Goal: Information Seeking & Learning: Learn about a topic

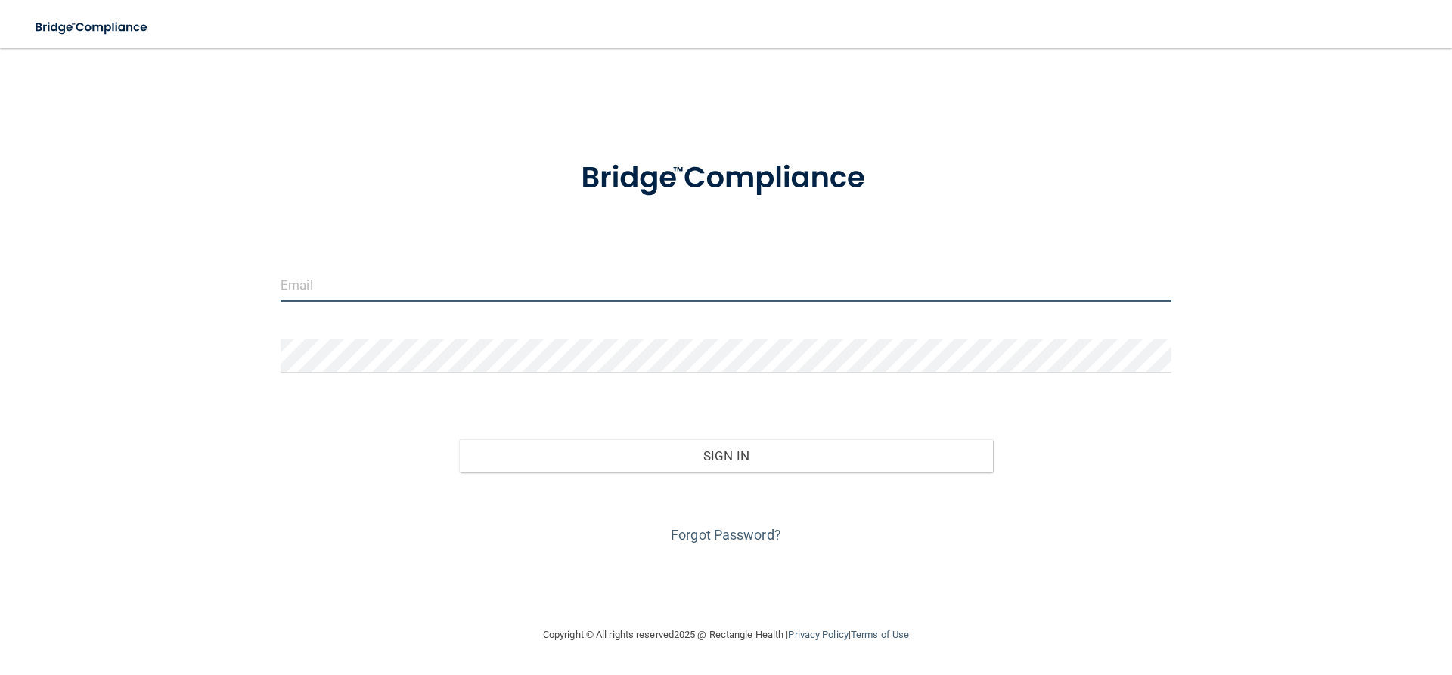
click at [405, 281] on input "email" at bounding box center [726, 285] width 891 height 34
type input "[EMAIL_ADDRESS][DOMAIN_NAME]"
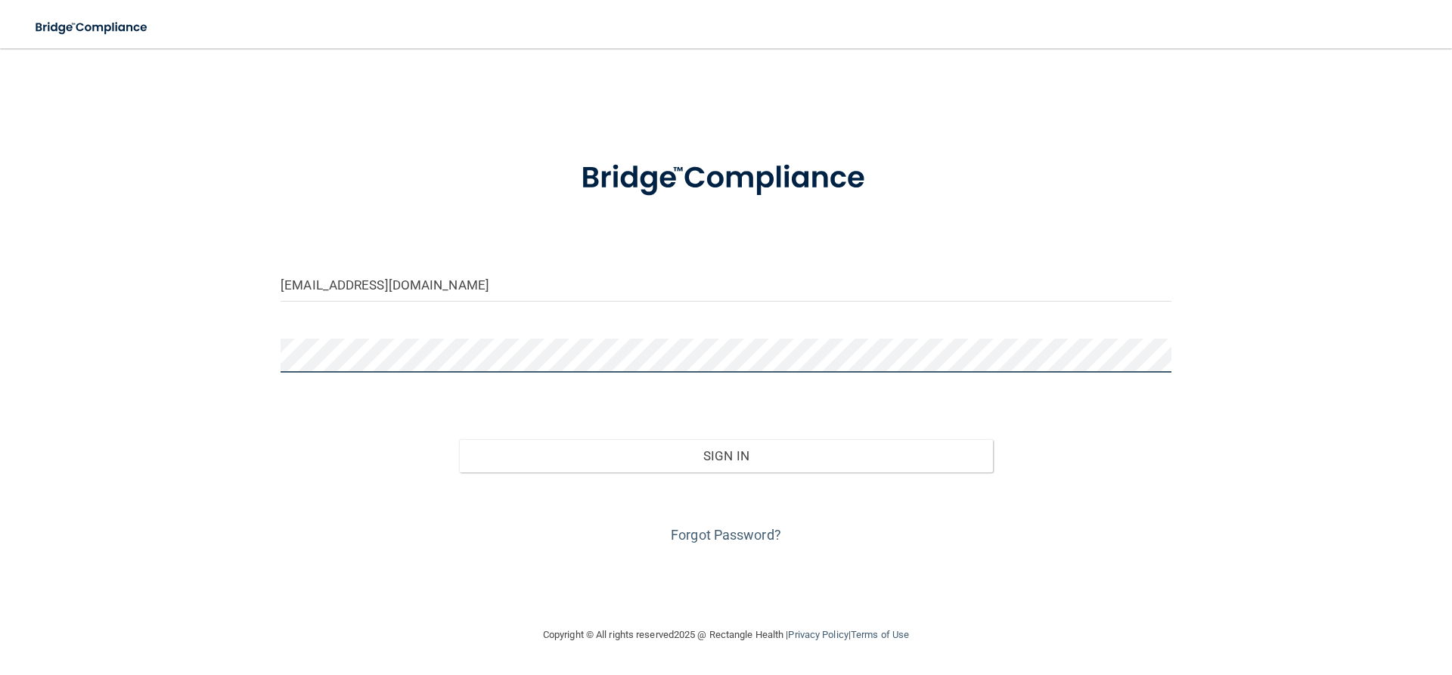
click at [459, 439] on button "Sign In" at bounding box center [726, 455] width 535 height 33
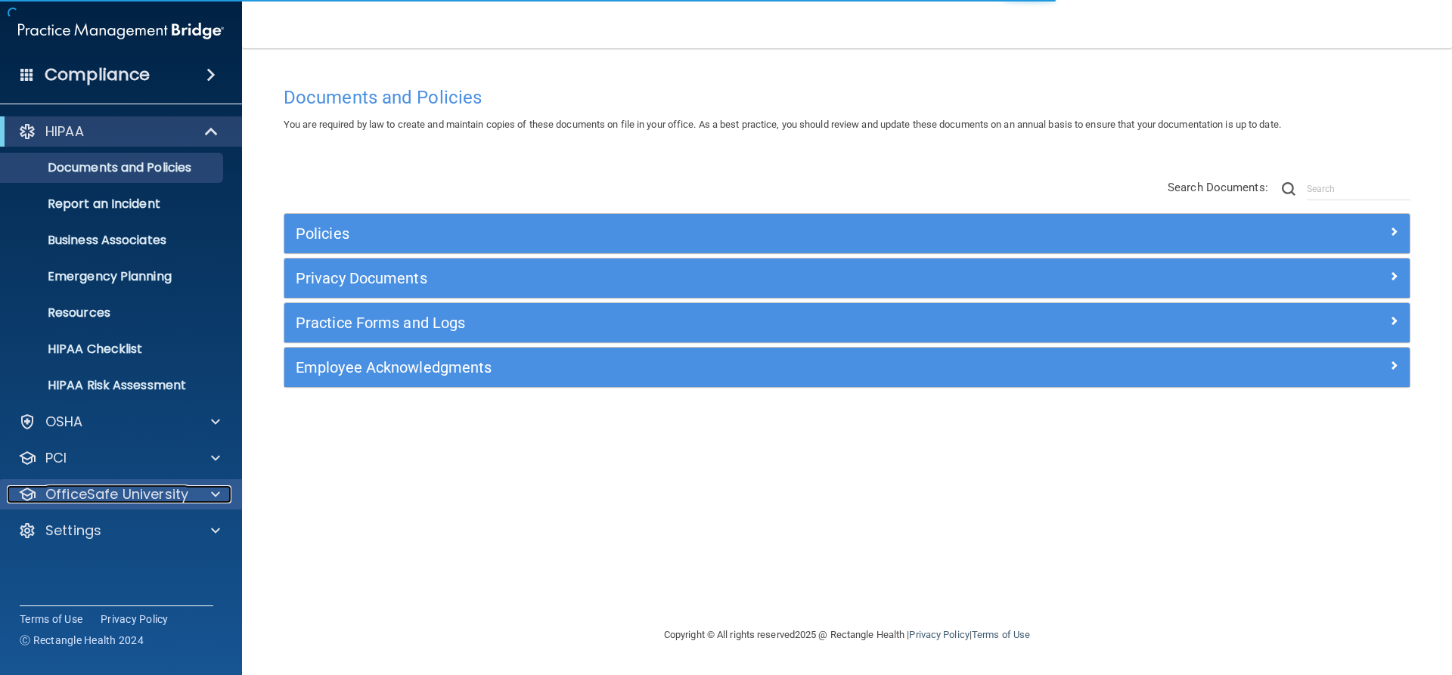
click at [106, 498] on p "OfficeSafe University" at bounding box center [116, 494] width 143 height 18
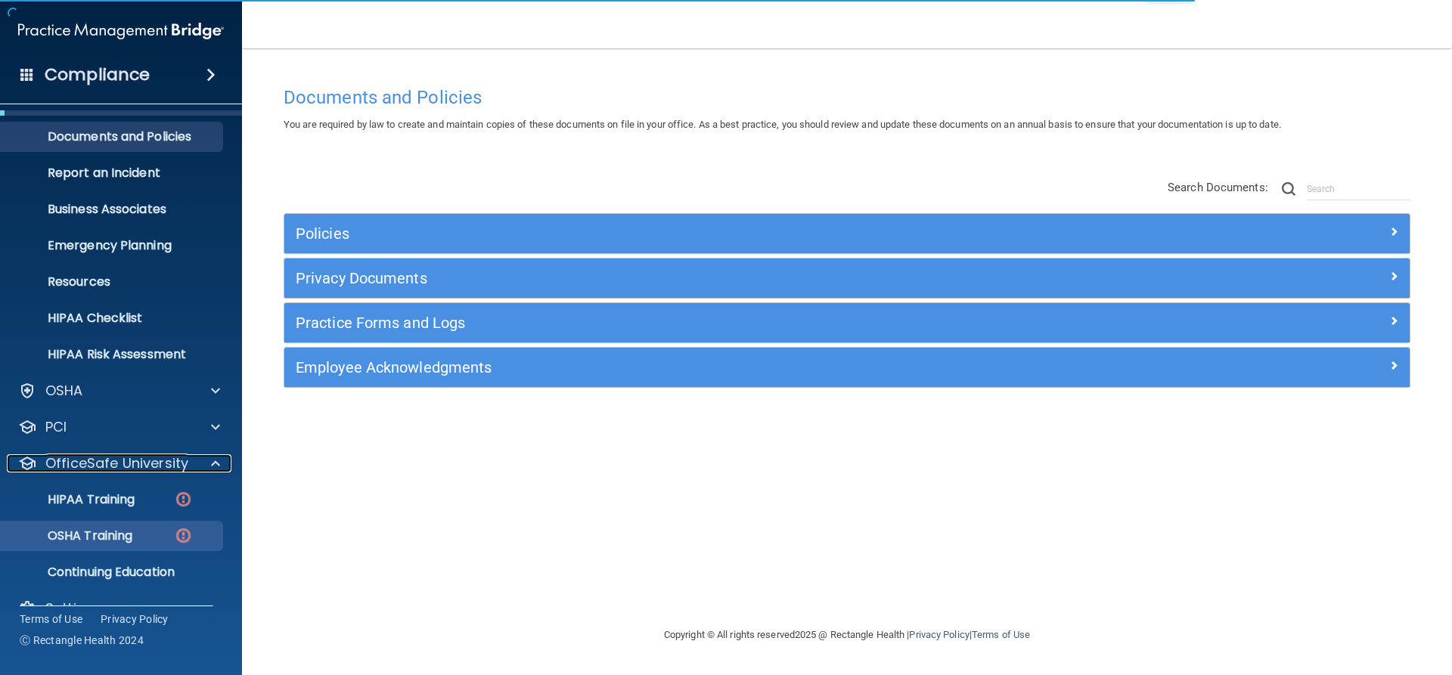
scroll to position [61, 0]
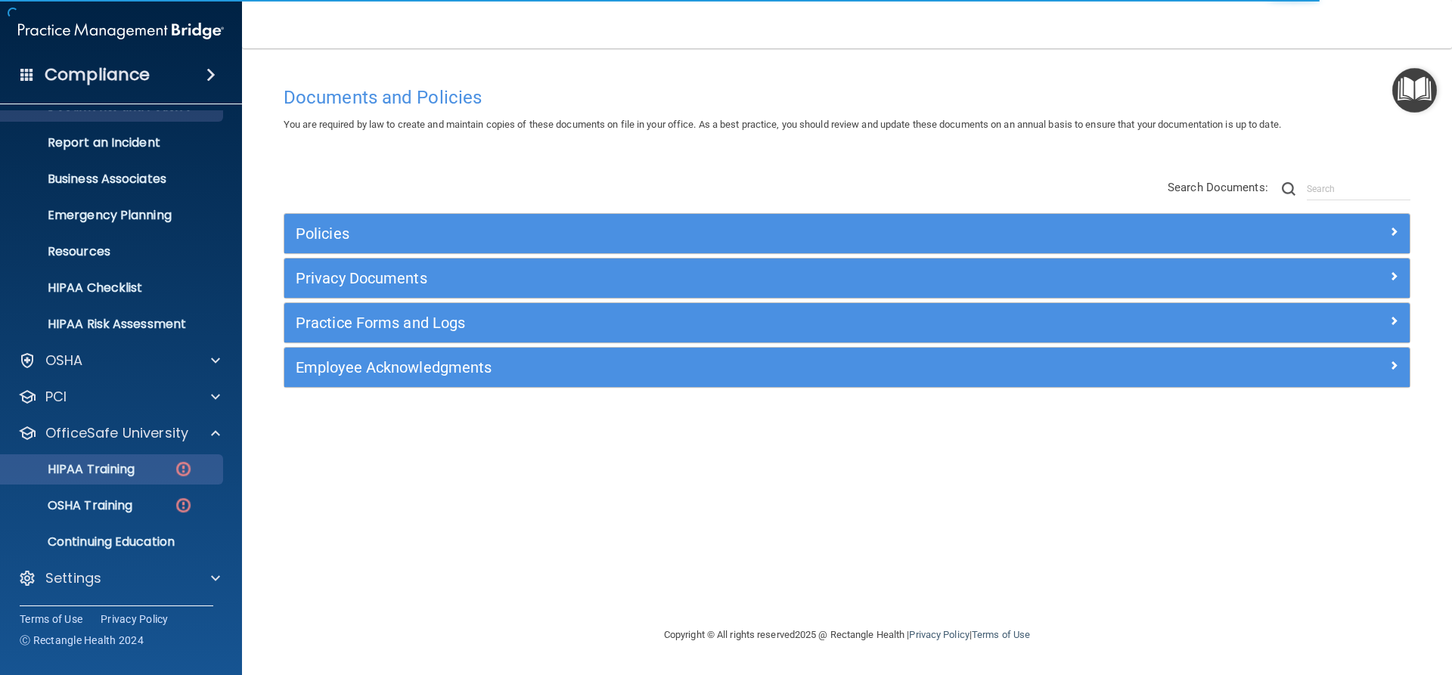
click at [141, 471] on div "HIPAA Training" at bounding box center [113, 469] width 206 height 15
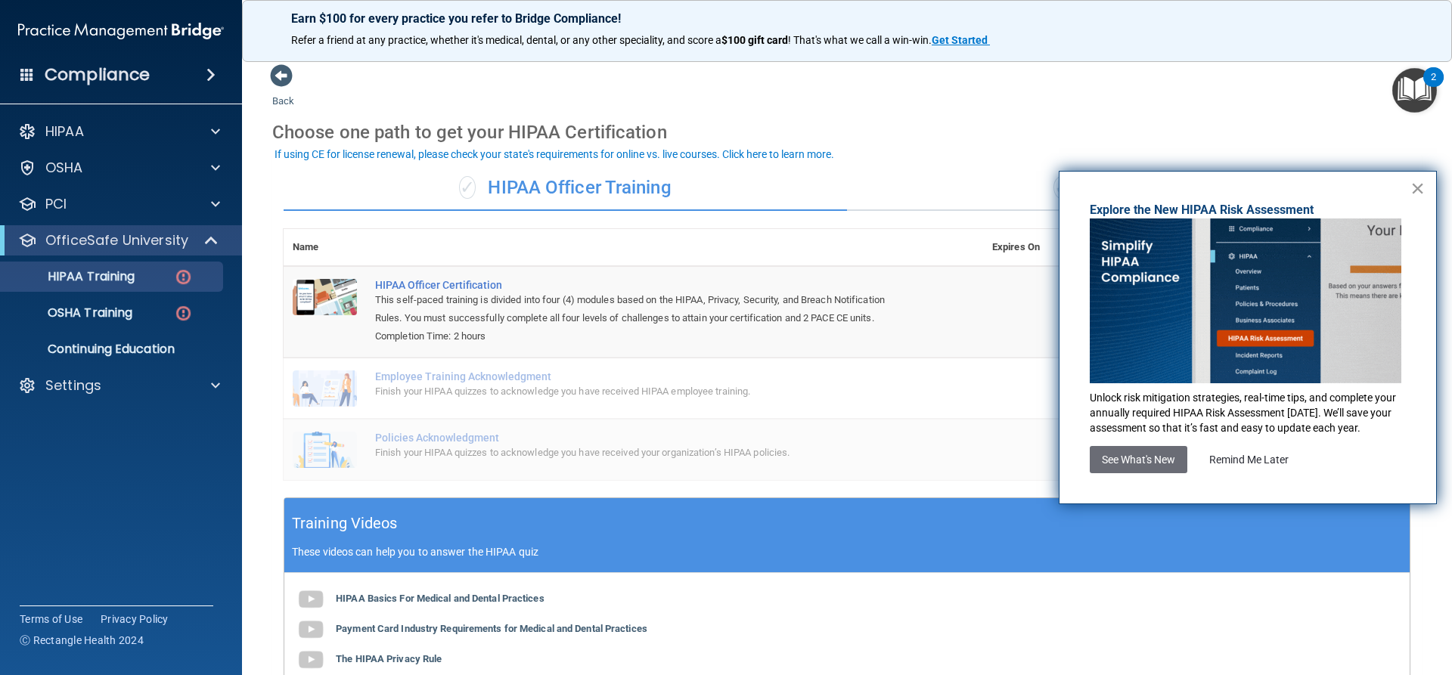
click at [1424, 187] on button "×" at bounding box center [1417, 188] width 14 height 24
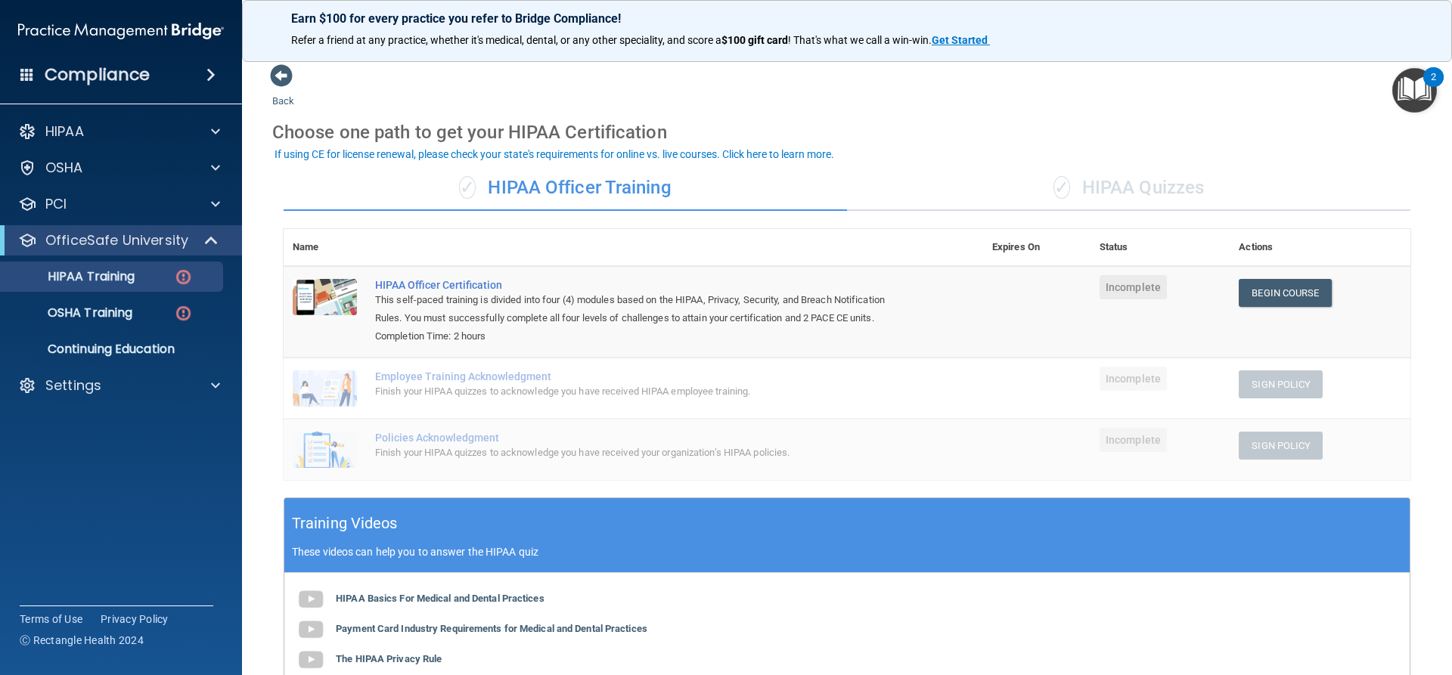
click at [1087, 192] on div "✓ HIPAA Quizzes" at bounding box center [1128, 188] width 563 height 45
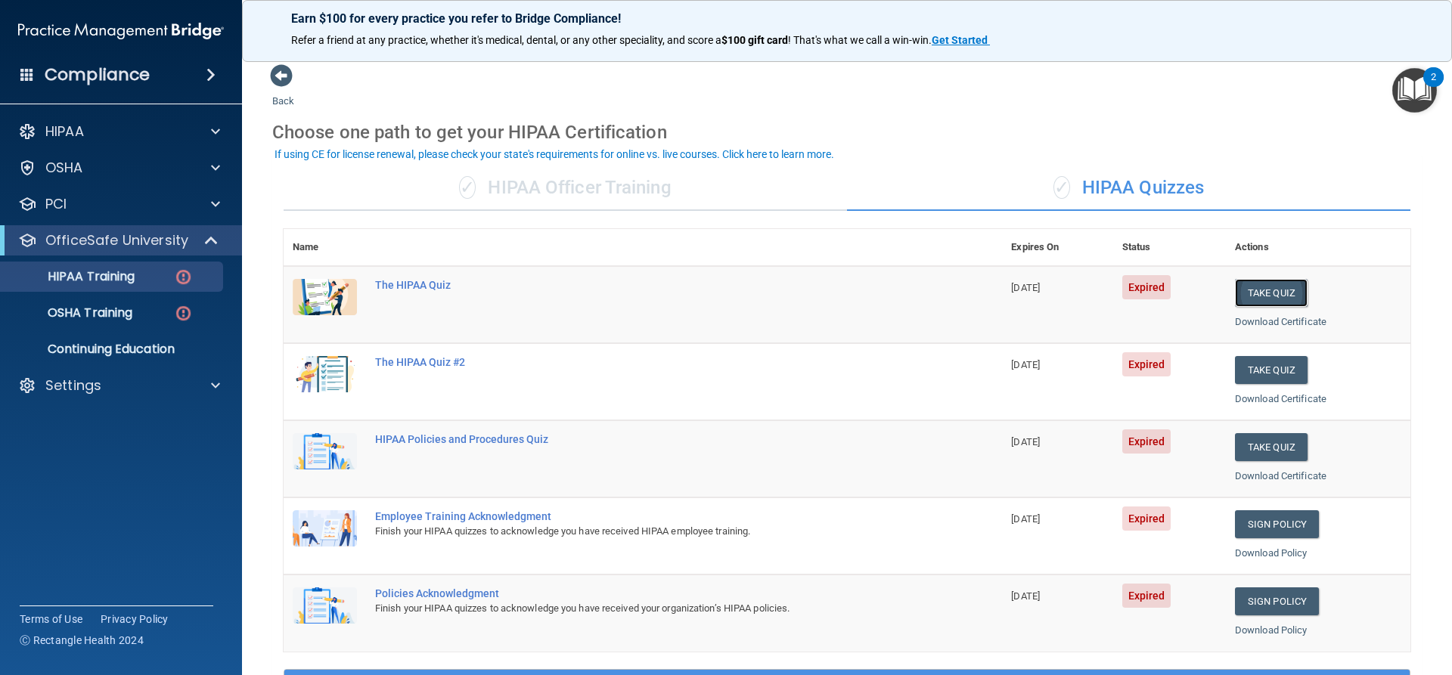
click at [1249, 295] on button "Take Quiz" at bounding box center [1271, 293] width 73 height 28
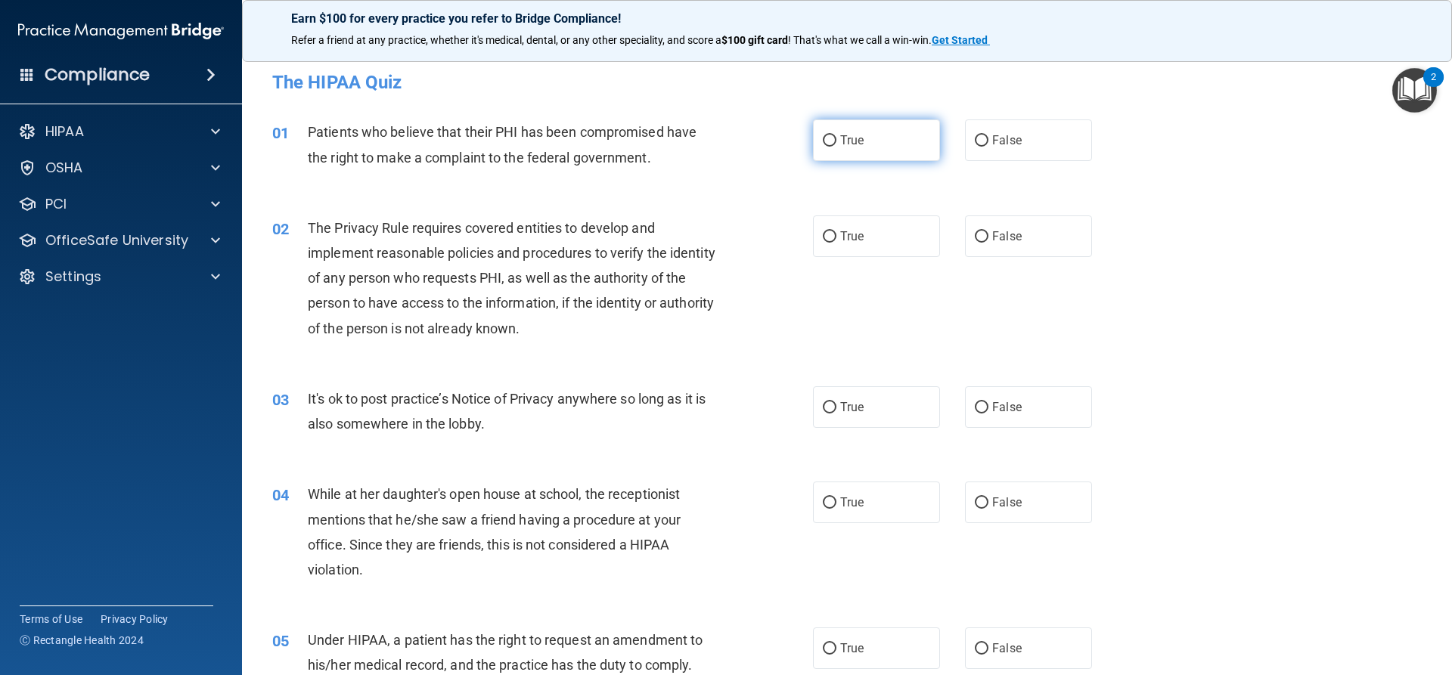
click at [840, 144] on span "True" at bounding box center [851, 140] width 23 height 14
click at [836, 144] on input "True" at bounding box center [830, 140] width 14 height 11
radio input "true"
click at [829, 239] on input "True" at bounding box center [830, 236] width 14 height 11
radio input "true"
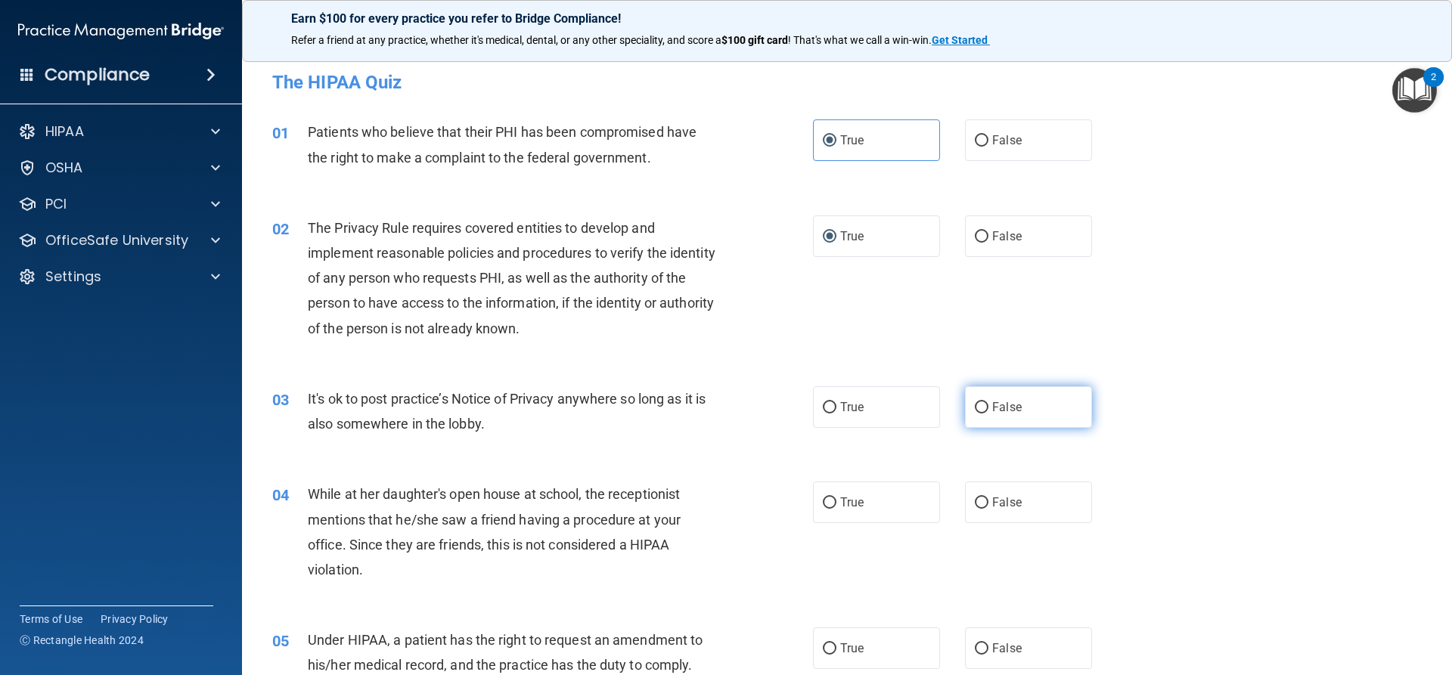
click at [1022, 408] on label "False" at bounding box center [1028, 407] width 127 height 42
click at [988, 408] on input "False" at bounding box center [982, 407] width 14 height 11
radio input "true"
click at [1019, 495] on label "False" at bounding box center [1028, 503] width 127 height 42
click at [988, 498] on input "False" at bounding box center [982, 503] width 14 height 11
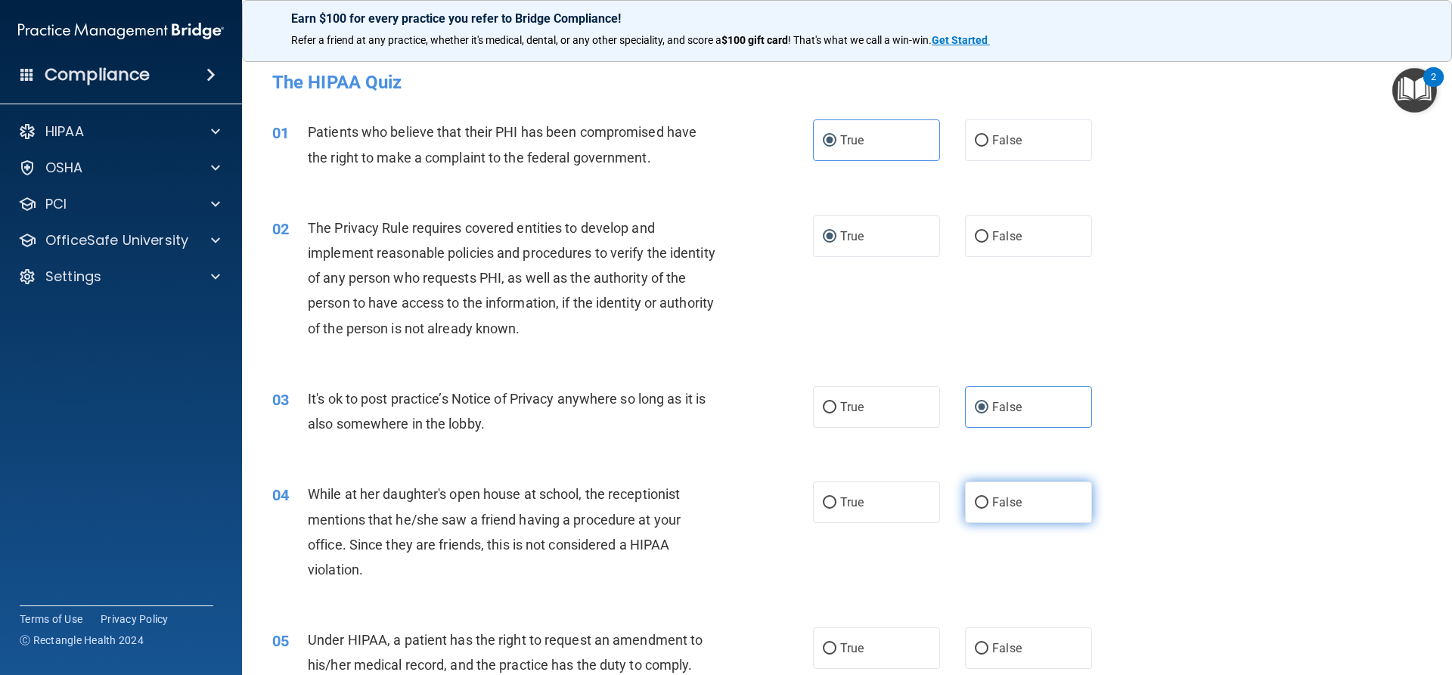
radio input "true"
click at [994, 641] on label "False" at bounding box center [1028, 649] width 127 height 42
click at [988, 644] on input "False" at bounding box center [982, 649] width 14 height 11
radio input "true"
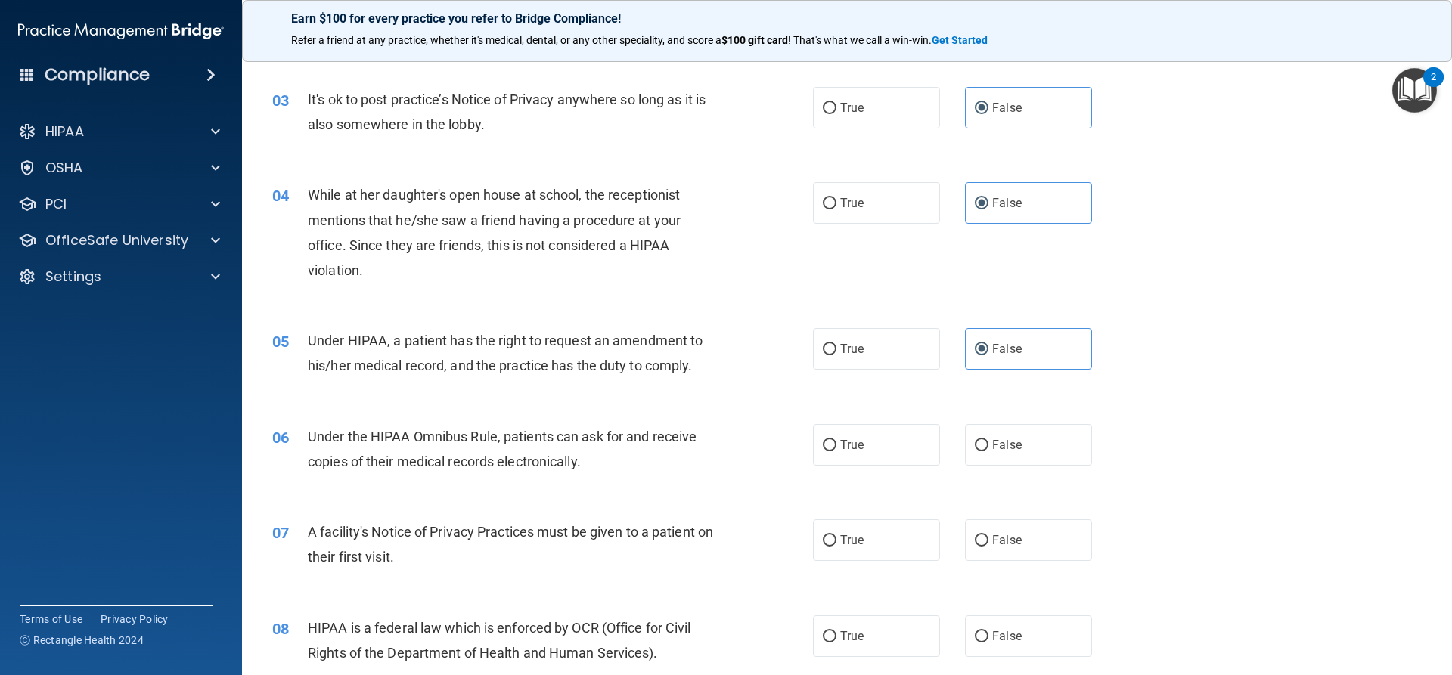
scroll to position [302, 0]
click at [850, 448] on span "True" at bounding box center [851, 442] width 23 height 14
click at [836, 448] on input "True" at bounding box center [830, 442] width 14 height 11
radio input "true"
click at [848, 547] on label "True" at bounding box center [876, 537] width 127 height 42
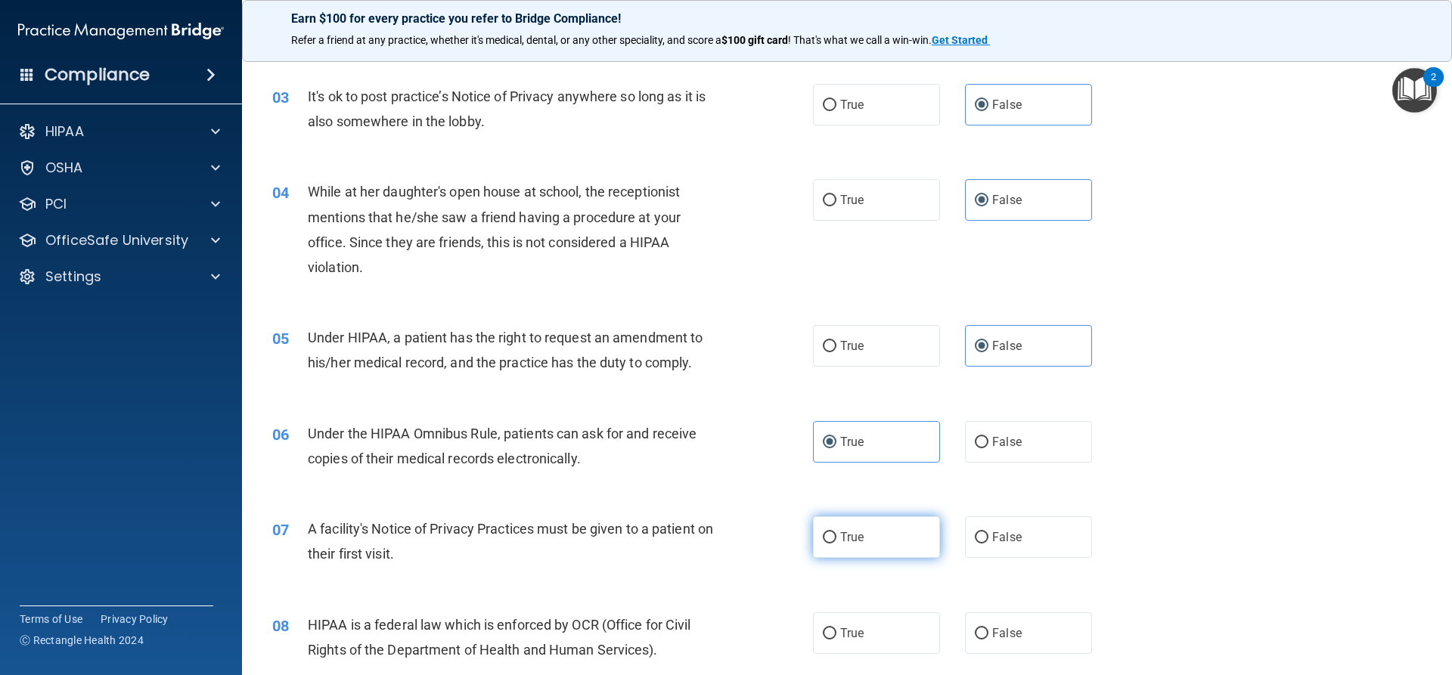
click at [836, 544] on input "True" at bounding box center [830, 537] width 14 height 11
radio input "true"
click at [859, 641] on label "True" at bounding box center [876, 634] width 127 height 42
click at [836, 640] on input "True" at bounding box center [830, 633] width 14 height 11
radio input "true"
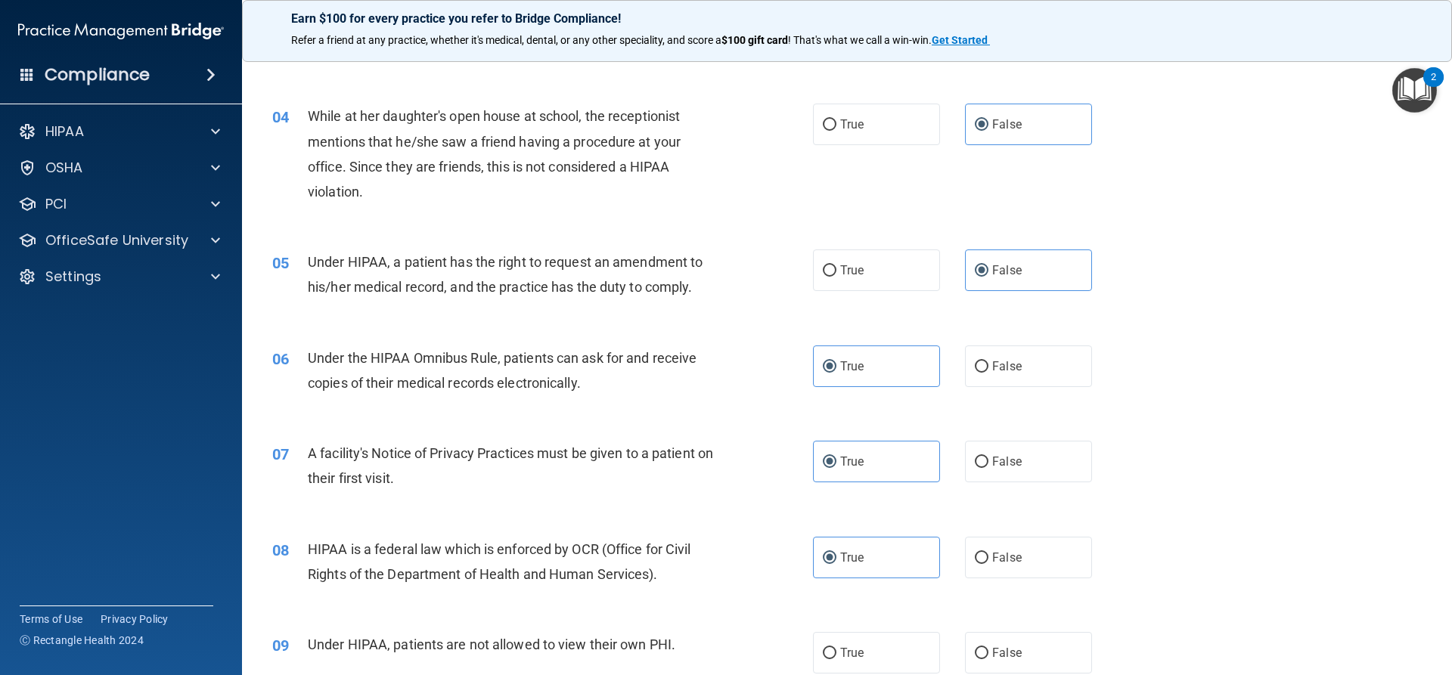
scroll to position [454, 0]
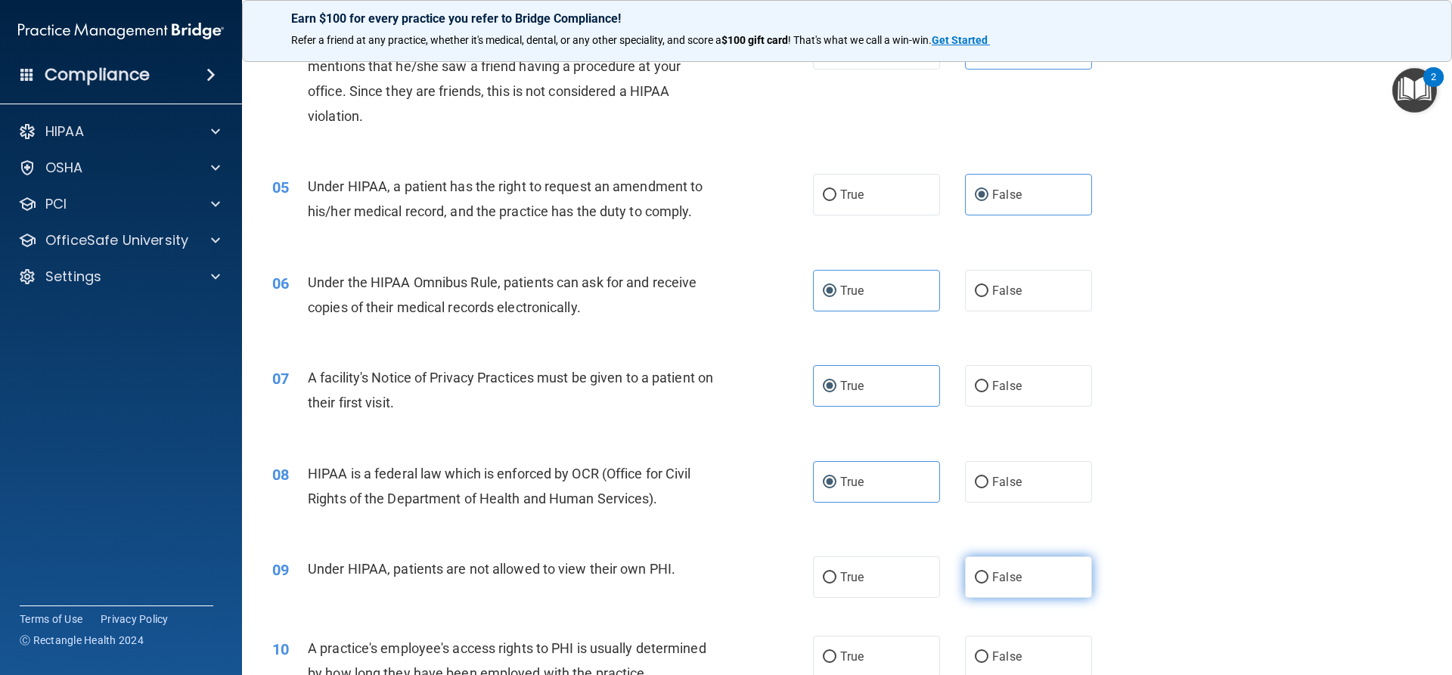
click at [1007, 575] on span "False" at bounding box center [1006, 577] width 29 height 14
click at [988, 575] on input "False" at bounding box center [982, 577] width 14 height 11
radio input "true"
click at [1002, 651] on span "False" at bounding box center [1006, 657] width 29 height 14
click at [988, 652] on input "False" at bounding box center [982, 657] width 14 height 11
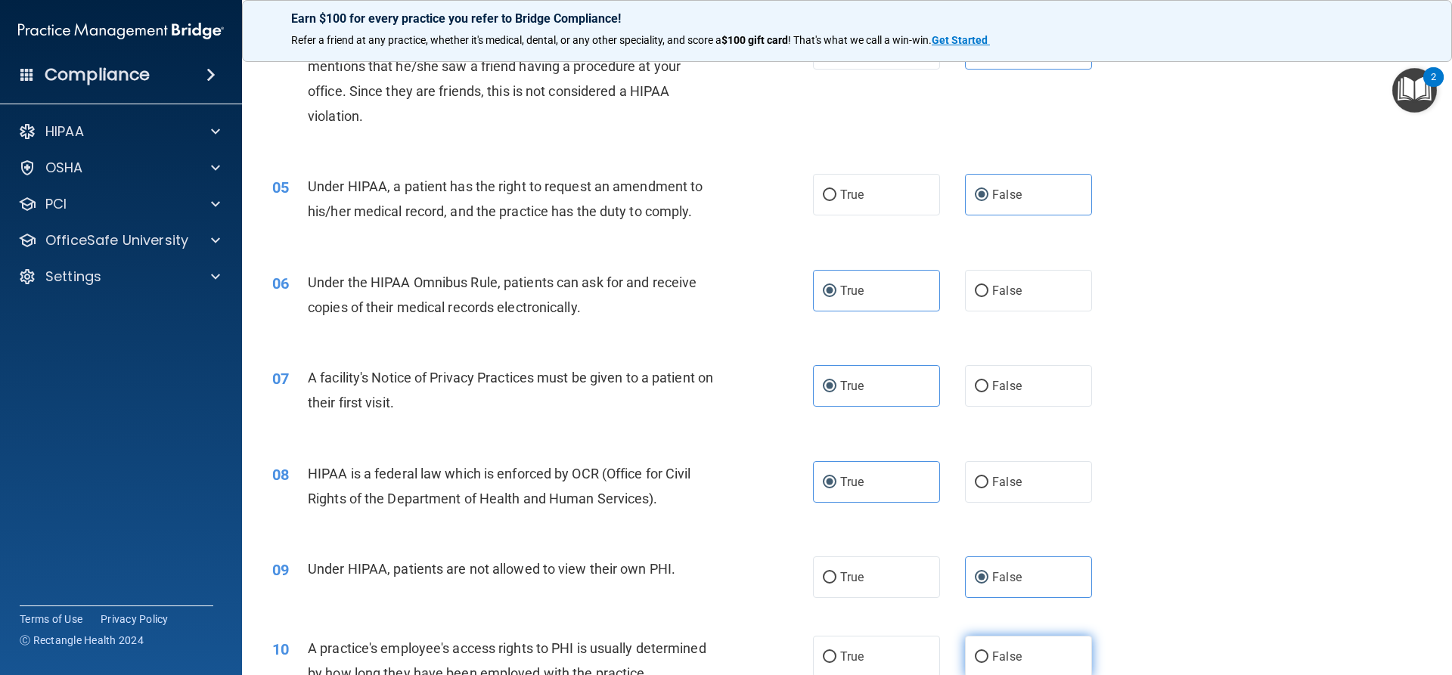
radio input "true"
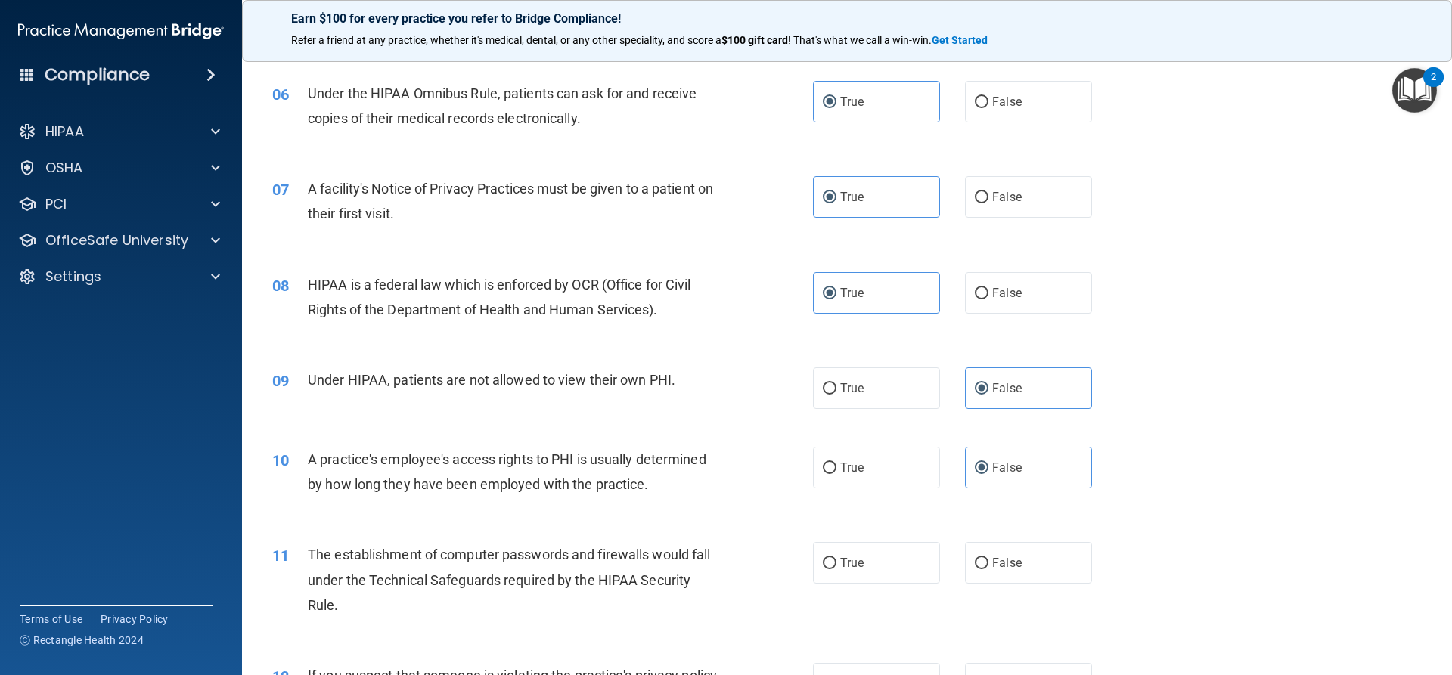
scroll to position [681, 0]
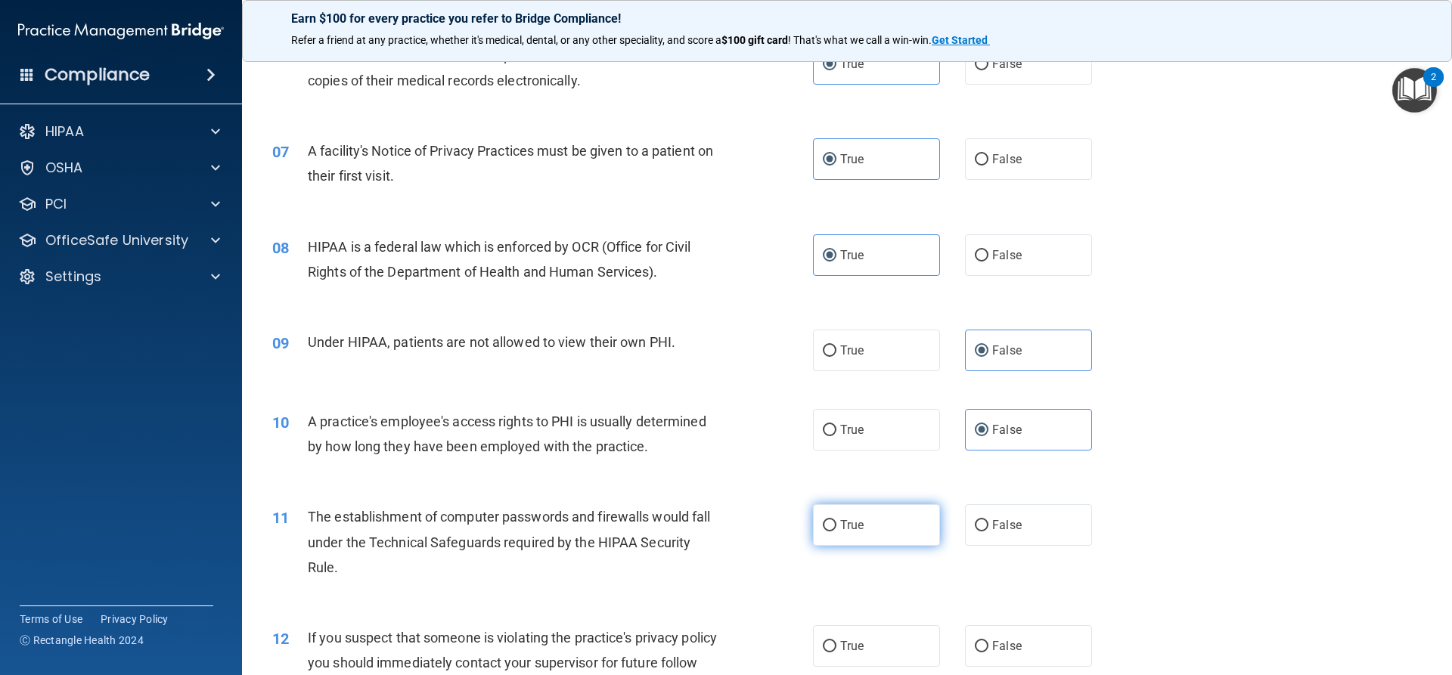
click at [861, 538] on label "True" at bounding box center [876, 525] width 127 height 42
click at [836, 532] on input "True" at bounding box center [830, 525] width 14 height 11
radio input "true"
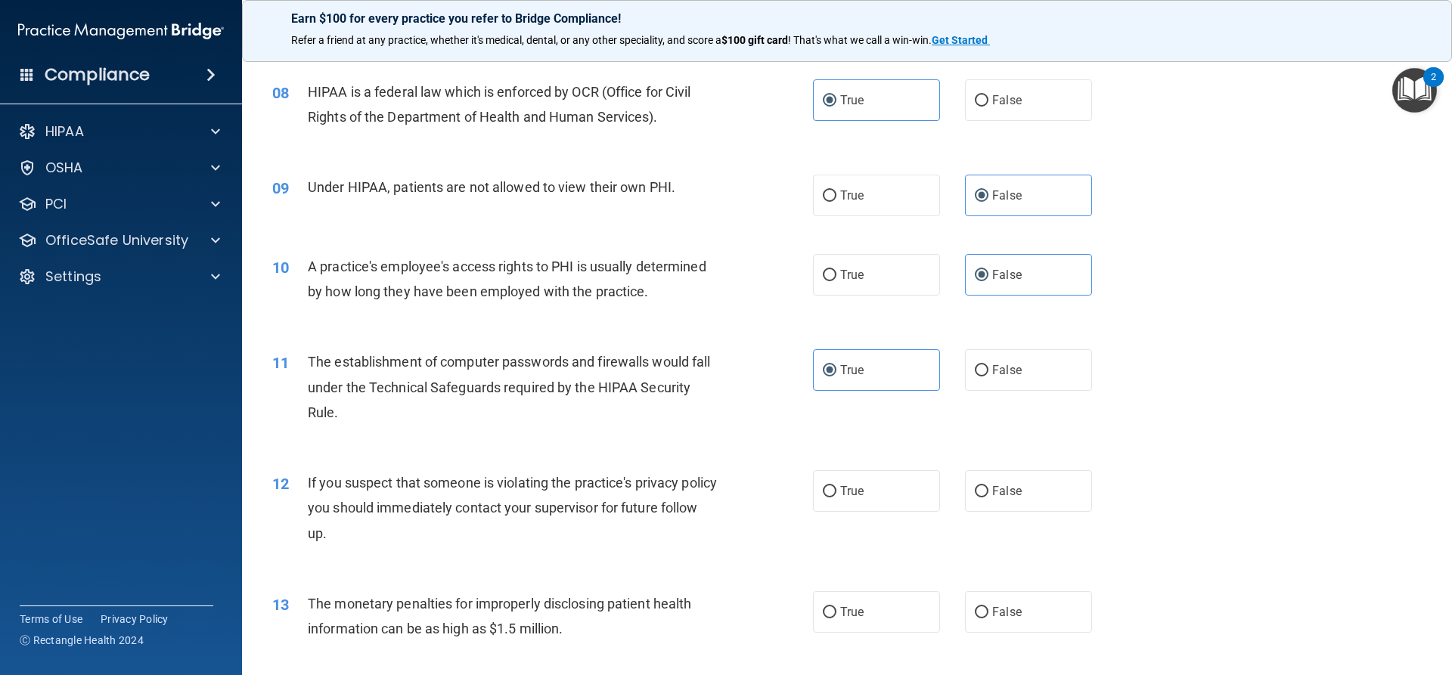
scroll to position [907, 0]
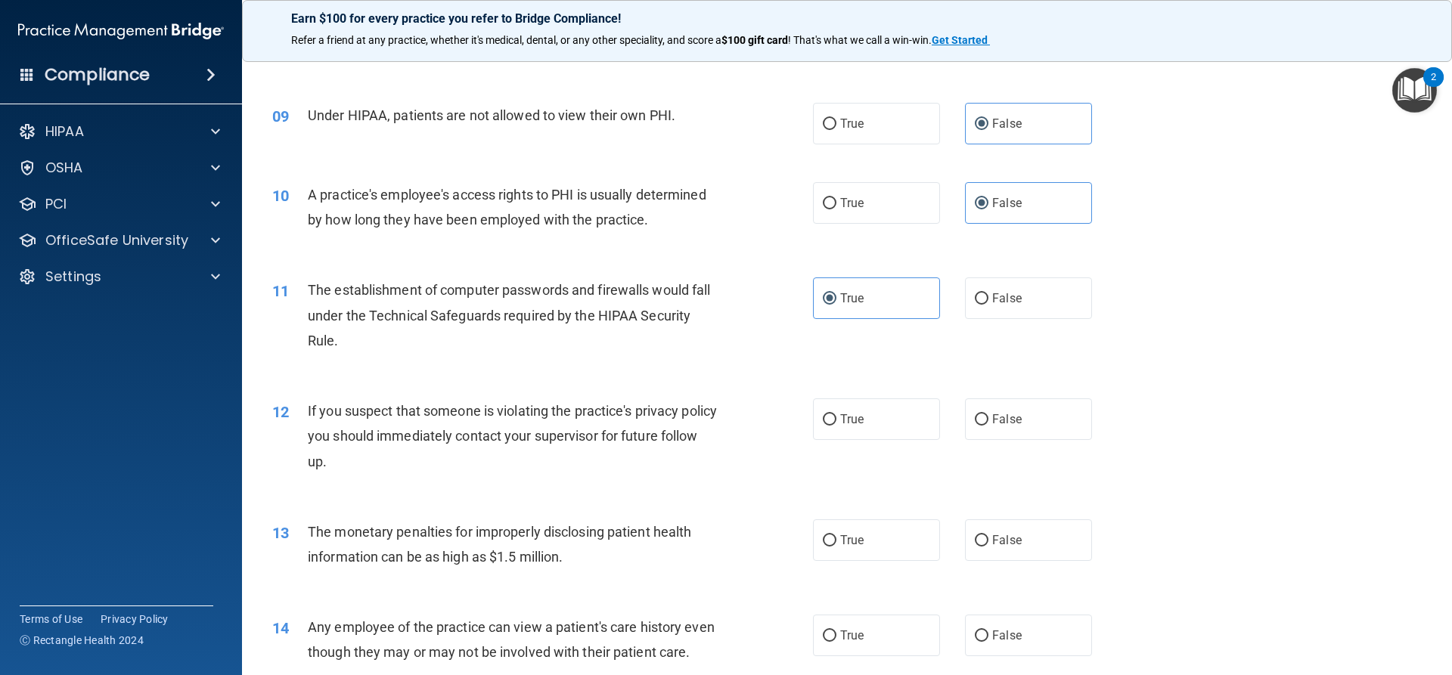
click at [839, 395] on div "12 If you suspect that someone is violating the practice's privacy policy you s…" at bounding box center [847, 440] width 1172 height 121
click at [845, 417] on span "True" at bounding box center [851, 419] width 23 height 14
click at [836, 417] on input "True" at bounding box center [830, 419] width 14 height 11
radio input "true"
click at [865, 554] on label "True" at bounding box center [876, 541] width 127 height 42
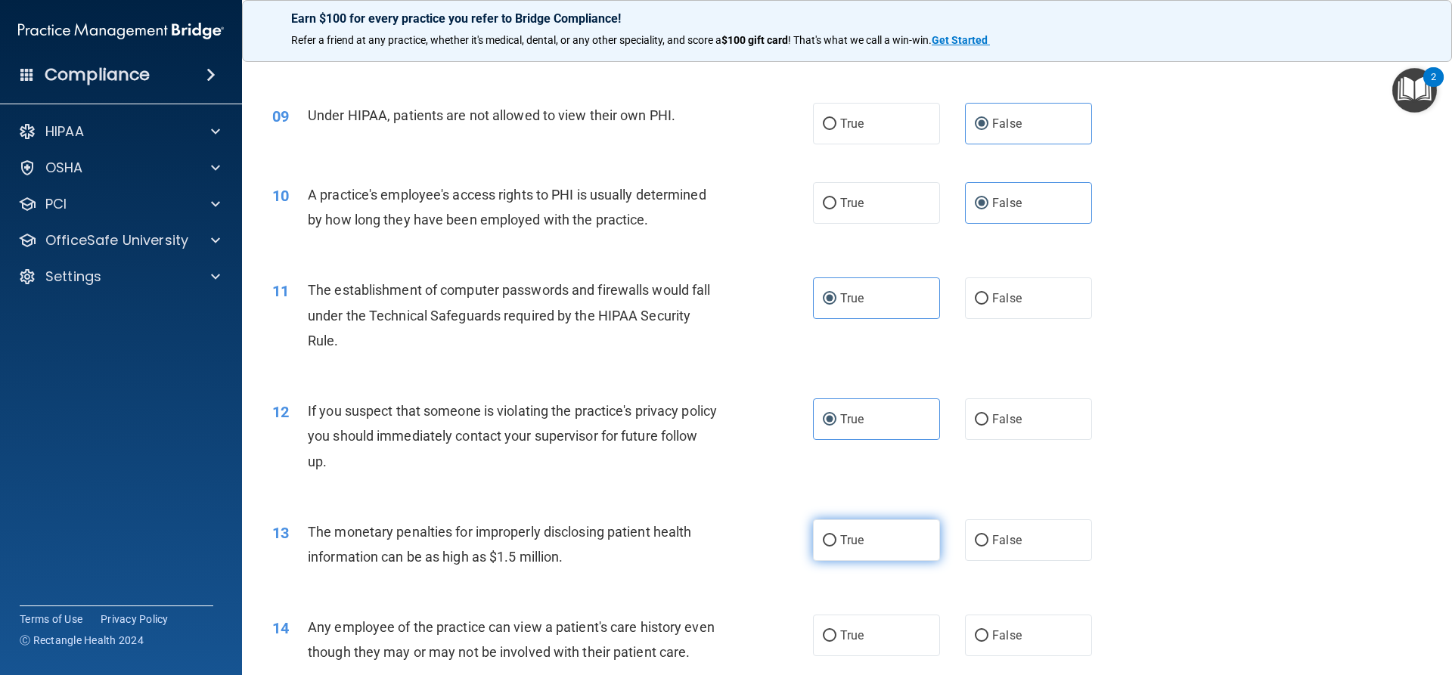
click at [836, 547] on input "True" at bounding box center [830, 540] width 14 height 11
radio input "true"
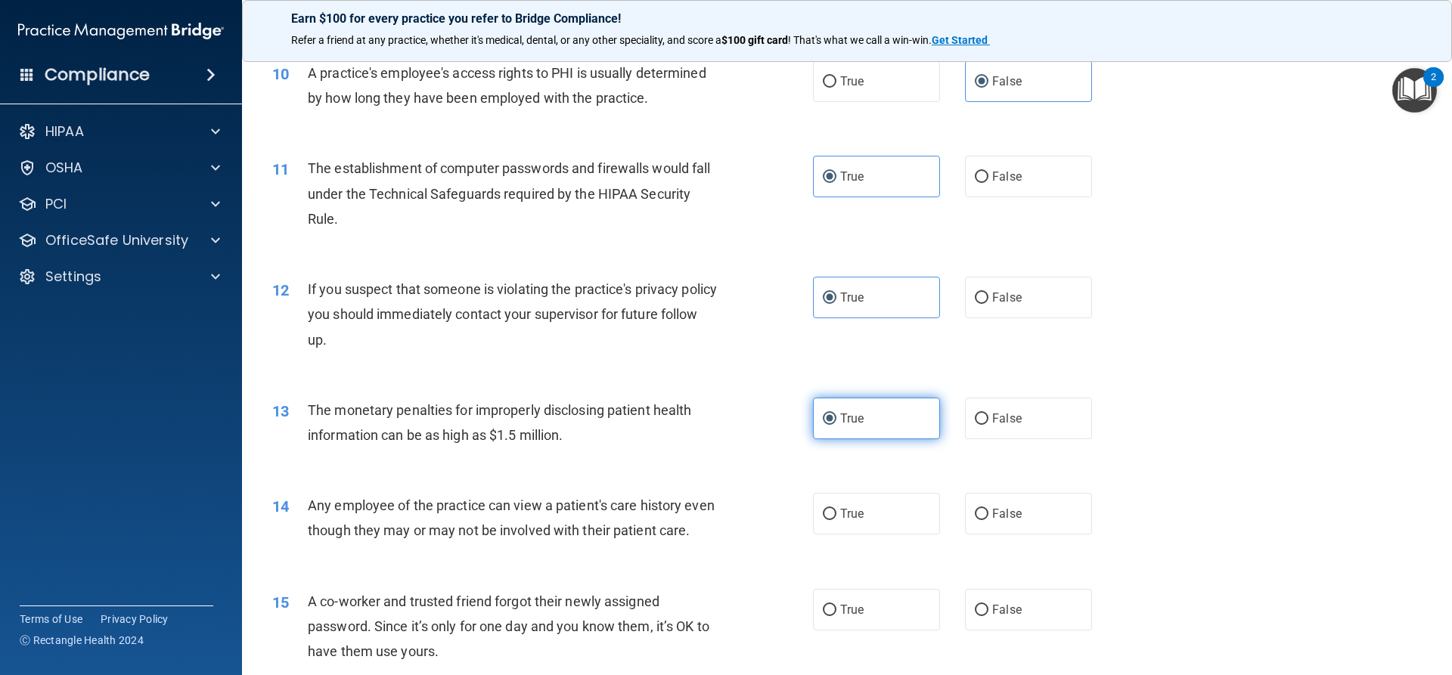
scroll to position [1059, 0]
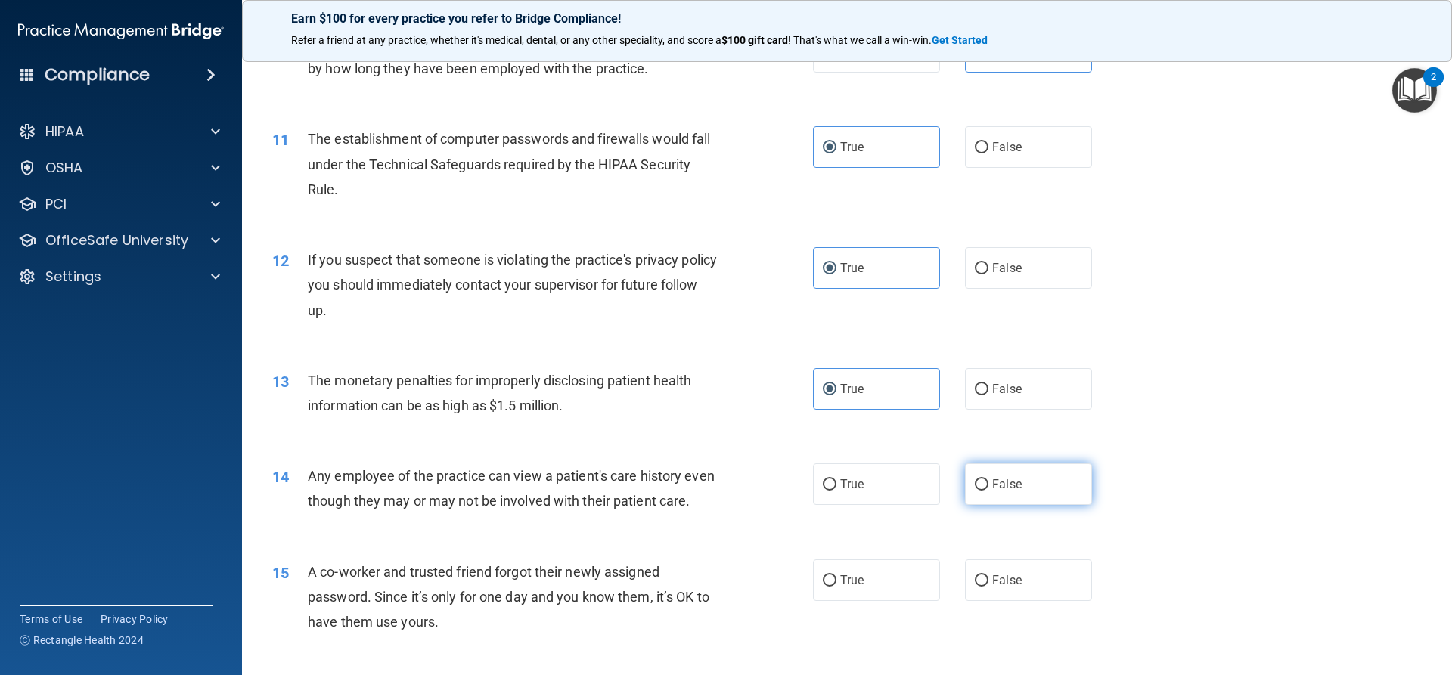
click at [992, 489] on span "False" at bounding box center [1006, 484] width 29 height 14
click at [988, 489] on input "False" at bounding box center [982, 484] width 14 height 11
radio input "true"
click at [1018, 601] on label "False" at bounding box center [1028, 581] width 127 height 42
click at [988, 587] on input "False" at bounding box center [982, 580] width 14 height 11
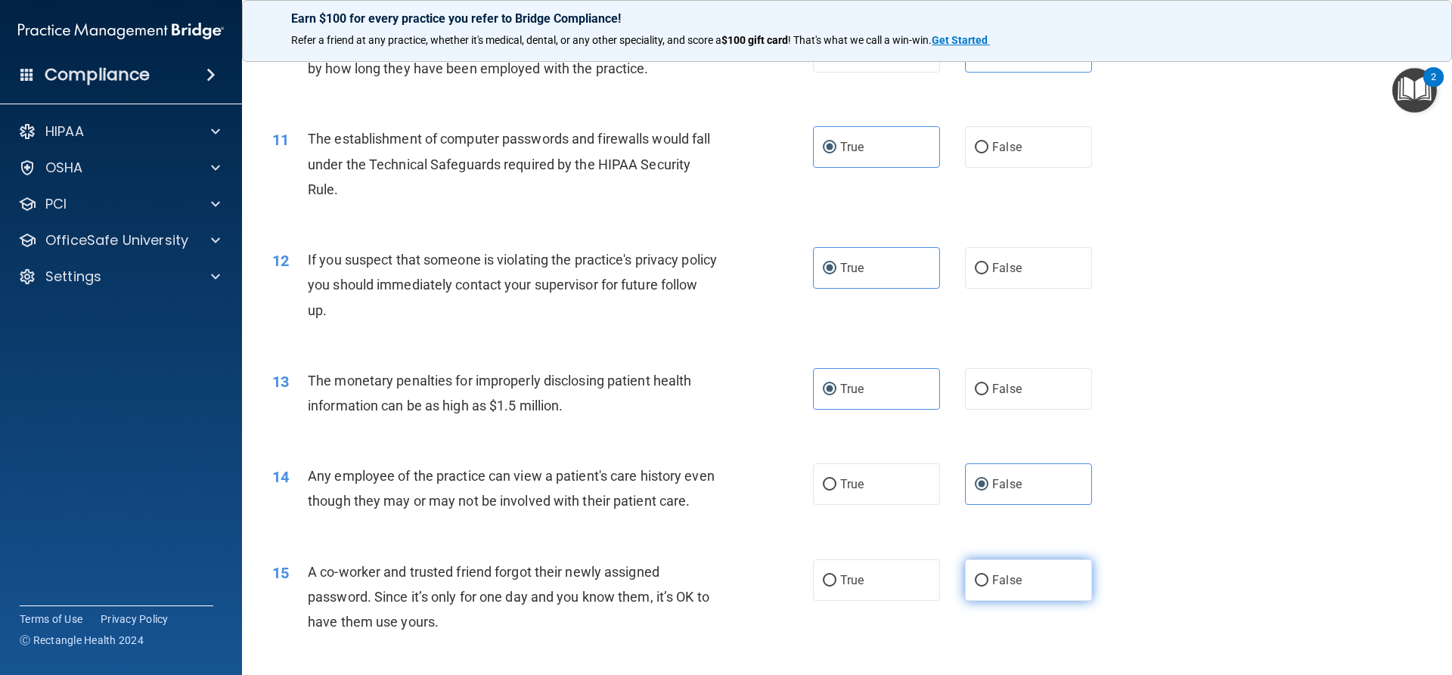
radio input "true"
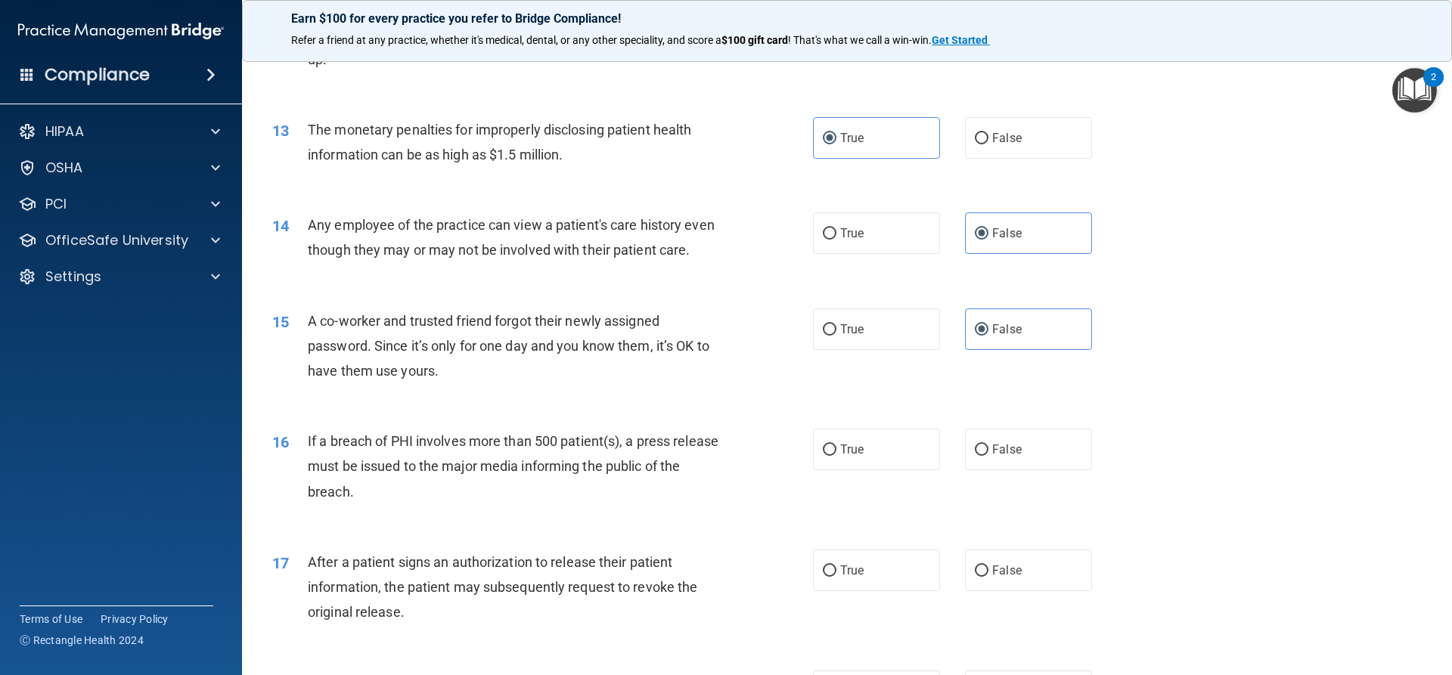
scroll to position [1361, 0]
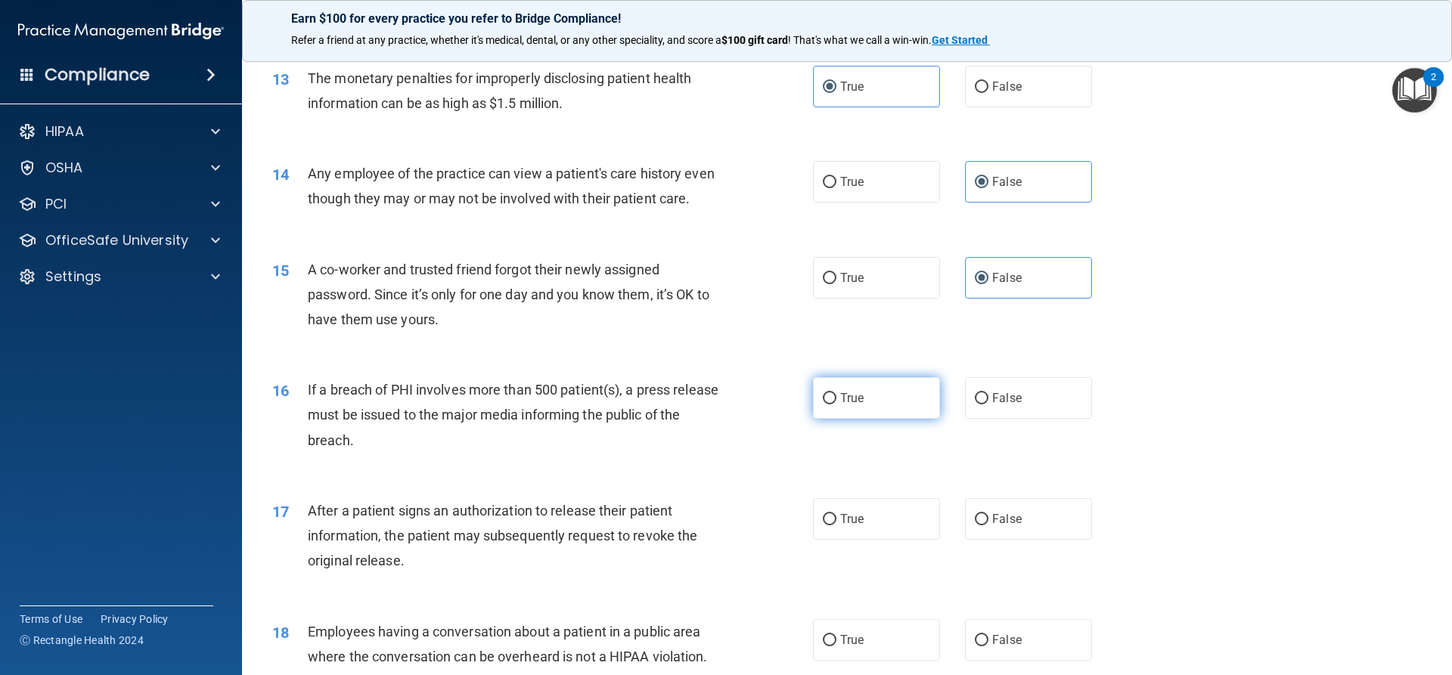
click at [845, 419] on label "True" at bounding box center [876, 398] width 127 height 42
click at [836, 405] on input "True" at bounding box center [830, 398] width 14 height 11
radio input "true"
click at [836, 567] on div "17 After a patient signs an authorization to release their patient information,…" at bounding box center [847, 539] width 1172 height 121
click at [836, 540] on label "True" at bounding box center [876, 519] width 127 height 42
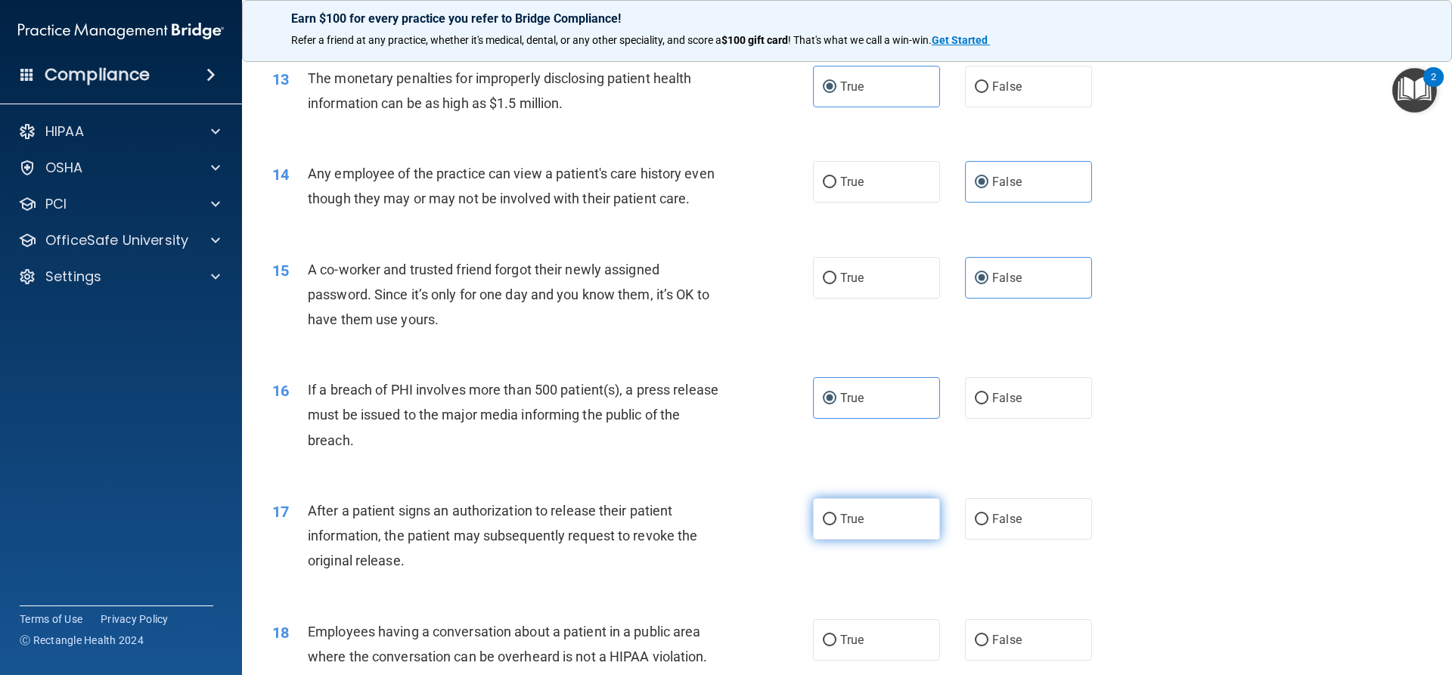
click at [836, 526] on input "True" at bounding box center [830, 519] width 14 height 11
radio input "true"
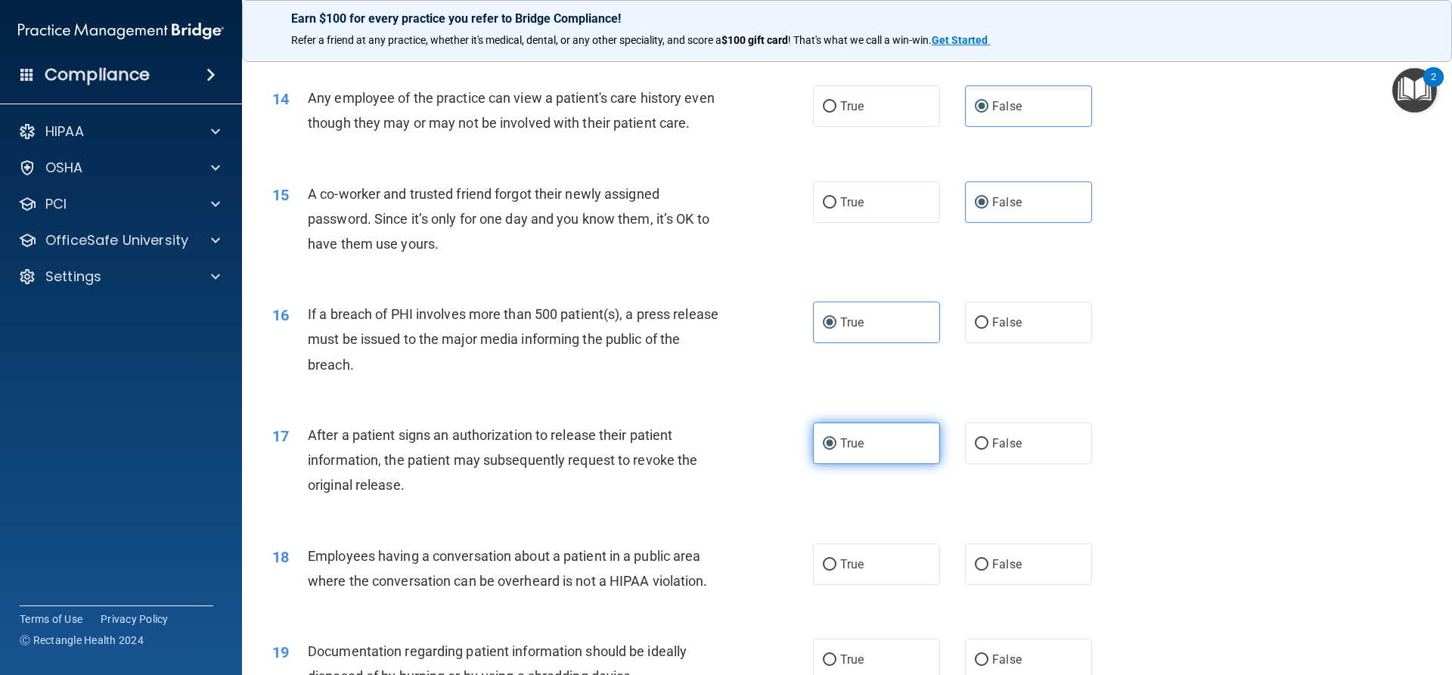
scroll to position [1512, 0]
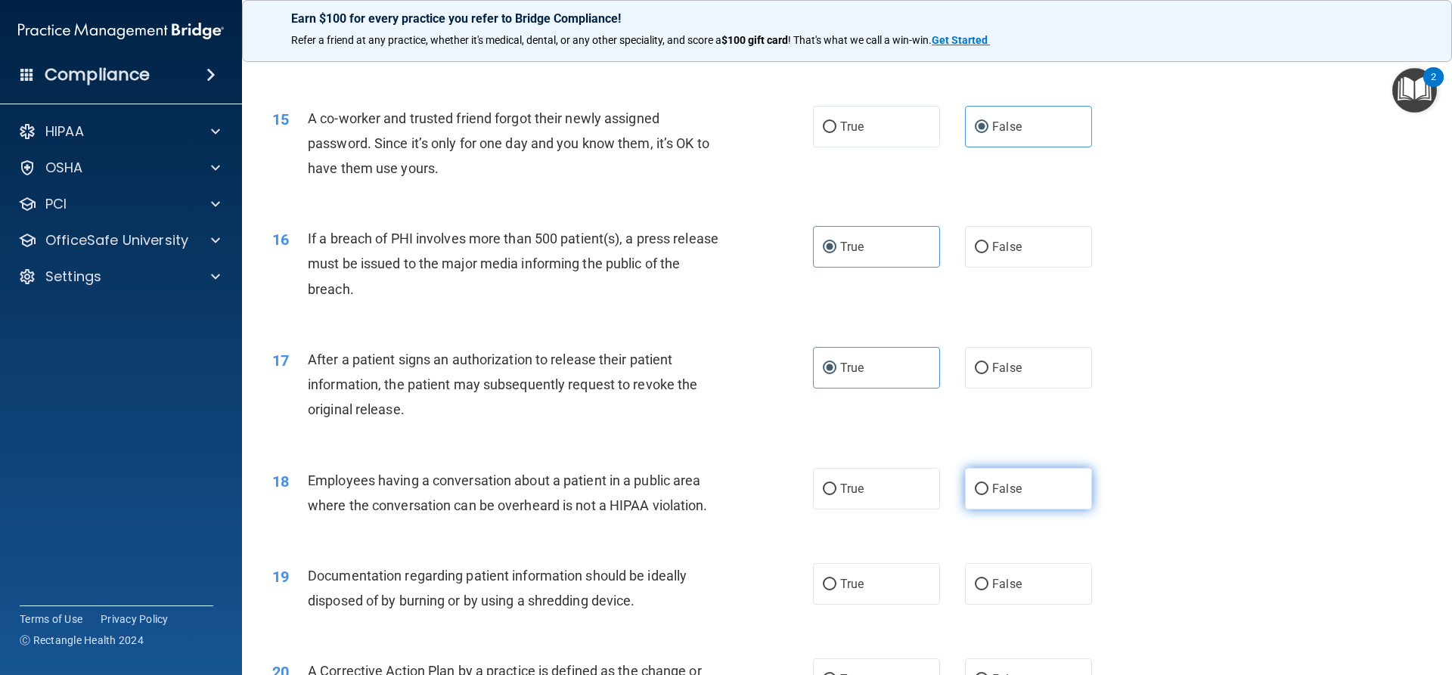
click at [992, 496] on span "False" at bounding box center [1006, 489] width 29 height 14
click at [988, 495] on input "False" at bounding box center [982, 489] width 14 height 11
radio input "true"
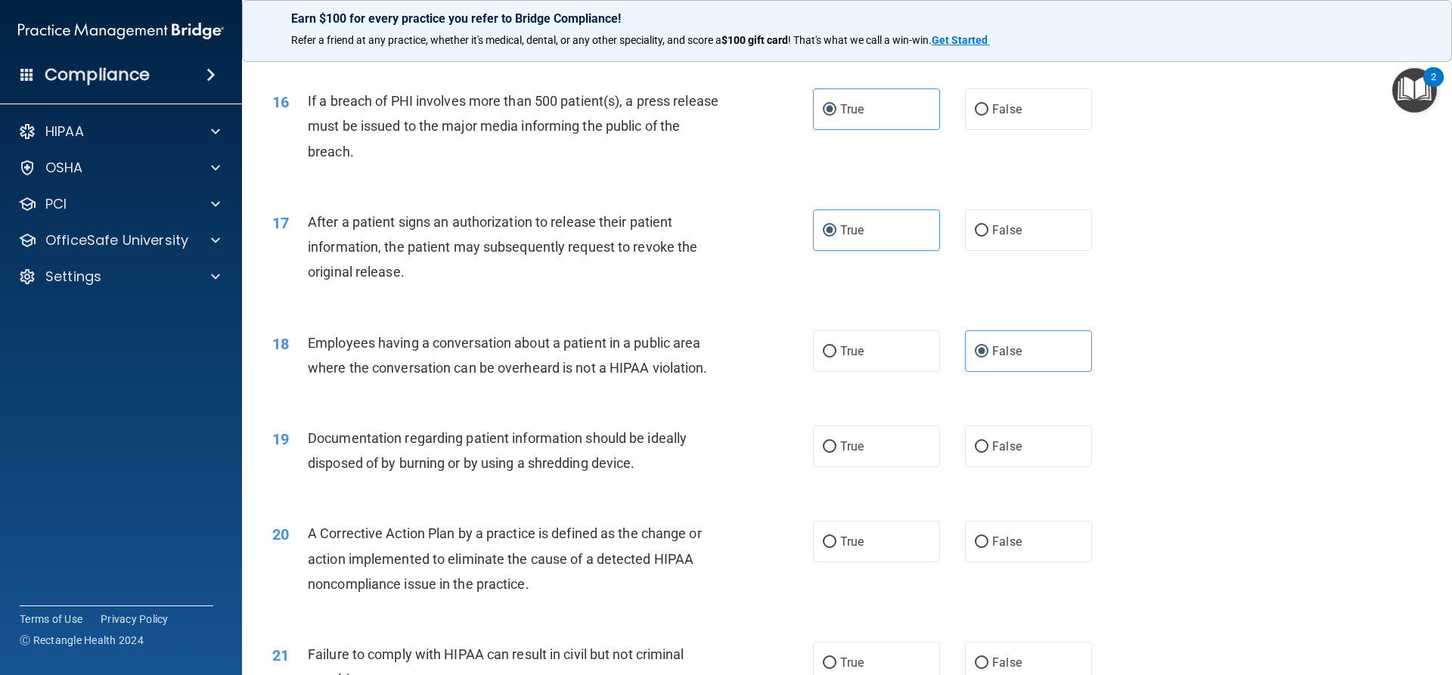
scroll to position [1664, 0]
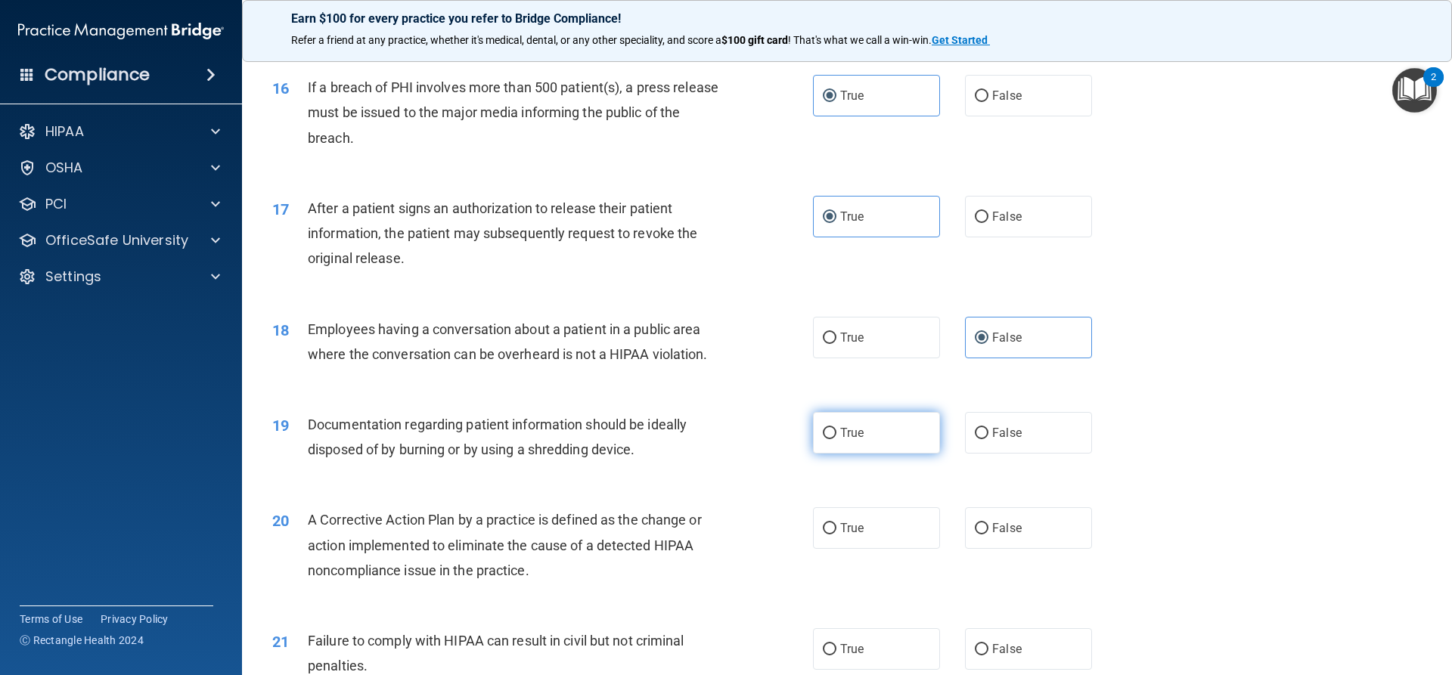
click at [856, 440] on span "True" at bounding box center [851, 433] width 23 height 14
click at [836, 439] on input "True" at bounding box center [830, 433] width 14 height 11
radio input "true"
click at [857, 535] on span "True" at bounding box center [851, 528] width 23 height 14
click at [836, 535] on input "True" at bounding box center [830, 528] width 14 height 11
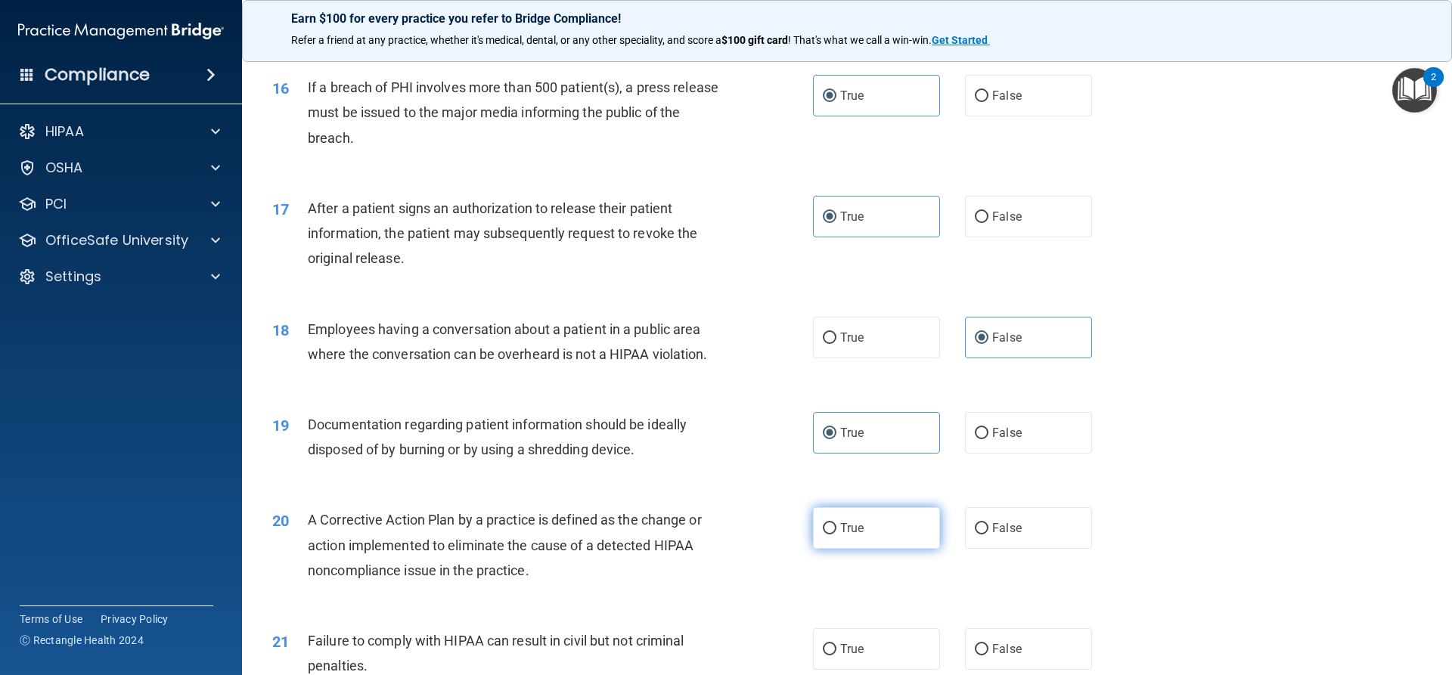
radio input "true"
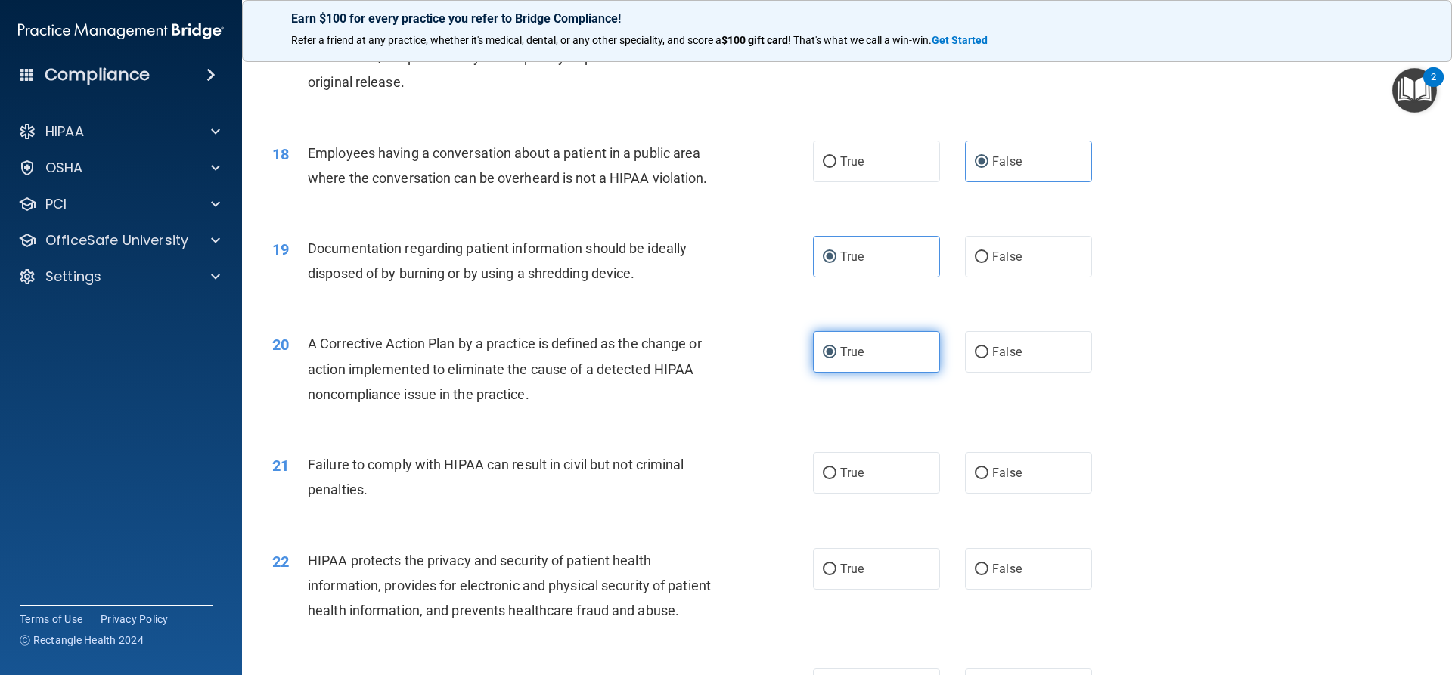
scroll to position [1891, 0]
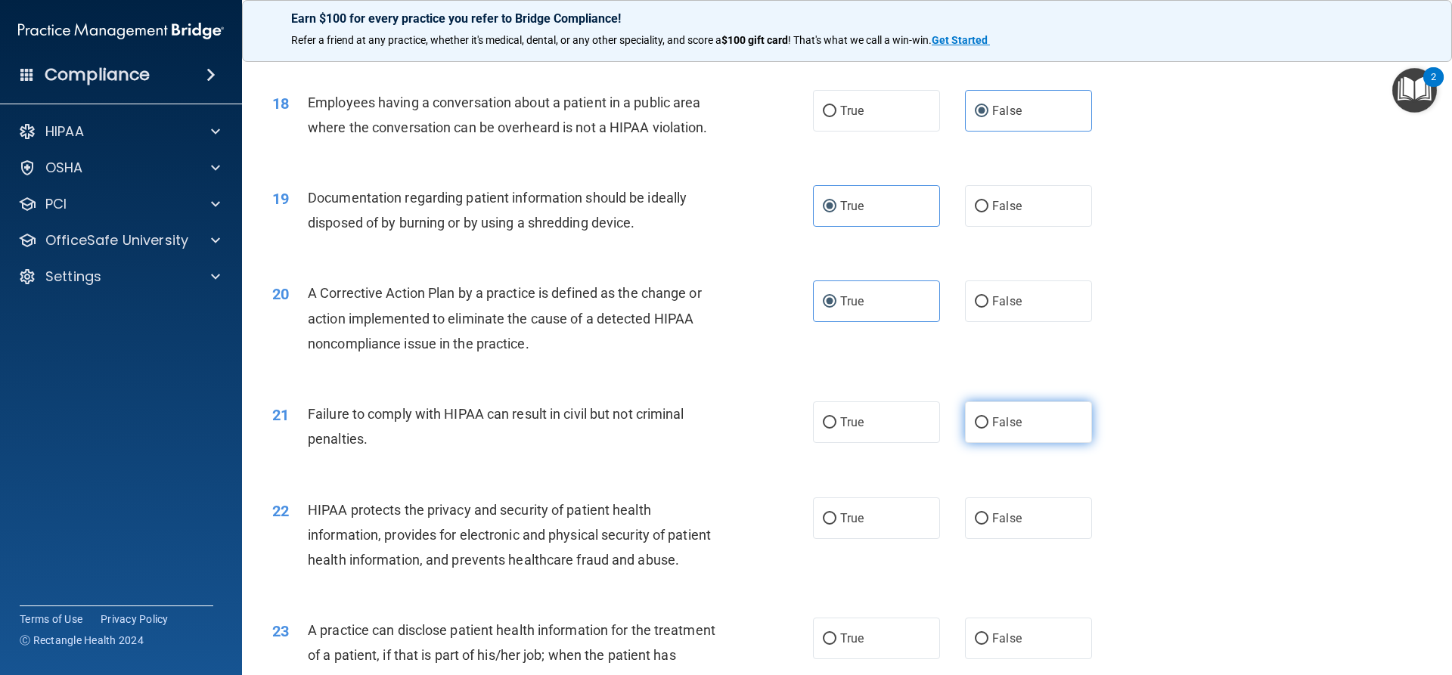
click at [1031, 443] on label "False" at bounding box center [1028, 423] width 127 height 42
click at [988, 429] on input "False" at bounding box center [982, 422] width 14 height 11
radio input "true"
click at [881, 539] on label "True" at bounding box center [876, 519] width 127 height 42
click at [836, 525] on input "True" at bounding box center [830, 518] width 14 height 11
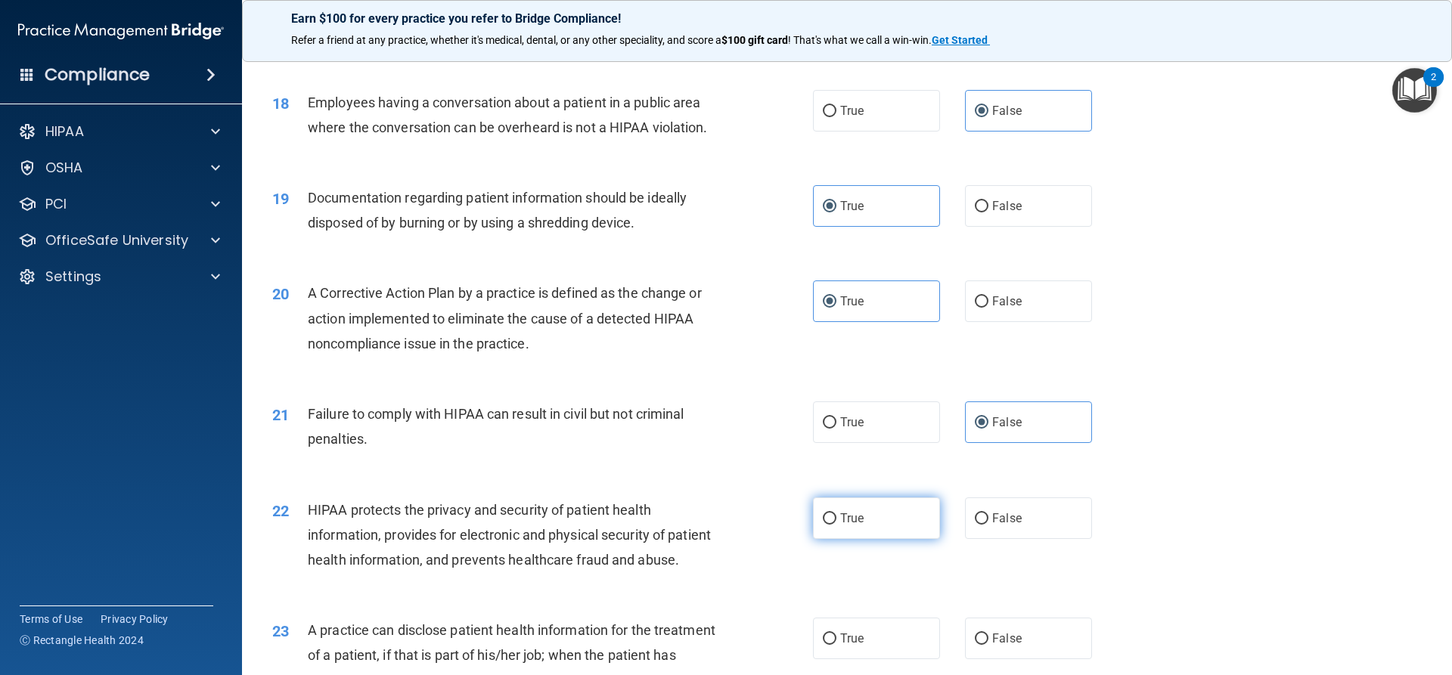
radio input "true"
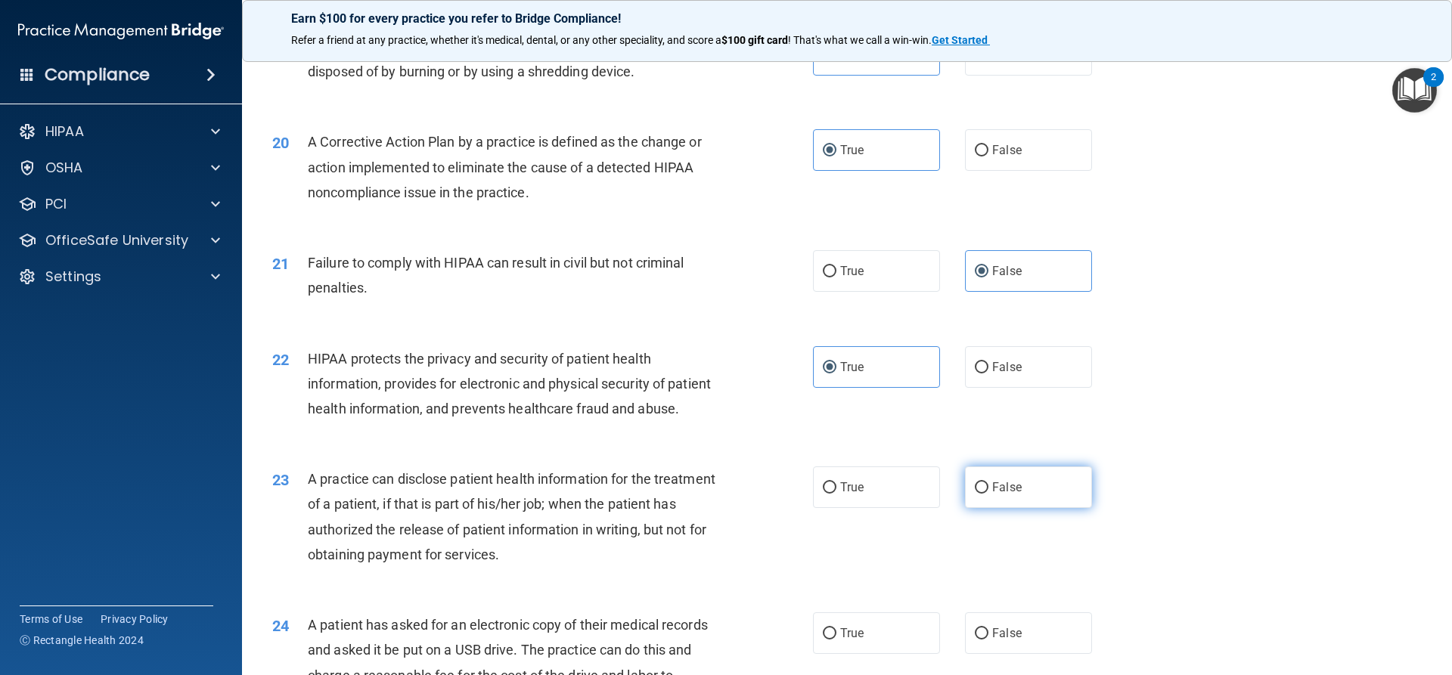
click at [989, 508] on label "False" at bounding box center [1028, 488] width 127 height 42
click at [988, 494] on input "False" at bounding box center [982, 487] width 14 height 11
radio input "true"
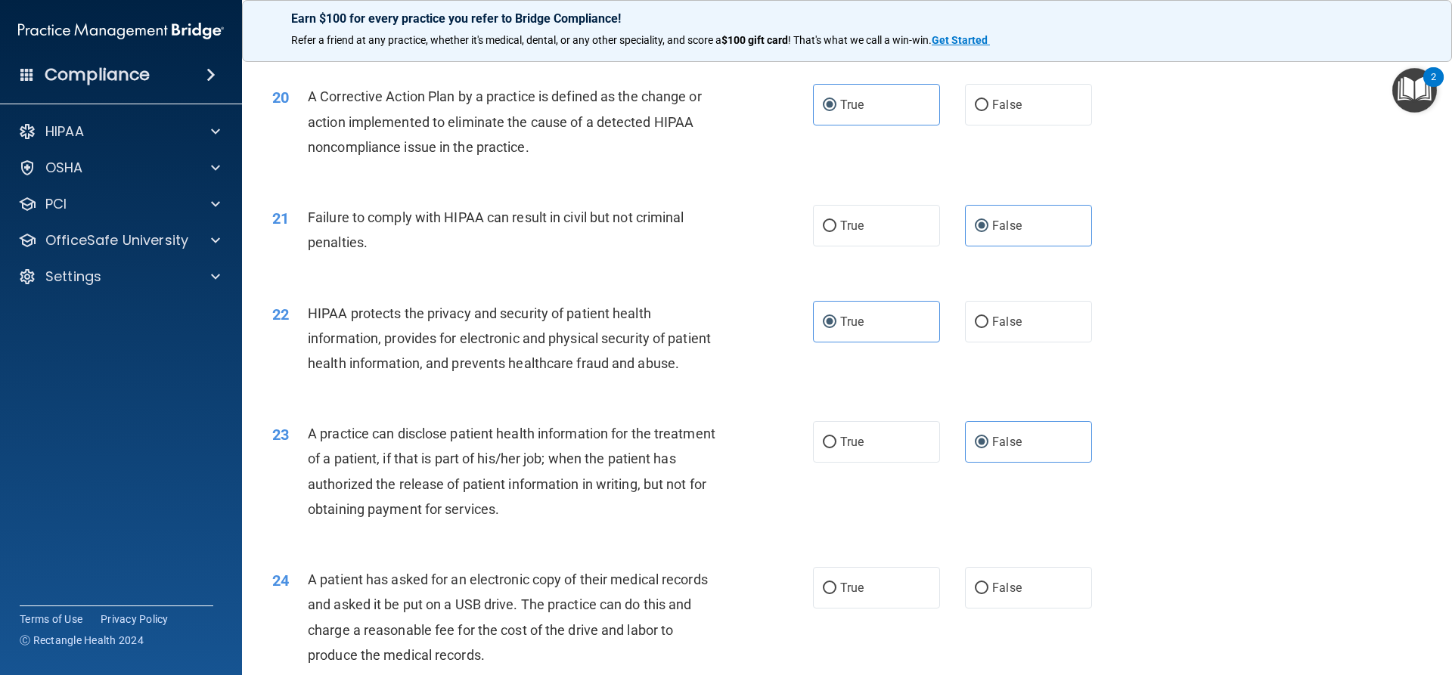
scroll to position [2269, 0]
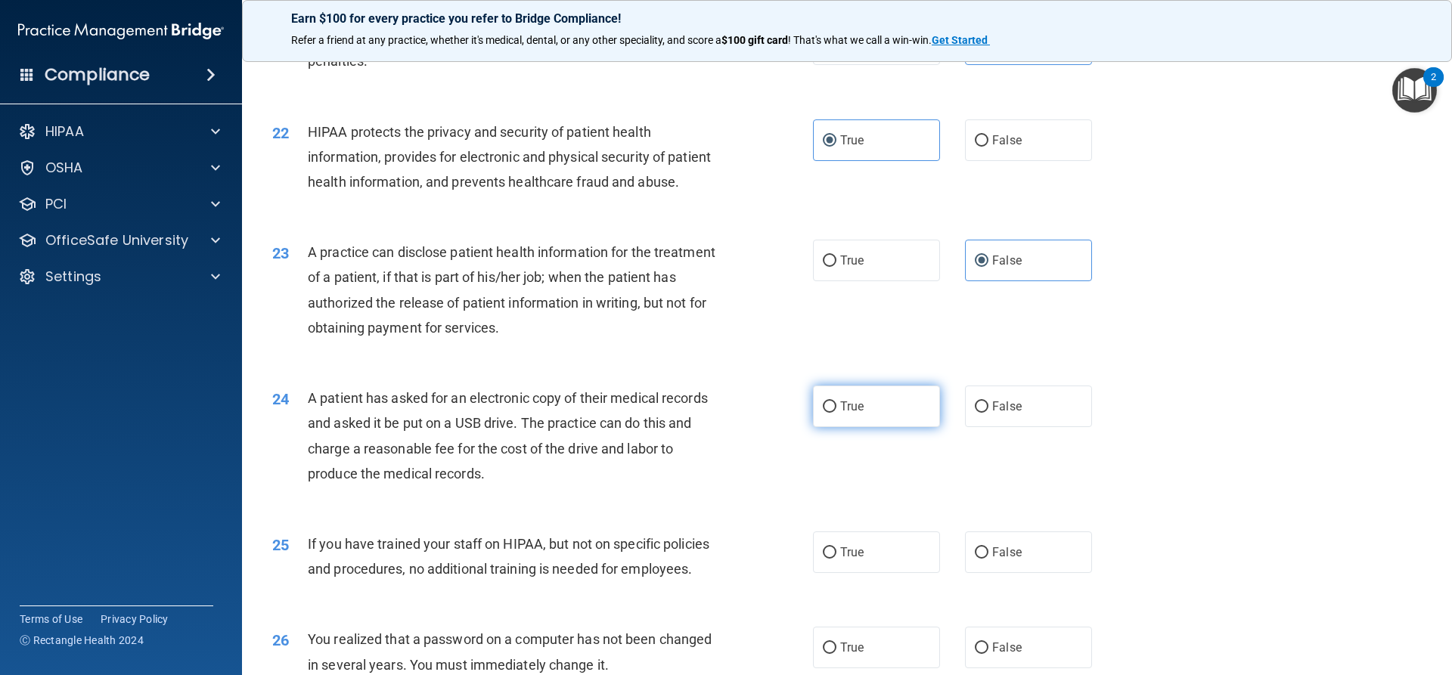
click at [861, 427] on label "True" at bounding box center [876, 407] width 127 height 42
click at [836, 413] on input "True" at bounding box center [830, 407] width 14 height 11
radio input "true"
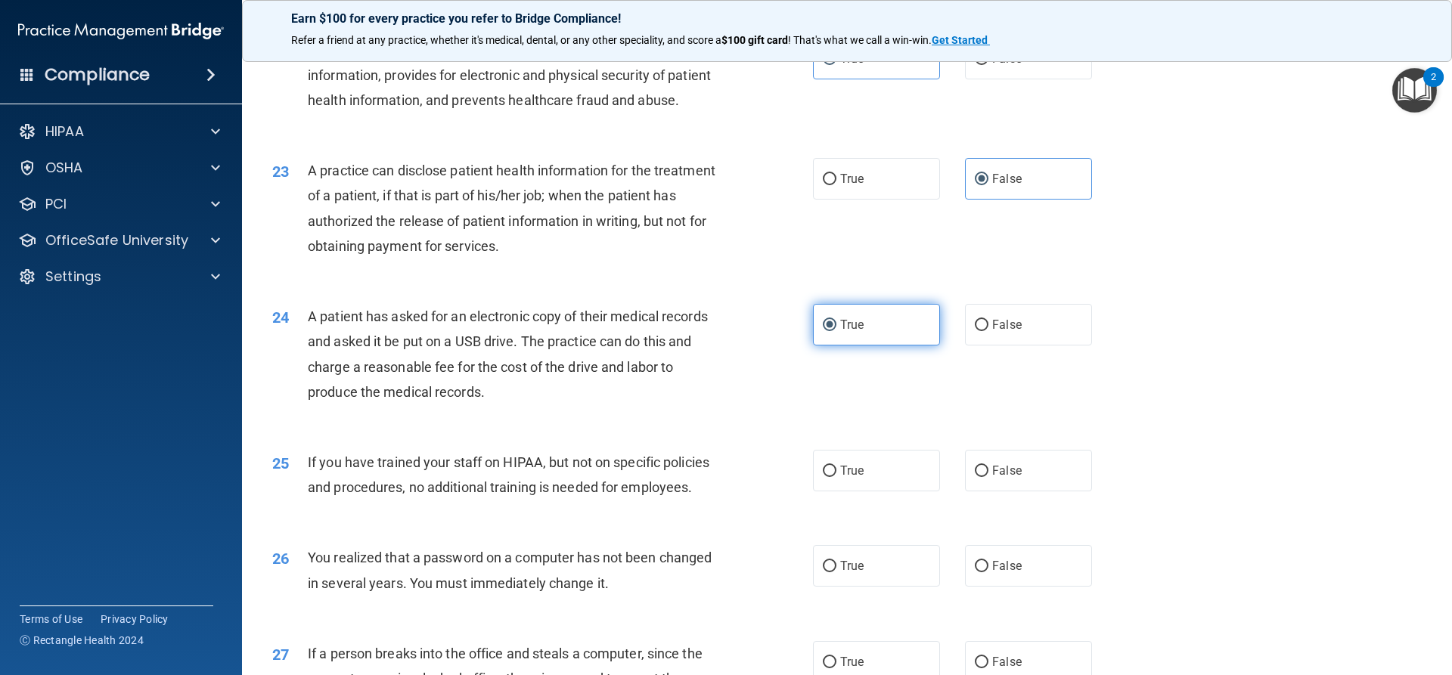
scroll to position [2420, 0]
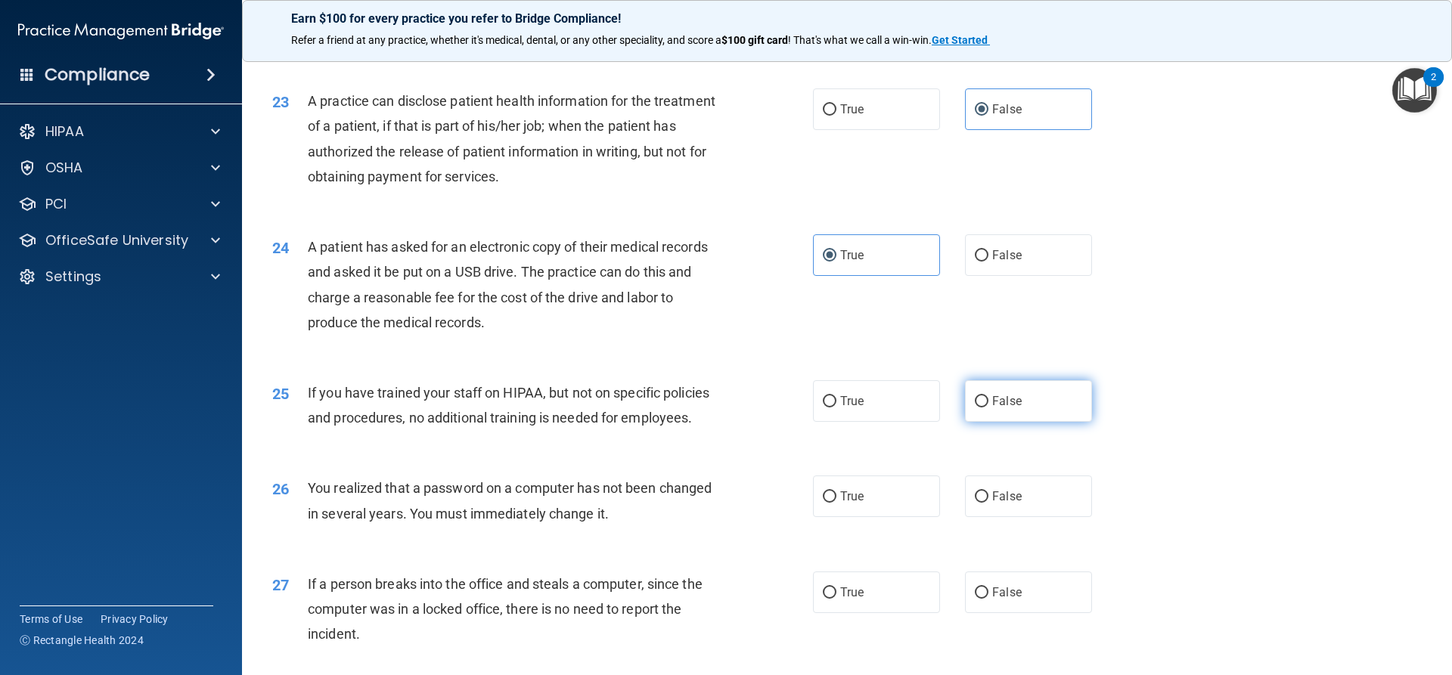
click at [1009, 408] on span "False" at bounding box center [1006, 401] width 29 height 14
click at [988, 408] on input "False" at bounding box center [982, 401] width 14 height 11
radio input "true"
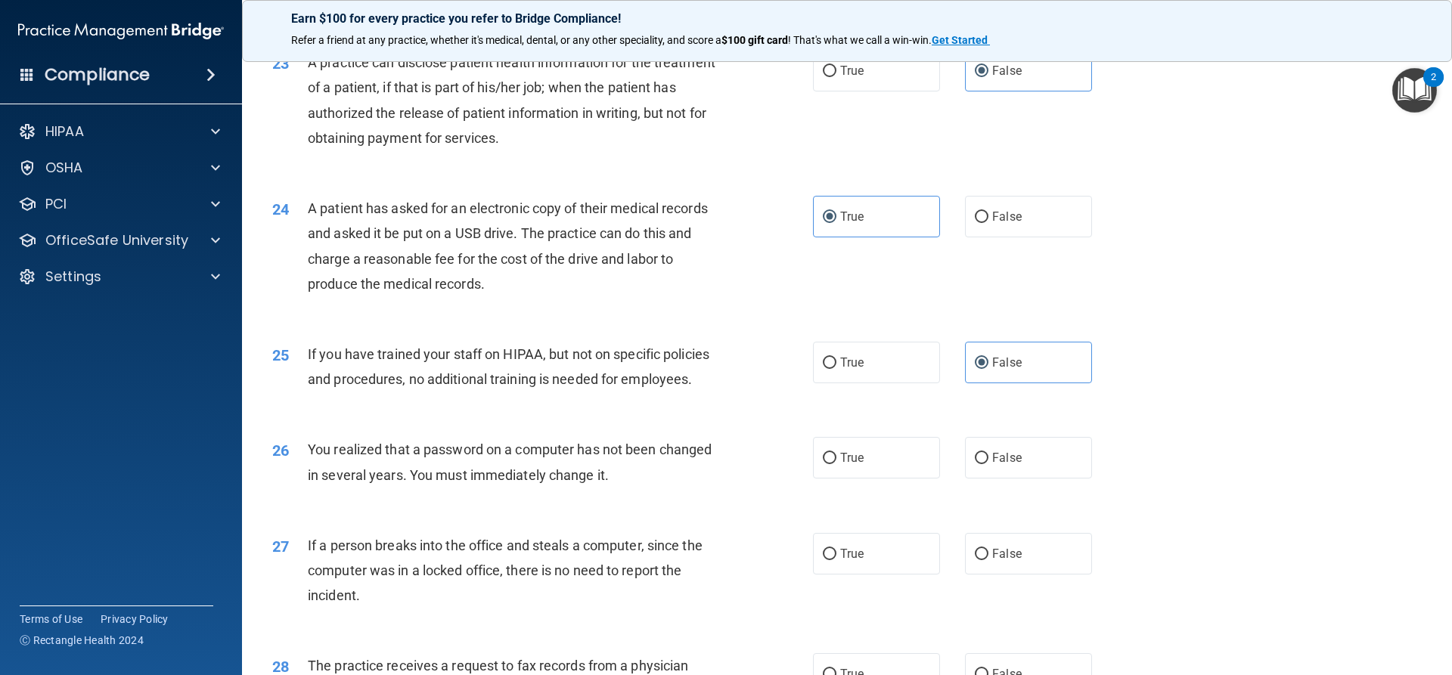
scroll to position [2495, 0]
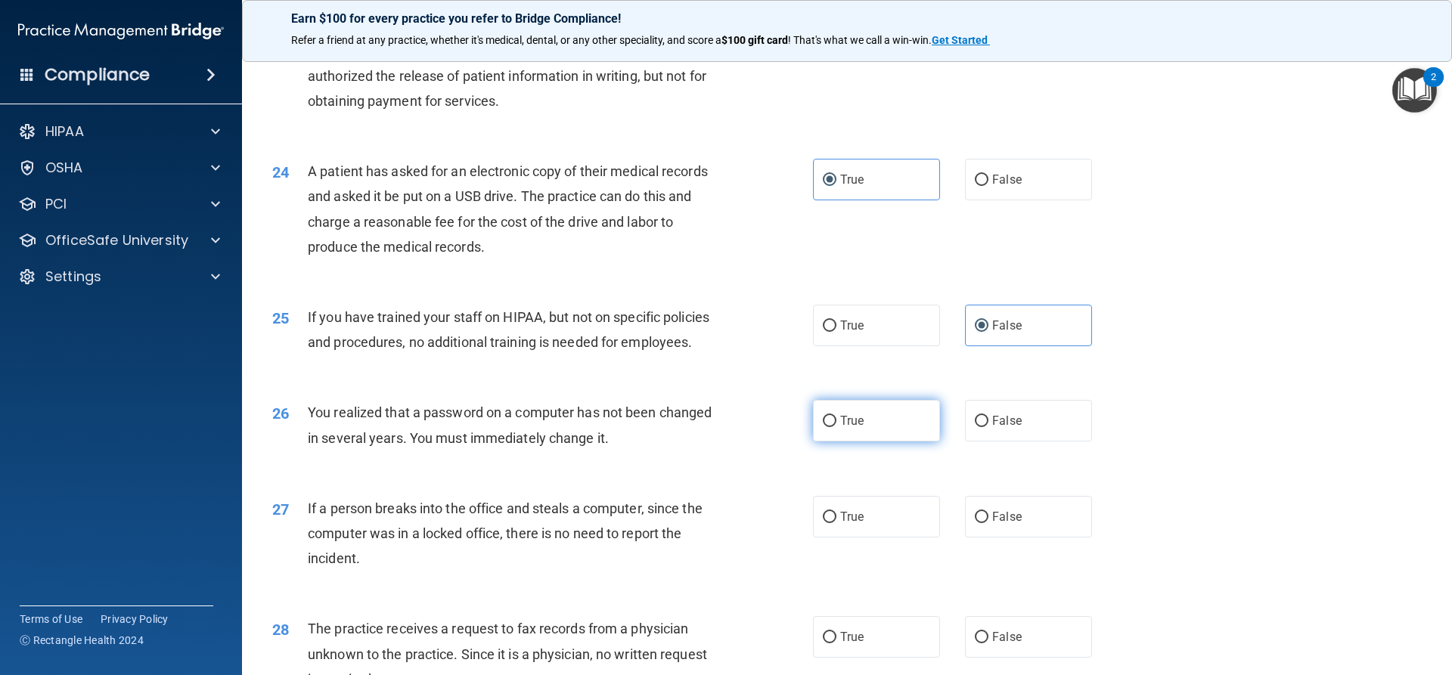
click at [876, 442] on label "True" at bounding box center [876, 421] width 127 height 42
click at [836, 427] on input "True" at bounding box center [830, 421] width 14 height 11
radio input "true"
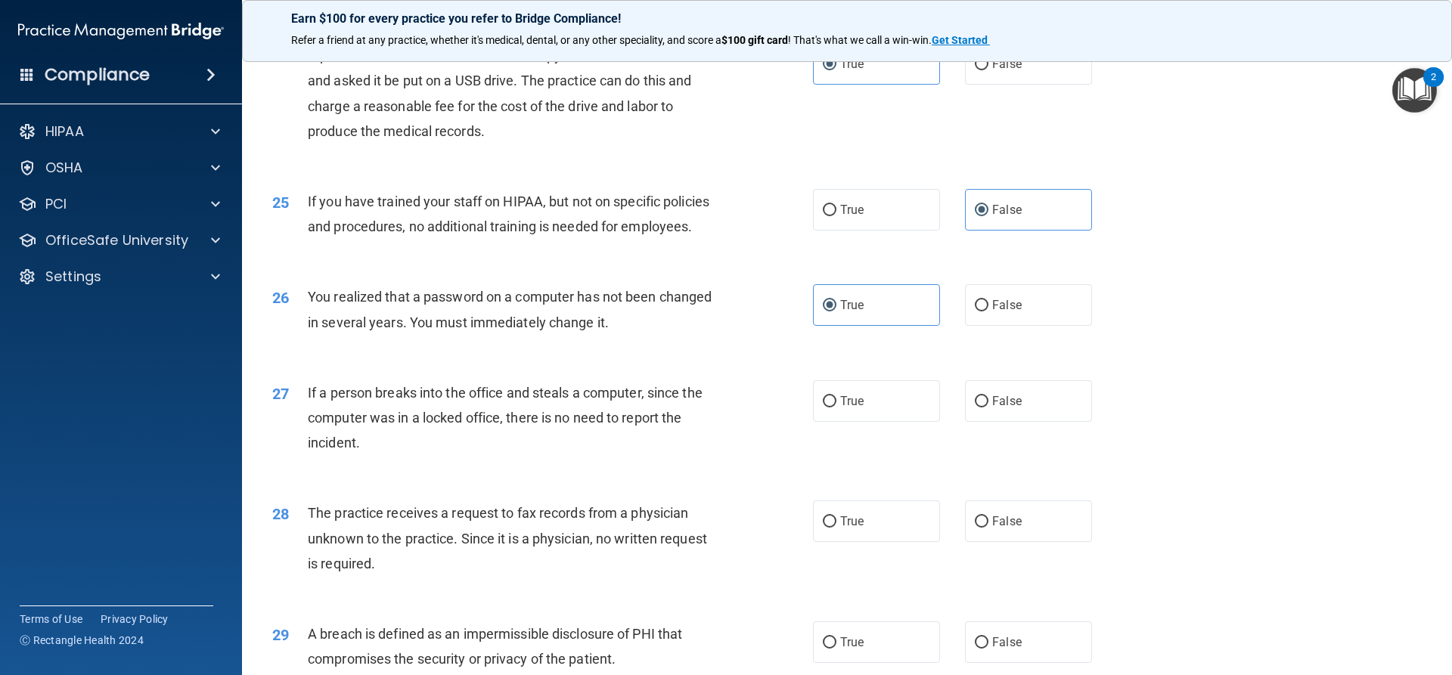
scroll to position [2647, 0]
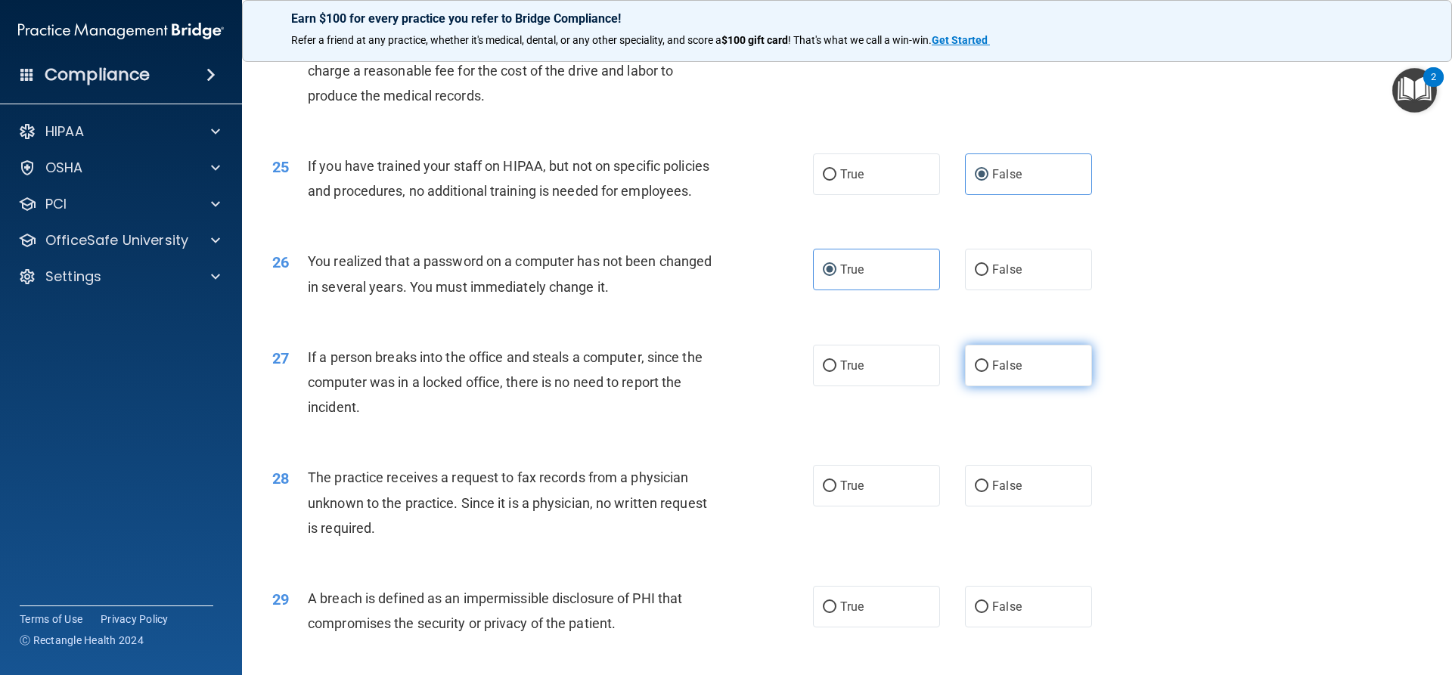
click at [1003, 386] on label "False" at bounding box center [1028, 366] width 127 height 42
click at [988, 372] on input "False" at bounding box center [982, 366] width 14 height 11
radio input "true"
click at [1011, 493] on span "False" at bounding box center [1006, 486] width 29 height 14
click at [988, 492] on input "False" at bounding box center [982, 486] width 14 height 11
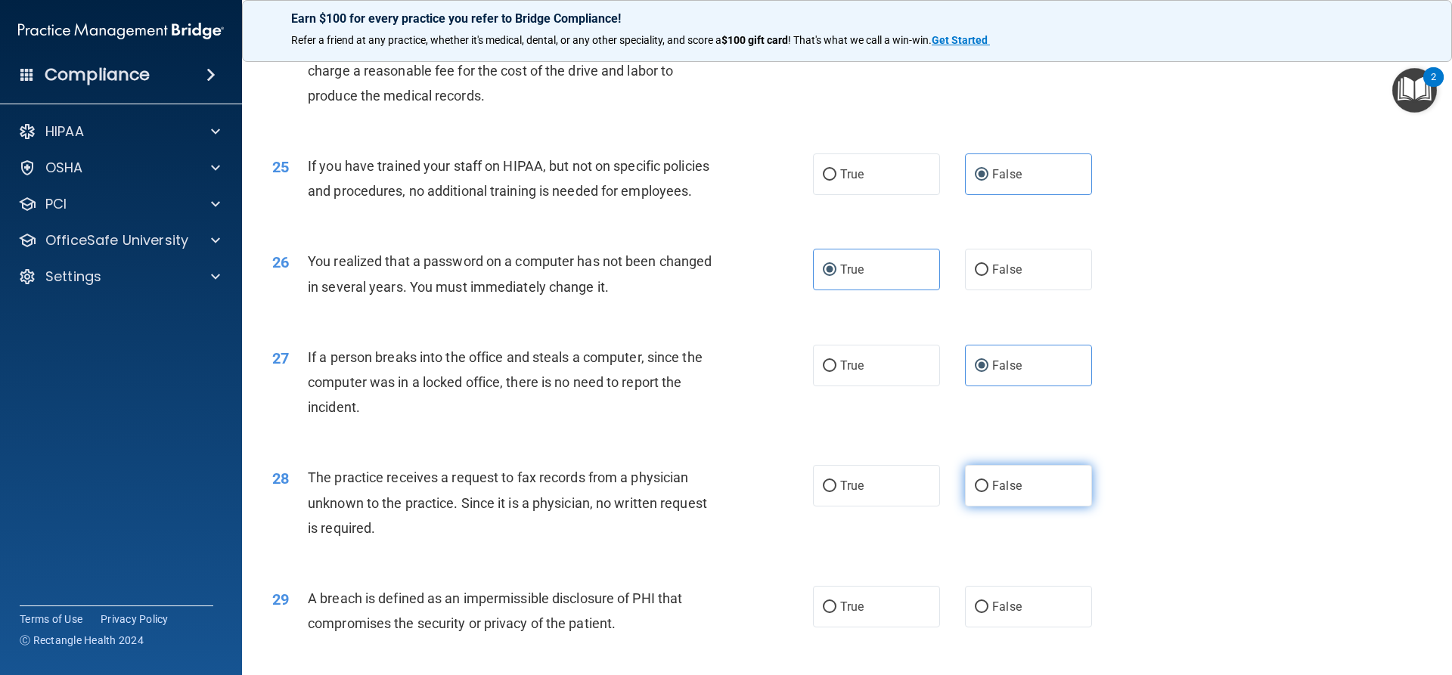
radio input "true"
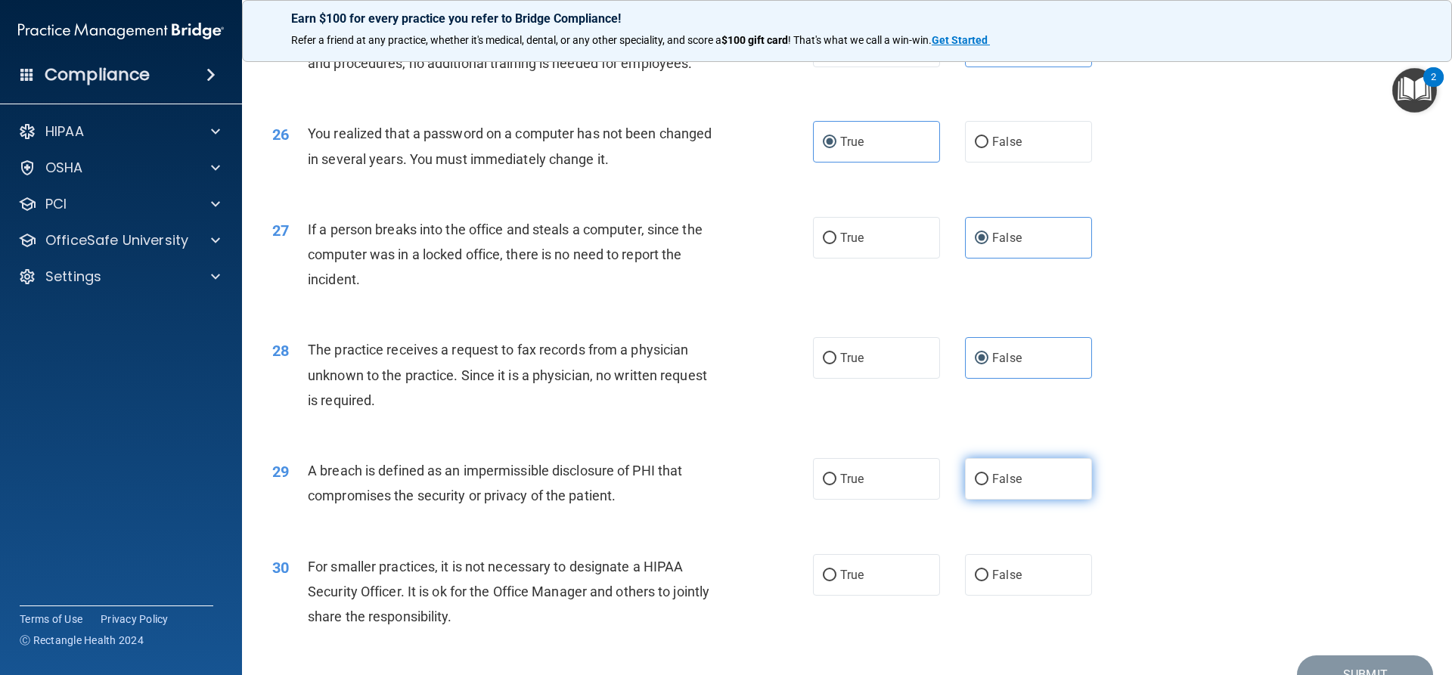
scroll to position [2798, 0]
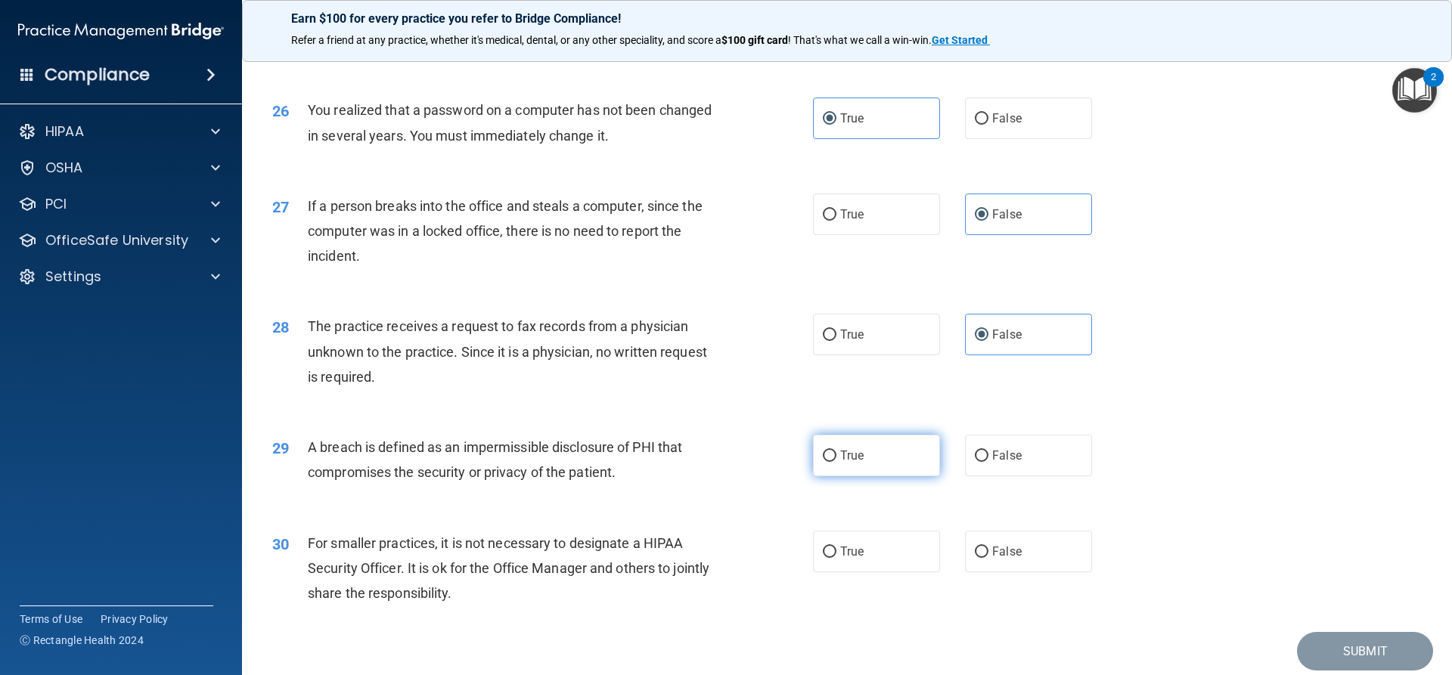
click at [871, 476] on label "True" at bounding box center [876, 456] width 127 height 42
click at [836, 462] on input "True" at bounding box center [830, 456] width 14 height 11
radio input "true"
click at [979, 572] on label "False" at bounding box center [1028, 552] width 127 height 42
click at [979, 558] on input "False" at bounding box center [982, 552] width 14 height 11
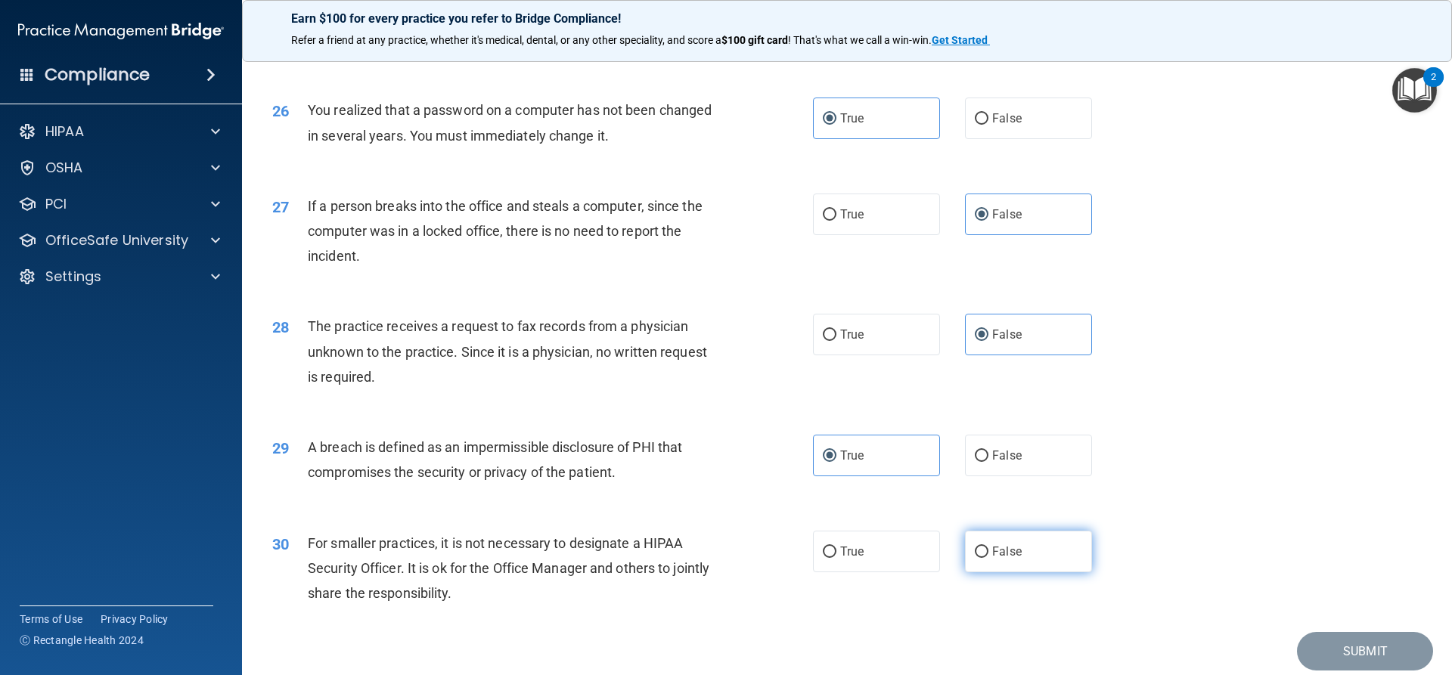
radio input "true"
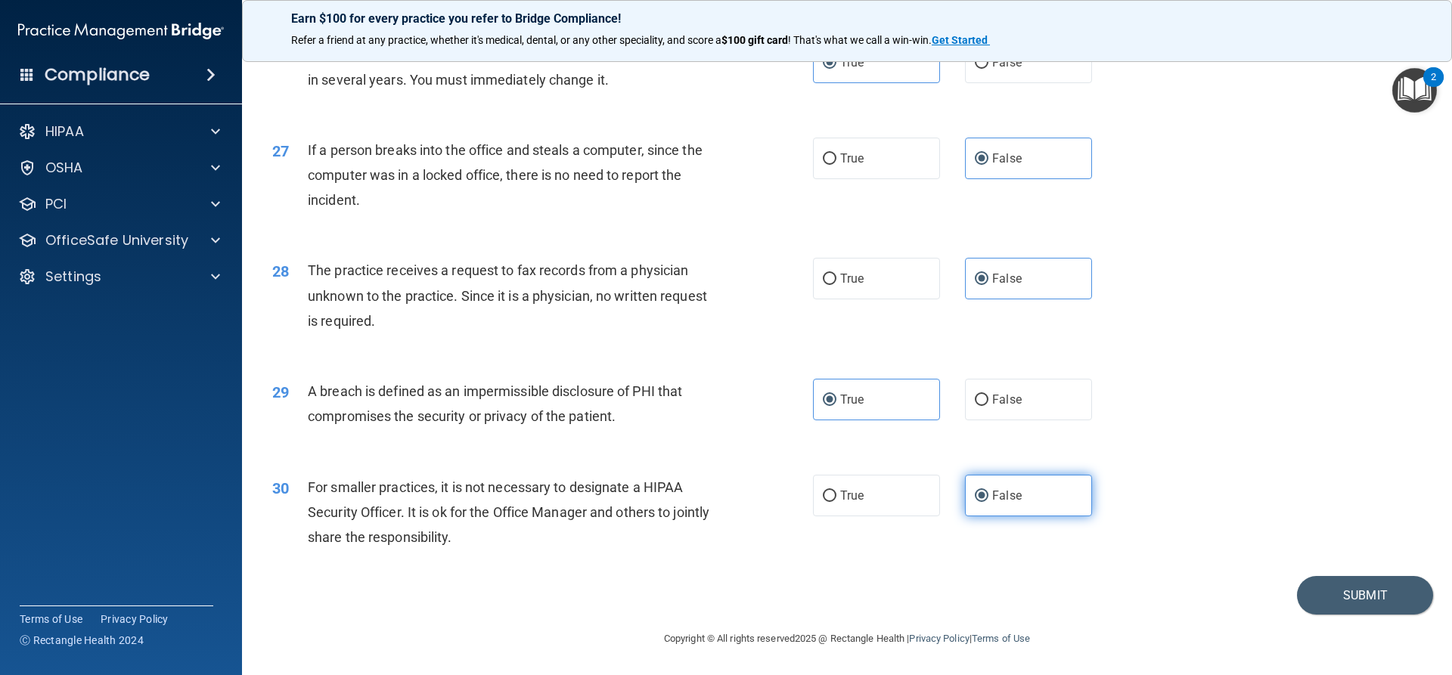
scroll to position [2904, 0]
click at [1356, 600] on button "Submit" at bounding box center [1365, 595] width 136 height 39
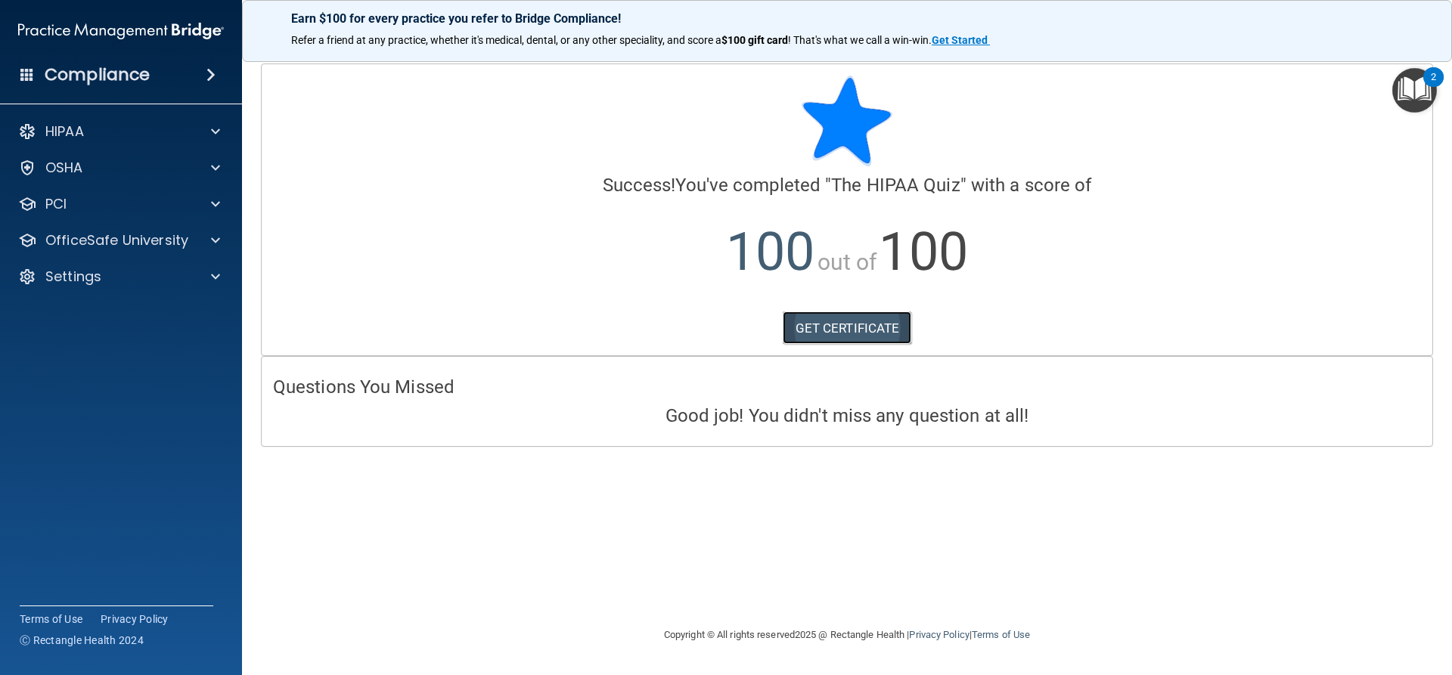
click at [841, 324] on link "GET CERTIFICATE" at bounding box center [847, 328] width 129 height 33
click at [123, 250] on div "OfficeSafe University" at bounding box center [121, 240] width 243 height 30
click at [156, 239] on p "OfficeSafe University" at bounding box center [116, 240] width 143 height 18
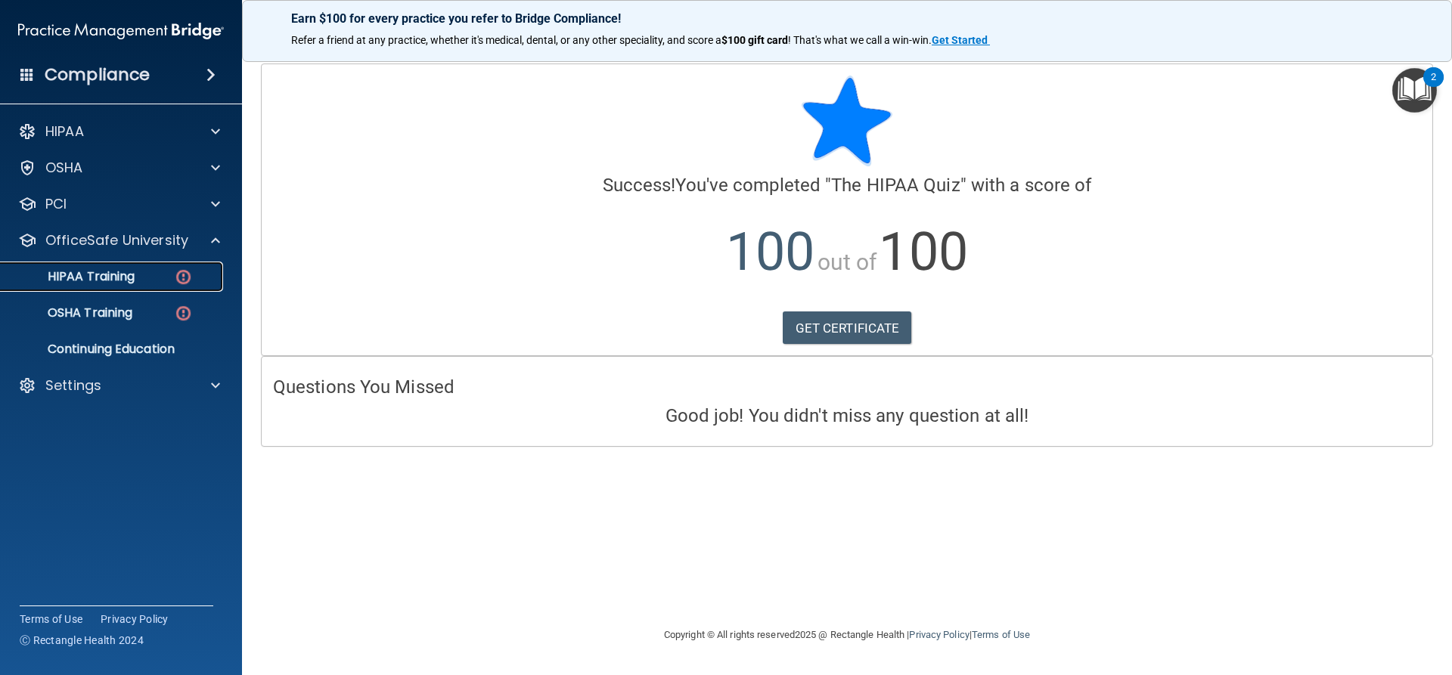
click at [128, 283] on p "HIPAA Training" at bounding box center [72, 276] width 125 height 15
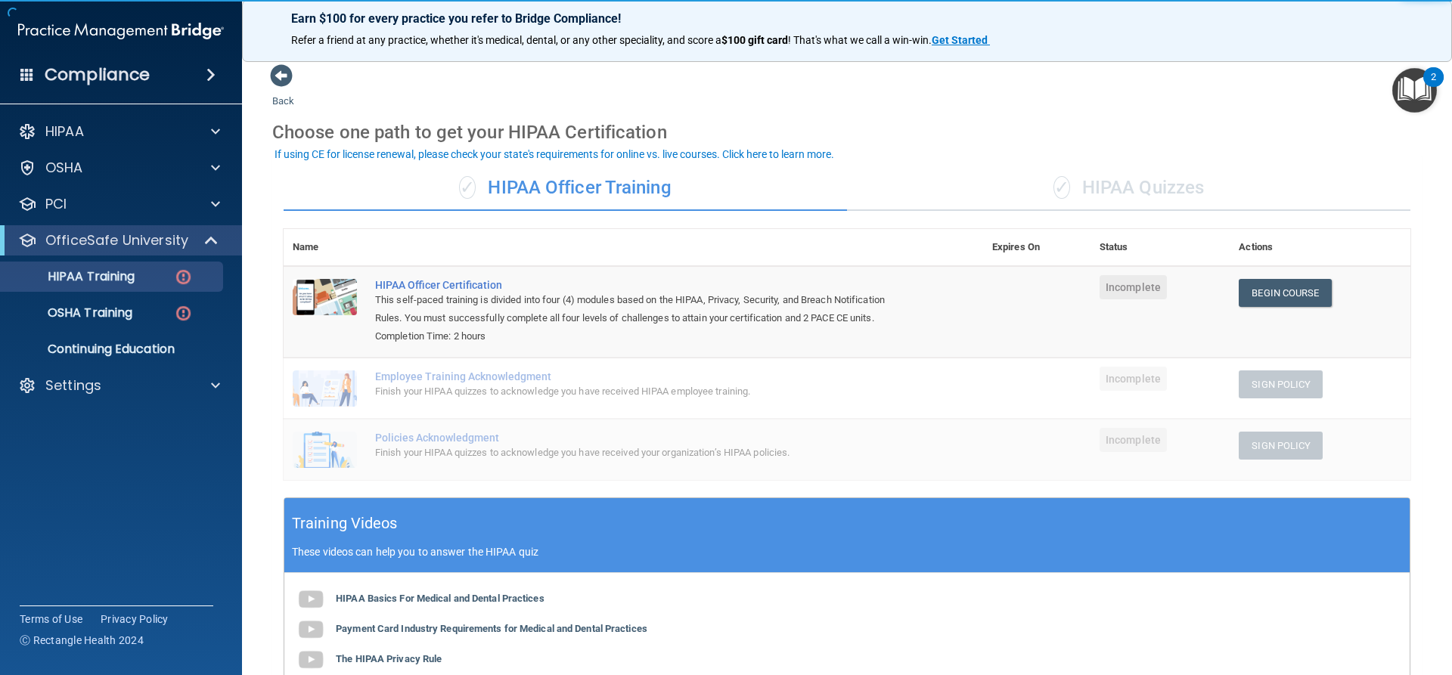
click at [1112, 190] on div "✓ HIPAA Quizzes" at bounding box center [1128, 188] width 563 height 45
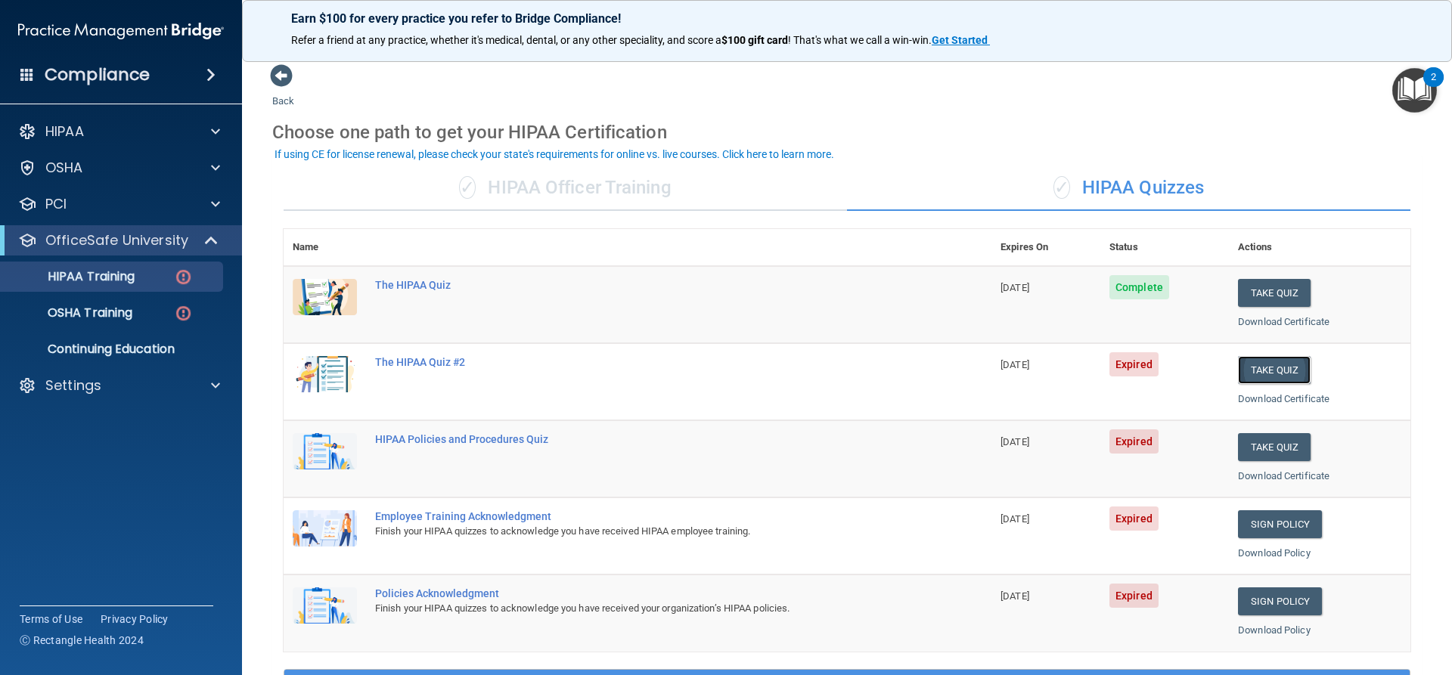
click at [1270, 364] on button "Take Quiz" at bounding box center [1274, 370] width 73 height 28
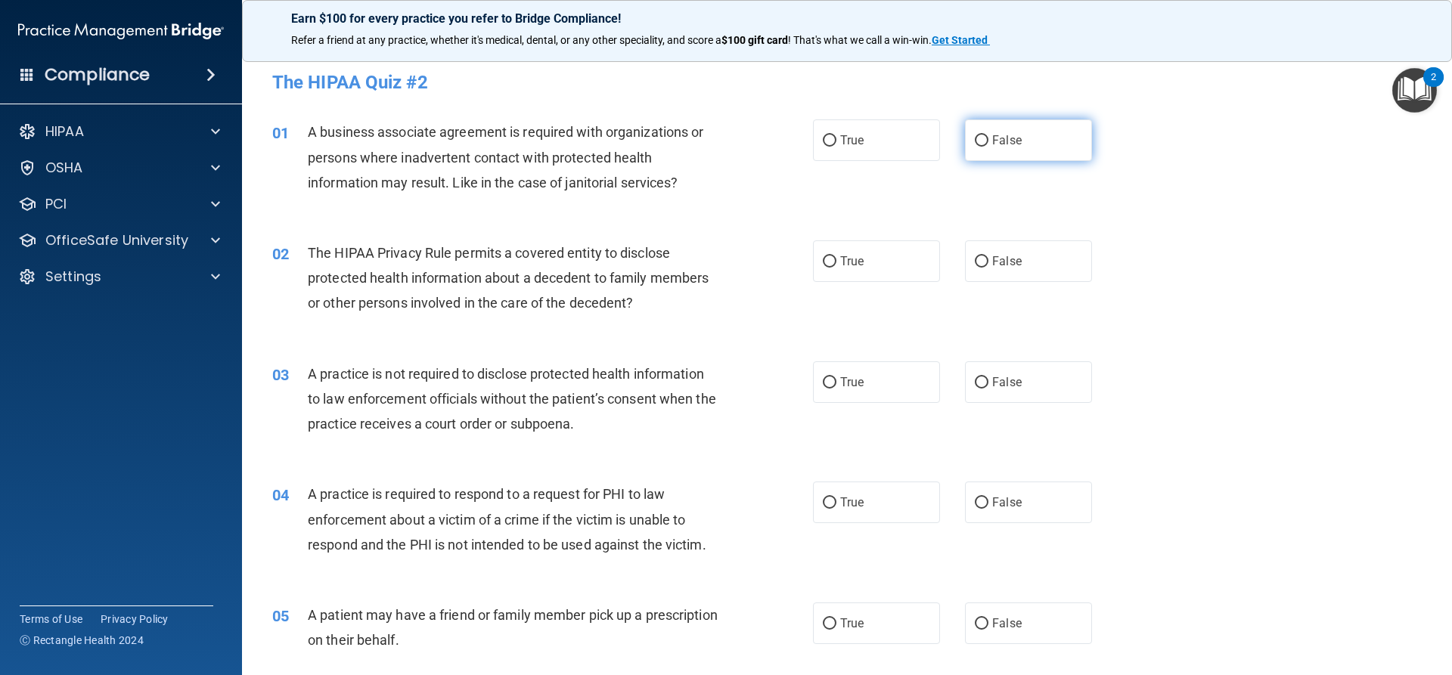
click at [976, 146] on input "False" at bounding box center [982, 140] width 14 height 11
radio input "true"
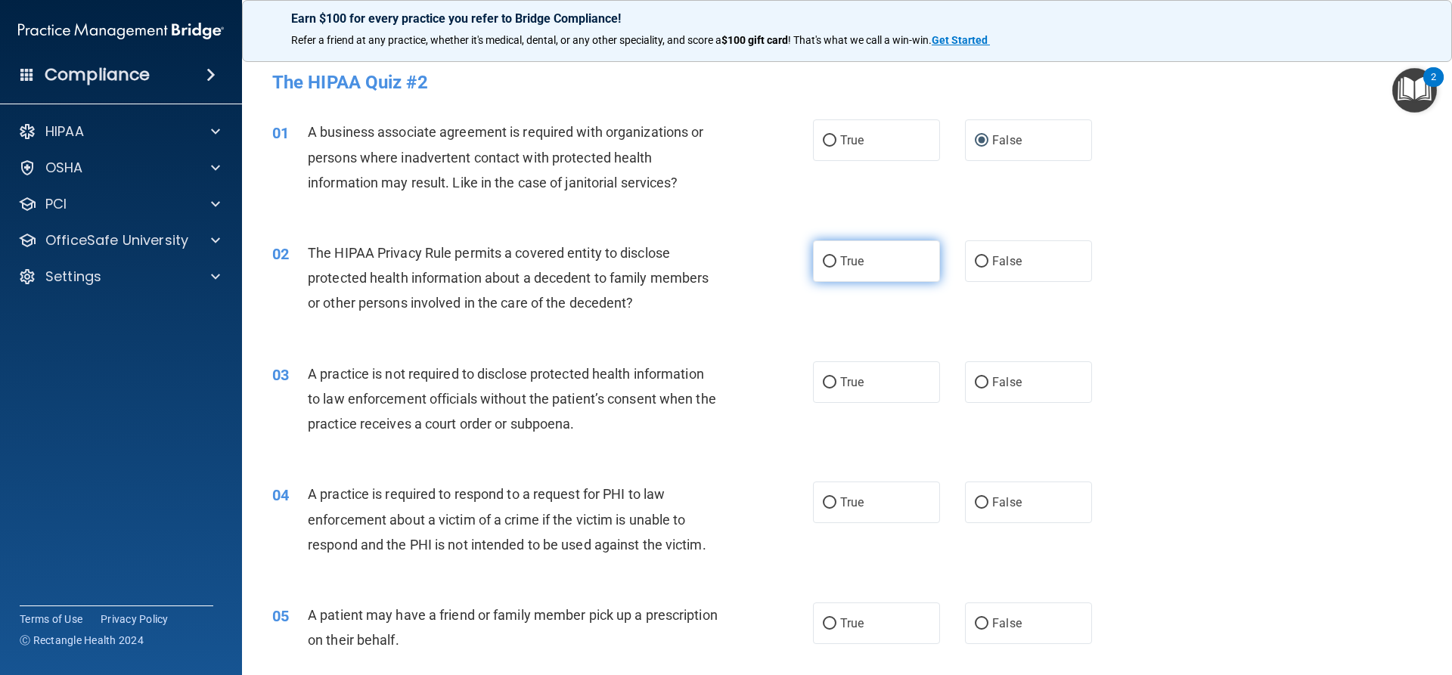
click at [855, 264] on span "True" at bounding box center [851, 261] width 23 height 14
click at [836, 264] on input "True" at bounding box center [830, 261] width 14 height 11
radio input "true"
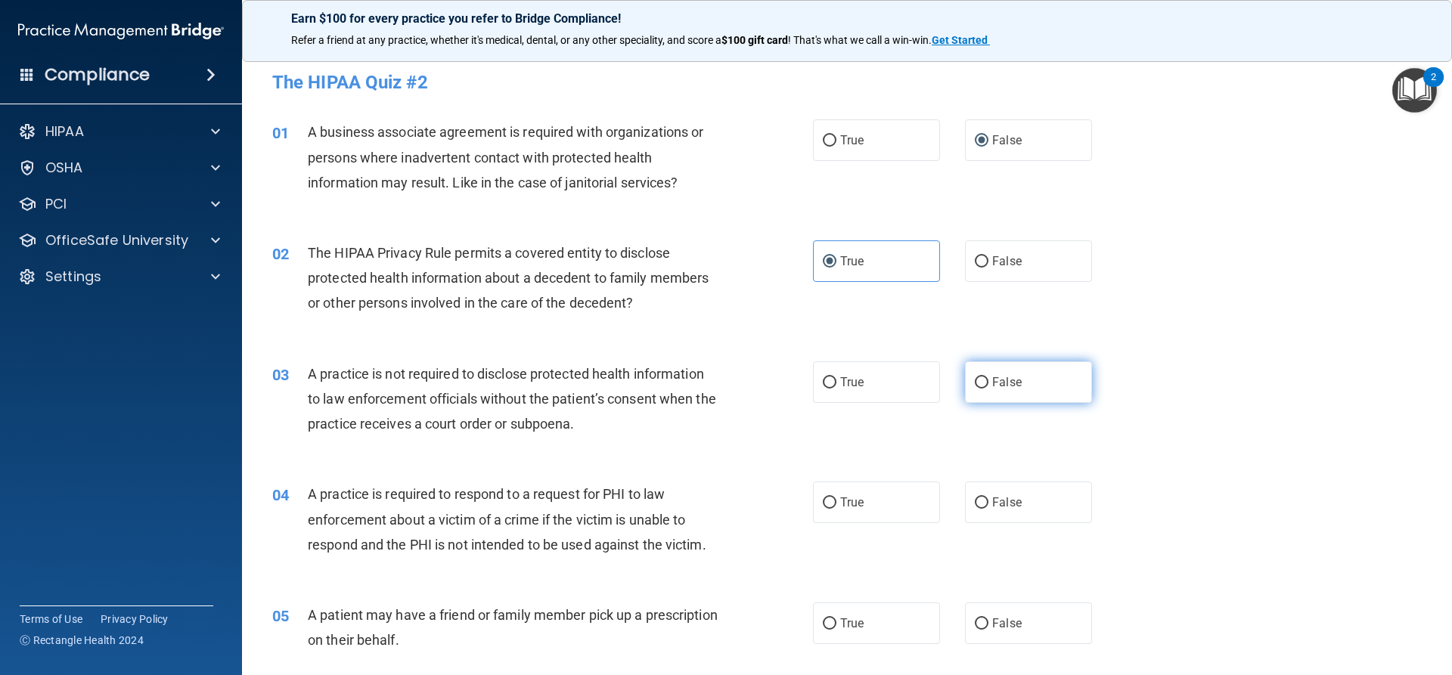
drag, startPoint x: 1003, startPoint y: 382, endPoint x: 995, endPoint y: 392, distance: 13.5
click at [1003, 382] on span "False" at bounding box center [1006, 382] width 29 height 14
click at [988, 382] on input "False" at bounding box center [982, 382] width 14 height 11
radio input "true"
drag, startPoint x: 873, startPoint y: 498, endPoint x: 858, endPoint y: 568, distance: 71.2
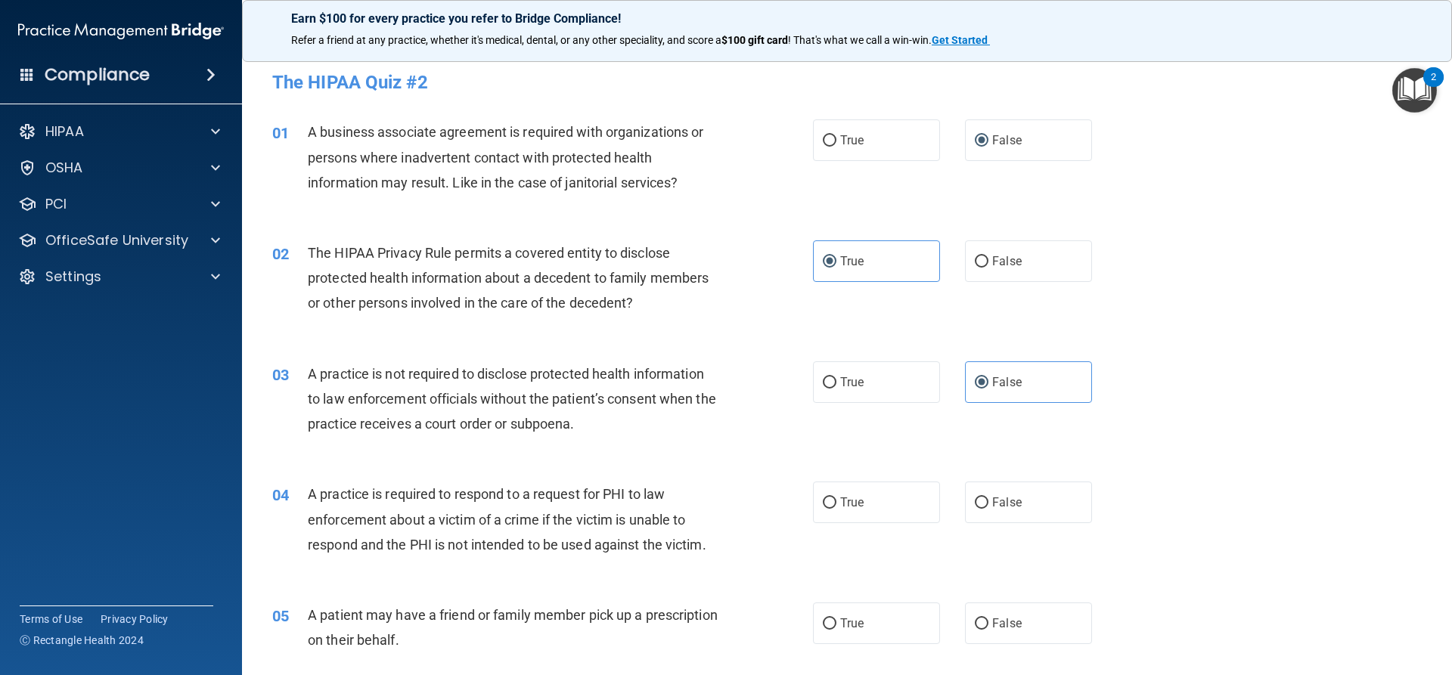
click at [873, 501] on label "True" at bounding box center [876, 503] width 127 height 42
click at [836, 501] on input "True" at bounding box center [830, 503] width 14 height 11
radio input "true"
click at [857, 633] on label "True" at bounding box center [876, 624] width 127 height 42
click at [836, 630] on input "True" at bounding box center [830, 624] width 14 height 11
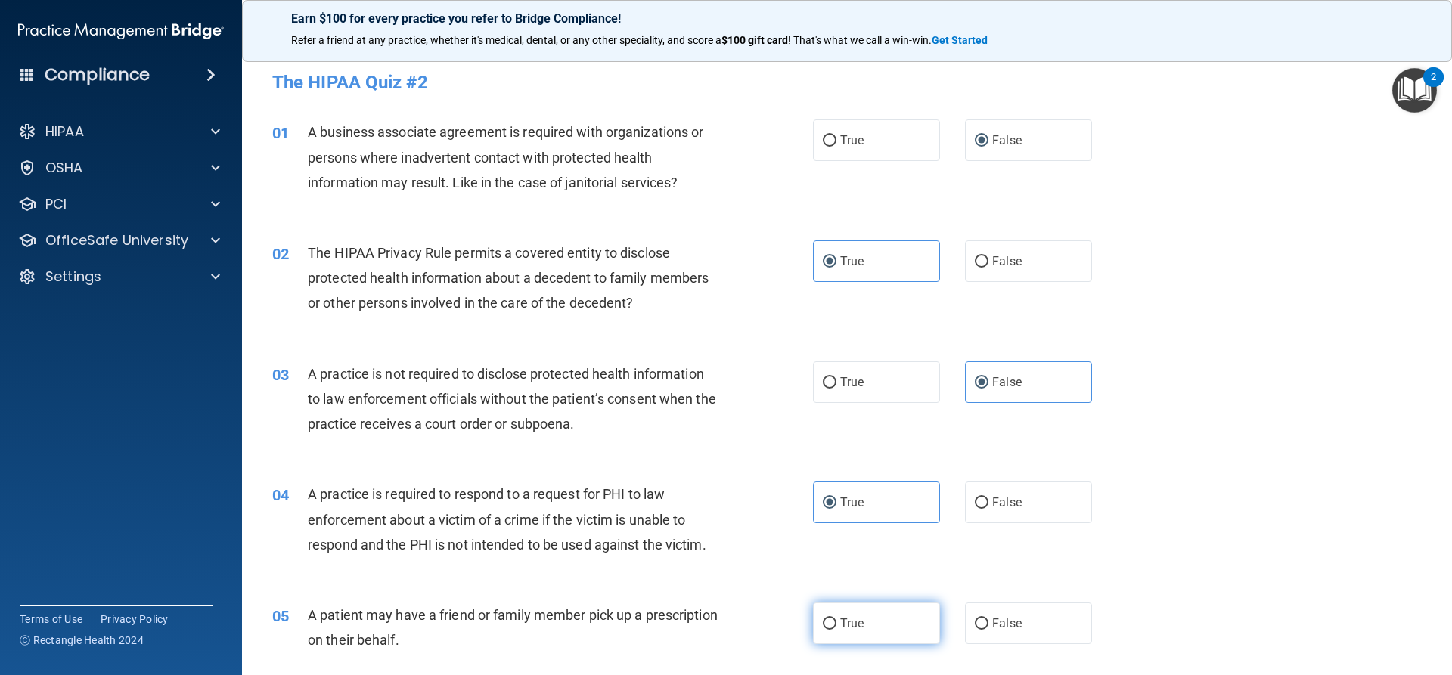
radio input "true"
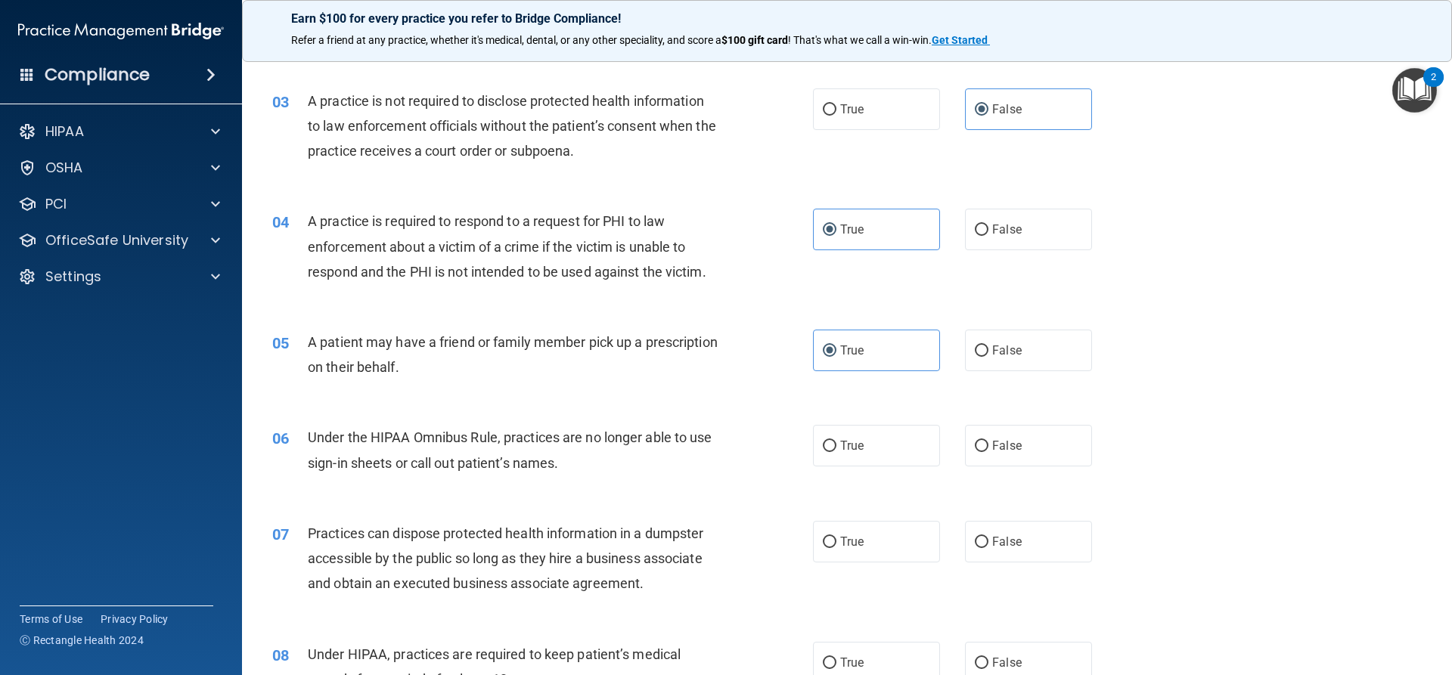
scroll to position [302, 0]
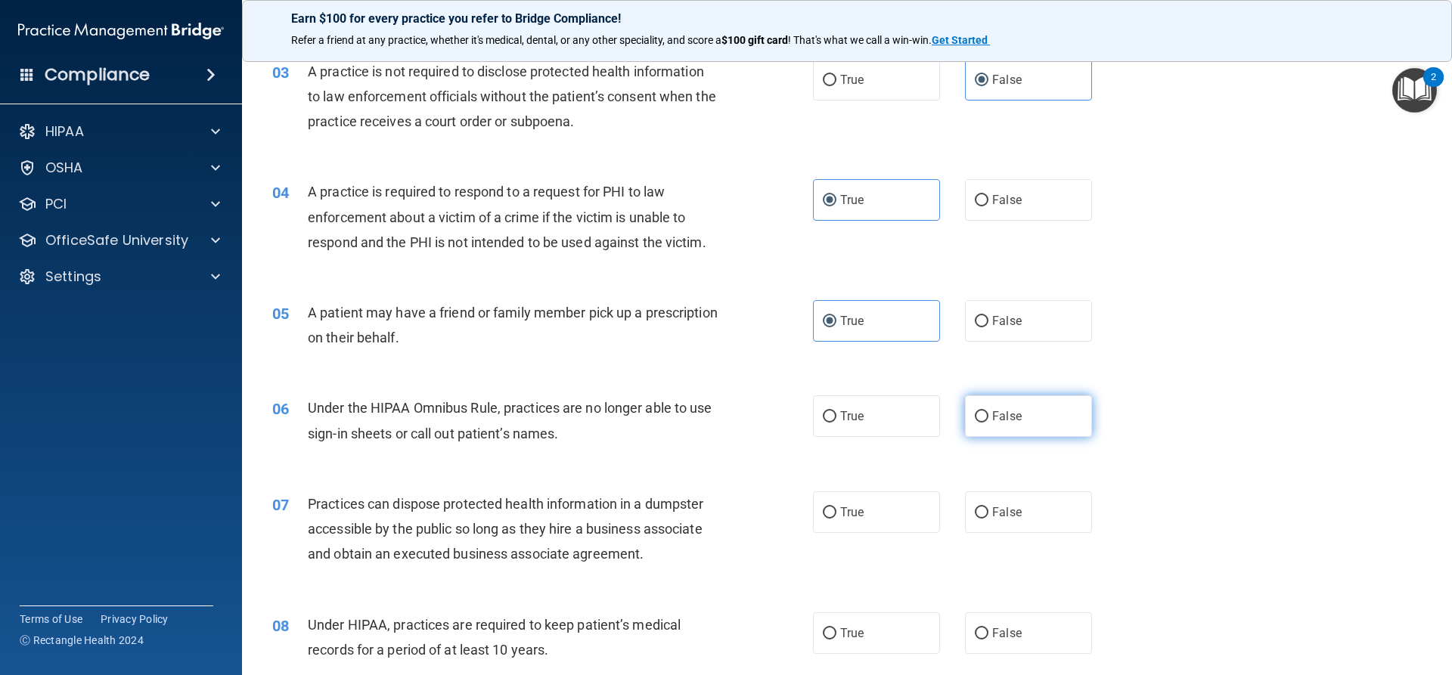
click at [1012, 433] on label "False" at bounding box center [1028, 416] width 127 height 42
click at [988, 423] on input "False" at bounding box center [982, 416] width 14 height 11
radio input "true"
click at [1003, 517] on span "False" at bounding box center [1006, 512] width 29 height 14
click at [988, 517] on input "False" at bounding box center [982, 512] width 14 height 11
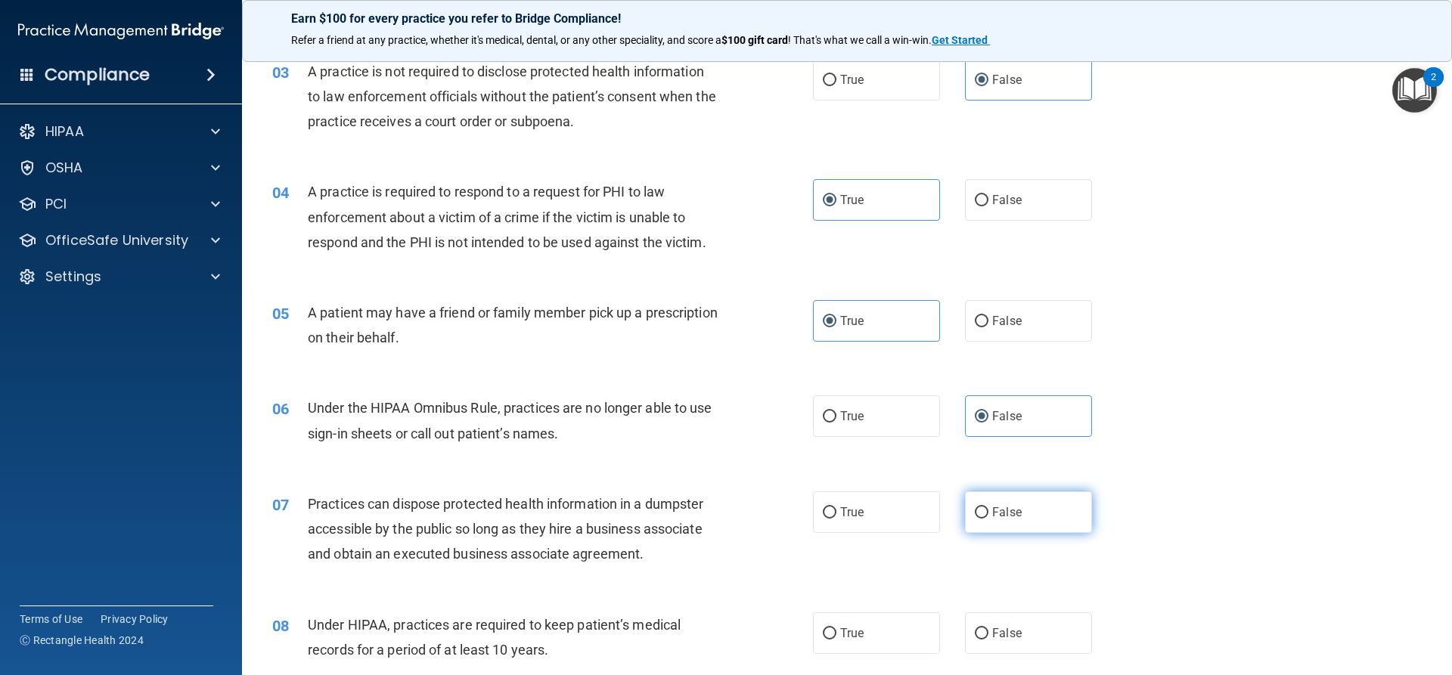
radio input "true"
click at [1009, 622] on label "False" at bounding box center [1028, 634] width 127 height 42
click at [988, 628] on input "False" at bounding box center [982, 633] width 14 height 11
radio input "true"
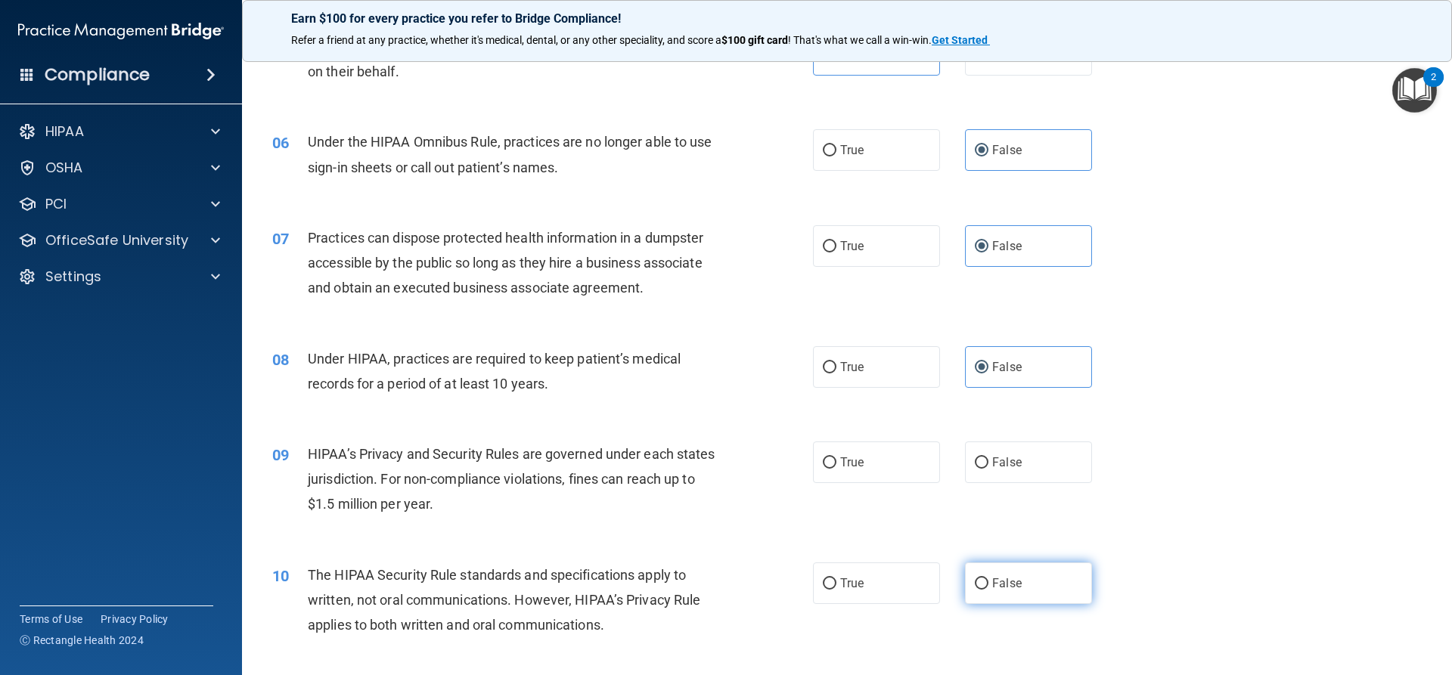
scroll to position [681, 0]
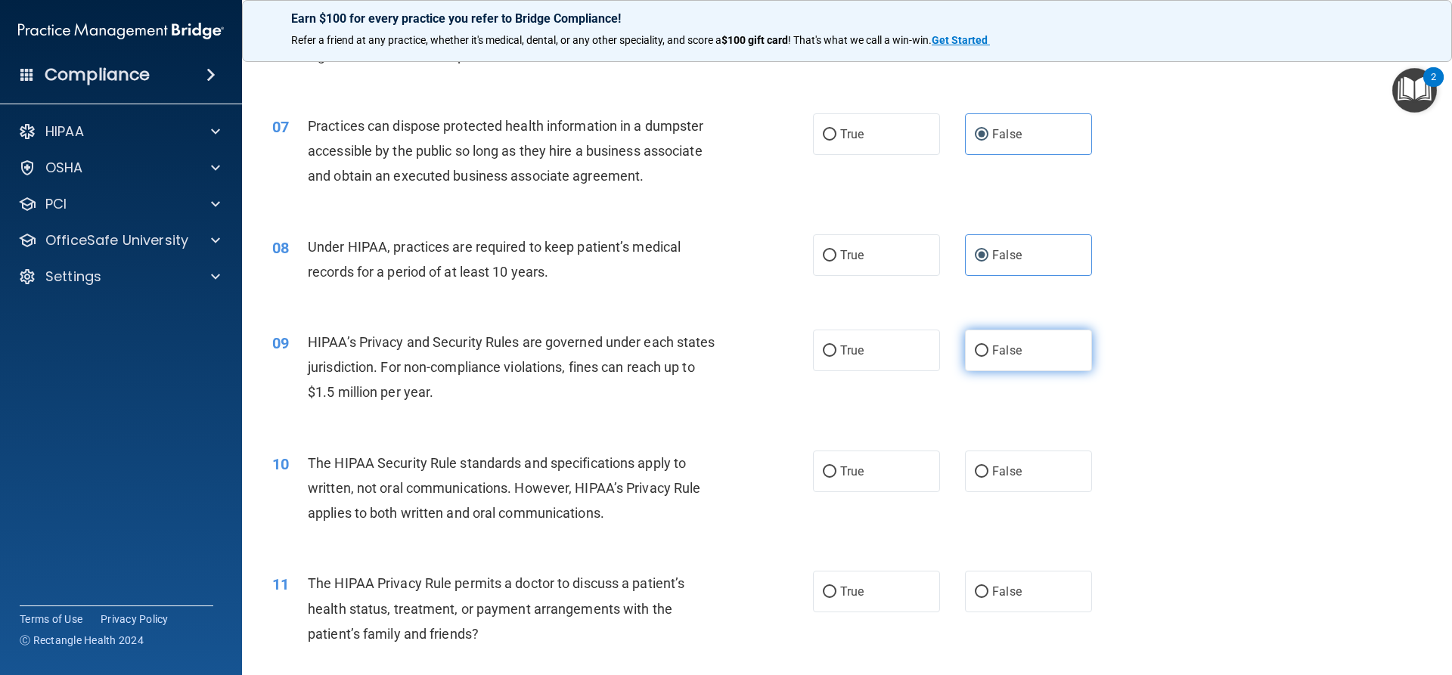
click at [1022, 343] on label "False" at bounding box center [1028, 351] width 127 height 42
click at [988, 346] on input "False" at bounding box center [982, 351] width 14 height 11
radio input "true"
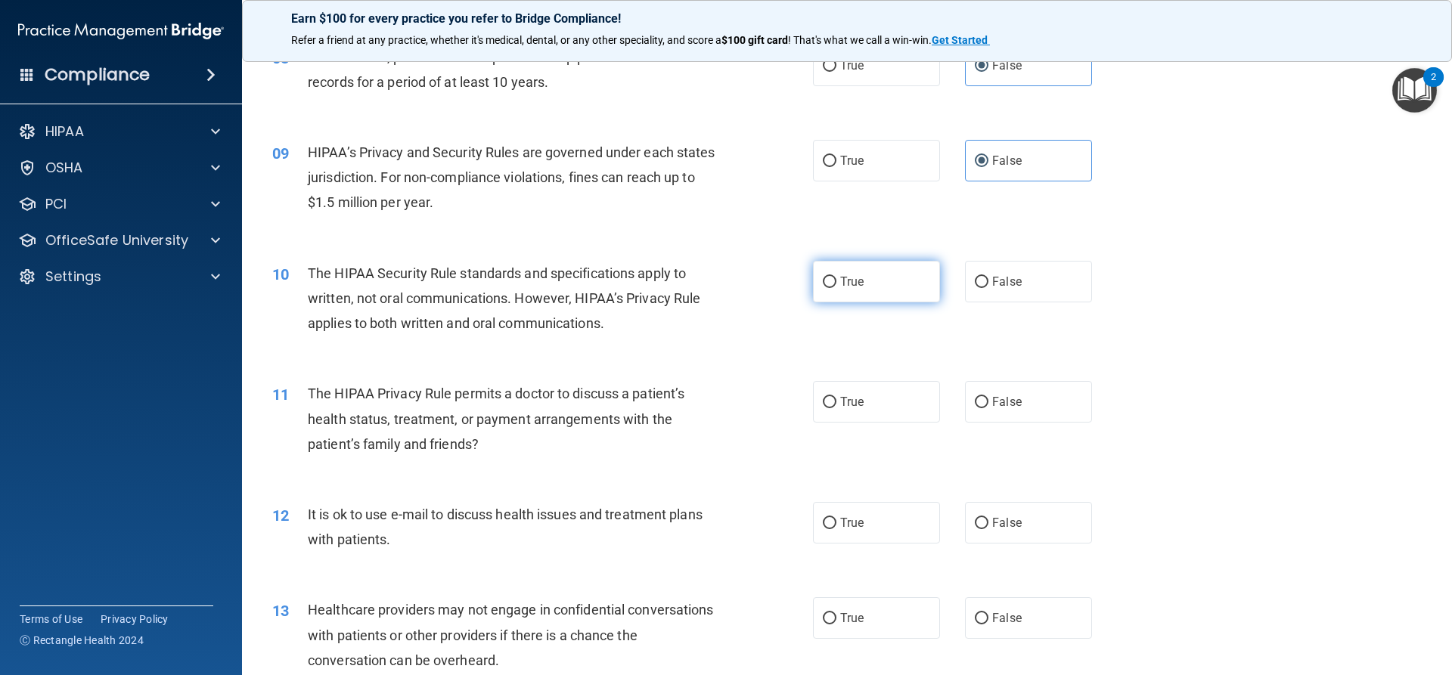
scroll to position [907, 0]
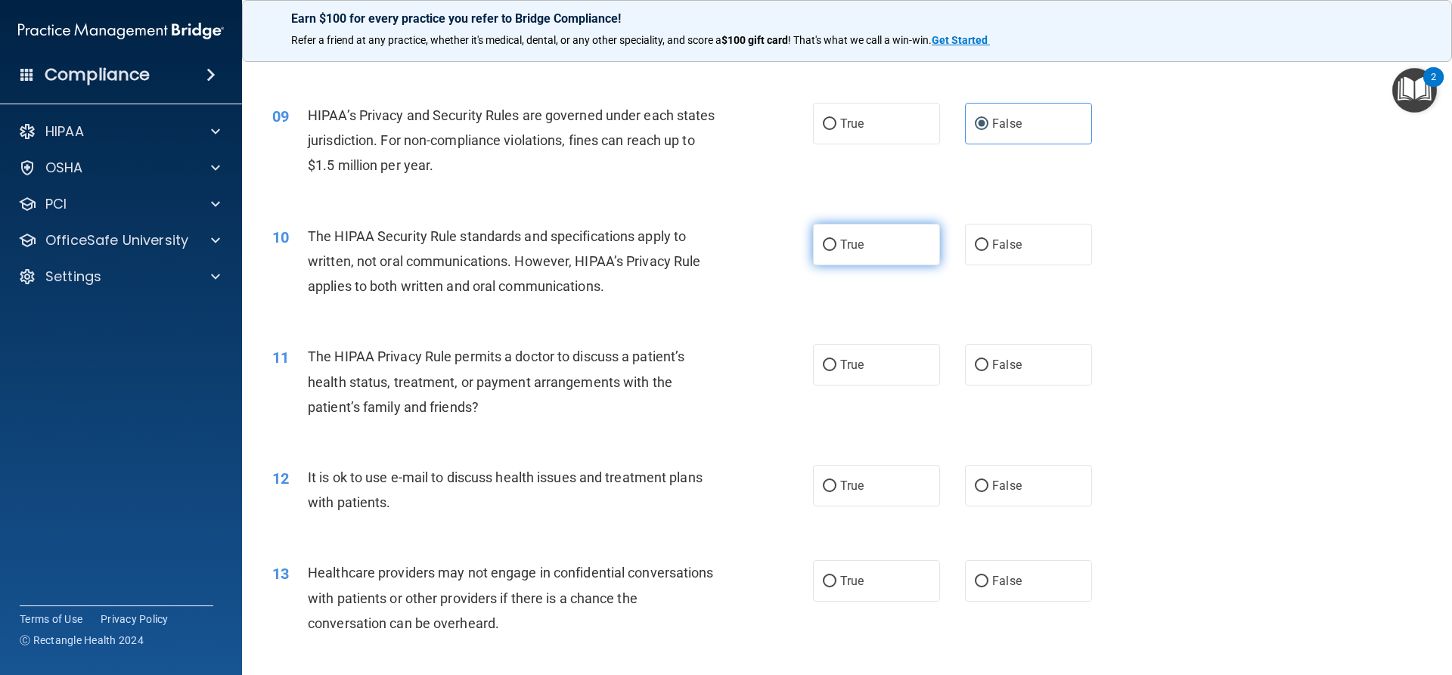
click at [823, 246] on input "True" at bounding box center [830, 245] width 14 height 11
radio input "true"
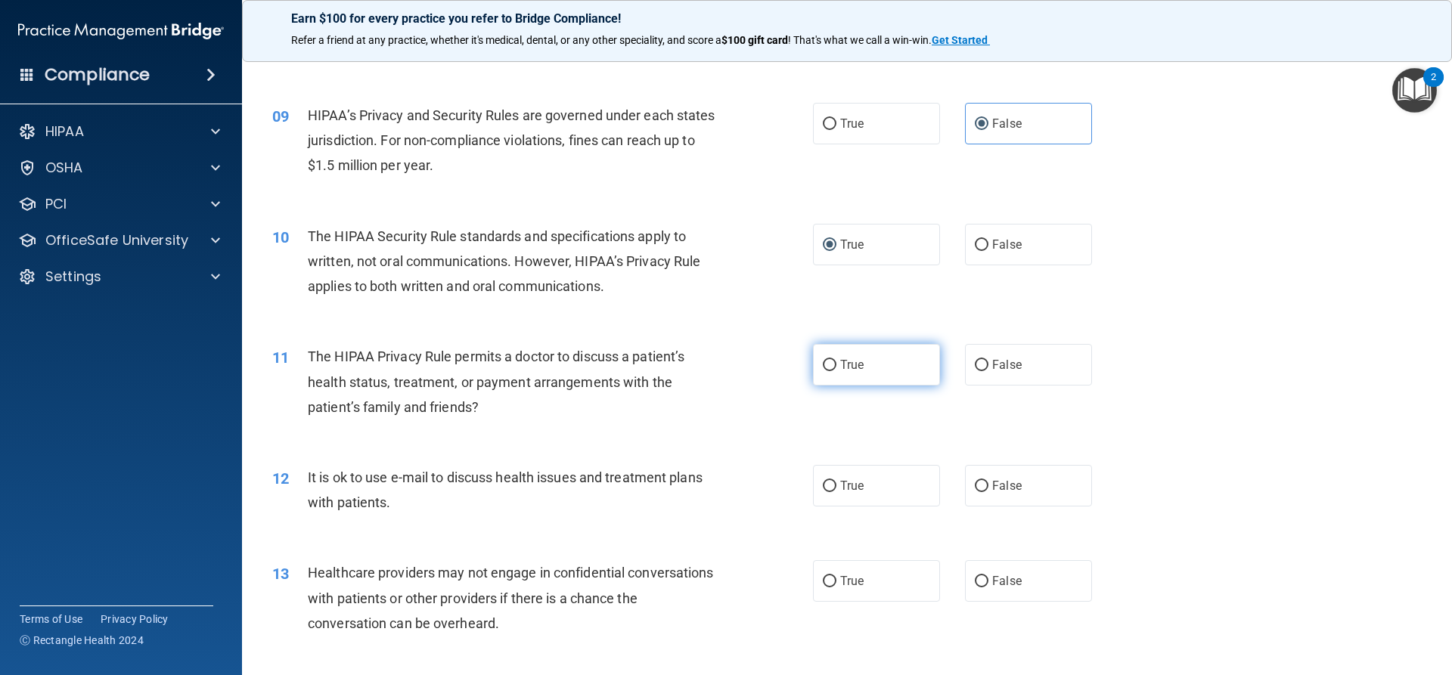
click at [840, 371] on span "True" at bounding box center [851, 365] width 23 height 14
click at [836, 371] on input "True" at bounding box center [830, 365] width 14 height 11
radio input "true"
click at [849, 494] on label "True" at bounding box center [876, 486] width 127 height 42
click at [836, 492] on input "True" at bounding box center [830, 486] width 14 height 11
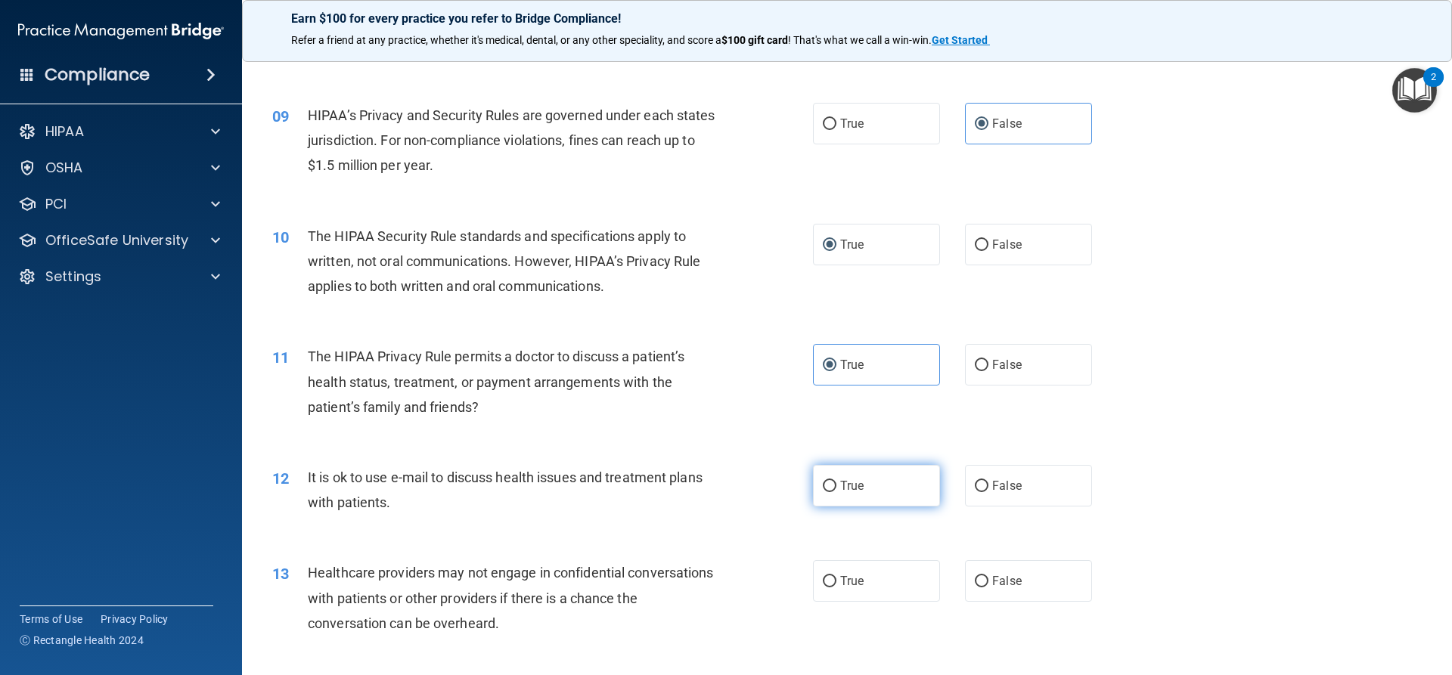
radio input "true"
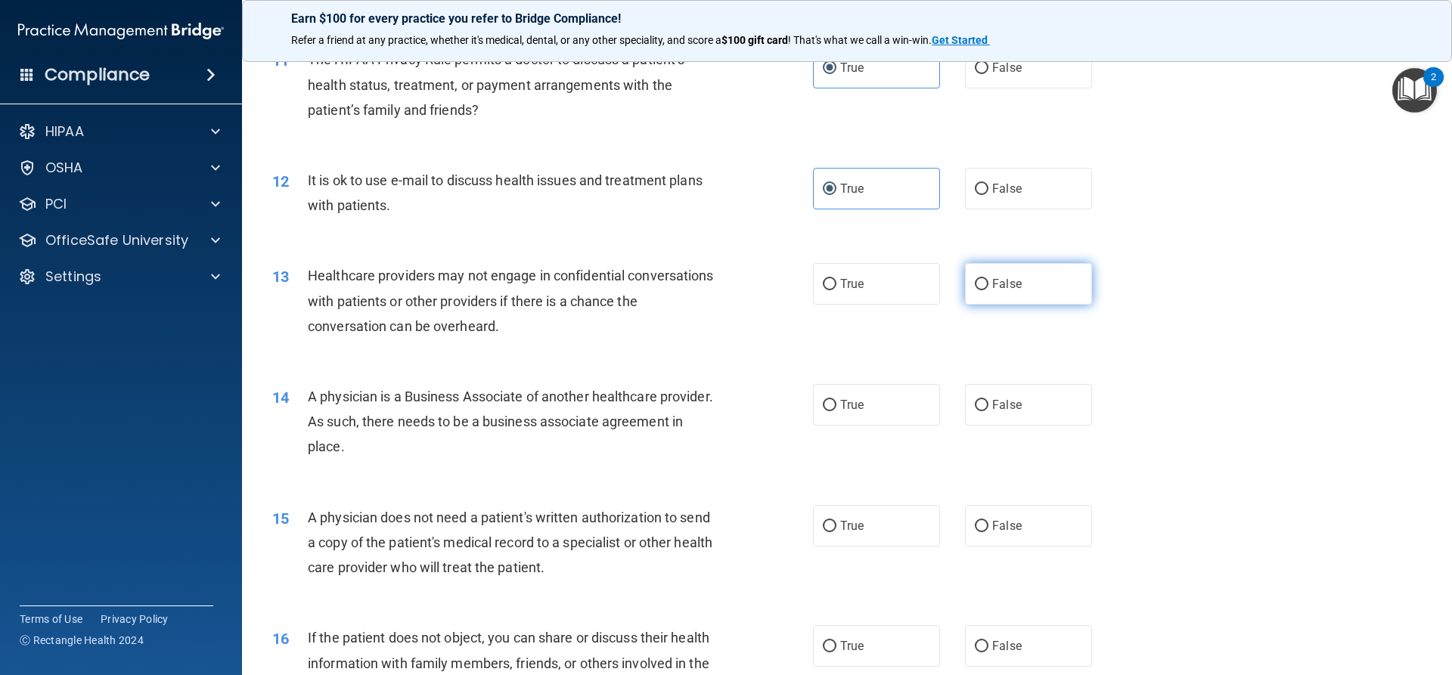
scroll to position [1210, 0]
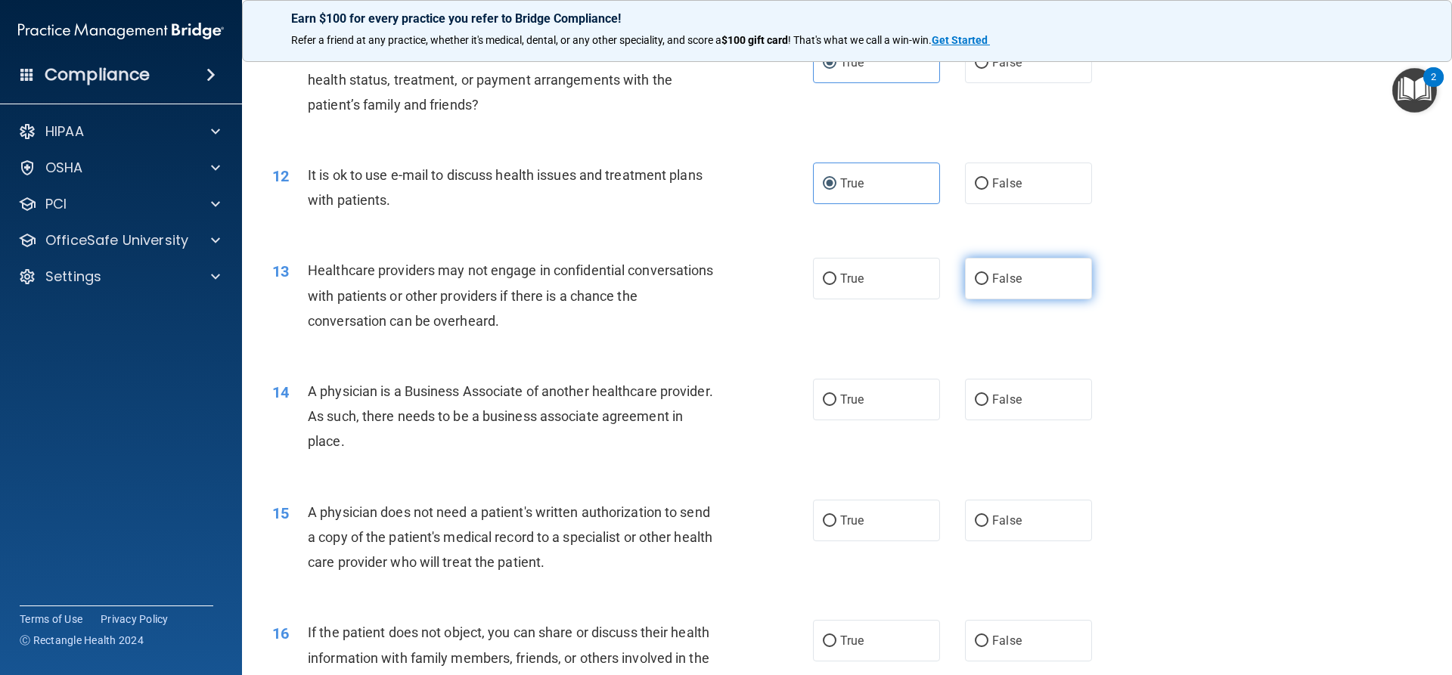
click at [1007, 284] on span "False" at bounding box center [1006, 278] width 29 height 14
click at [988, 284] on input "False" at bounding box center [982, 279] width 14 height 11
radio input "true"
click at [1002, 408] on label "False" at bounding box center [1028, 400] width 127 height 42
click at [988, 406] on input "False" at bounding box center [982, 400] width 14 height 11
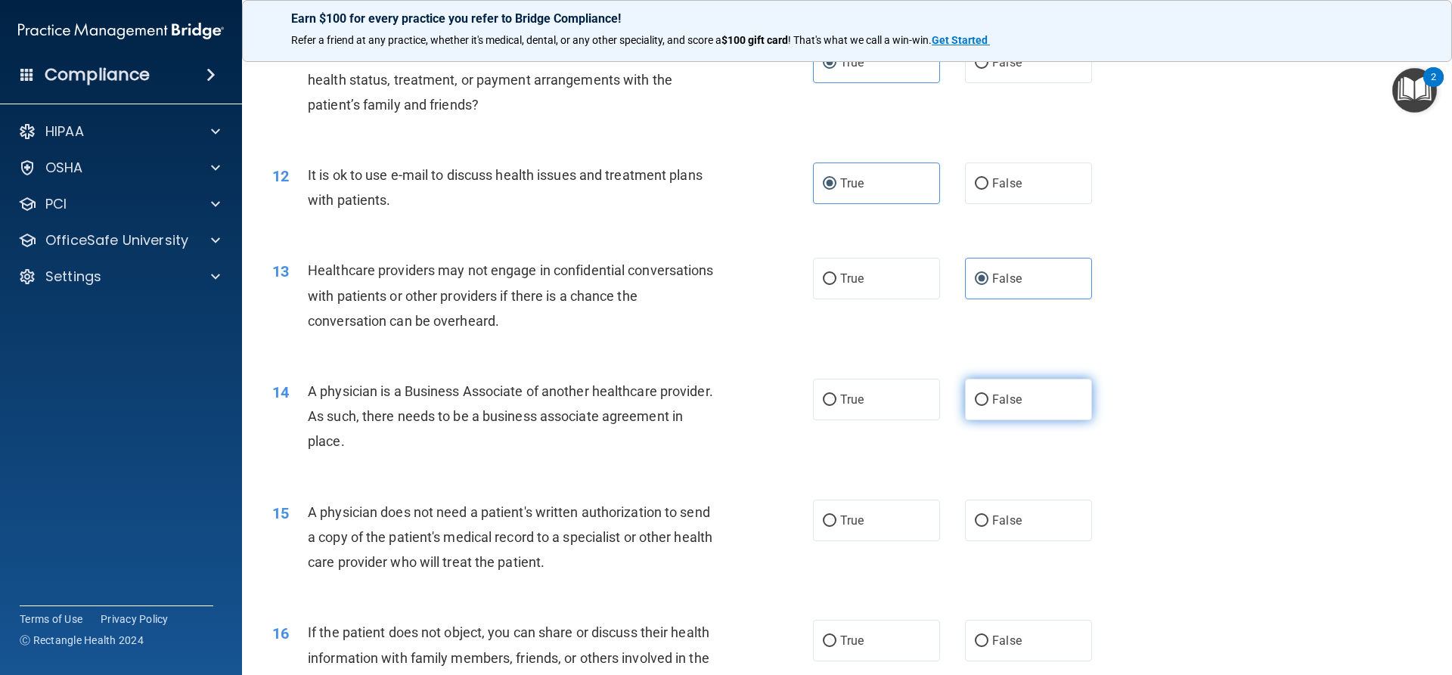
radio input "true"
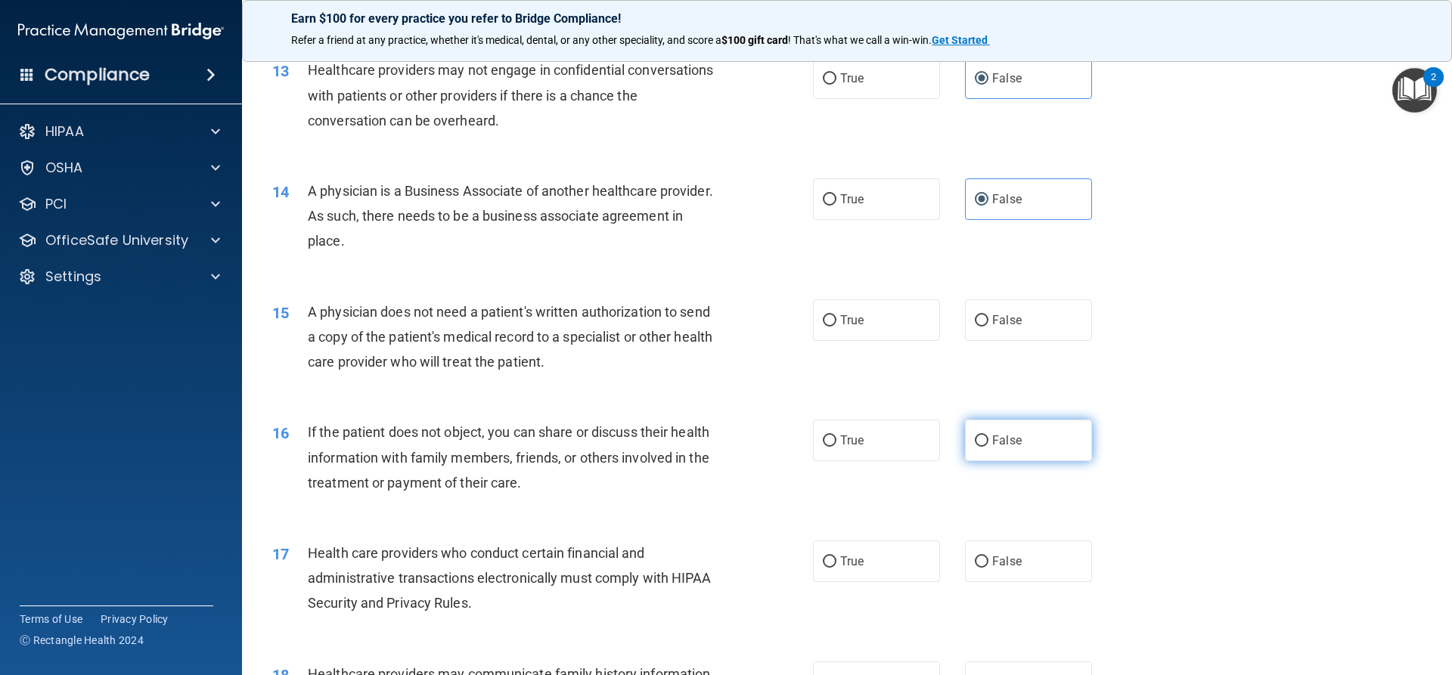
scroll to position [1437, 0]
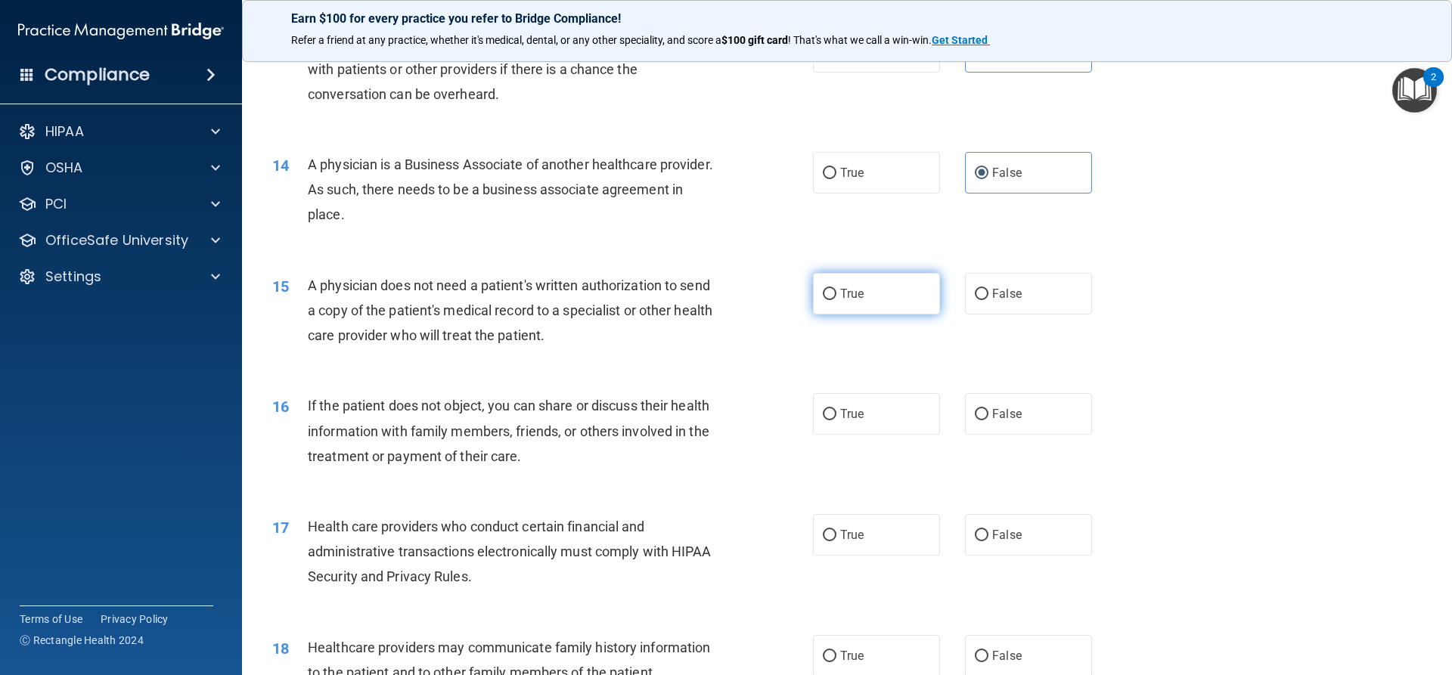
click at [872, 296] on label "True" at bounding box center [876, 294] width 127 height 42
click at [836, 296] on input "True" at bounding box center [830, 294] width 14 height 11
radio input "true"
drag, startPoint x: 864, startPoint y: 417, endPoint x: 865, endPoint y: 441, distance: 23.5
click at [864, 418] on label "True" at bounding box center [876, 414] width 127 height 42
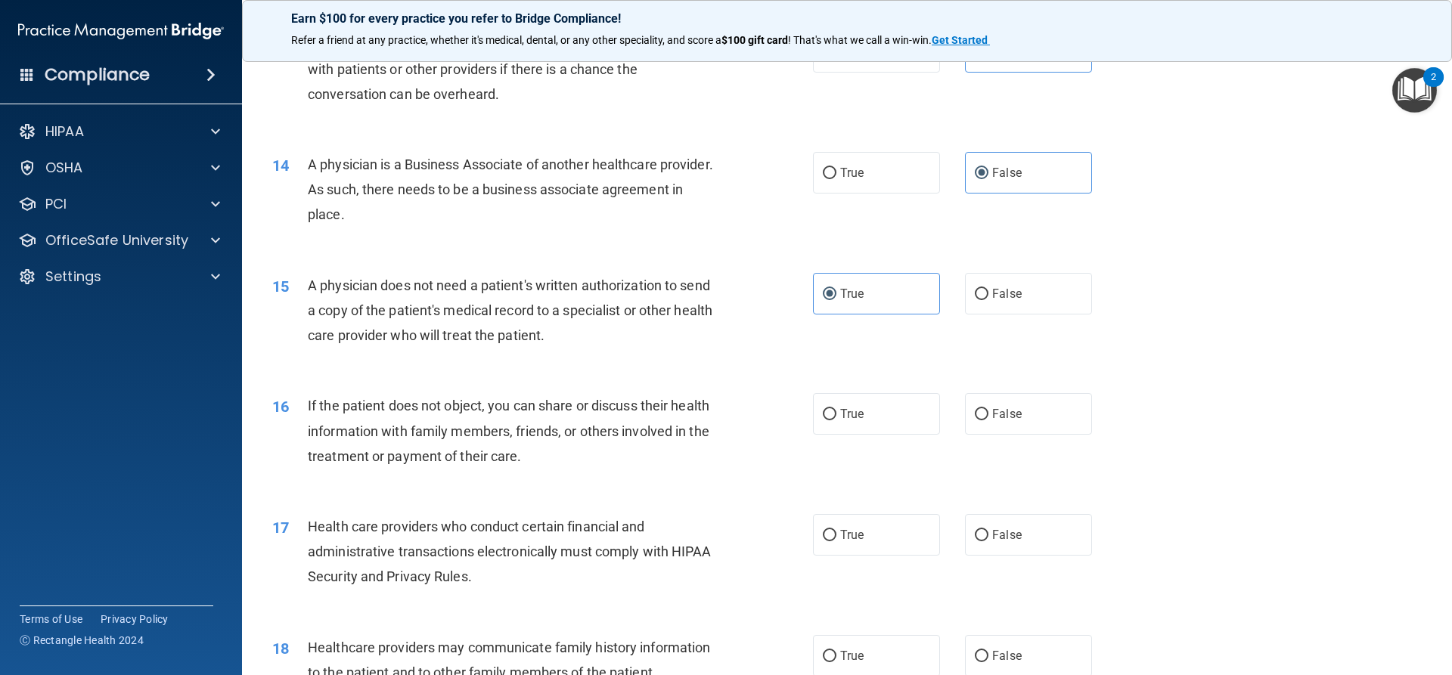
click at [836, 418] on input "True" at bounding box center [830, 414] width 14 height 11
radio input "true"
click at [857, 543] on label "True" at bounding box center [876, 535] width 127 height 42
click at [836, 541] on input "True" at bounding box center [830, 535] width 14 height 11
radio input "true"
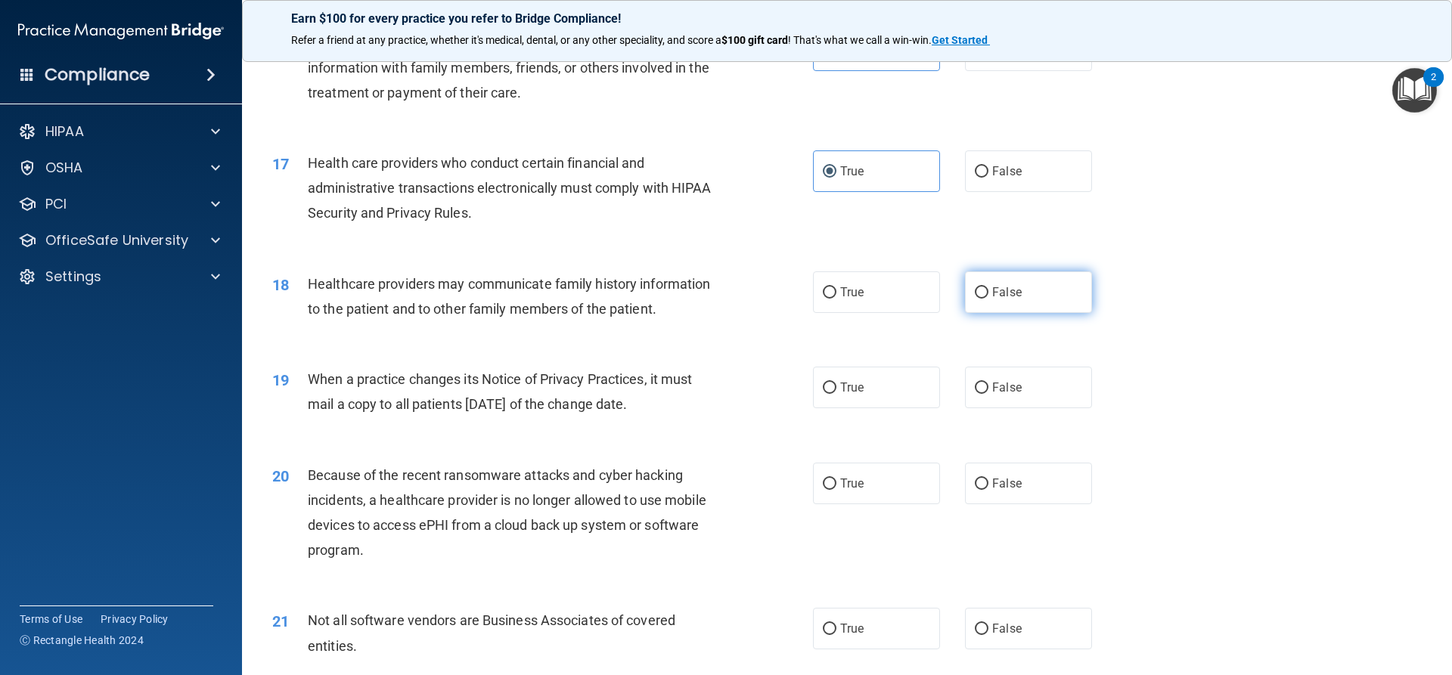
scroll to position [1815, 0]
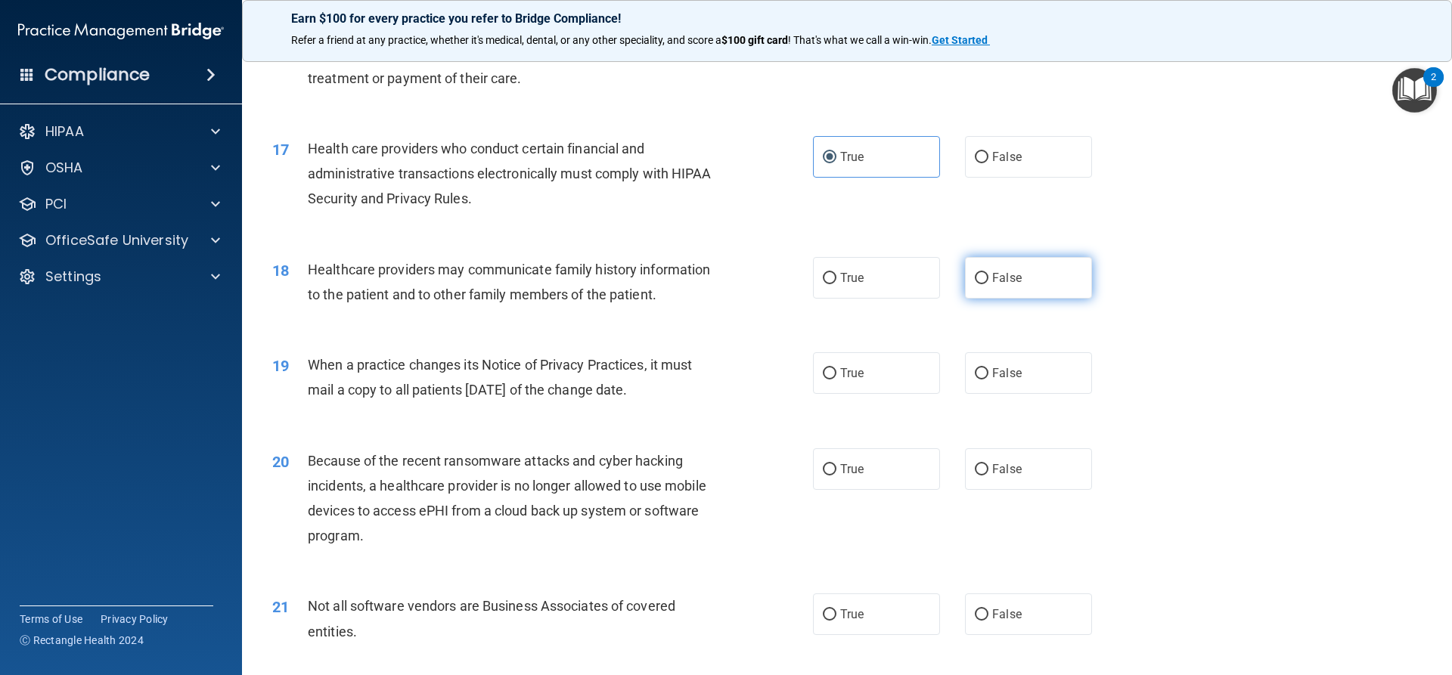
click at [1016, 277] on label "False" at bounding box center [1028, 278] width 127 height 42
click at [988, 277] on input "False" at bounding box center [982, 278] width 14 height 11
radio input "true"
click at [985, 387] on label "False" at bounding box center [1028, 373] width 127 height 42
click at [985, 380] on input "False" at bounding box center [982, 373] width 14 height 11
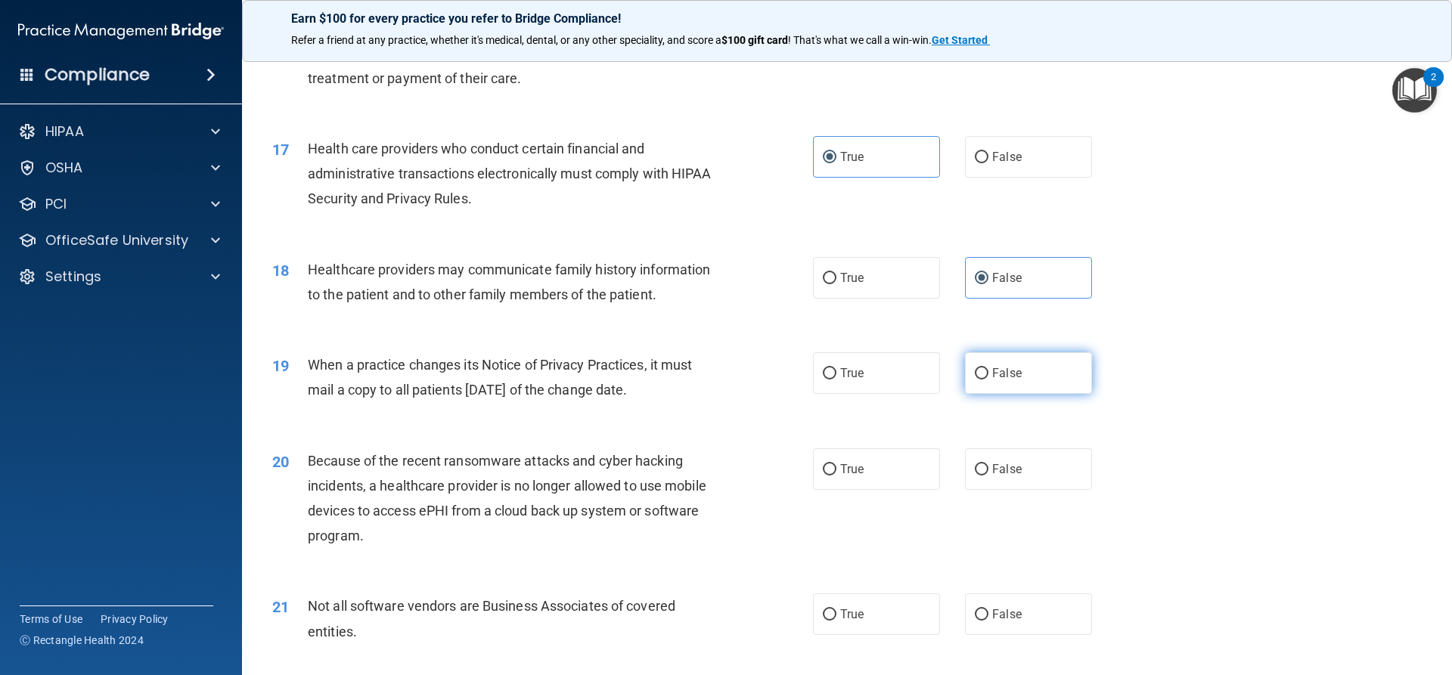
radio input "true"
click at [985, 459] on label "False" at bounding box center [1028, 469] width 127 height 42
click at [985, 464] on input "False" at bounding box center [982, 469] width 14 height 11
radio input "true"
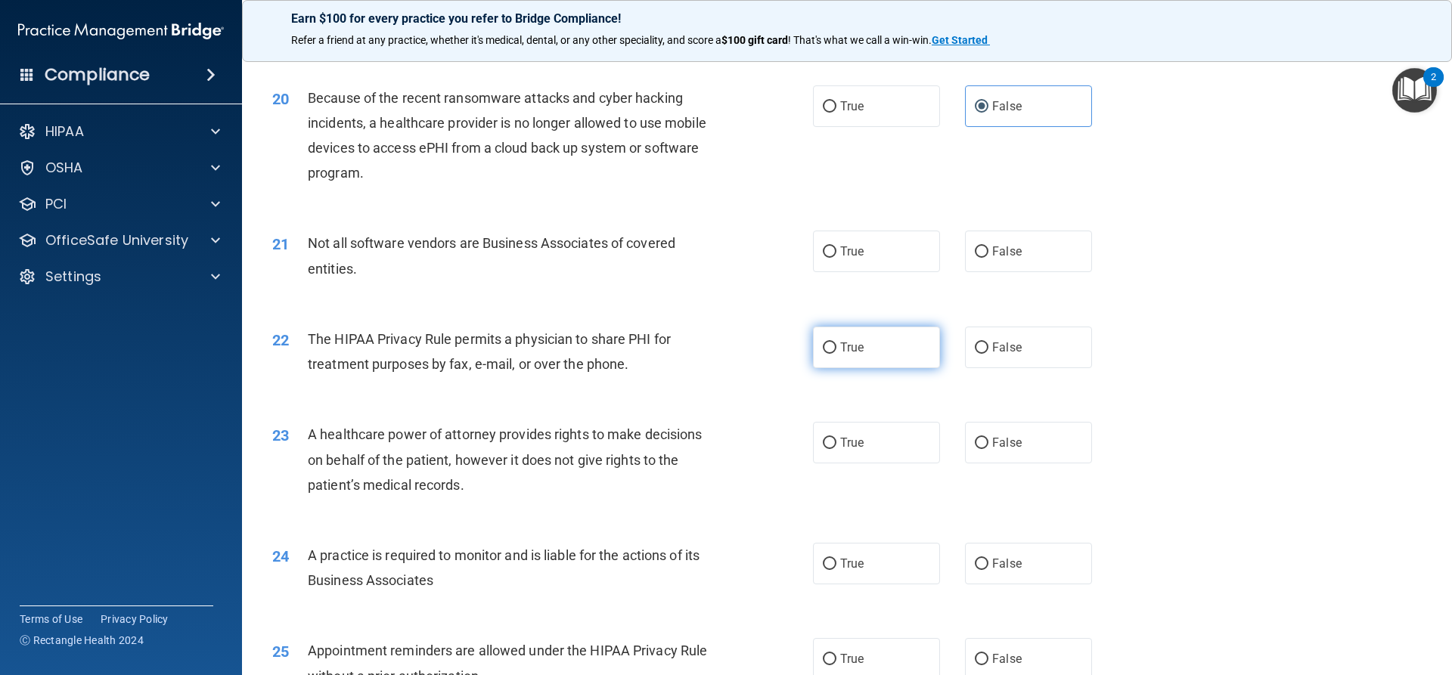
scroll to position [2193, 0]
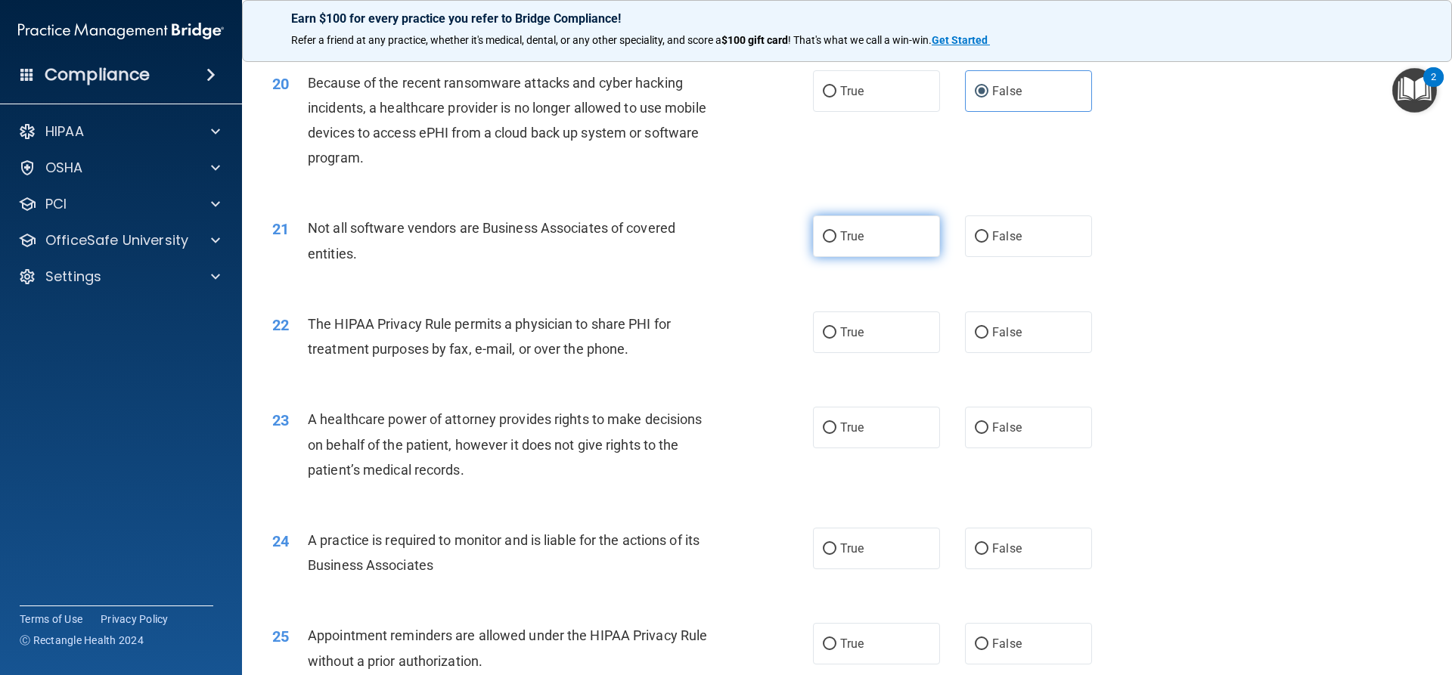
click at [842, 244] on label "True" at bounding box center [876, 237] width 127 height 42
click at [836, 243] on input "True" at bounding box center [830, 236] width 14 height 11
radio input "true"
click at [831, 339] on label "True" at bounding box center [876, 333] width 127 height 42
click at [831, 339] on input "True" at bounding box center [830, 332] width 14 height 11
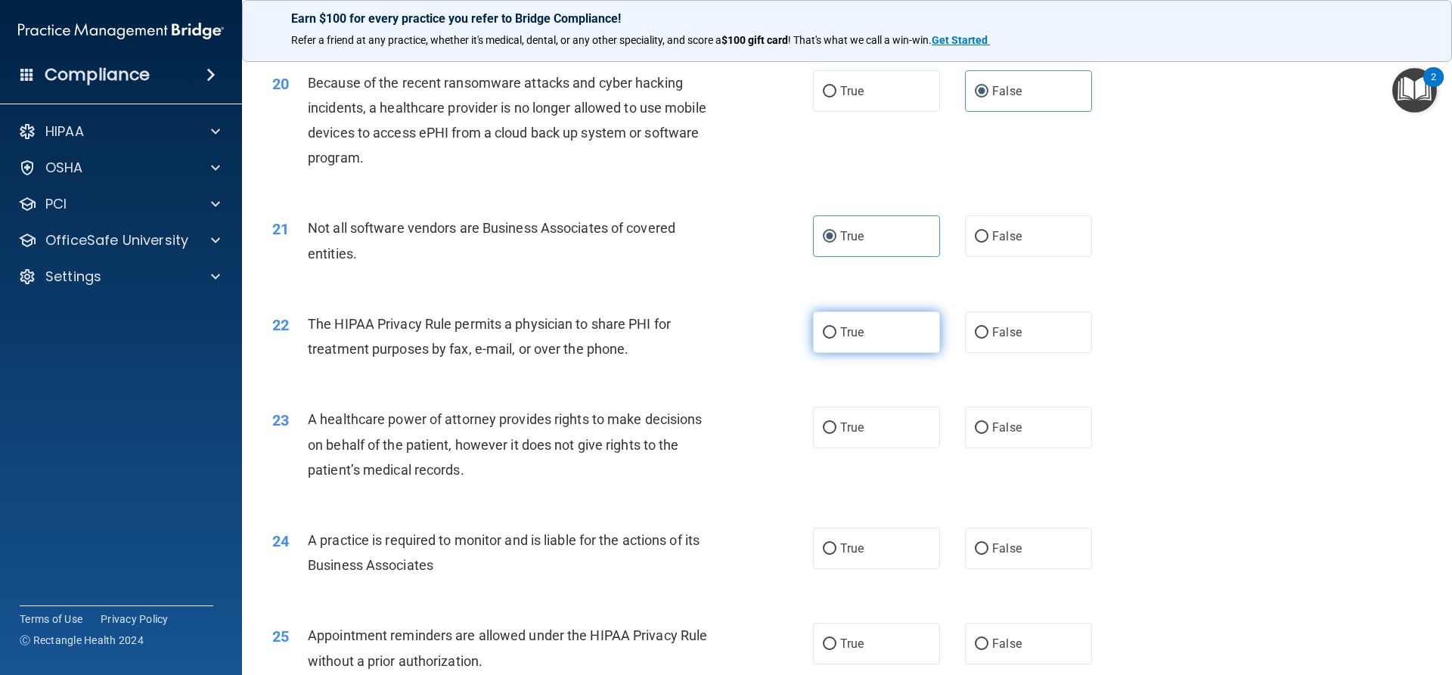
radio input "true"
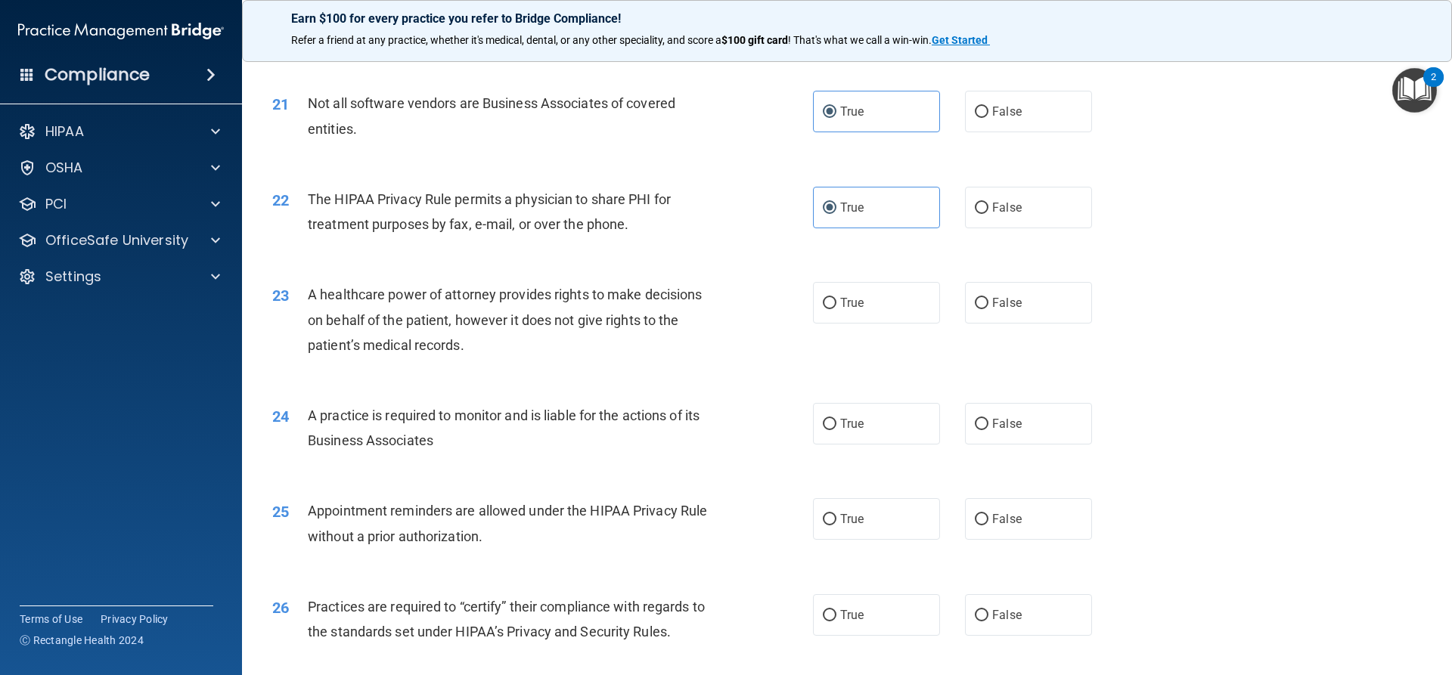
scroll to position [2344, 0]
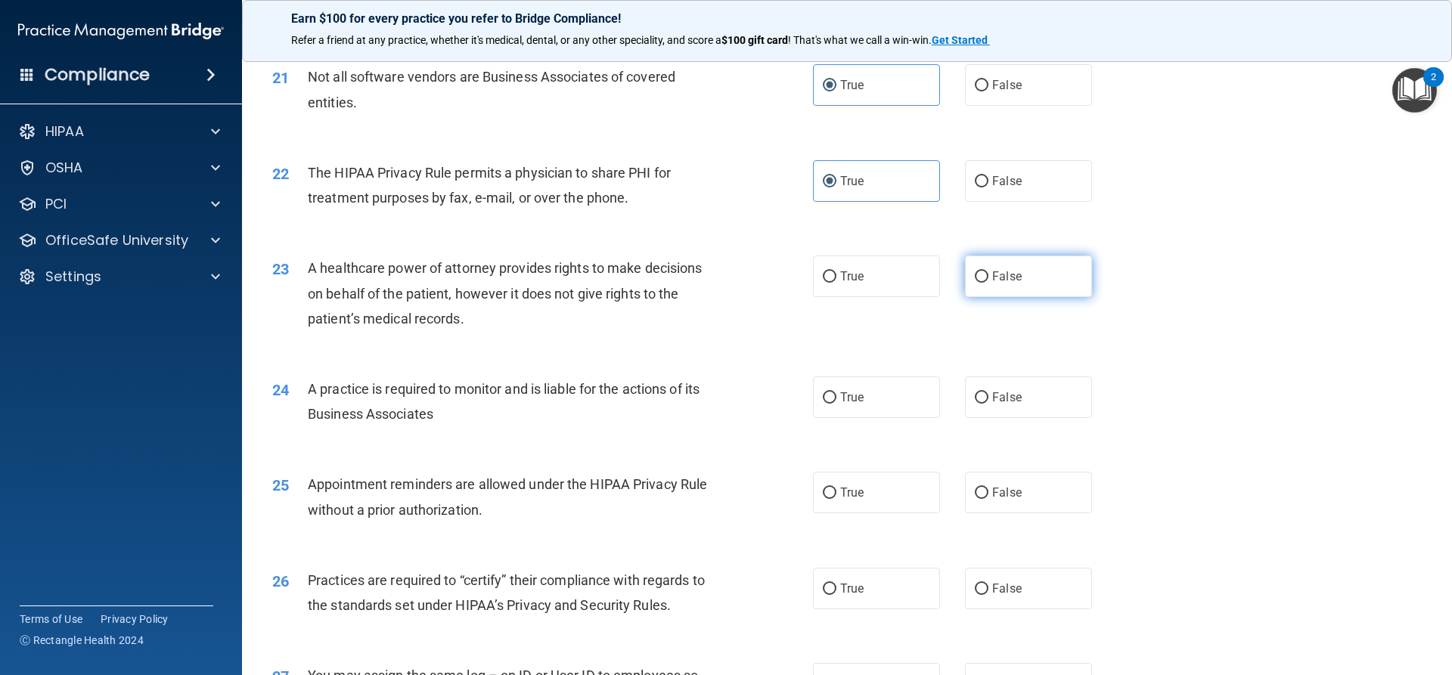
click at [1007, 280] on span "False" at bounding box center [1006, 276] width 29 height 14
click at [988, 280] on input "False" at bounding box center [982, 276] width 14 height 11
radio input "true"
click at [1014, 383] on label "False" at bounding box center [1028, 398] width 127 height 42
click at [988, 392] on input "False" at bounding box center [982, 397] width 14 height 11
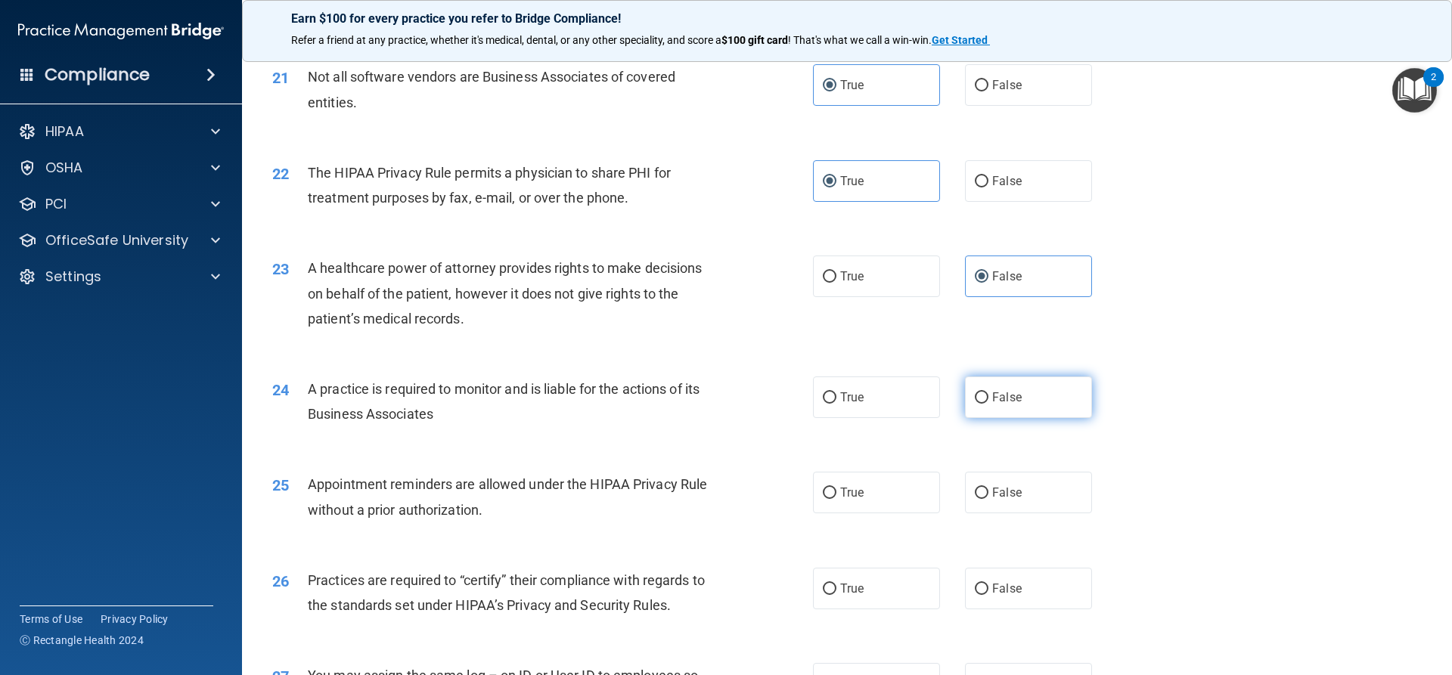
radio input "true"
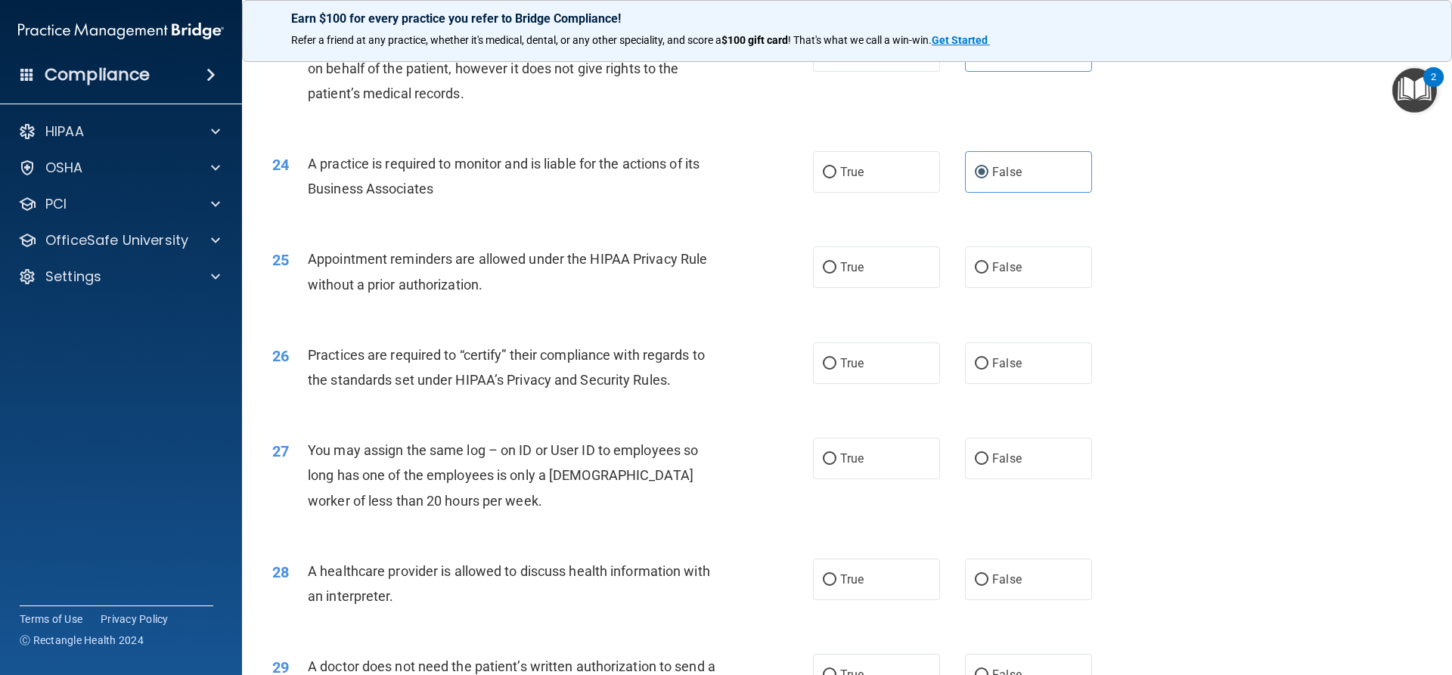
scroll to position [2571, 0]
click at [873, 261] on label "True" at bounding box center [876, 266] width 127 height 42
click at [836, 261] on input "True" at bounding box center [830, 266] width 14 height 11
radio input "true"
click at [1004, 361] on span "False" at bounding box center [1006, 362] width 29 height 14
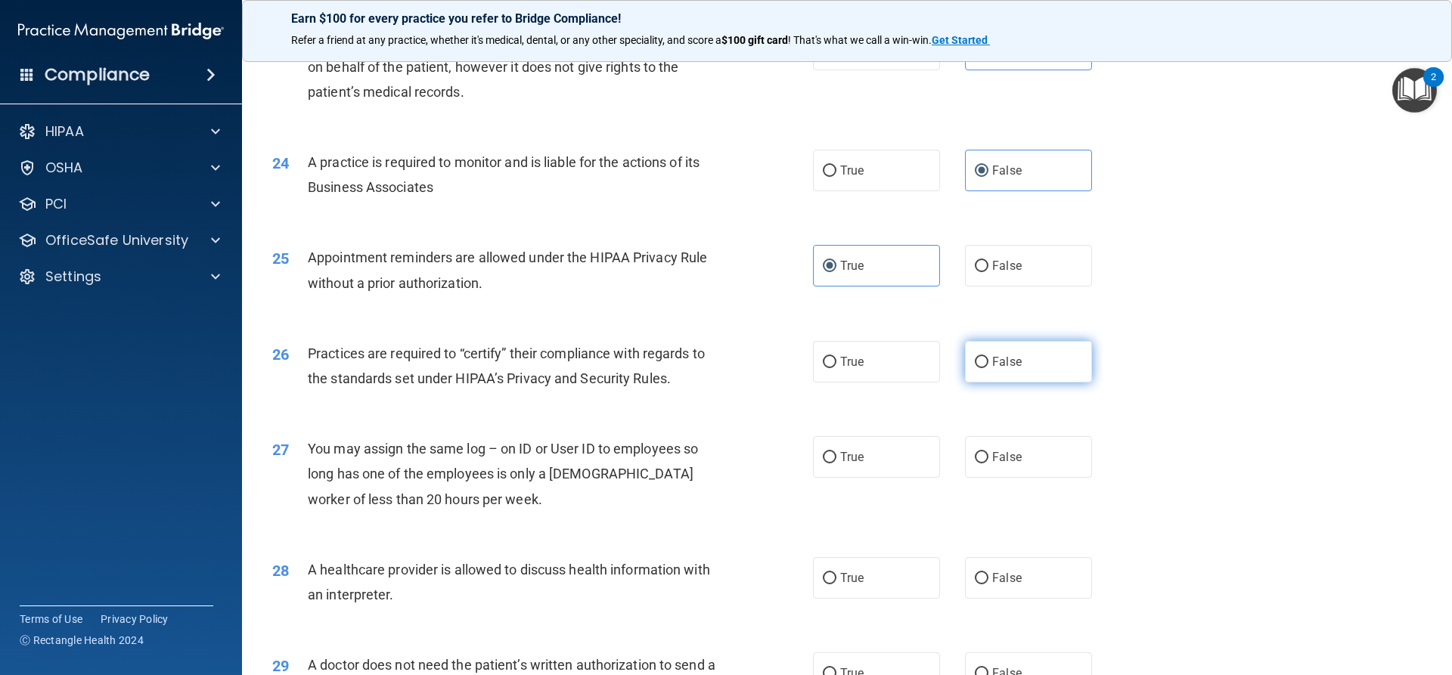
click at [988, 361] on input "False" at bounding box center [982, 362] width 14 height 11
radio input "true"
click at [1022, 456] on label "False" at bounding box center [1028, 457] width 127 height 42
click at [988, 456] on input "False" at bounding box center [982, 457] width 14 height 11
radio input "true"
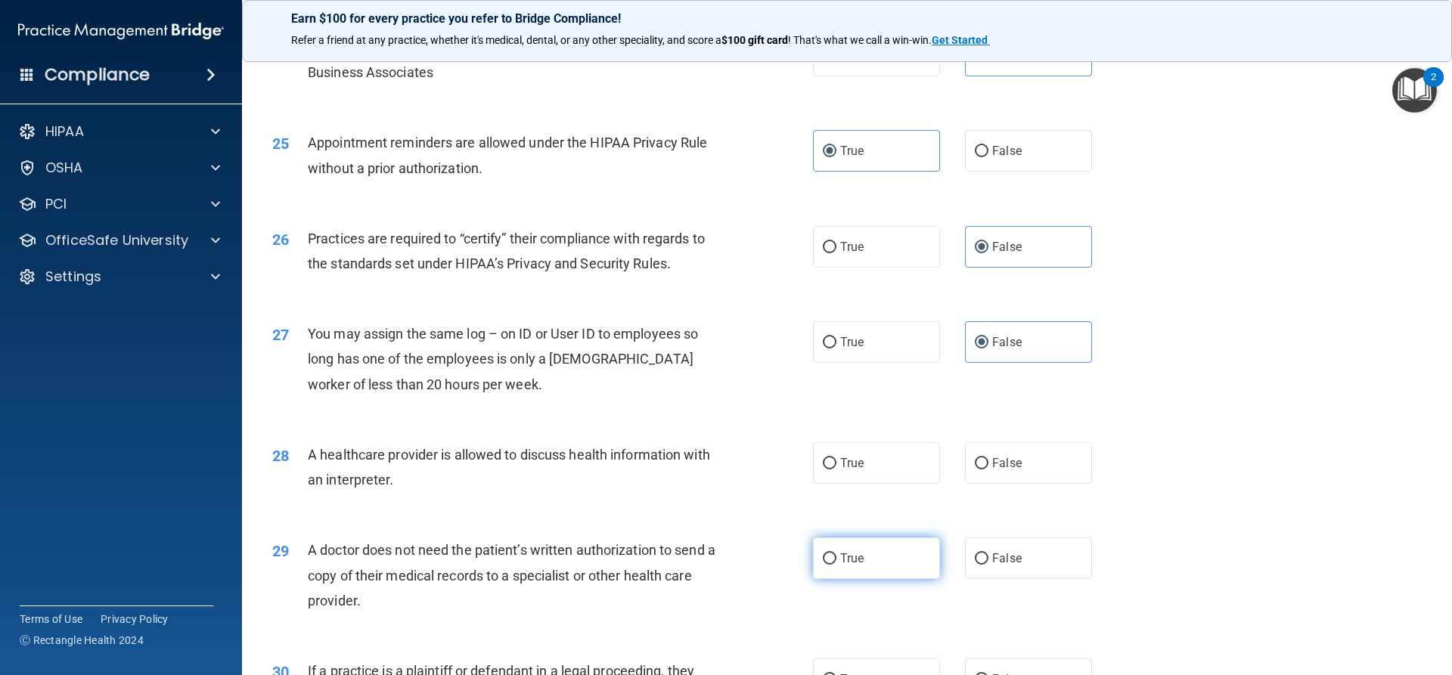
scroll to position [2798, 0]
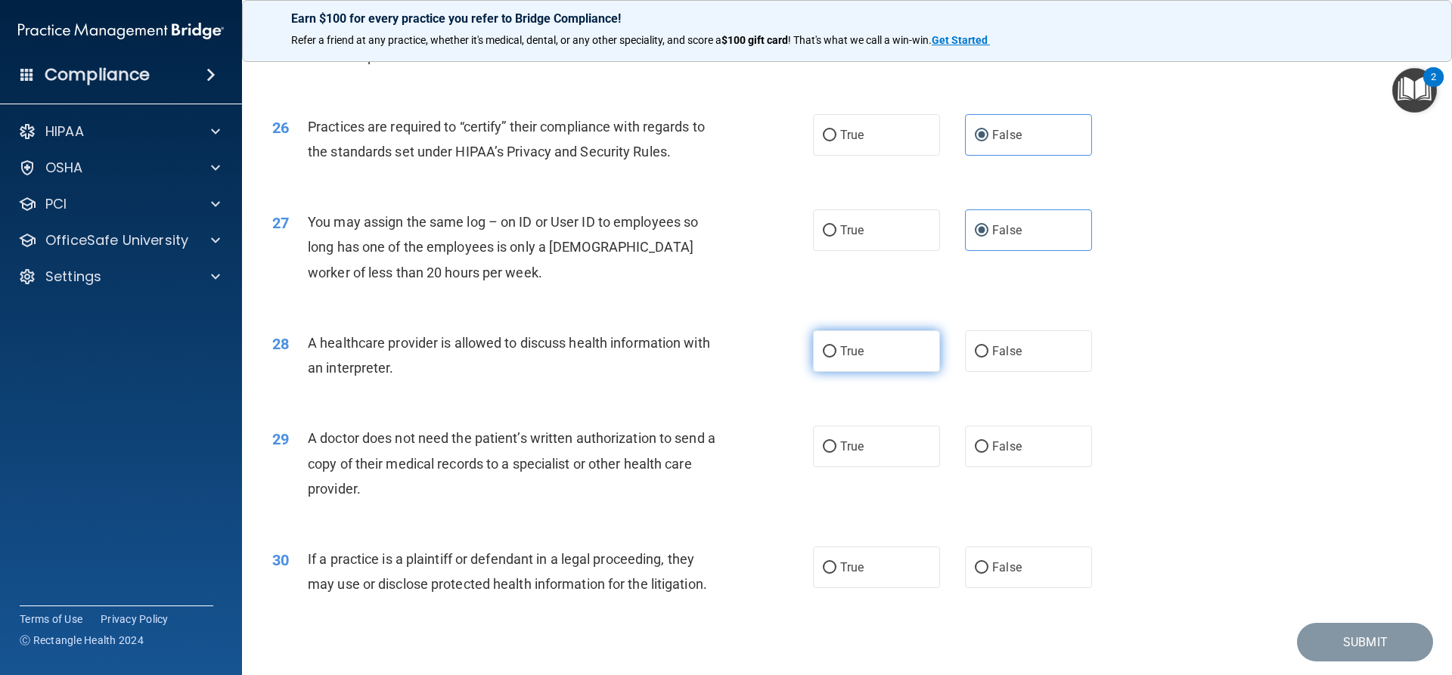
click at [854, 361] on label "True" at bounding box center [876, 351] width 127 height 42
click at [836, 358] on input "True" at bounding box center [830, 351] width 14 height 11
radio input "true"
click at [845, 448] on span "True" at bounding box center [851, 446] width 23 height 14
click at [836, 448] on input "True" at bounding box center [830, 447] width 14 height 11
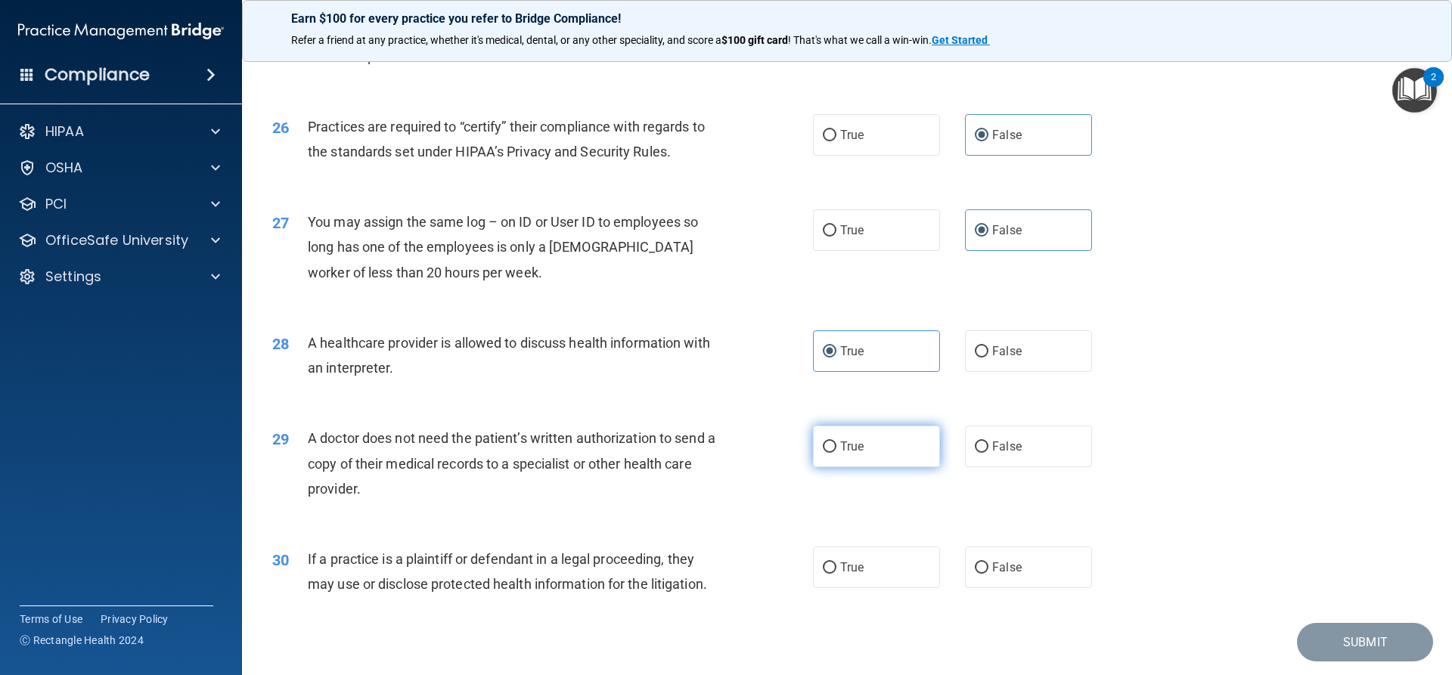
radio input "true"
click at [870, 569] on label "True" at bounding box center [876, 568] width 127 height 42
click at [836, 569] on input "True" at bounding box center [830, 568] width 14 height 11
radio input "true"
click at [1384, 650] on button "Submit" at bounding box center [1365, 642] width 136 height 39
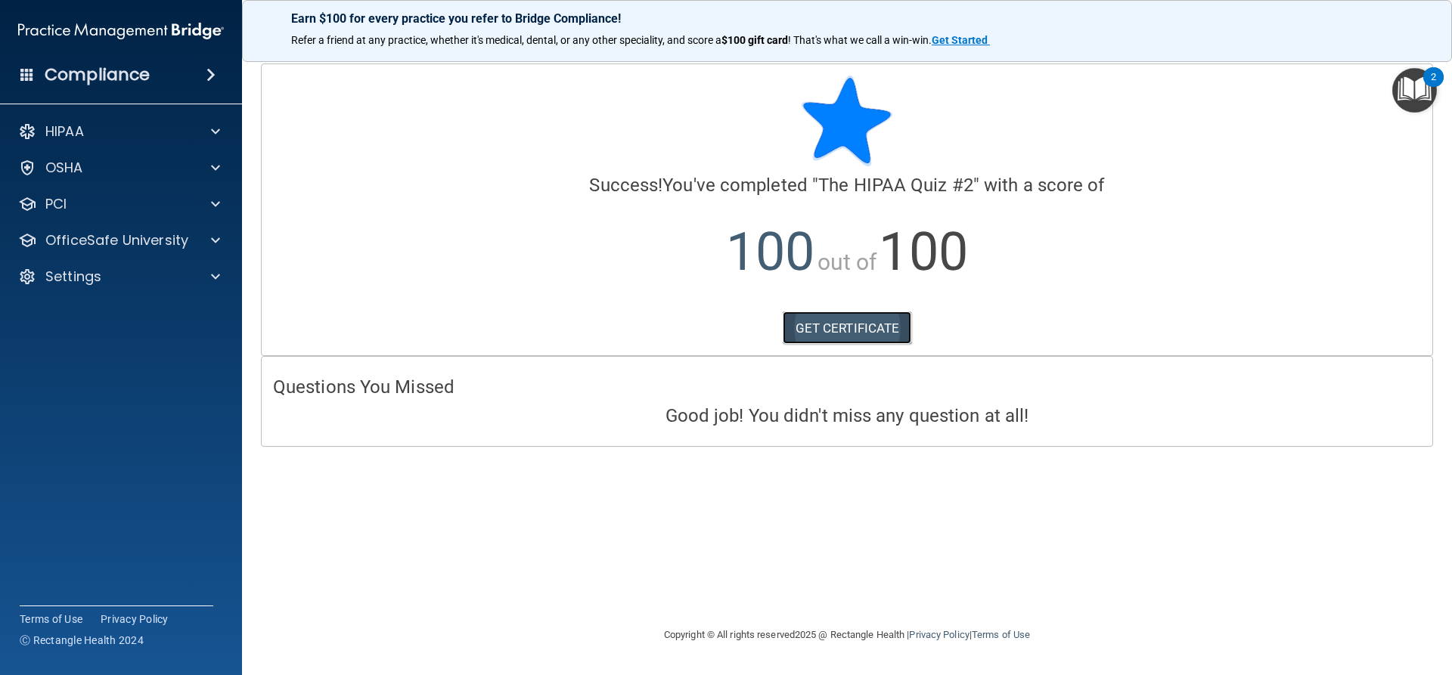
click at [817, 319] on link "GET CERTIFICATE" at bounding box center [847, 328] width 129 height 33
click at [132, 248] on p "OfficeSafe University" at bounding box center [116, 240] width 143 height 18
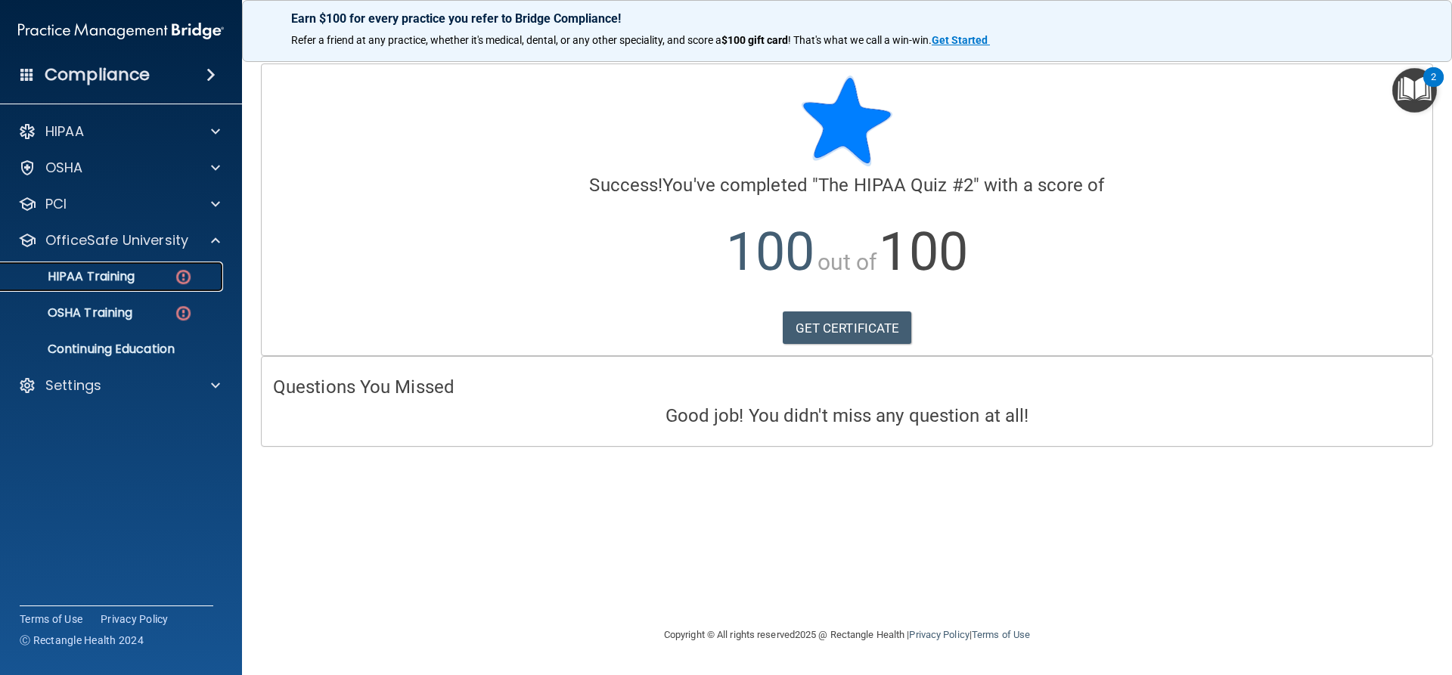
click at [150, 281] on div "HIPAA Training" at bounding box center [113, 276] width 206 height 15
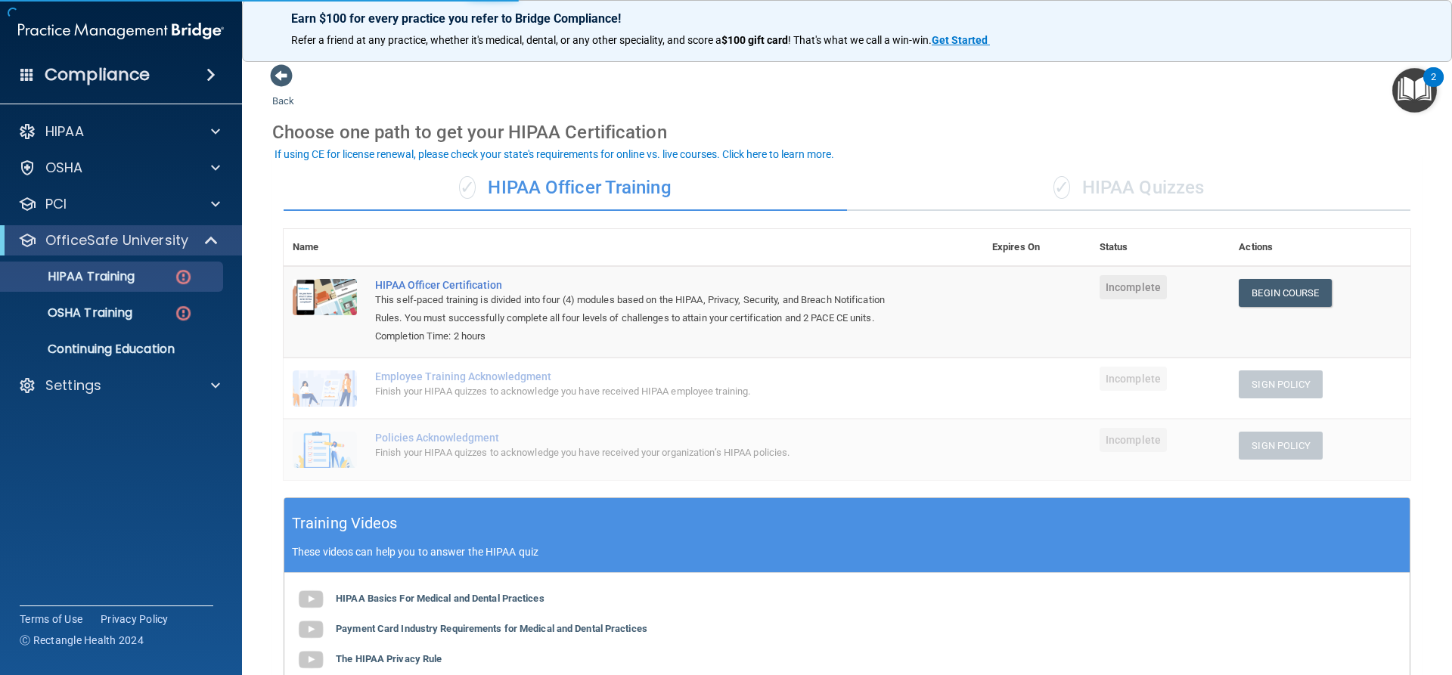
click at [1118, 195] on div "✓ HIPAA Quizzes" at bounding box center [1128, 188] width 563 height 45
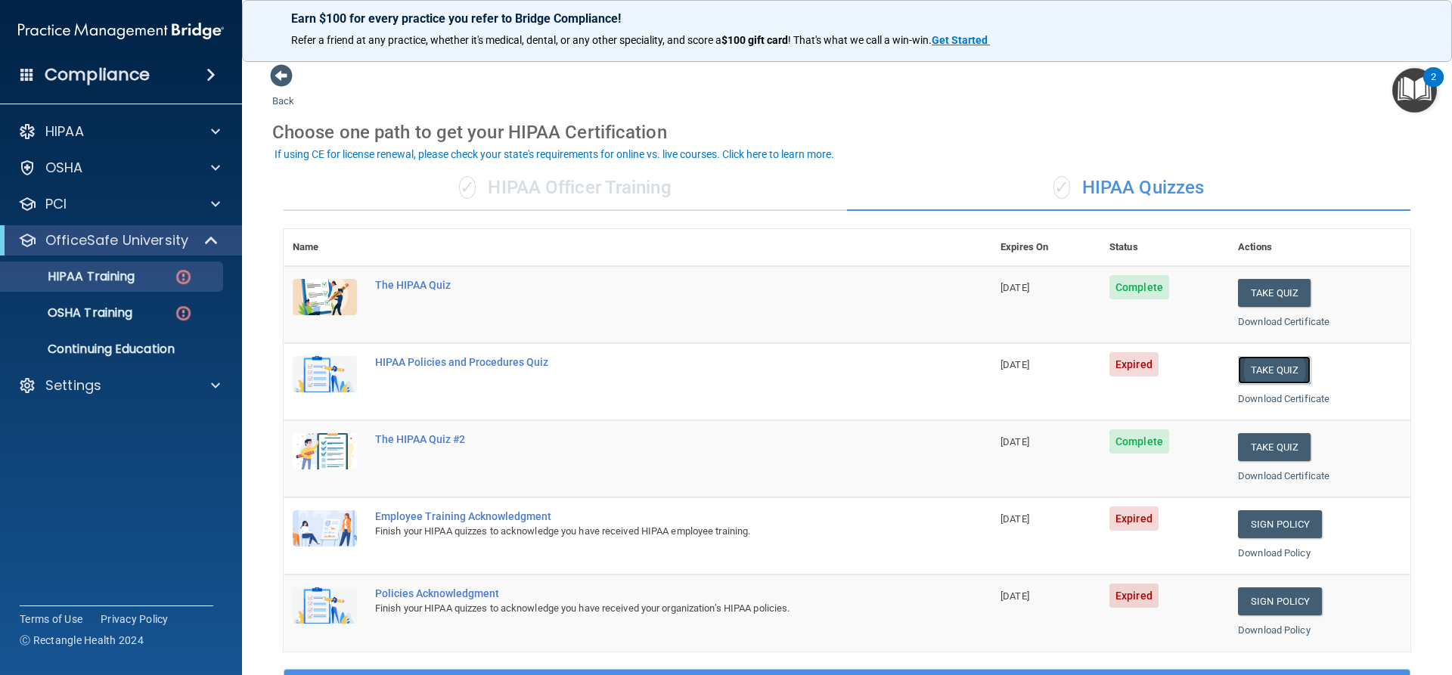
click at [1255, 373] on button "Take Quiz" at bounding box center [1274, 370] width 73 height 28
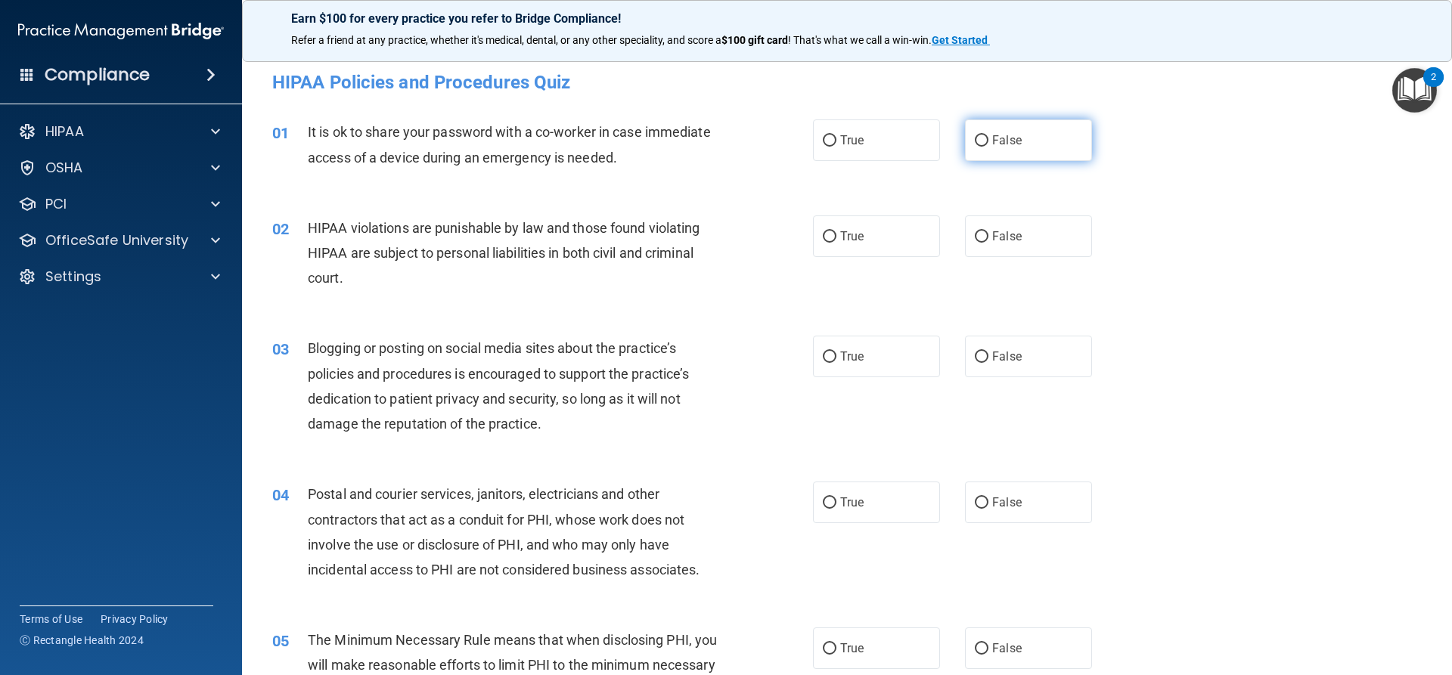
click at [1003, 123] on label "False" at bounding box center [1028, 140] width 127 height 42
click at [988, 135] on input "False" at bounding box center [982, 140] width 14 height 11
radio input "true"
click at [820, 219] on label "True" at bounding box center [876, 237] width 127 height 42
click at [823, 231] on input "True" at bounding box center [830, 236] width 14 height 11
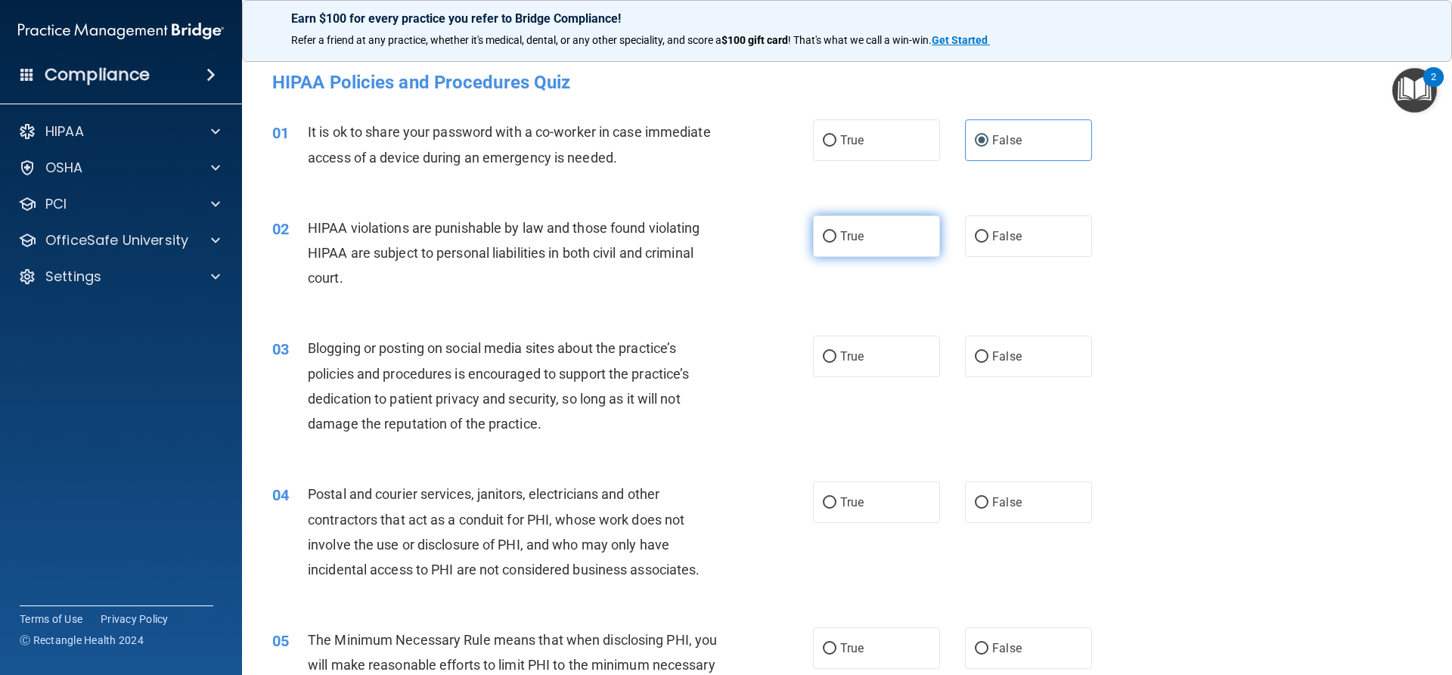
radio input "true"
click at [1011, 352] on span "False" at bounding box center [1006, 356] width 29 height 14
click at [988, 352] on input "False" at bounding box center [982, 357] width 14 height 11
radio input "true"
click at [834, 507] on label "True" at bounding box center [876, 503] width 127 height 42
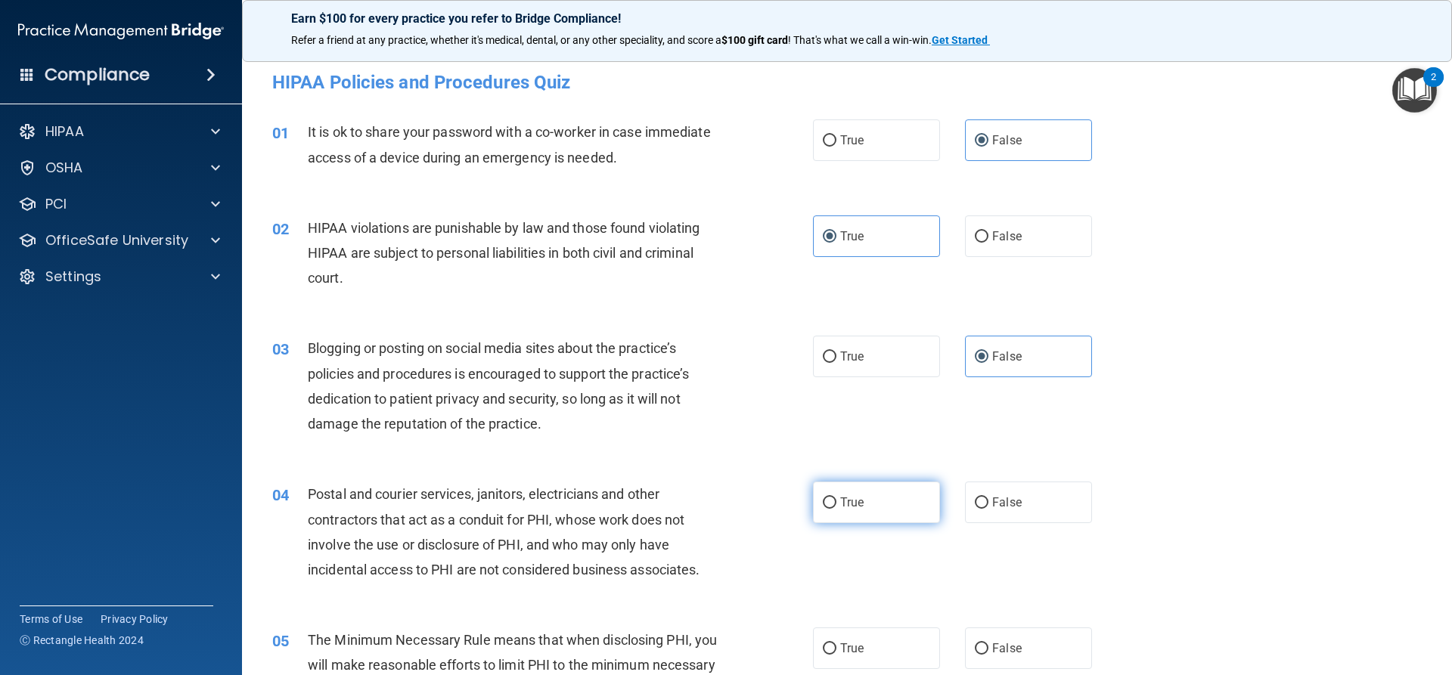
click at [834, 507] on input "True" at bounding box center [830, 503] width 14 height 11
radio input "true"
click at [843, 642] on span "True" at bounding box center [851, 648] width 23 height 14
click at [836, 644] on input "True" at bounding box center [830, 649] width 14 height 11
radio input "true"
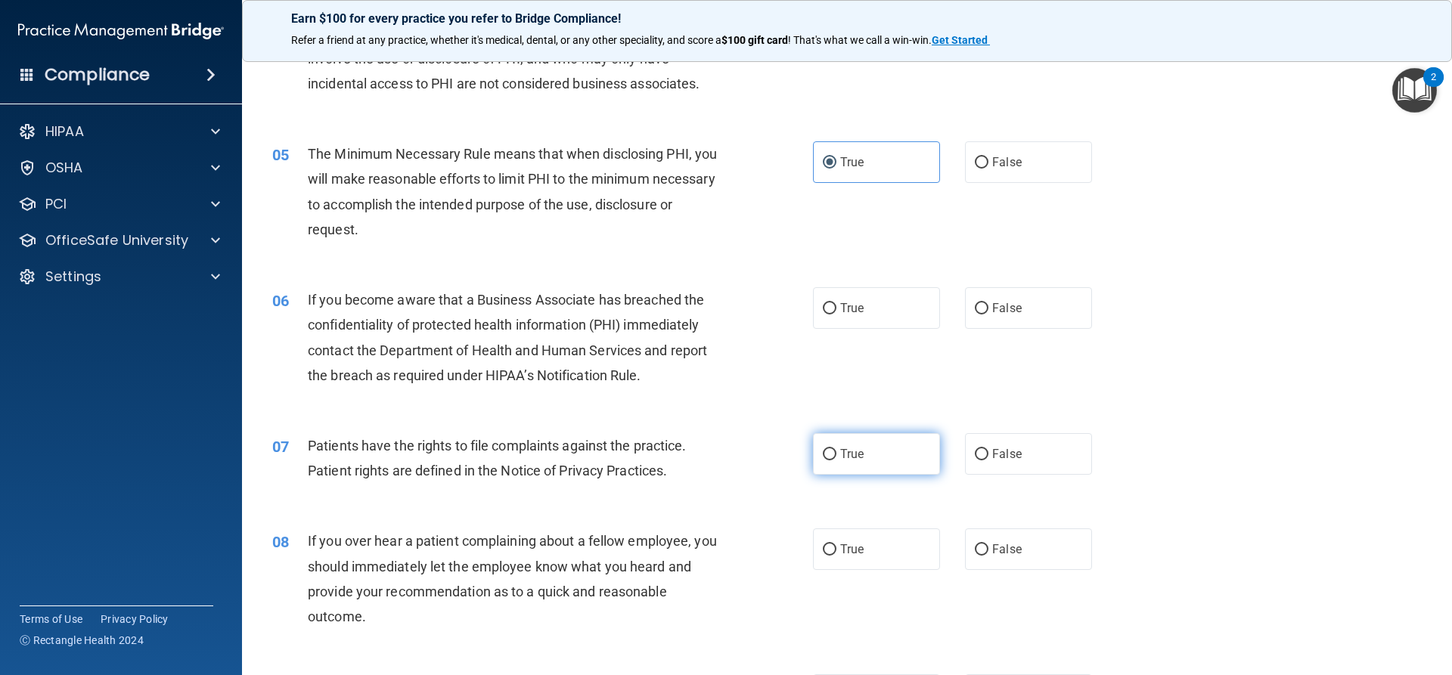
scroll to position [529, 0]
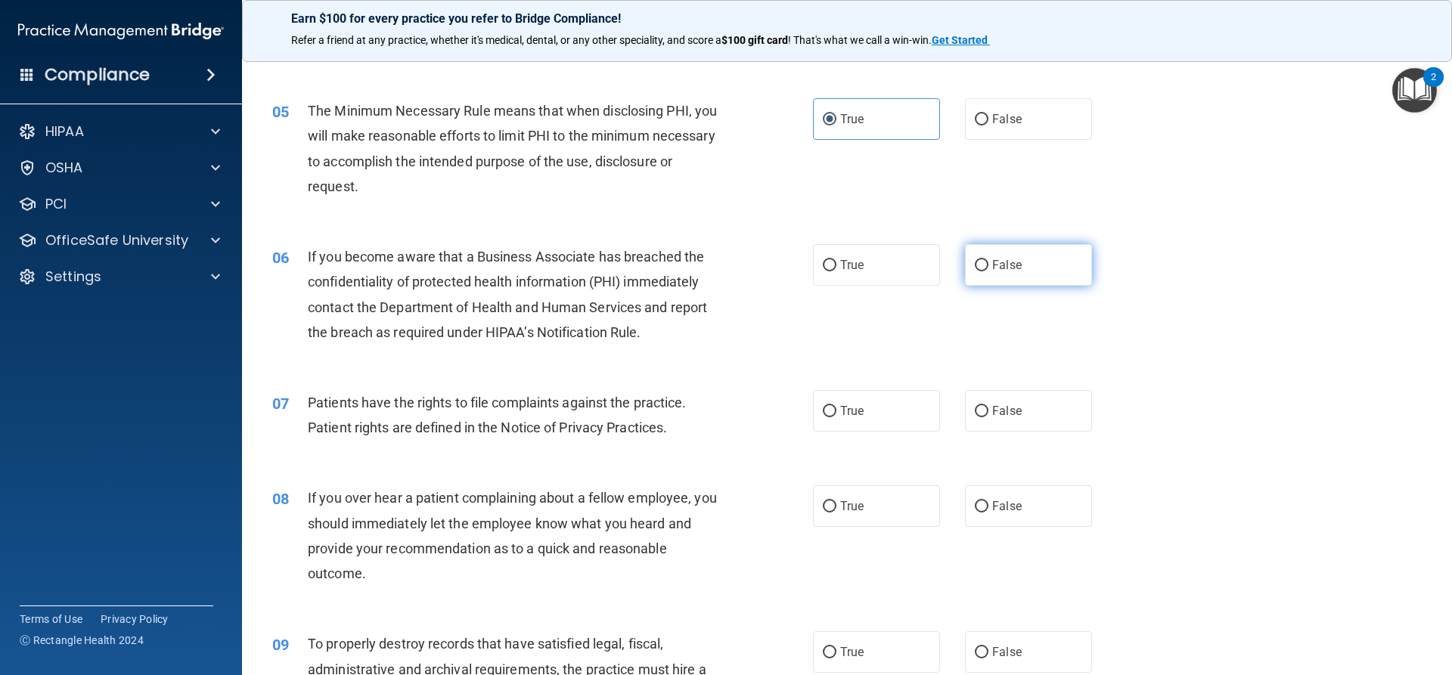
click at [992, 284] on label "False" at bounding box center [1028, 265] width 127 height 42
click at [988, 271] on input "False" at bounding box center [982, 265] width 14 height 11
radio input "true"
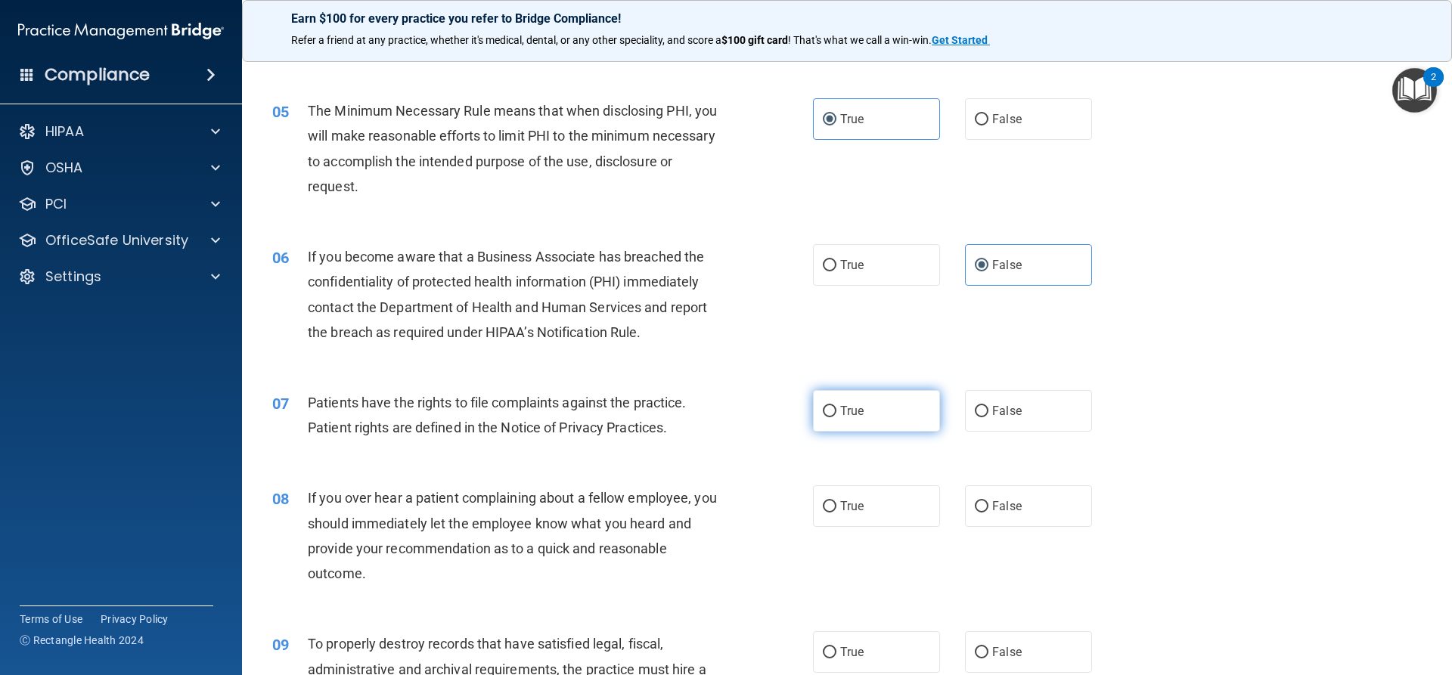
click at [826, 400] on label "True" at bounding box center [876, 411] width 127 height 42
click at [826, 406] on input "True" at bounding box center [830, 411] width 14 height 11
radio input "true"
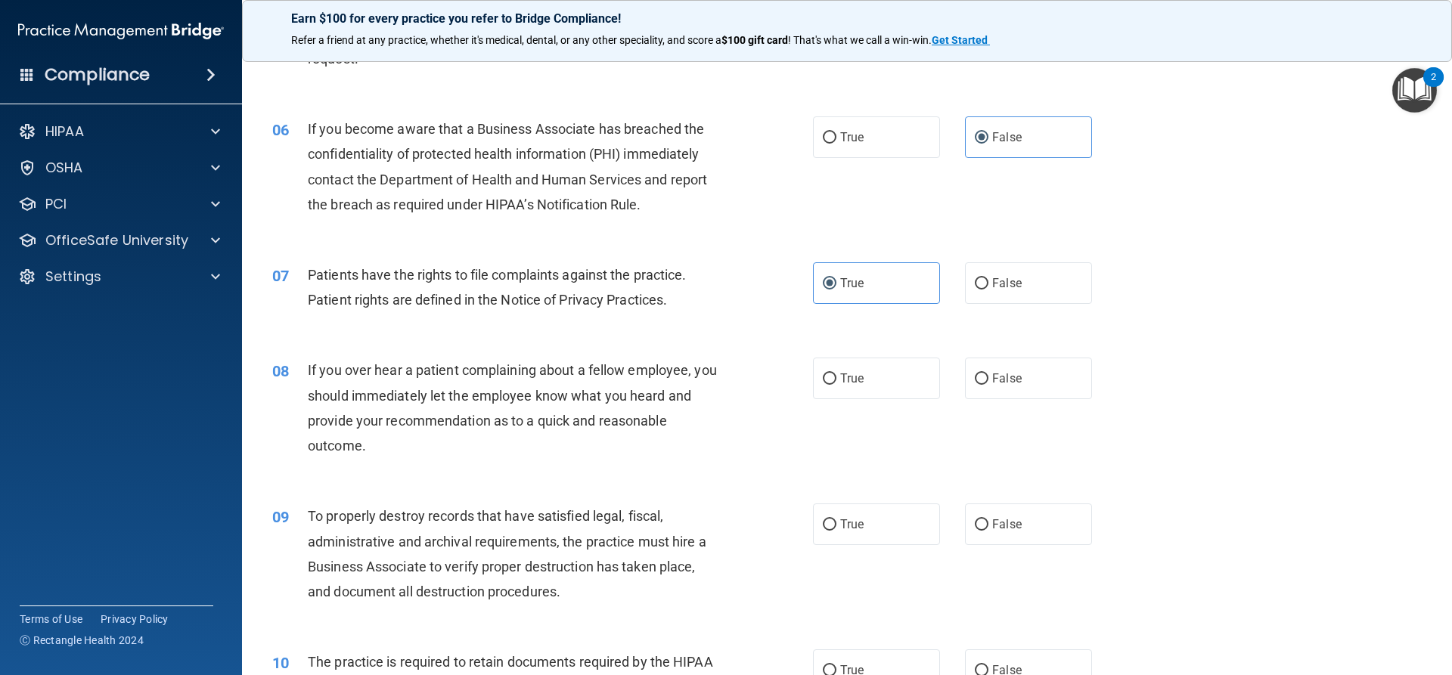
scroll to position [681, 0]
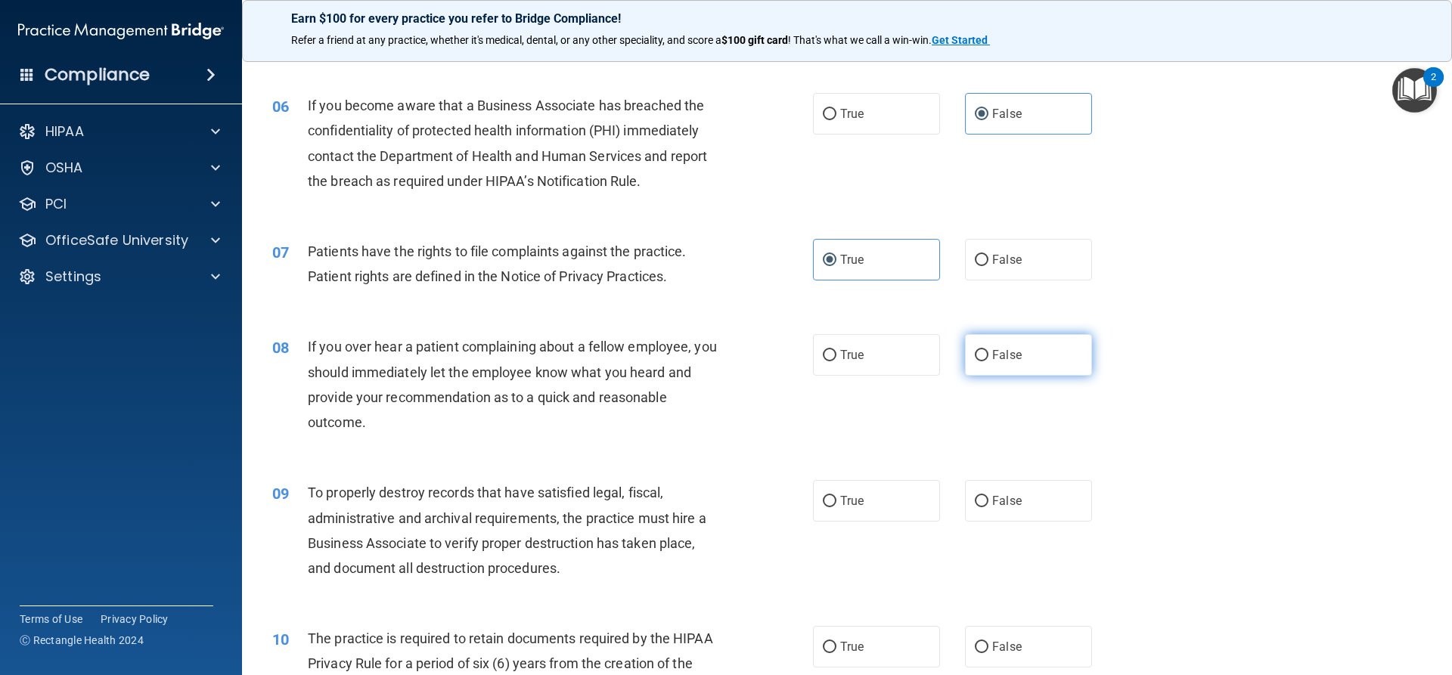
click at [1021, 361] on label "False" at bounding box center [1028, 355] width 127 height 42
click at [988, 361] on input "False" at bounding box center [982, 355] width 14 height 11
radio input "true"
click at [992, 503] on span "False" at bounding box center [1006, 501] width 29 height 14
click at [986, 503] on input "False" at bounding box center [982, 501] width 14 height 11
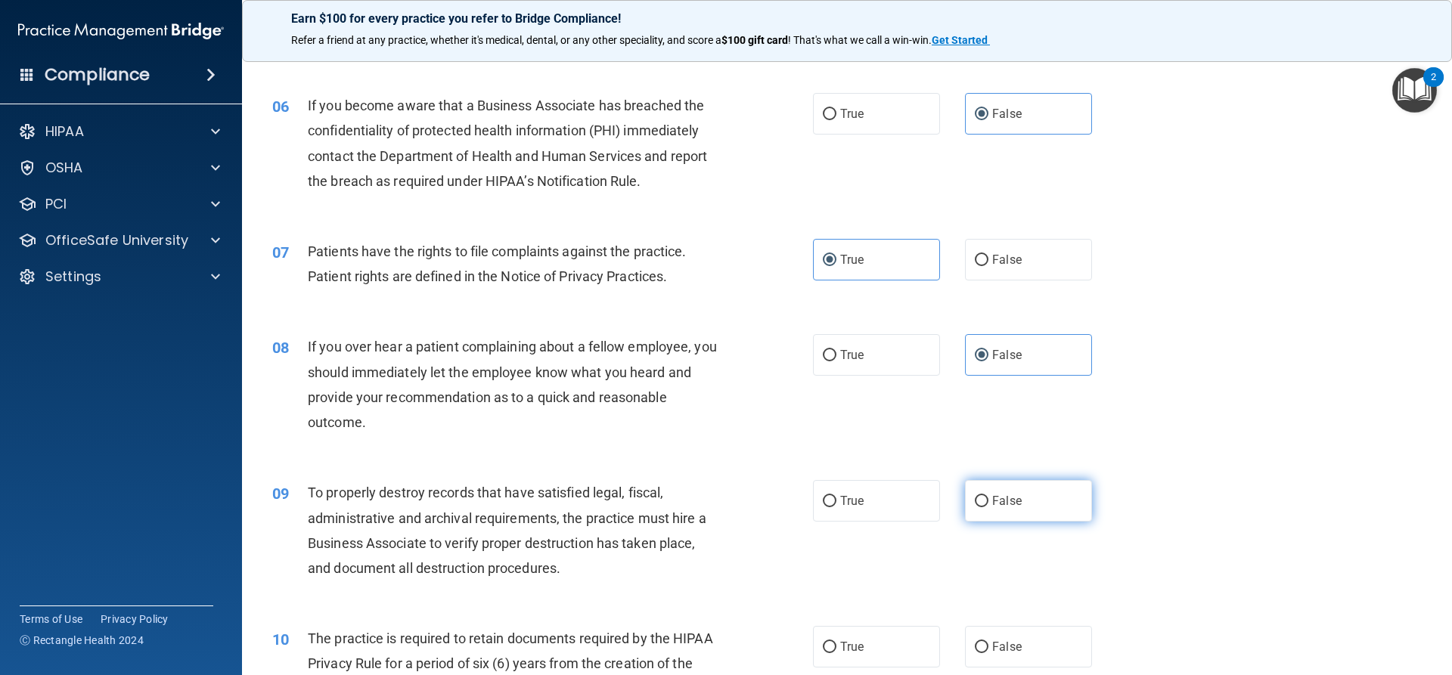
radio input "true"
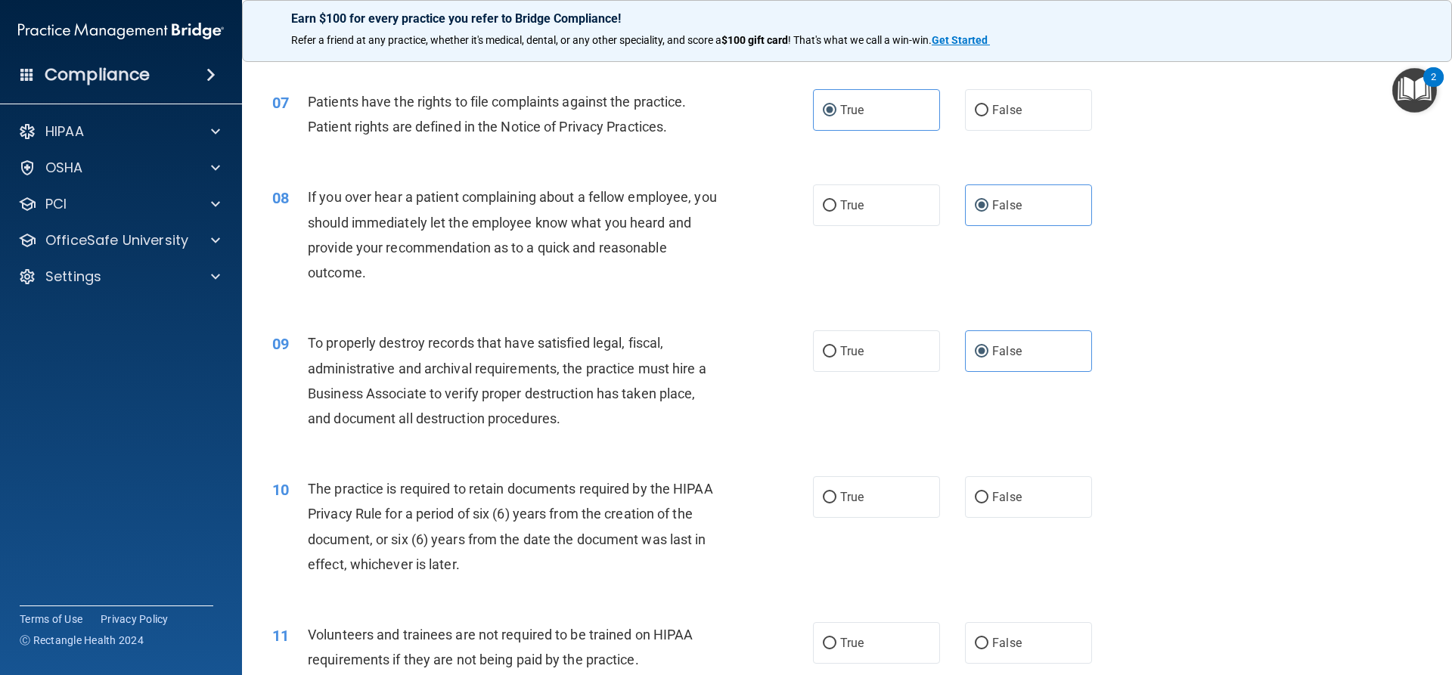
scroll to position [832, 0]
click at [848, 499] on span "True" at bounding box center [851, 496] width 23 height 14
click at [836, 499] on input "True" at bounding box center [830, 496] width 14 height 11
radio input "true"
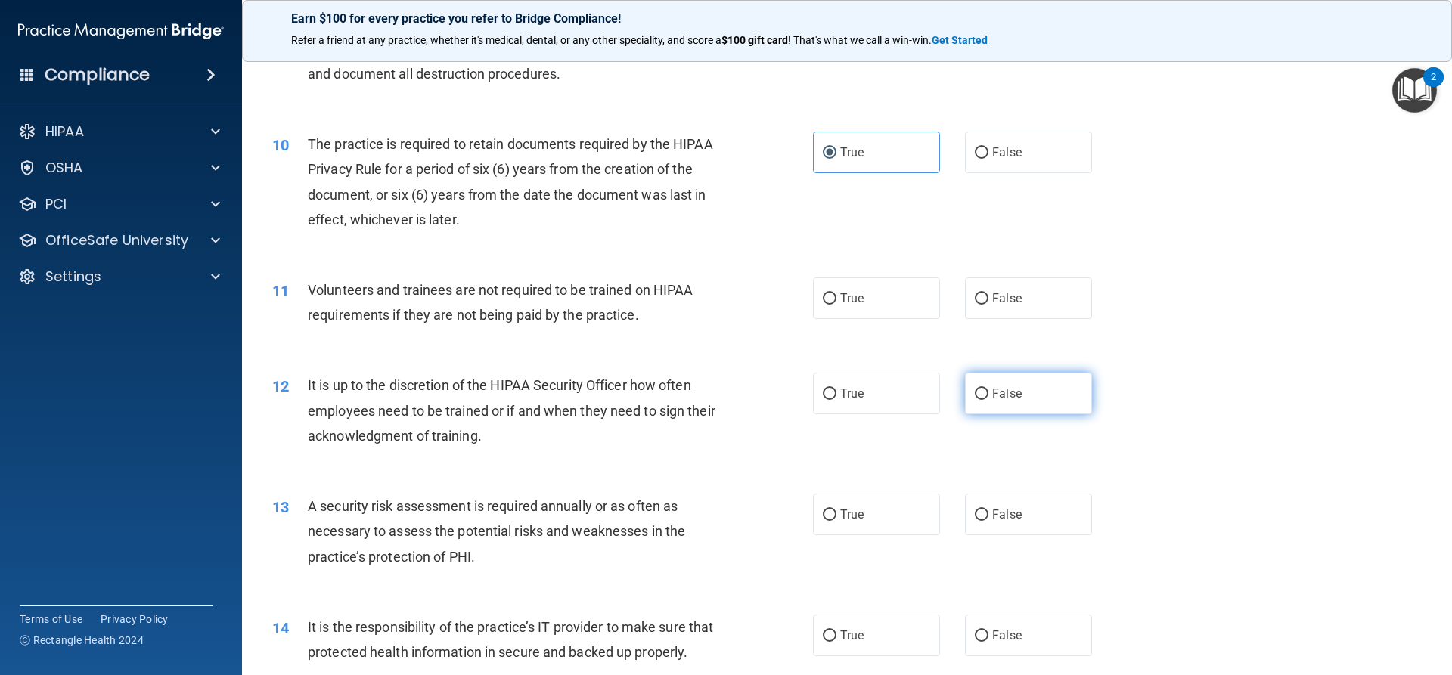
scroll to position [1210, 0]
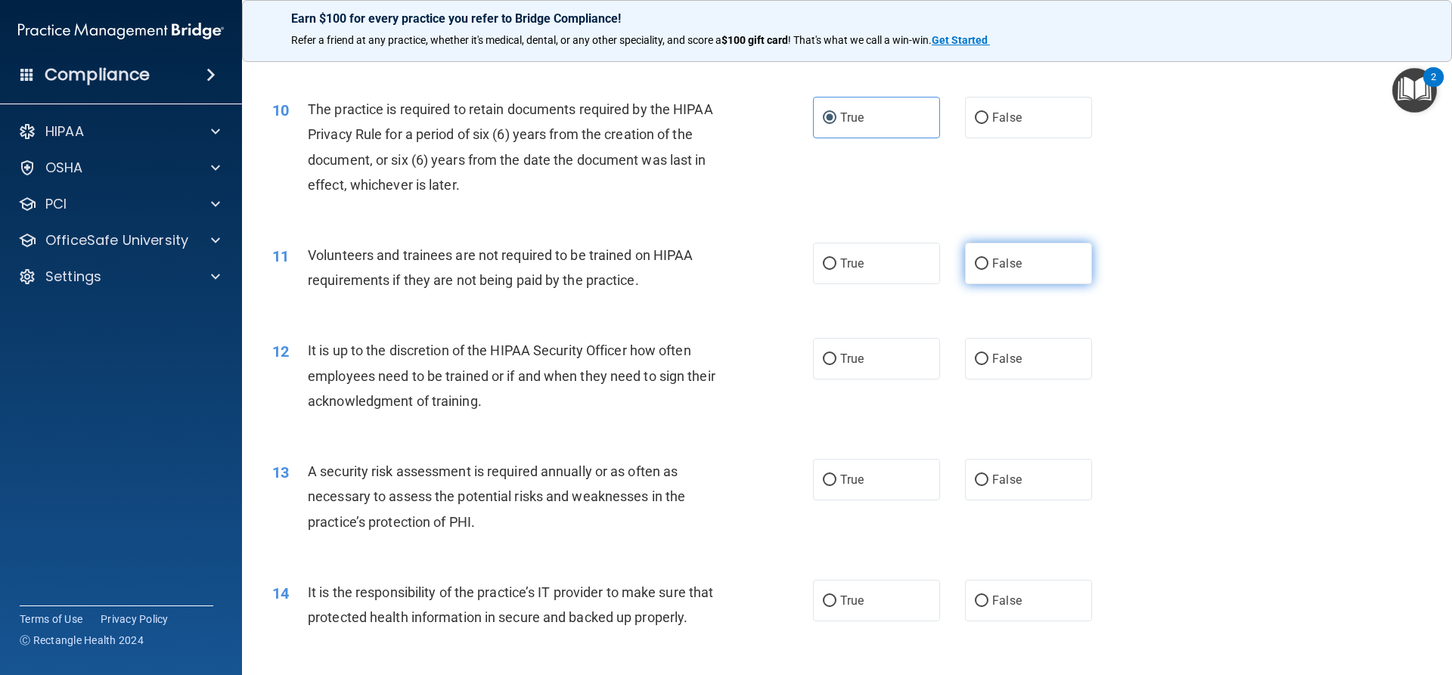
click at [1044, 271] on label "False" at bounding box center [1028, 264] width 127 height 42
click at [988, 270] on input "False" at bounding box center [982, 264] width 14 height 11
radio input "true"
click at [1023, 361] on label "False" at bounding box center [1028, 359] width 127 height 42
click at [988, 361] on input "False" at bounding box center [982, 359] width 14 height 11
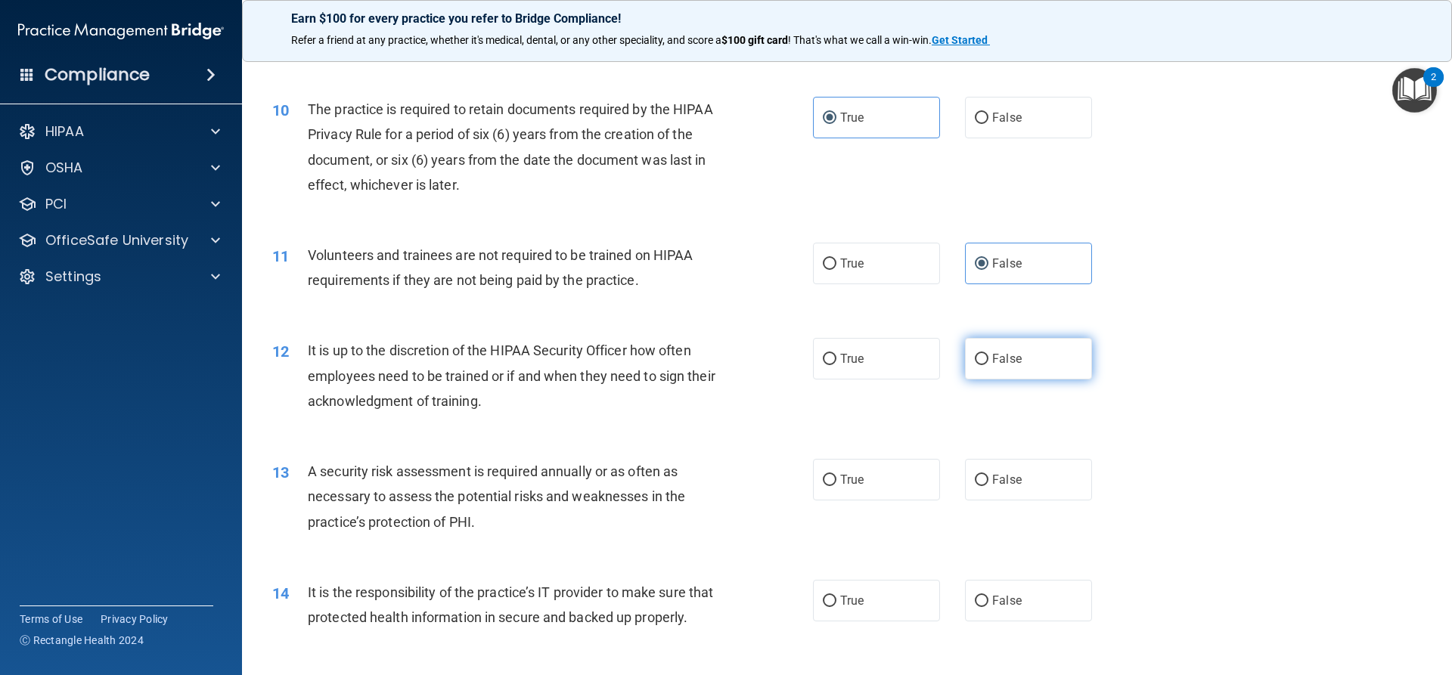
radio input "true"
click at [842, 489] on label "True" at bounding box center [876, 480] width 127 height 42
click at [836, 486] on input "True" at bounding box center [830, 480] width 14 height 11
radio input "true"
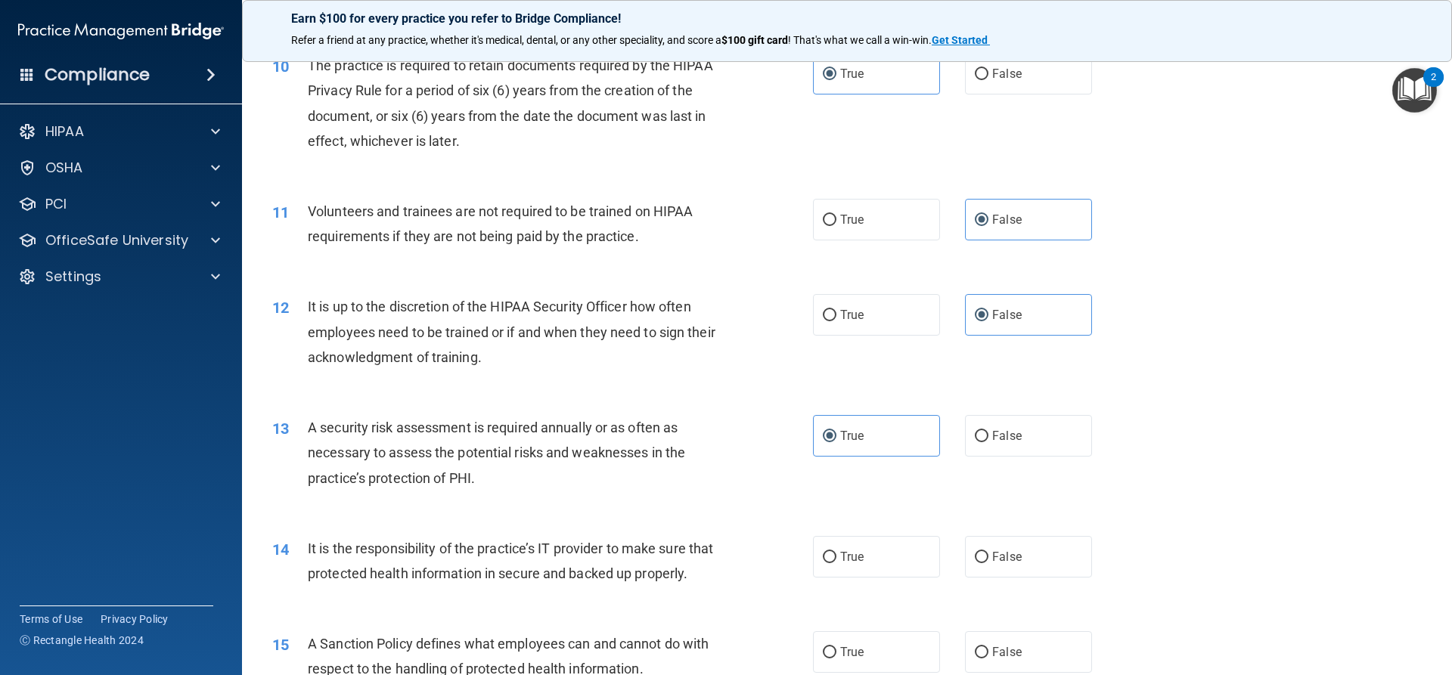
scroll to position [1361, 0]
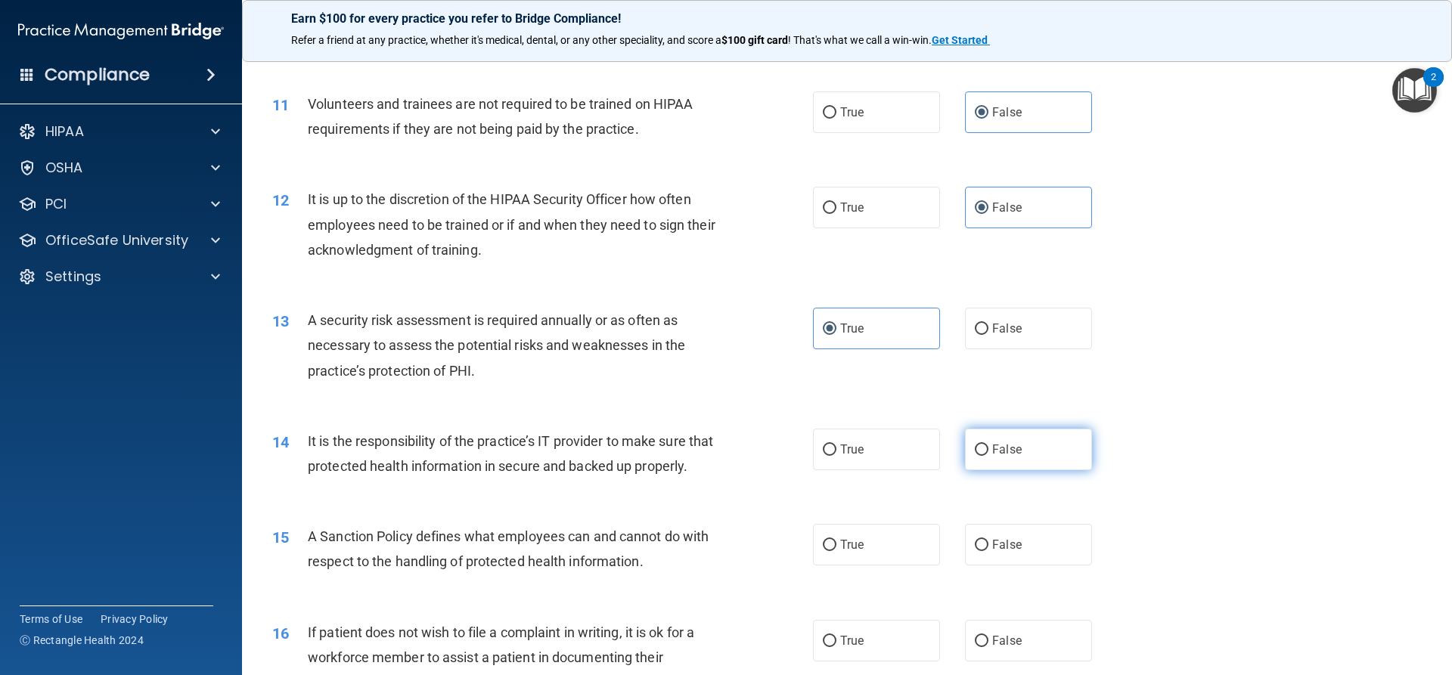
click at [1005, 448] on span "False" at bounding box center [1006, 449] width 29 height 14
click at [988, 448] on input "False" at bounding box center [982, 450] width 14 height 11
radio input "true"
click at [992, 552] on span "False" at bounding box center [1006, 545] width 29 height 14
click at [988, 551] on input "False" at bounding box center [982, 545] width 14 height 11
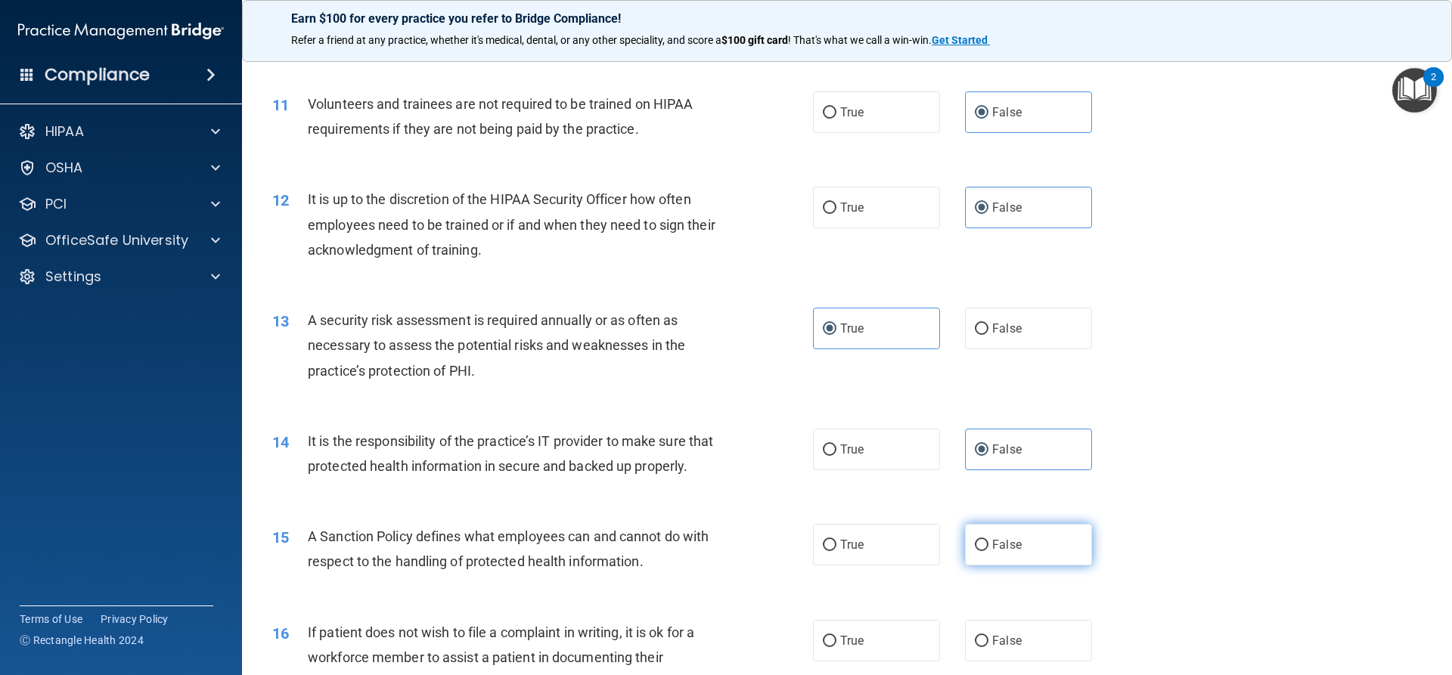
radio input "true"
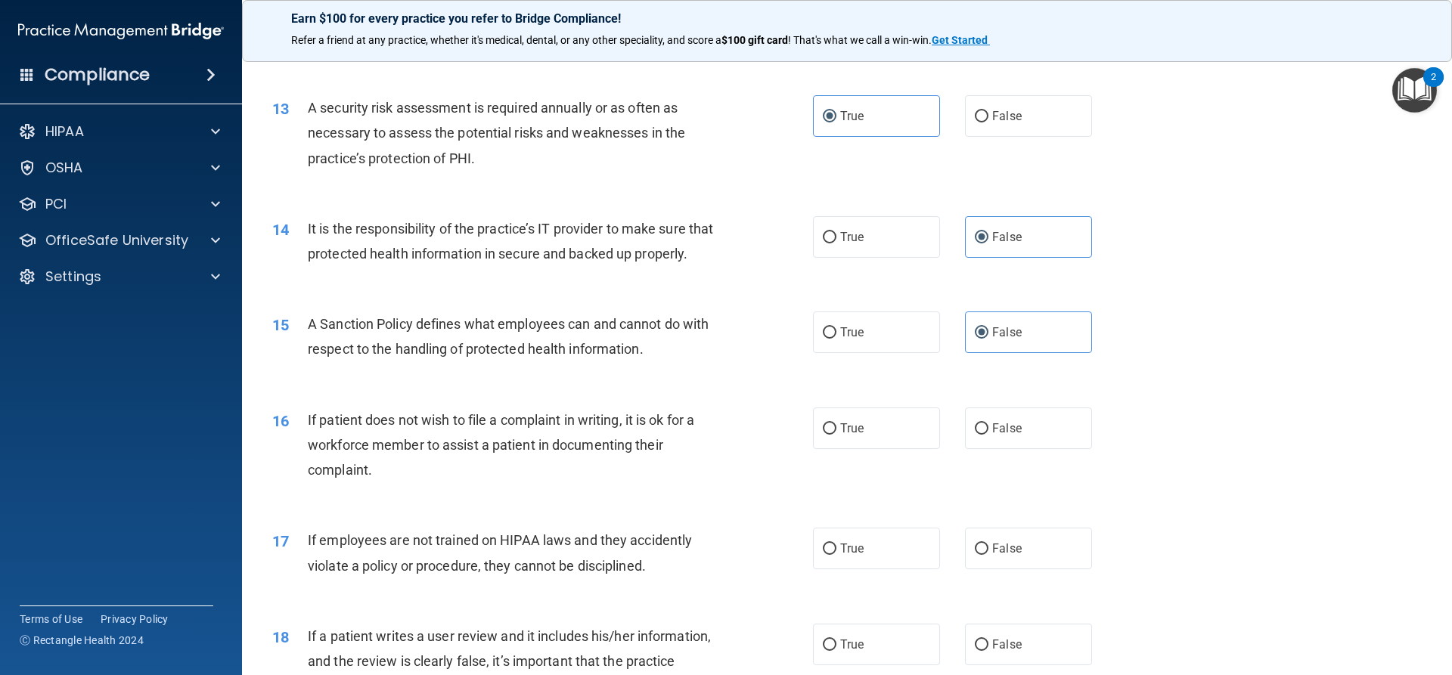
scroll to position [1588, 0]
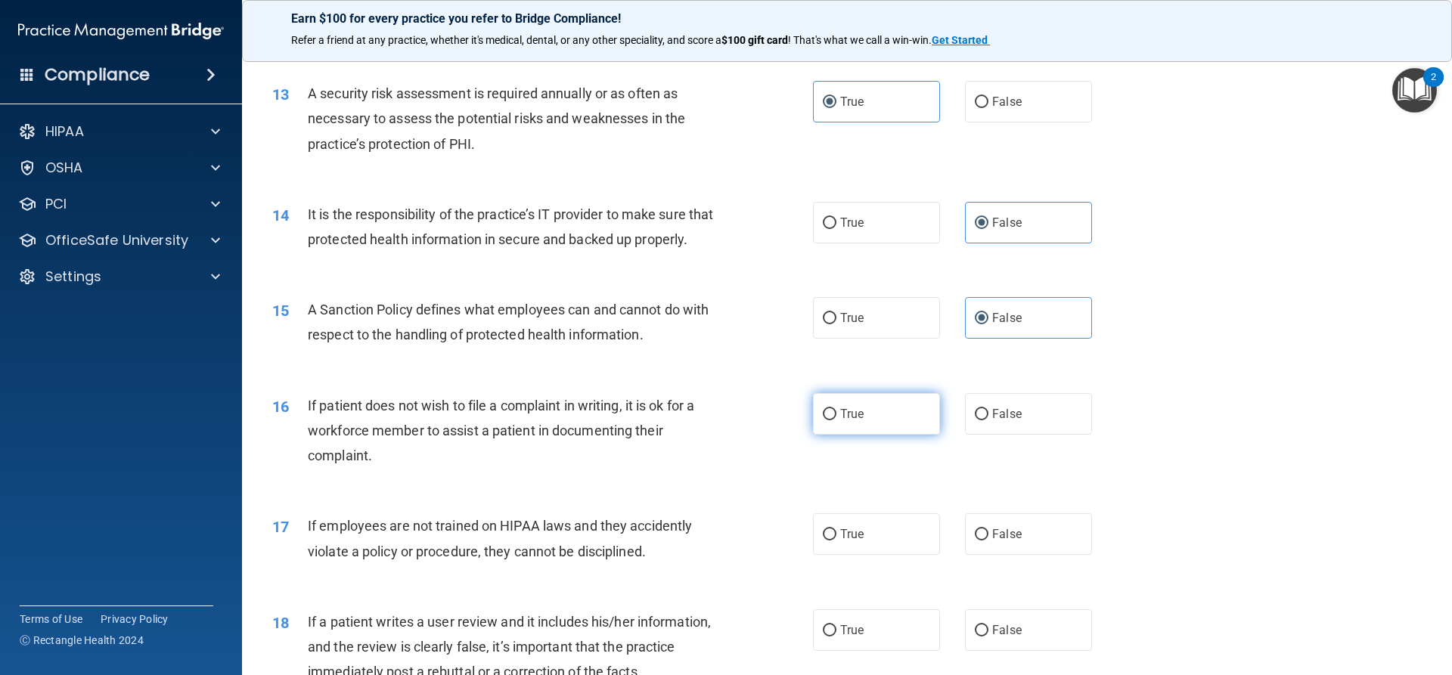
click at [893, 430] on label "True" at bounding box center [876, 414] width 127 height 42
click at [836, 420] on input "True" at bounding box center [830, 414] width 14 height 11
radio input "true"
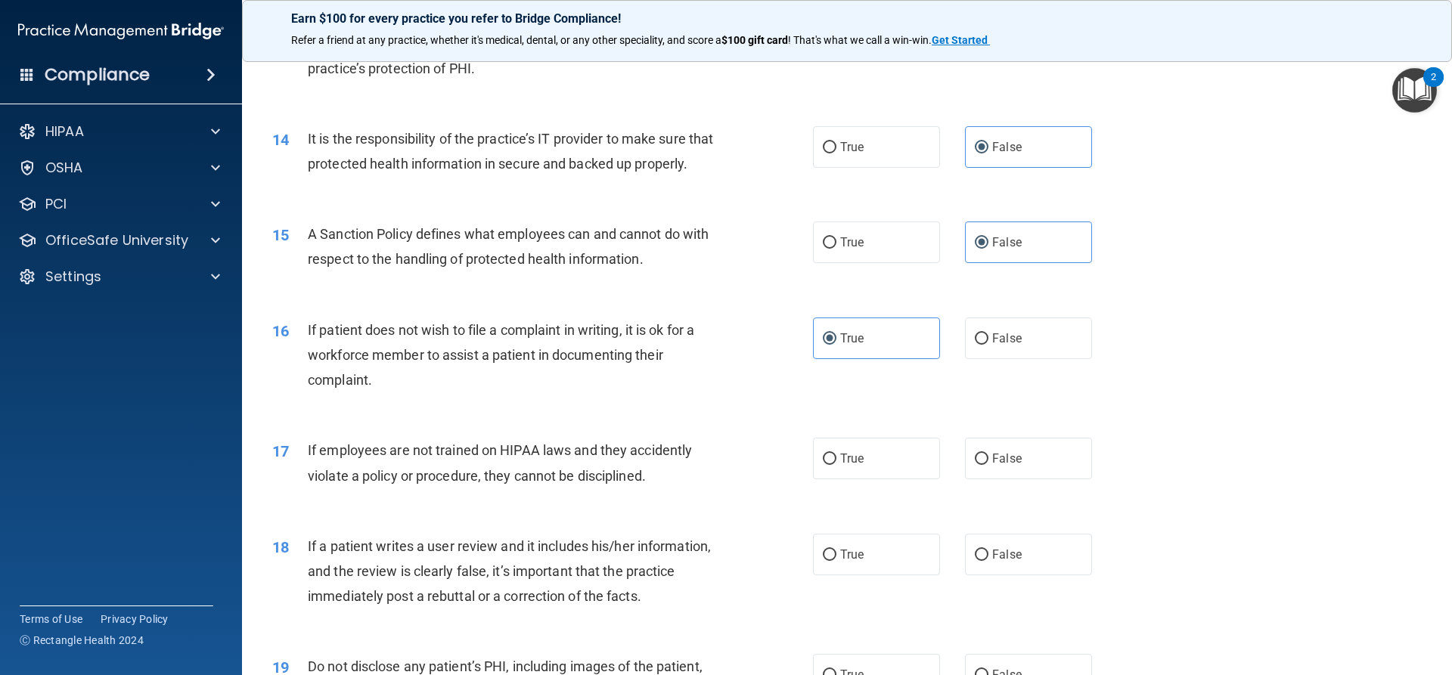
scroll to position [1739, 0]
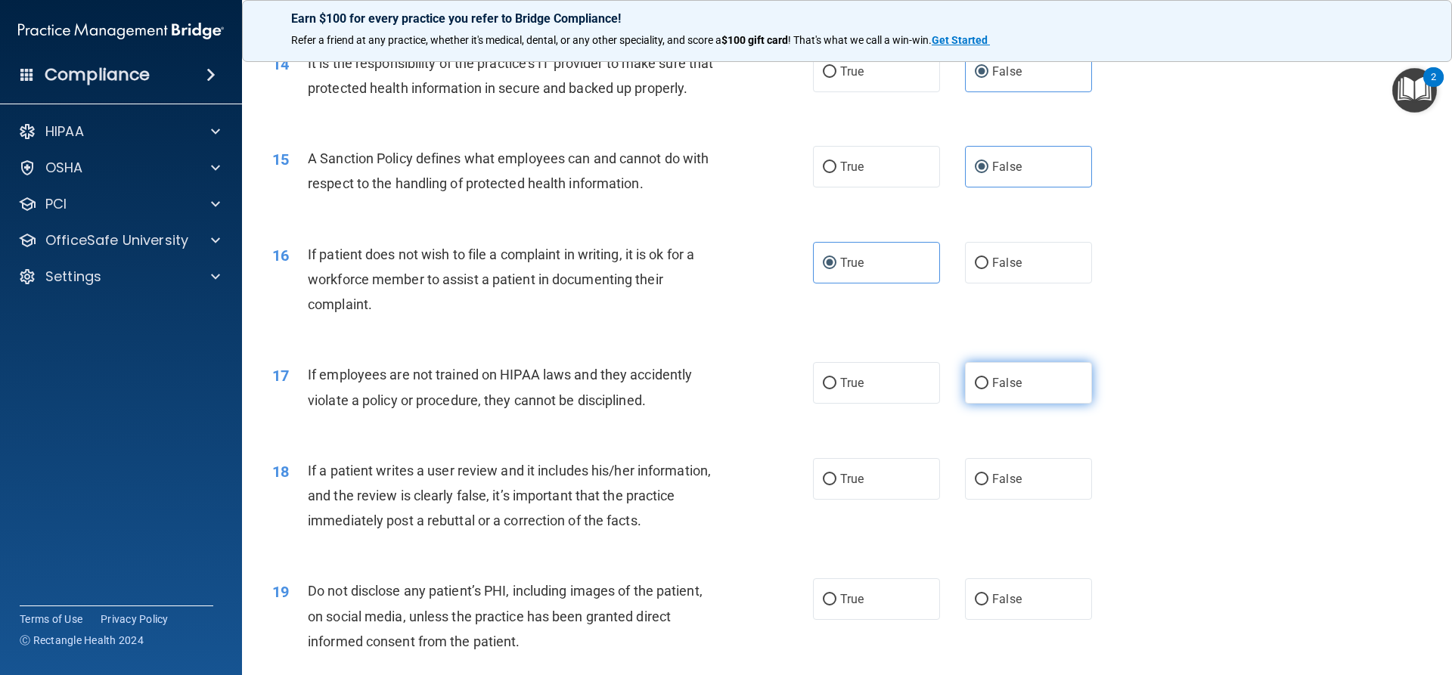
click at [1004, 390] on span "False" at bounding box center [1006, 383] width 29 height 14
click at [988, 389] on input "False" at bounding box center [982, 383] width 14 height 11
radio input "true"
click at [995, 486] on span "False" at bounding box center [1006, 479] width 29 height 14
click at [988, 485] on input "False" at bounding box center [982, 479] width 14 height 11
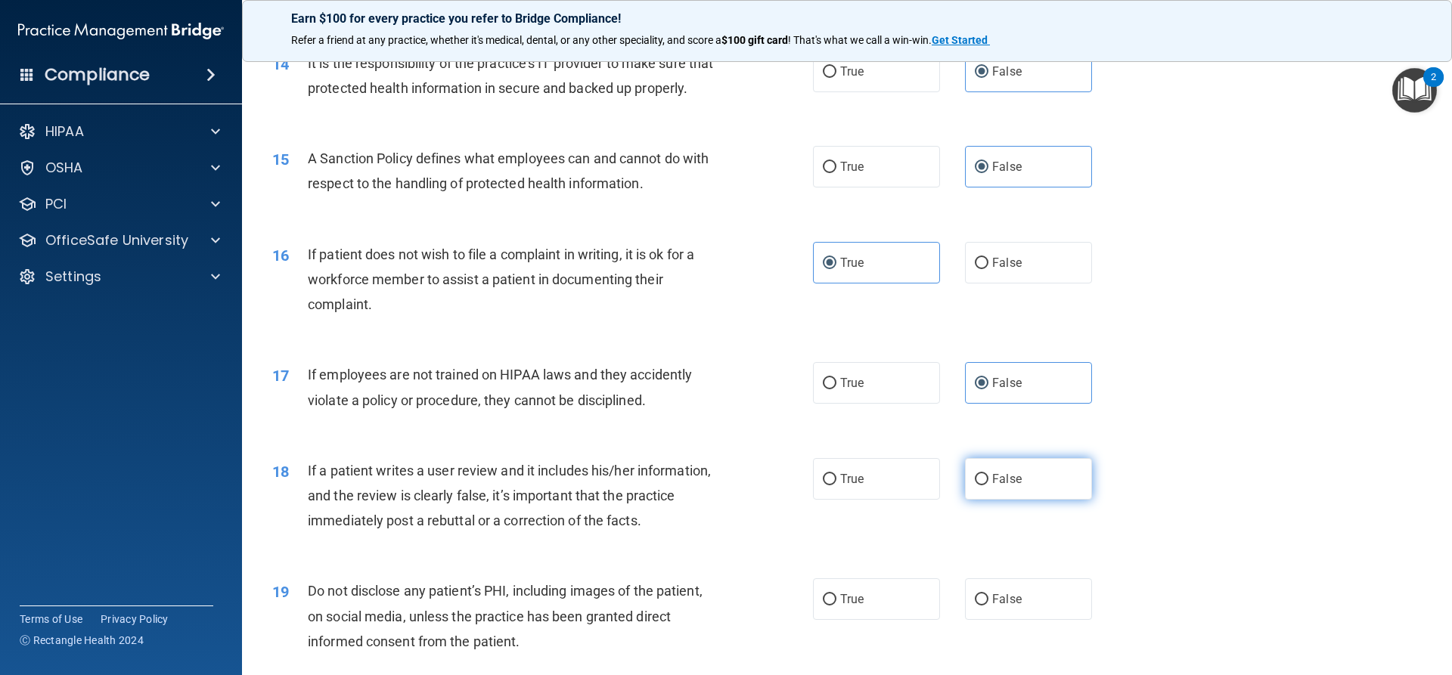
radio input "true"
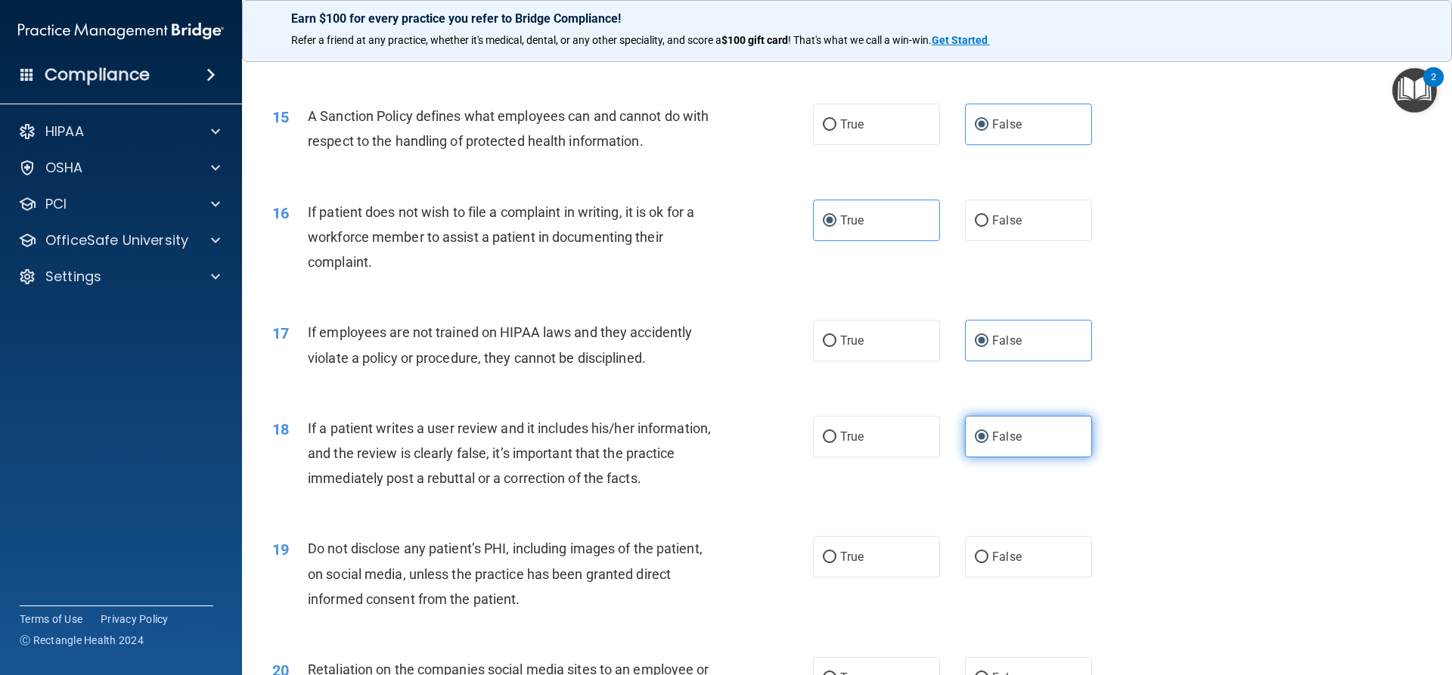
scroll to position [1891, 0]
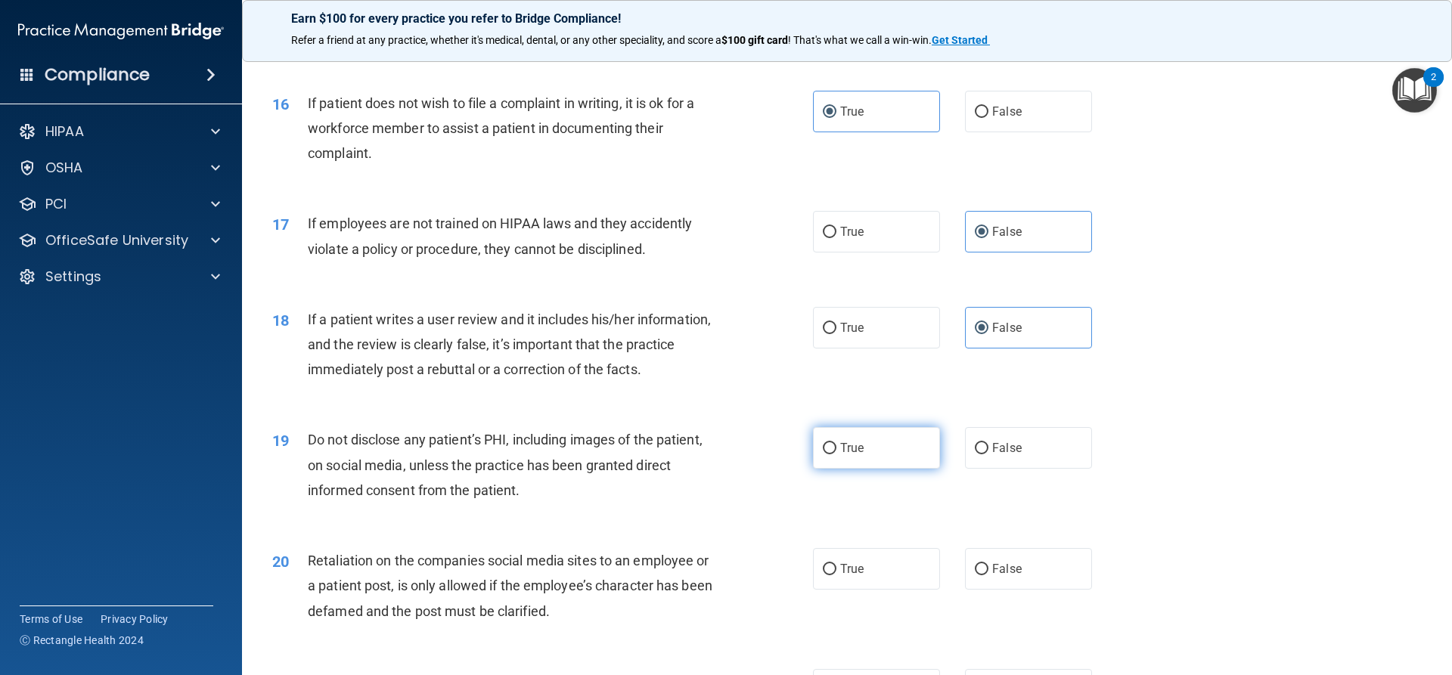
click at [881, 469] on label "True" at bounding box center [876, 448] width 127 height 42
click at [836, 454] on input "True" at bounding box center [830, 448] width 14 height 11
radio input "true"
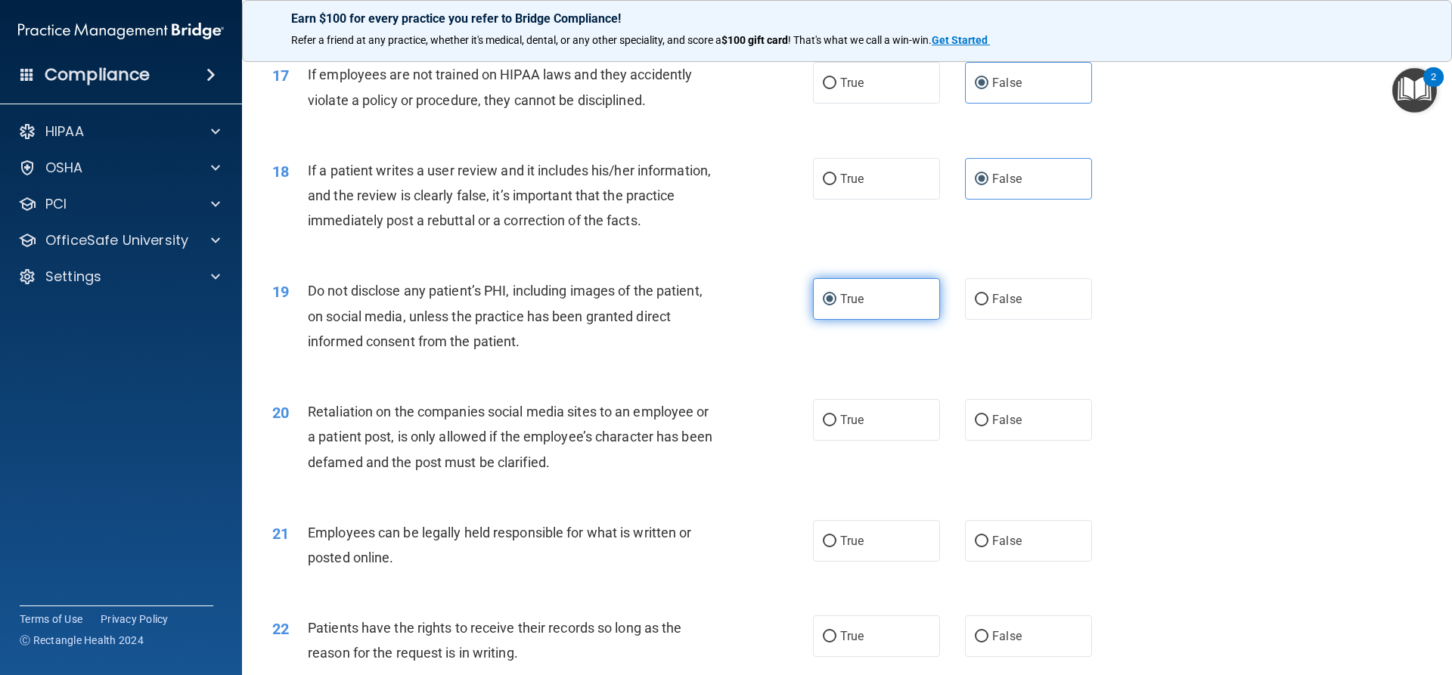
scroll to position [2042, 0]
click at [997, 439] on label "False" at bounding box center [1028, 418] width 127 height 42
click at [988, 424] on input "False" at bounding box center [982, 418] width 14 height 11
radio input "true"
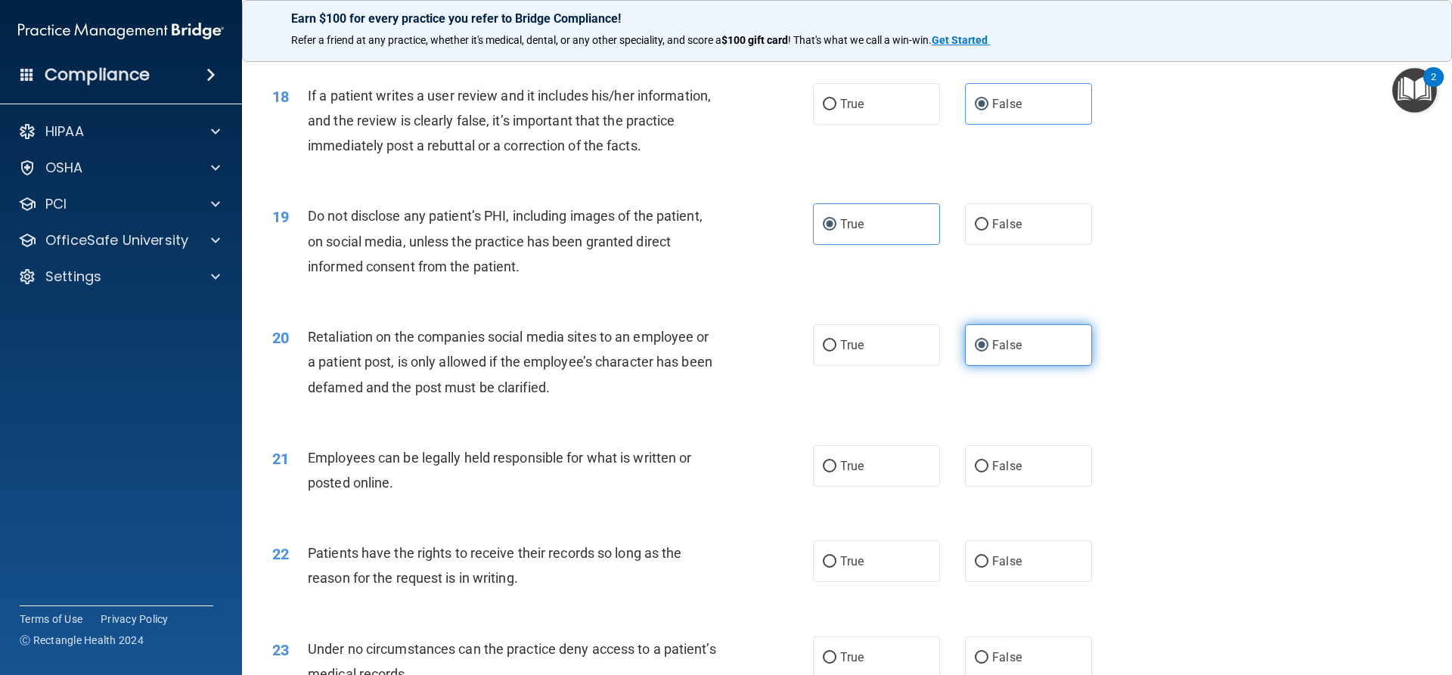
scroll to position [2117, 0]
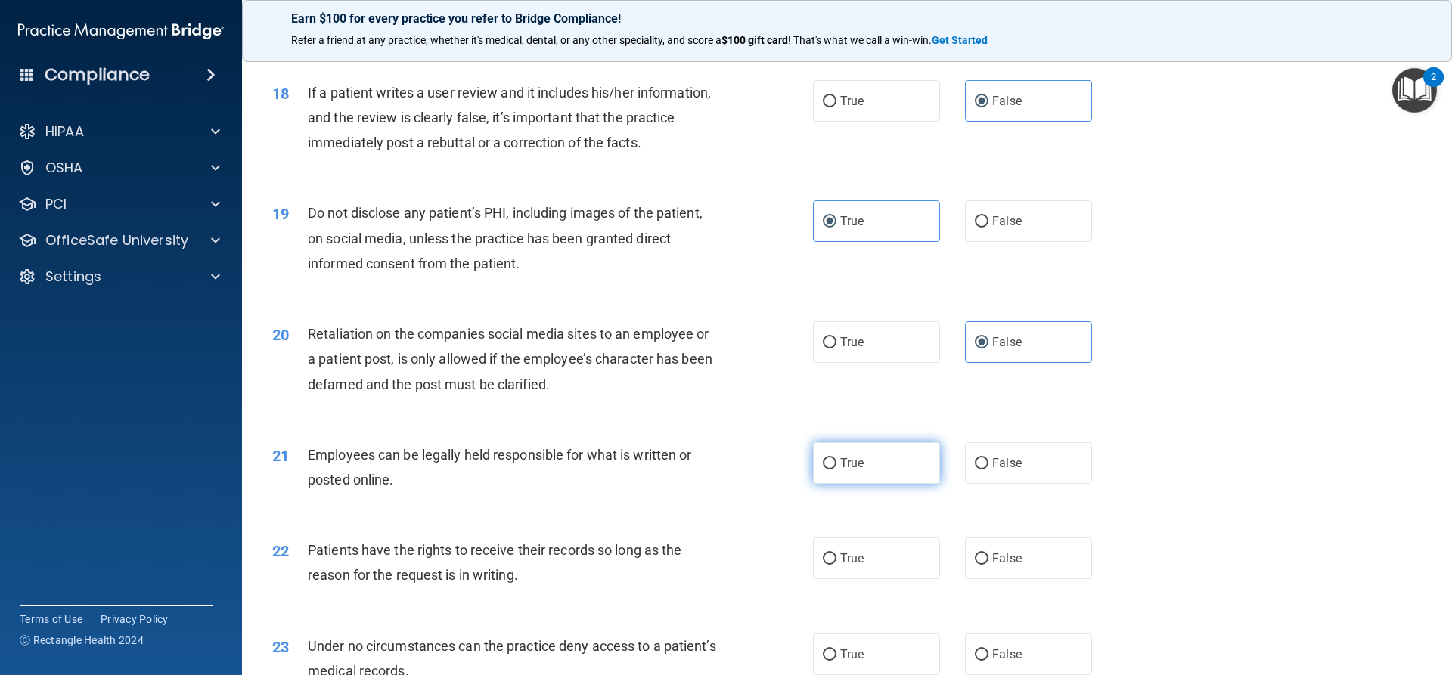
click at [869, 484] on label "True" at bounding box center [876, 463] width 127 height 42
click at [836, 470] on input "True" at bounding box center [830, 463] width 14 height 11
radio input "true"
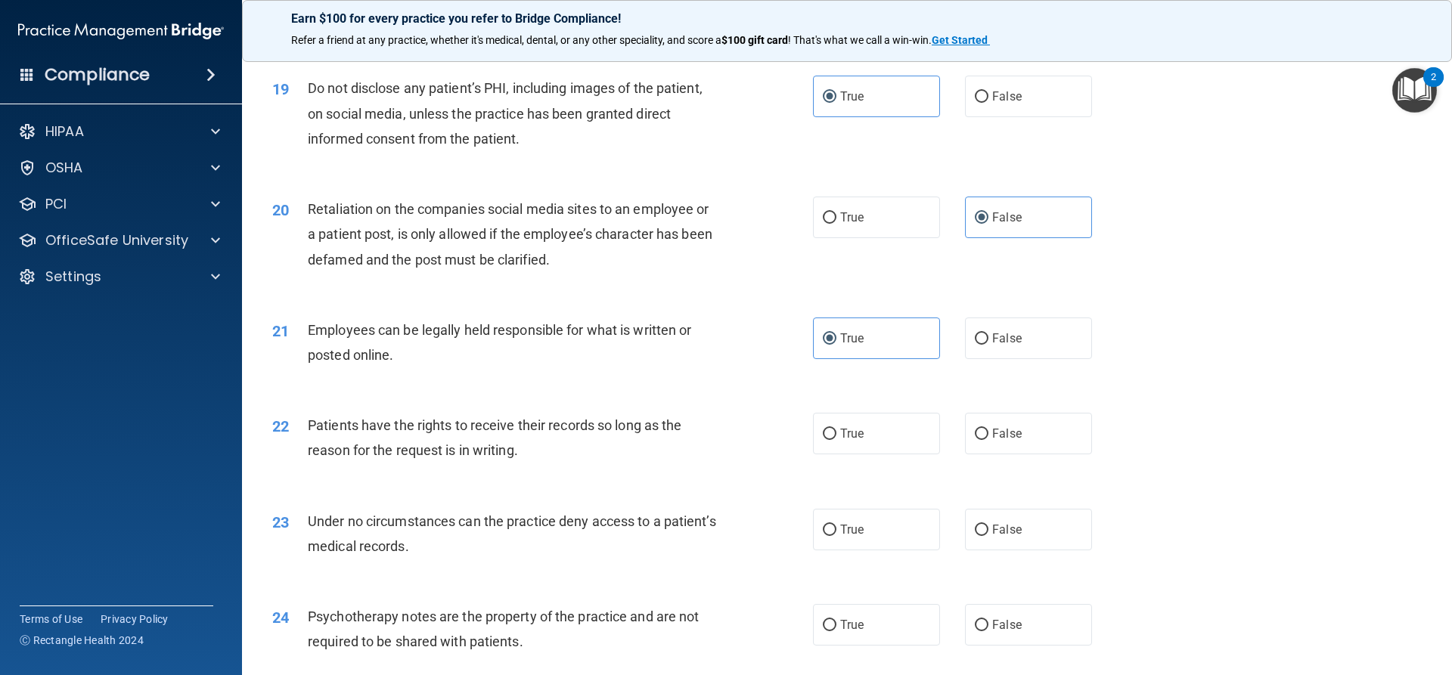
scroll to position [2269, 0]
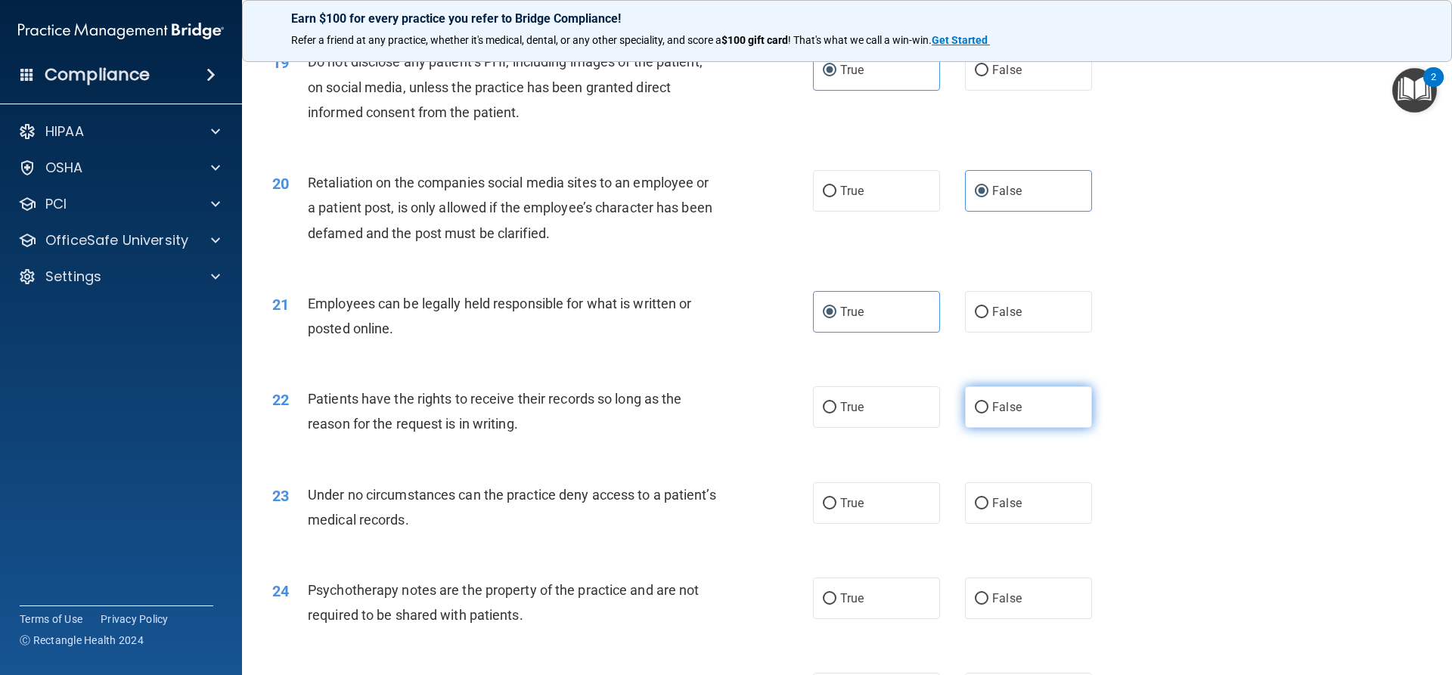
click at [1001, 414] on span "False" at bounding box center [1006, 407] width 29 height 14
click at [988, 414] on input "False" at bounding box center [982, 407] width 14 height 11
radio input "true"
click at [1003, 517] on label "False" at bounding box center [1028, 503] width 127 height 42
click at [988, 510] on input "False" at bounding box center [982, 503] width 14 height 11
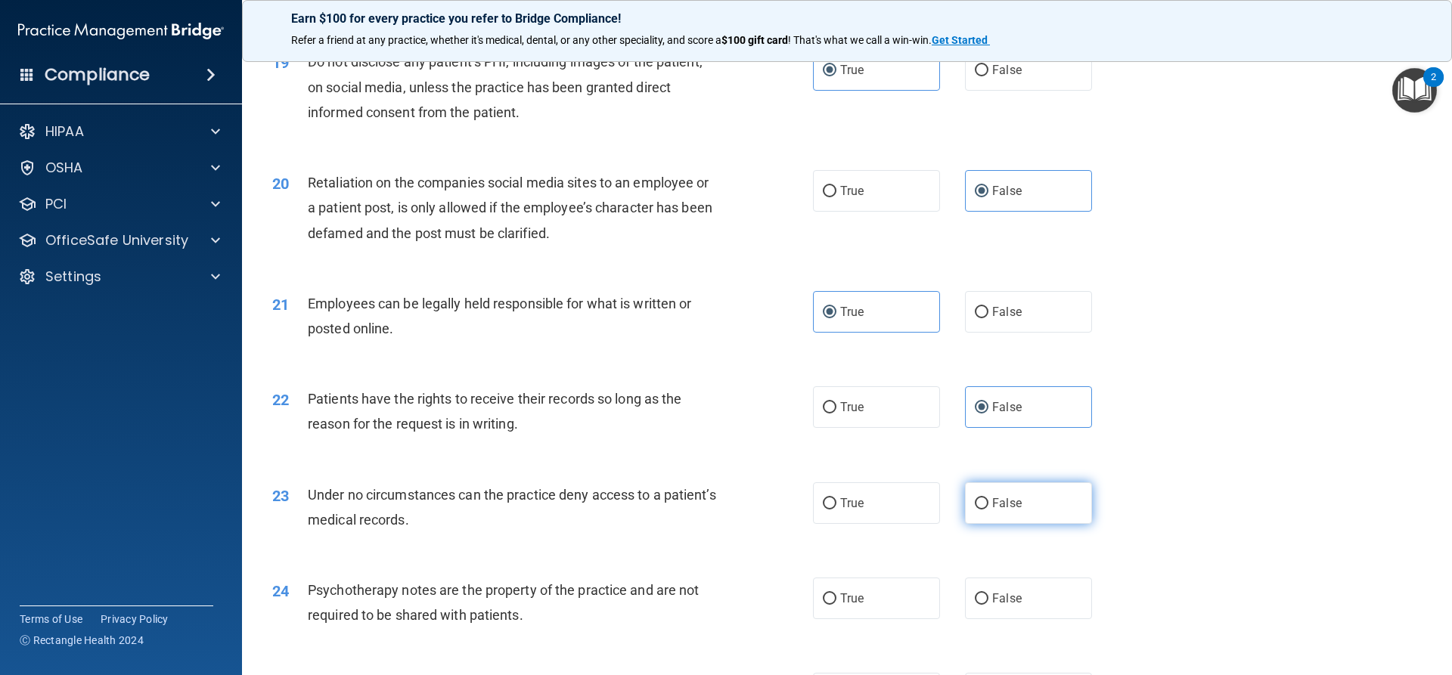
radio input "true"
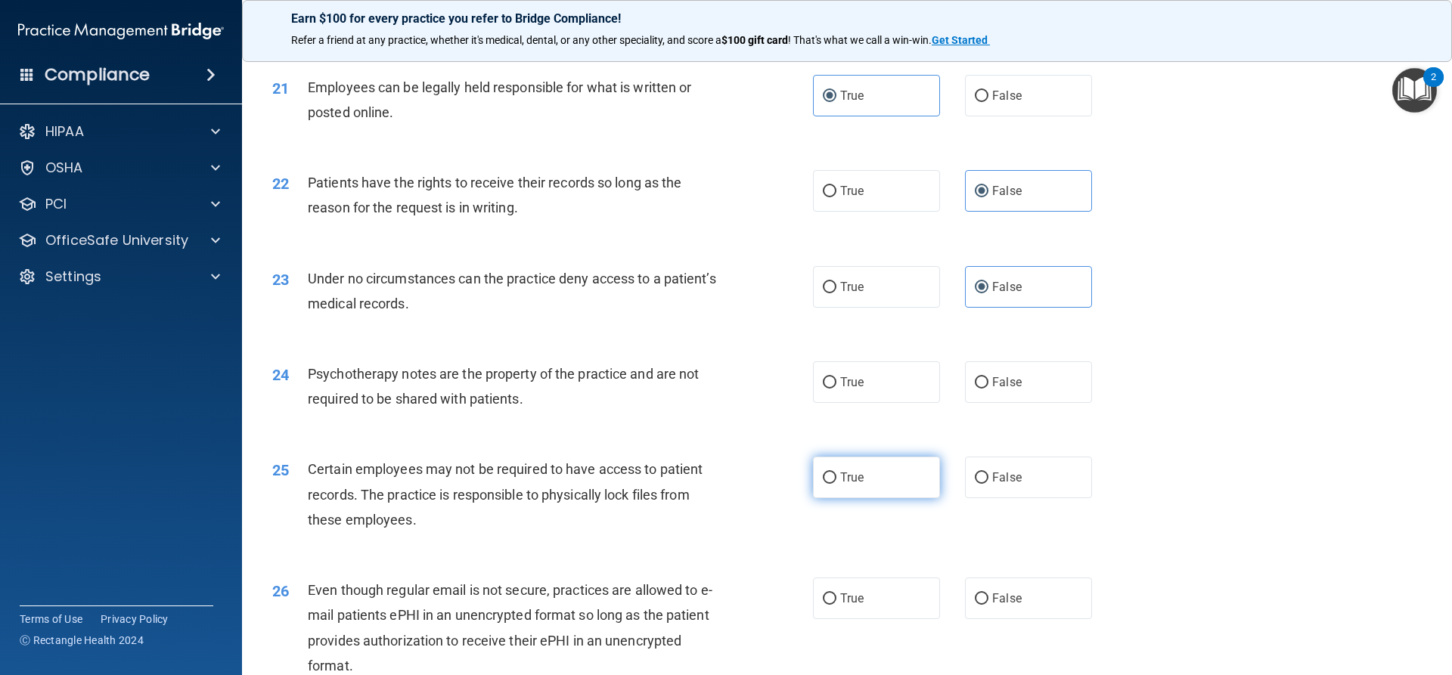
scroll to position [2495, 0]
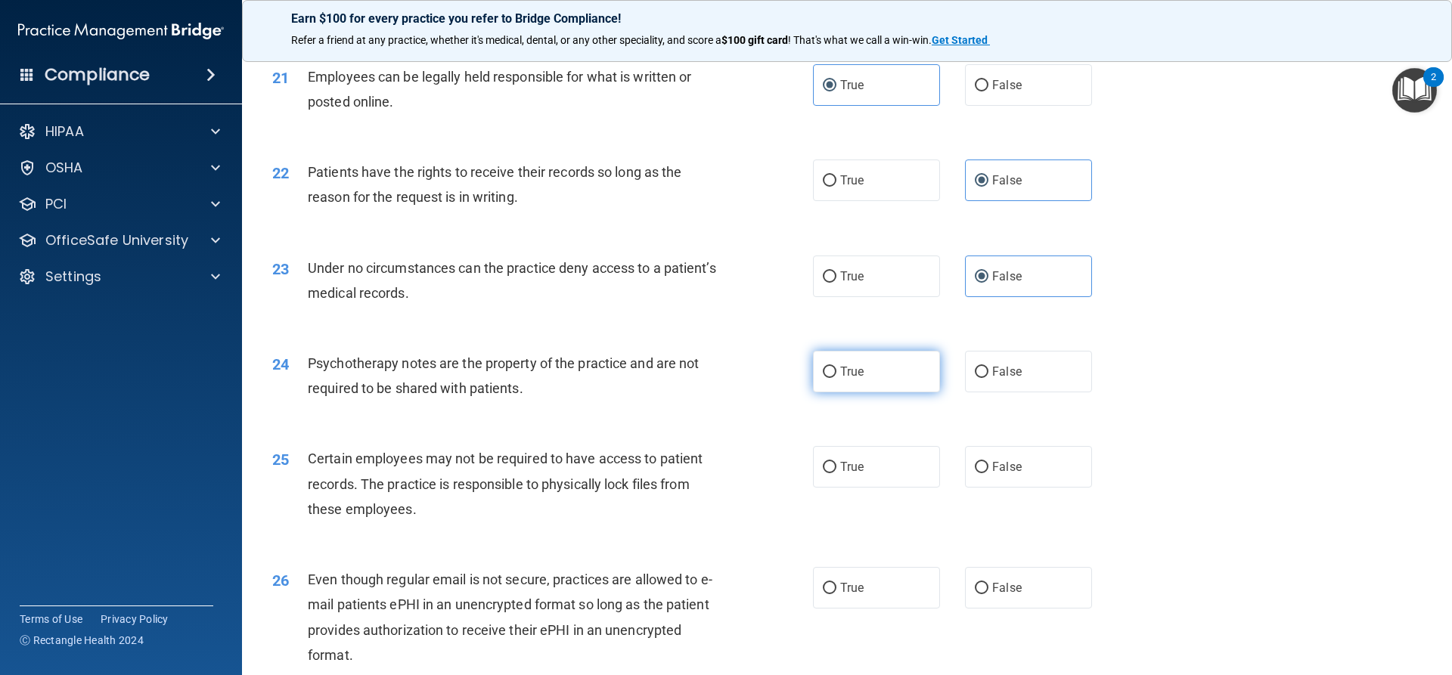
click at [848, 379] on span "True" at bounding box center [851, 371] width 23 height 14
click at [836, 378] on input "True" at bounding box center [830, 372] width 14 height 11
radio input "true"
click at [846, 474] on span "True" at bounding box center [851, 467] width 23 height 14
click at [836, 473] on input "True" at bounding box center [830, 467] width 14 height 11
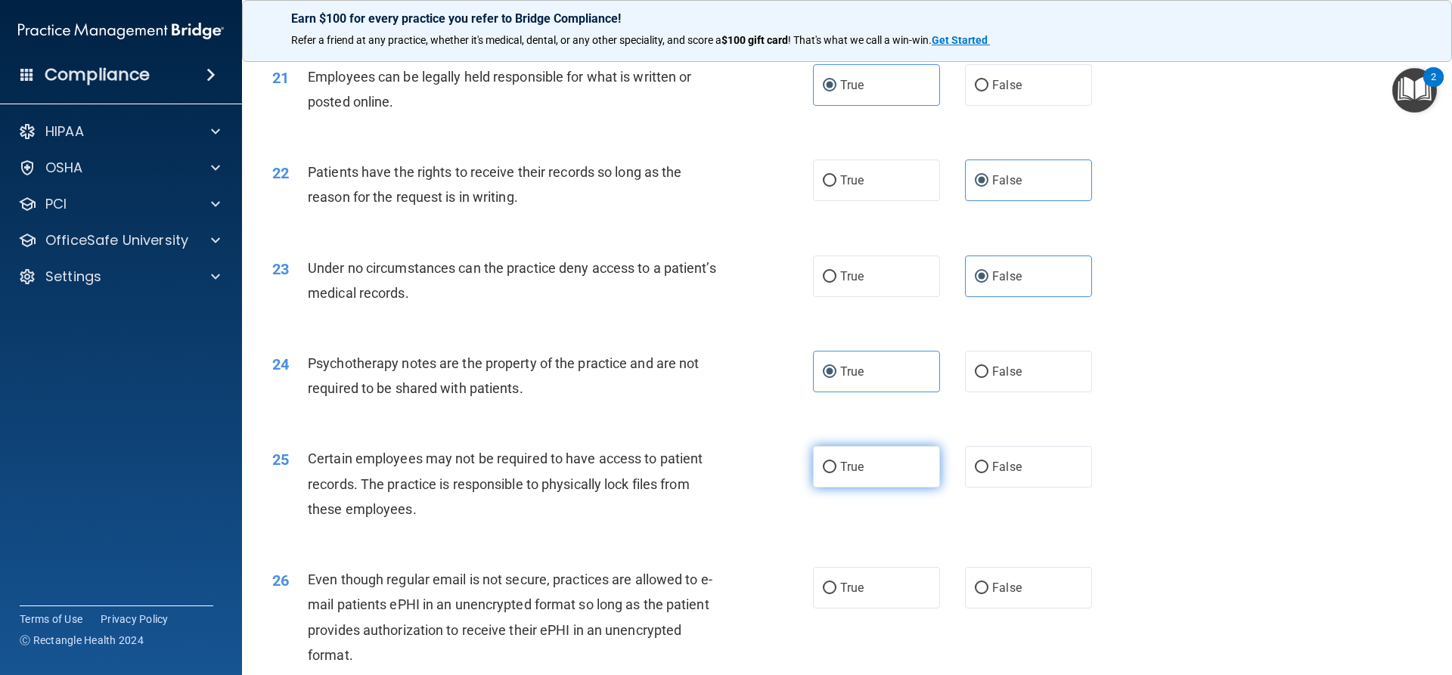
radio input "true"
click at [840, 609] on label "True" at bounding box center [876, 588] width 127 height 42
click at [836, 594] on input "True" at bounding box center [830, 588] width 14 height 11
radio input "true"
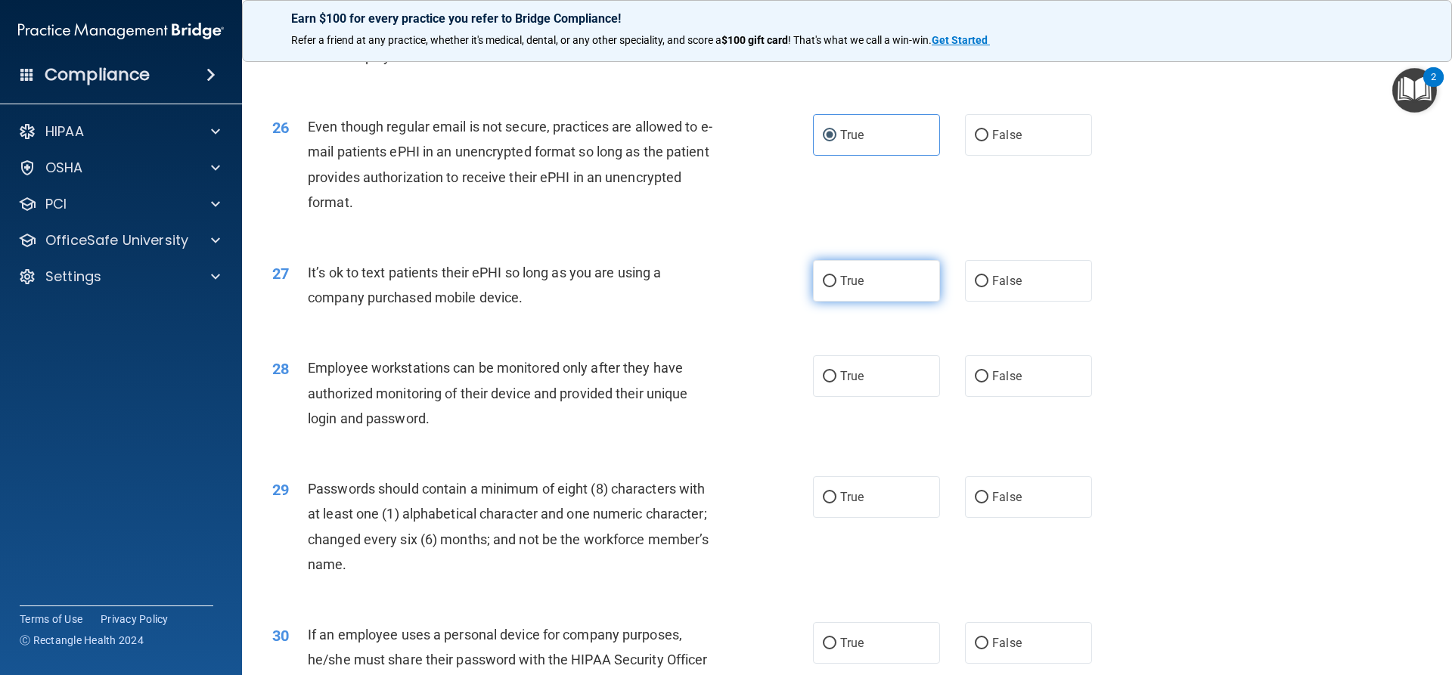
scroll to position [2949, 0]
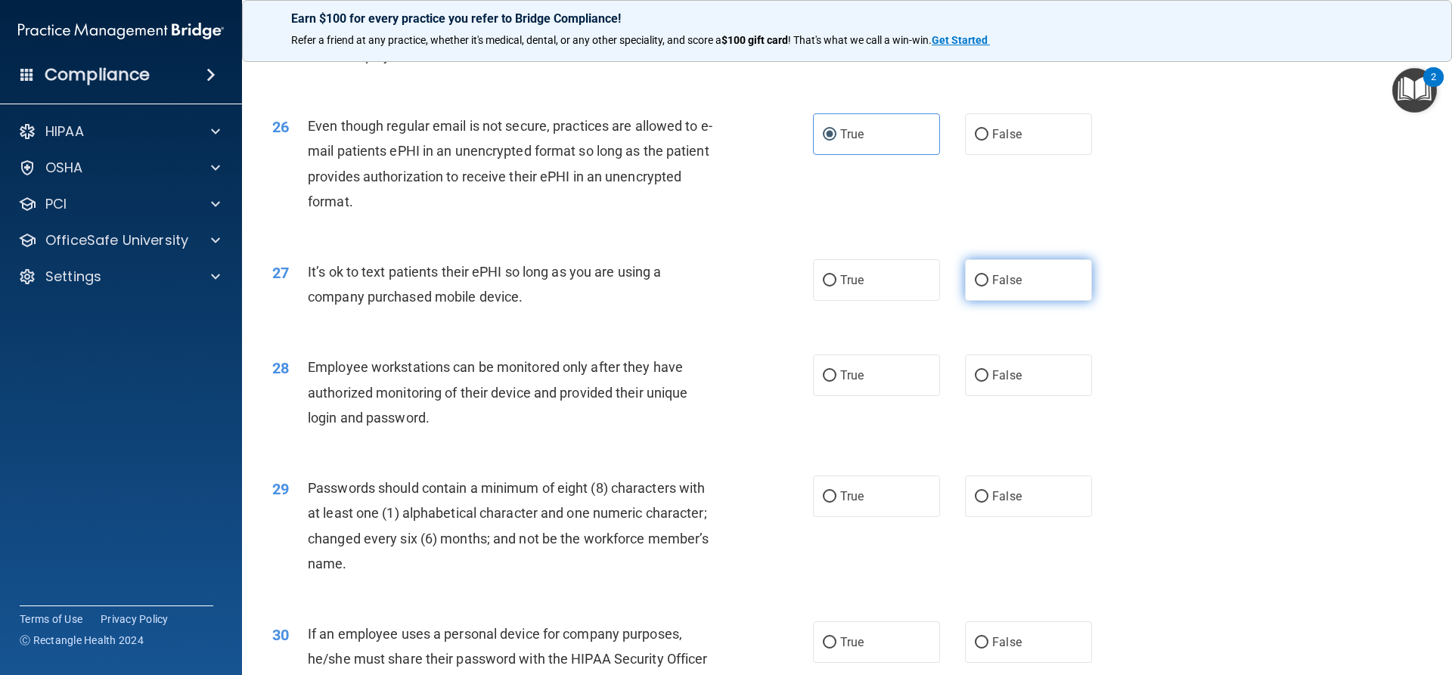
click at [1020, 301] on label "False" at bounding box center [1028, 280] width 127 height 42
click at [988, 287] on input "False" at bounding box center [982, 280] width 14 height 11
radio input "true"
click at [1014, 396] on label "False" at bounding box center [1028, 376] width 127 height 42
click at [988, 382] on input "False" at bounding box center [982, 376] width 14 height 11
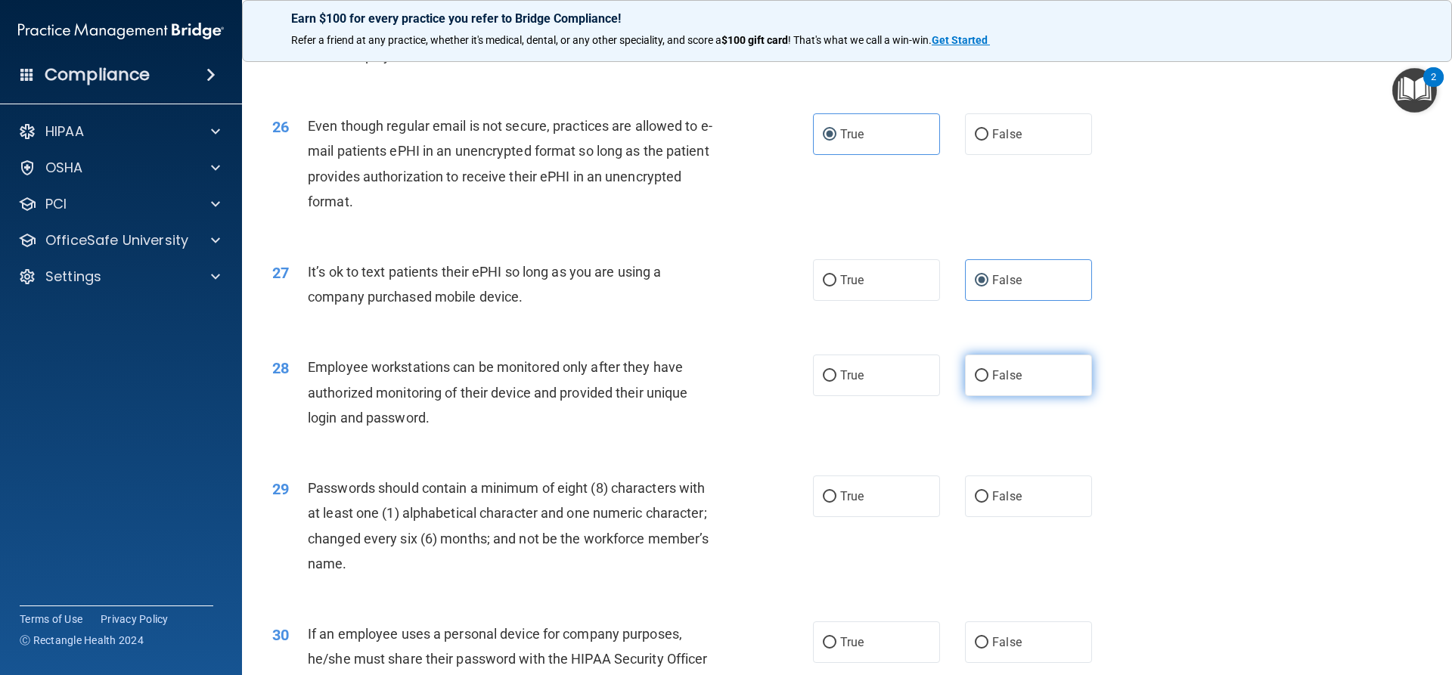
radio input "true"
click at [840, 549] on div "29 Passwords should contain a minimum of eight (8) characters with at least one…" at bounding box center [847, 530] width 1172 height 146
click at [840, 504] on span "True" at bounding box center [851, 496] width 23 height 14
click at [836, 503] on input "True" at bounding box center [830, 497] width 14 height 11
radio input "true"
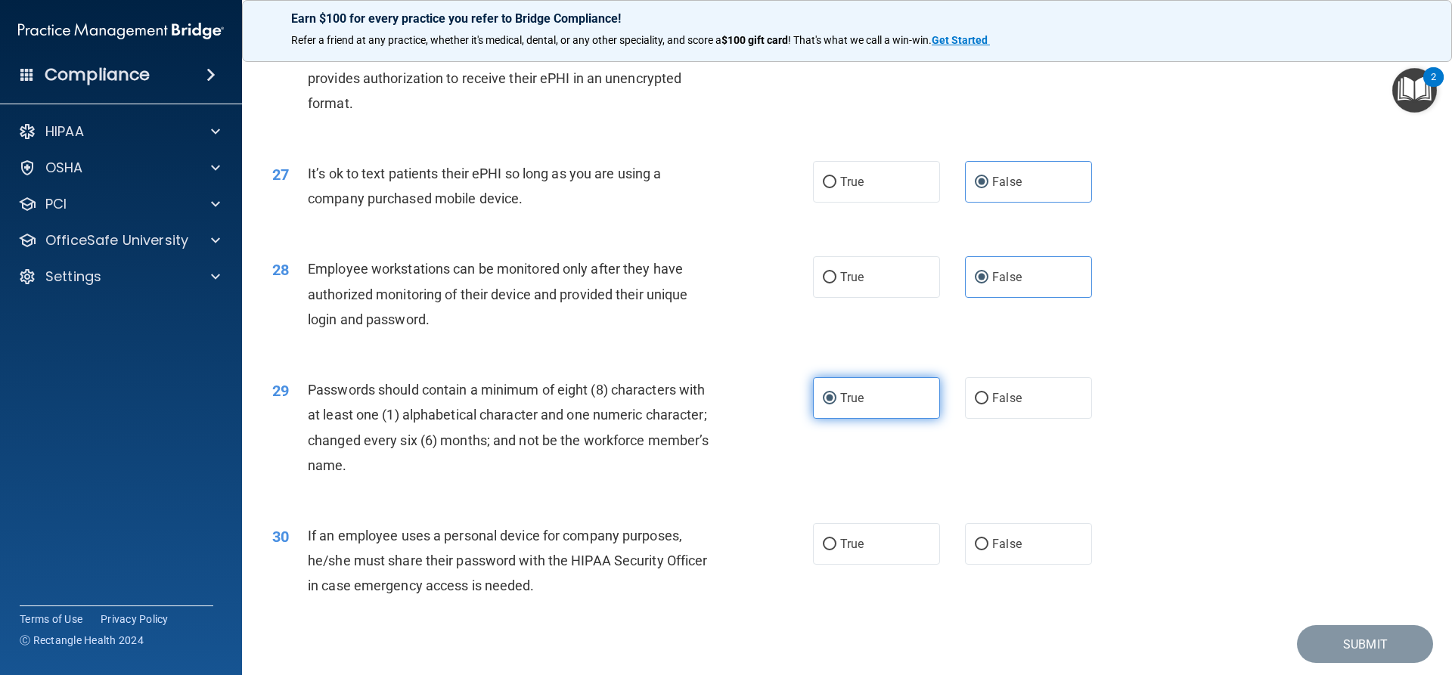
scroll to position [3100, 0]
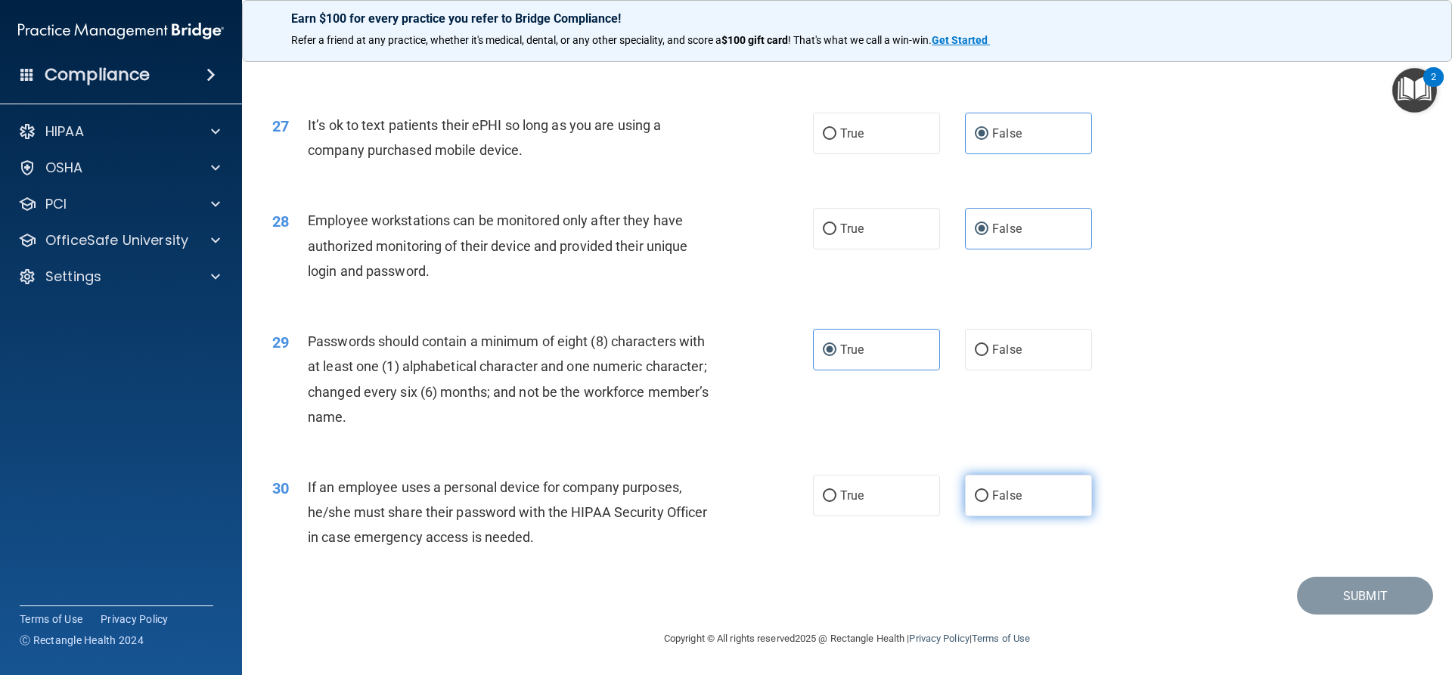
click at [974, 508] on label "False" at bounding box center [1028, 496] width 127 height 42
click at [975, 502] on input "False" at bounding box center [982, 496] width 14 height 11
radio input "true"
click at [1339, 599] on button "Submit" at bounding box center [1365, 596] width 136 height 39
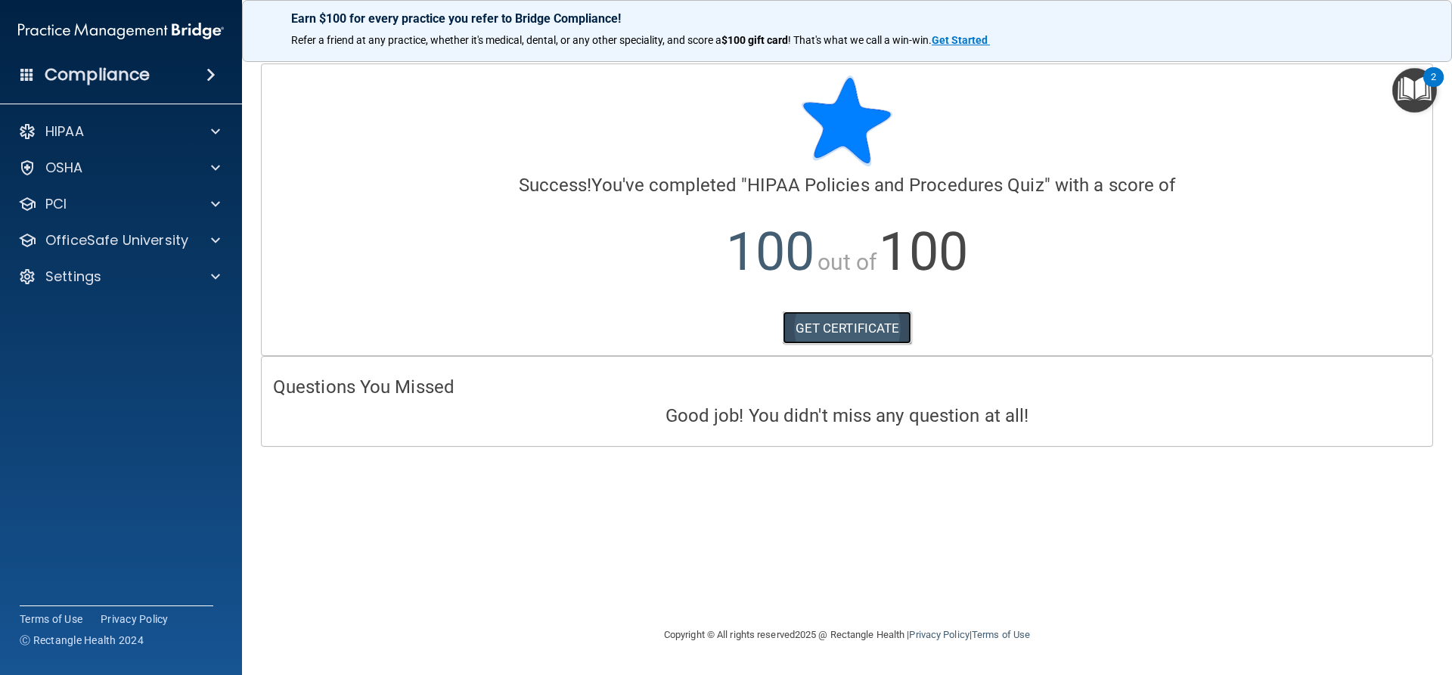
click at [836, 327] on link "GET CERTIFICATE" at bounding box center [847, 328] width 129 height 33
click at [86, 237] on p "OfficeSafe University" at bounding box center [116, 240] width 143 height 18
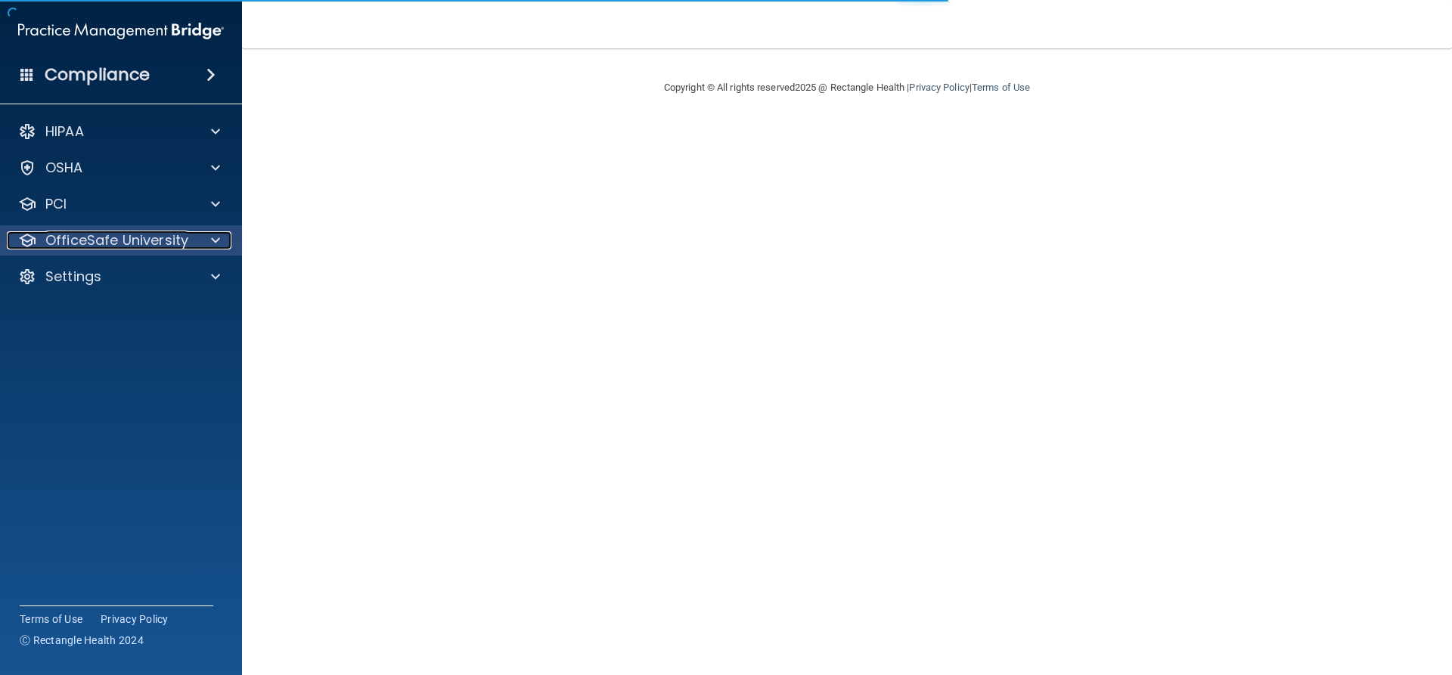
click at [90, 238] on p "OfficeSafe University" at bounding box center [116, 240] width 143 height 18
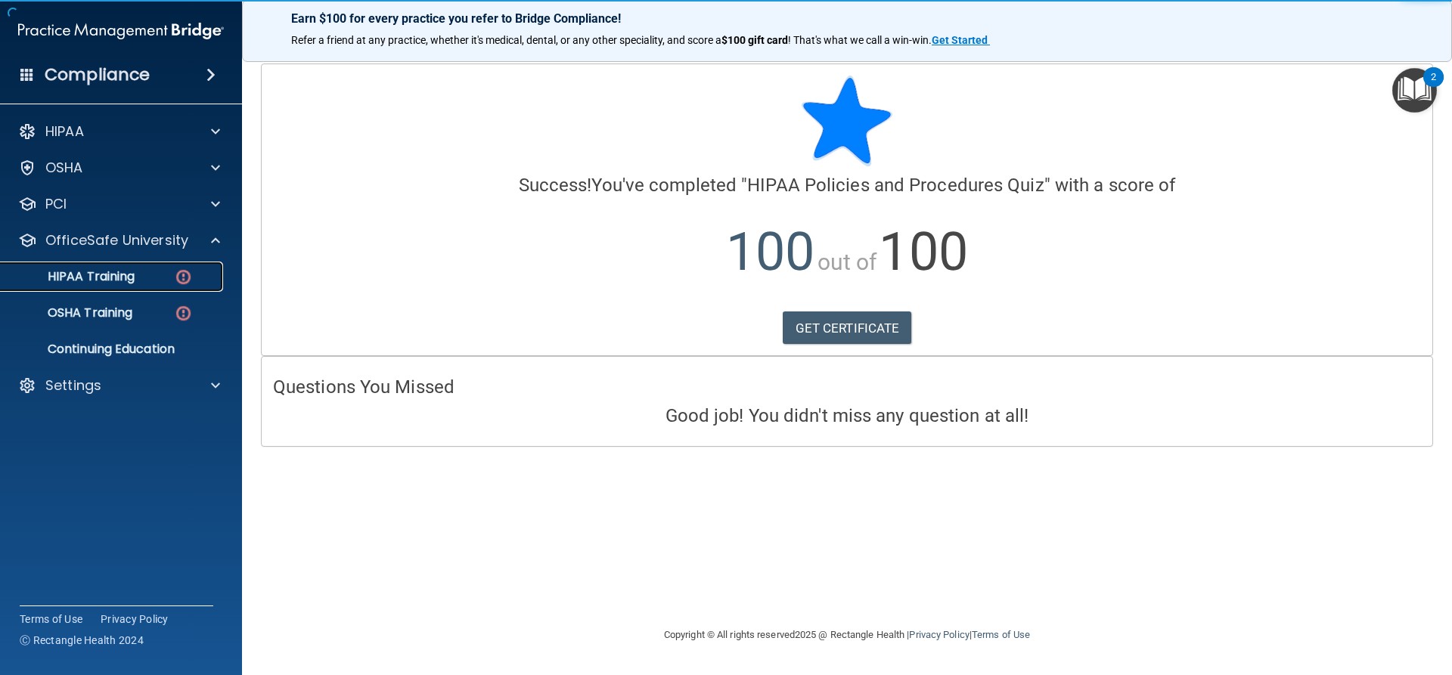
click at [98, 277] on p "HIPAA Training" at bounding box center [72, 276] width 125 height 15
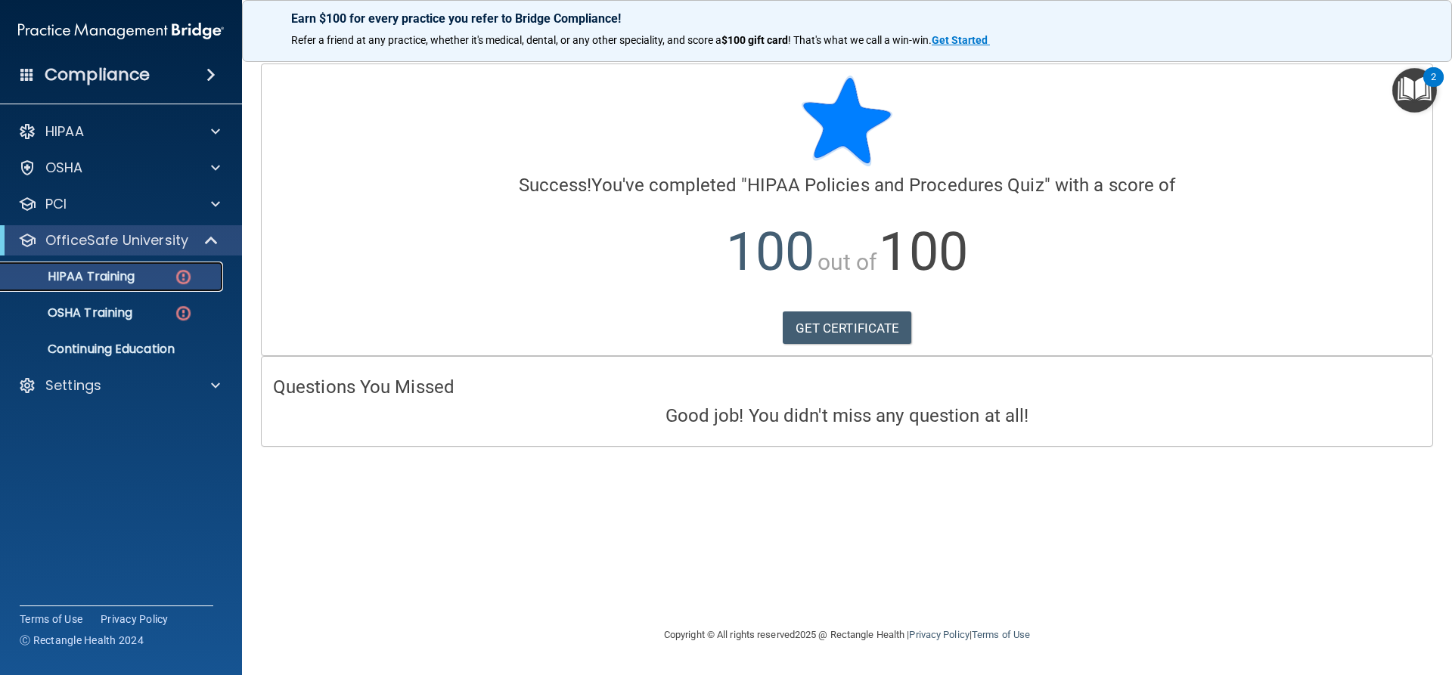
click at [116, 281] on p "HIPAA Training" at bounding box center [72, 276] width 125 height 15
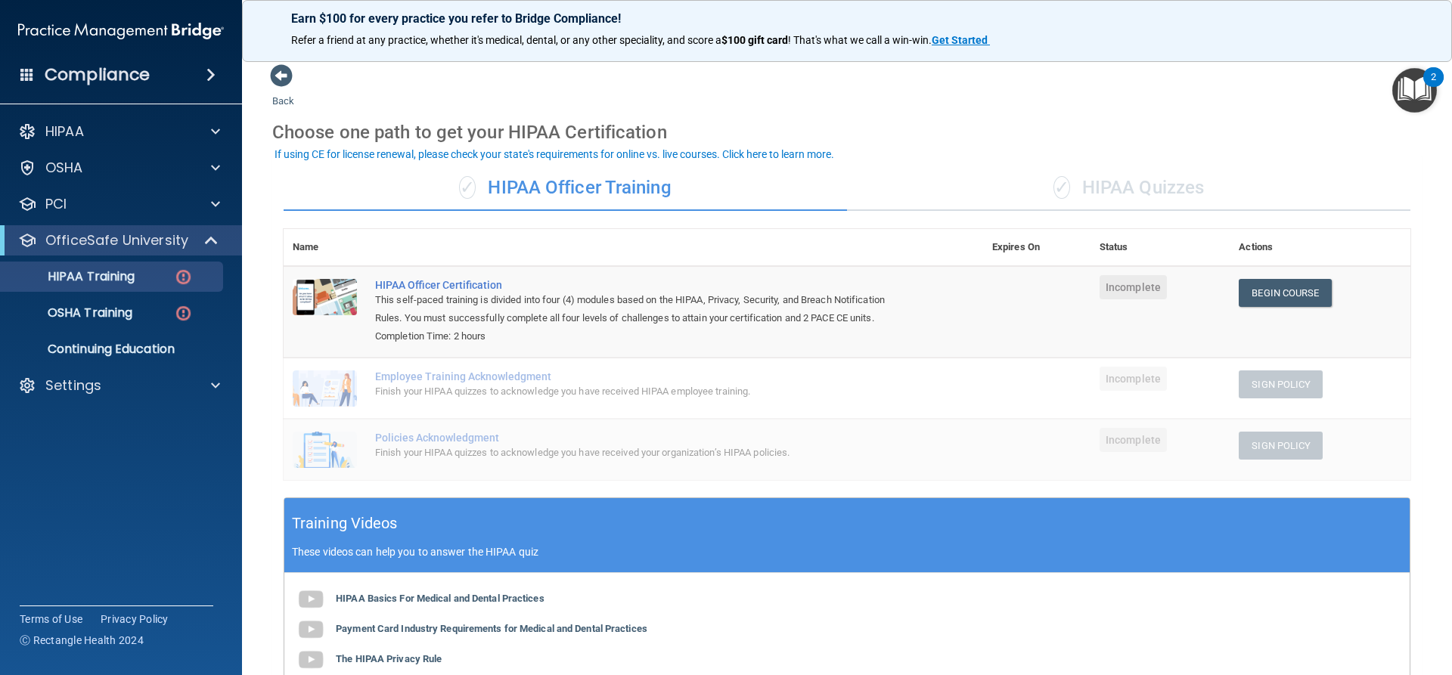
click at [1100, 183] on div "✓ HIPAA Quizzes" at bounding box center [1128, 188] width 563 height 45
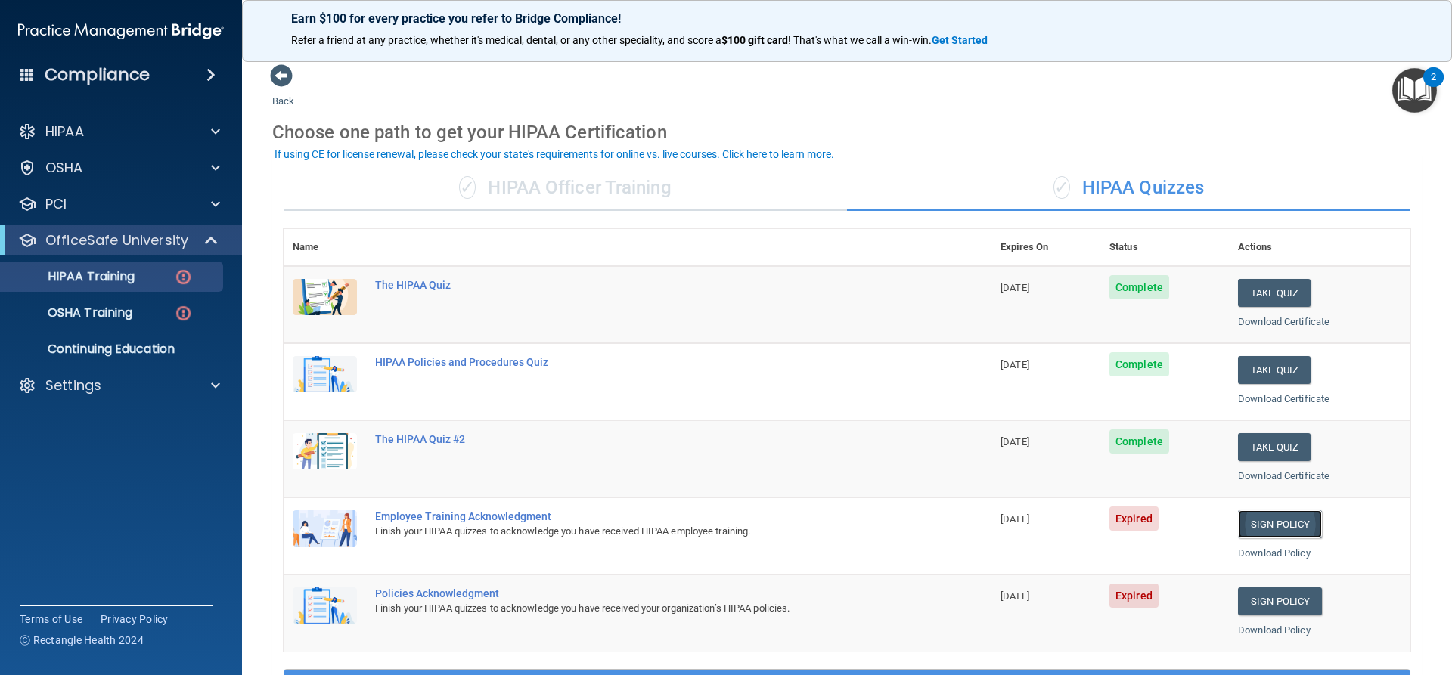
click at [1249, 526] on link "Sign Policy" at bounding box center [1280, 524] width 84 height 28
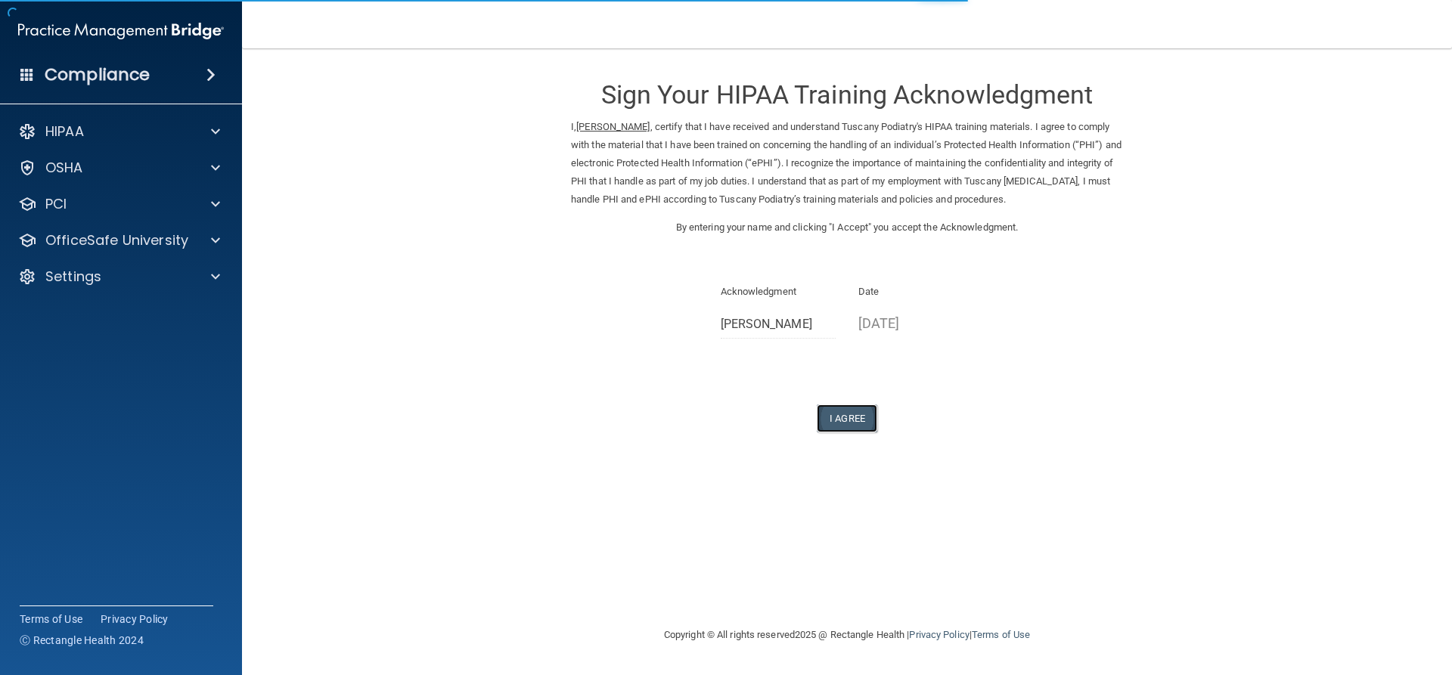
click at [855, 425] on button "I Agree" at bounding box center [847, 419] width 60 height 28
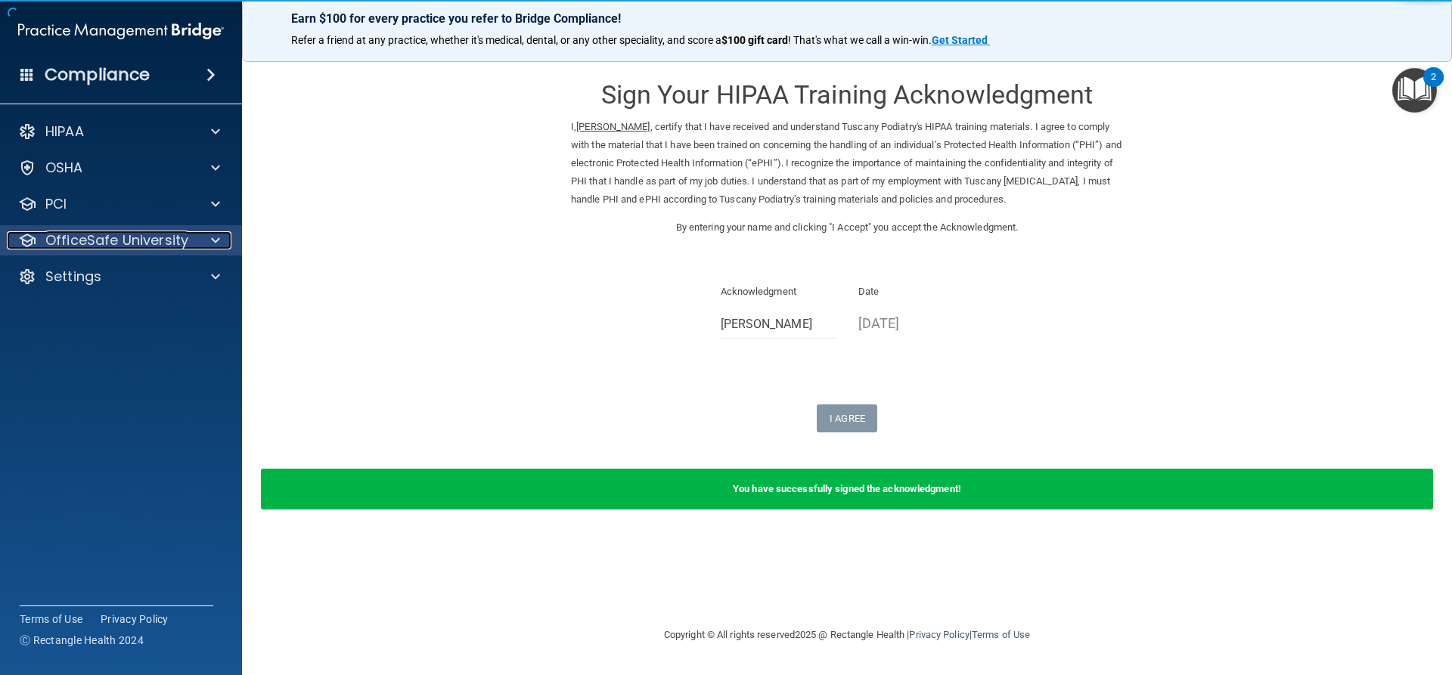
click at [199, 244] on div at bounding box center [213, 240] width 38 height 18
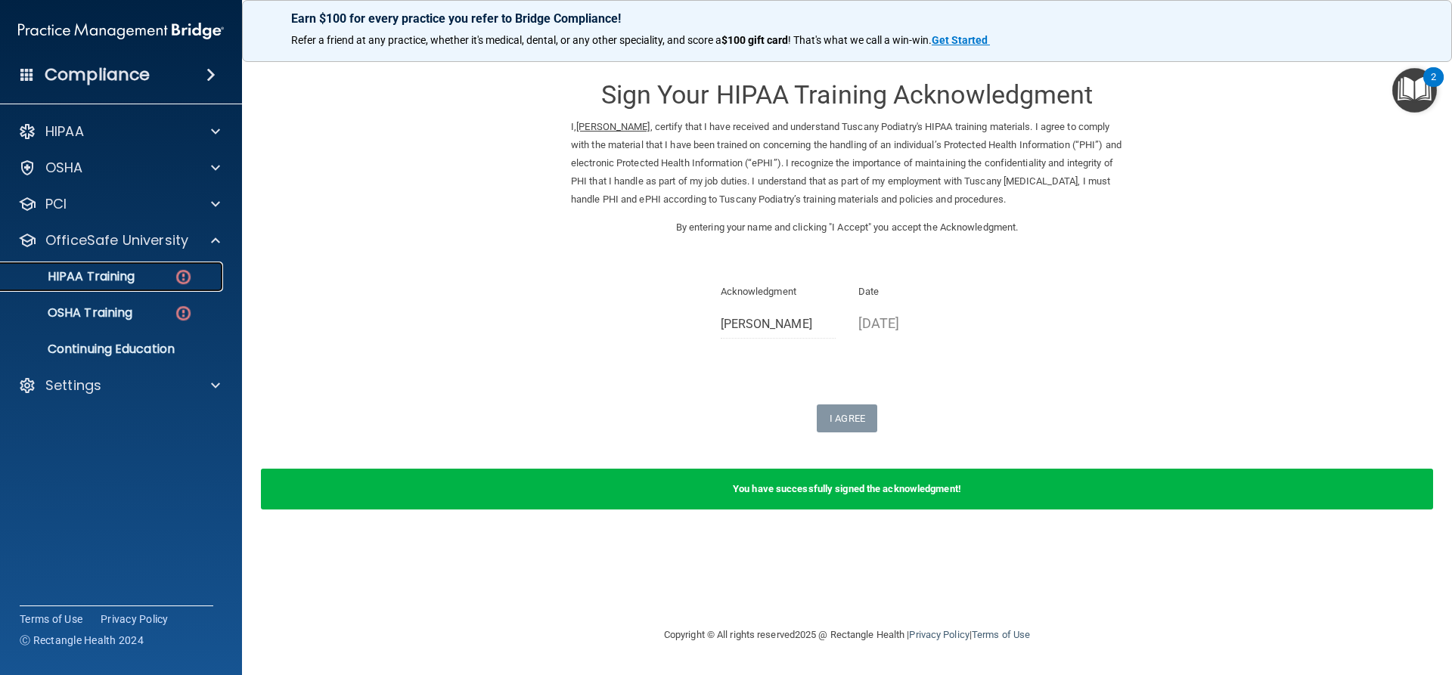
click at [148, 286] on link "HIPAA Training" at bounding box center [104, 277] width 238 height 30
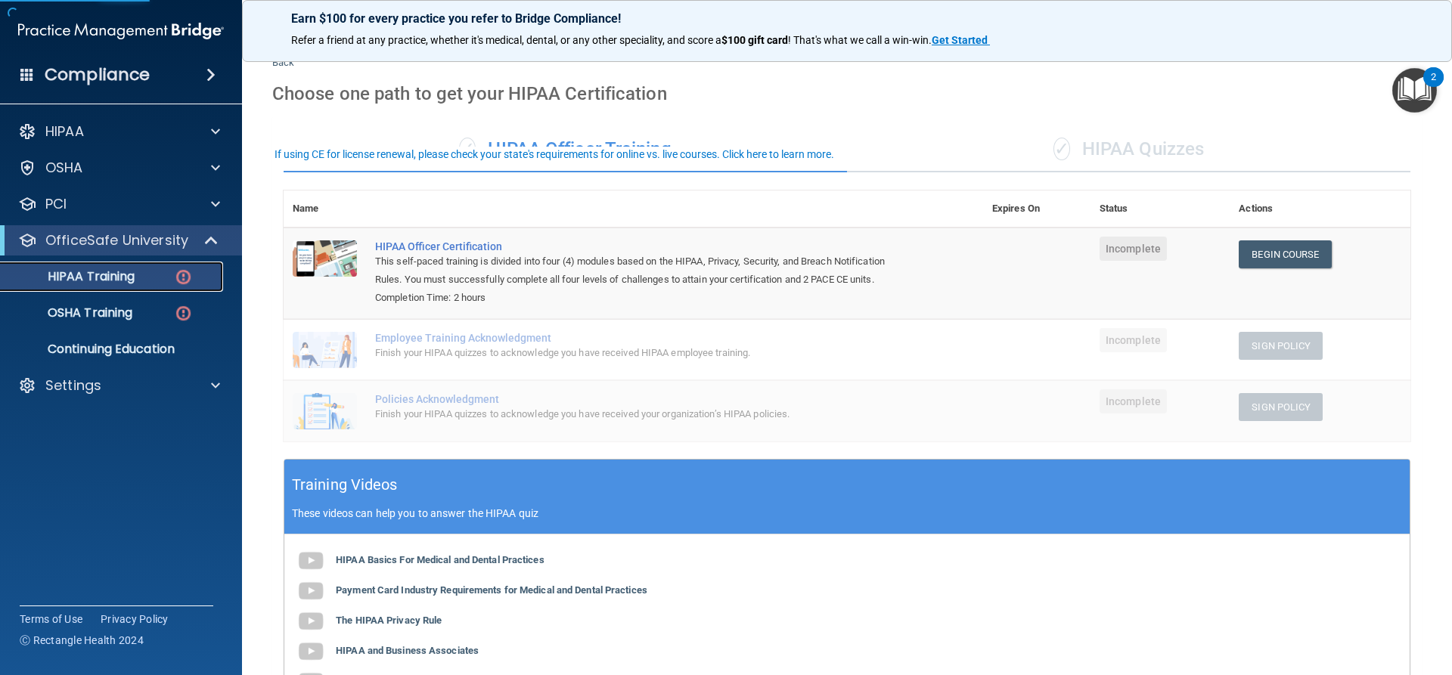
scroll to position [76, 0]
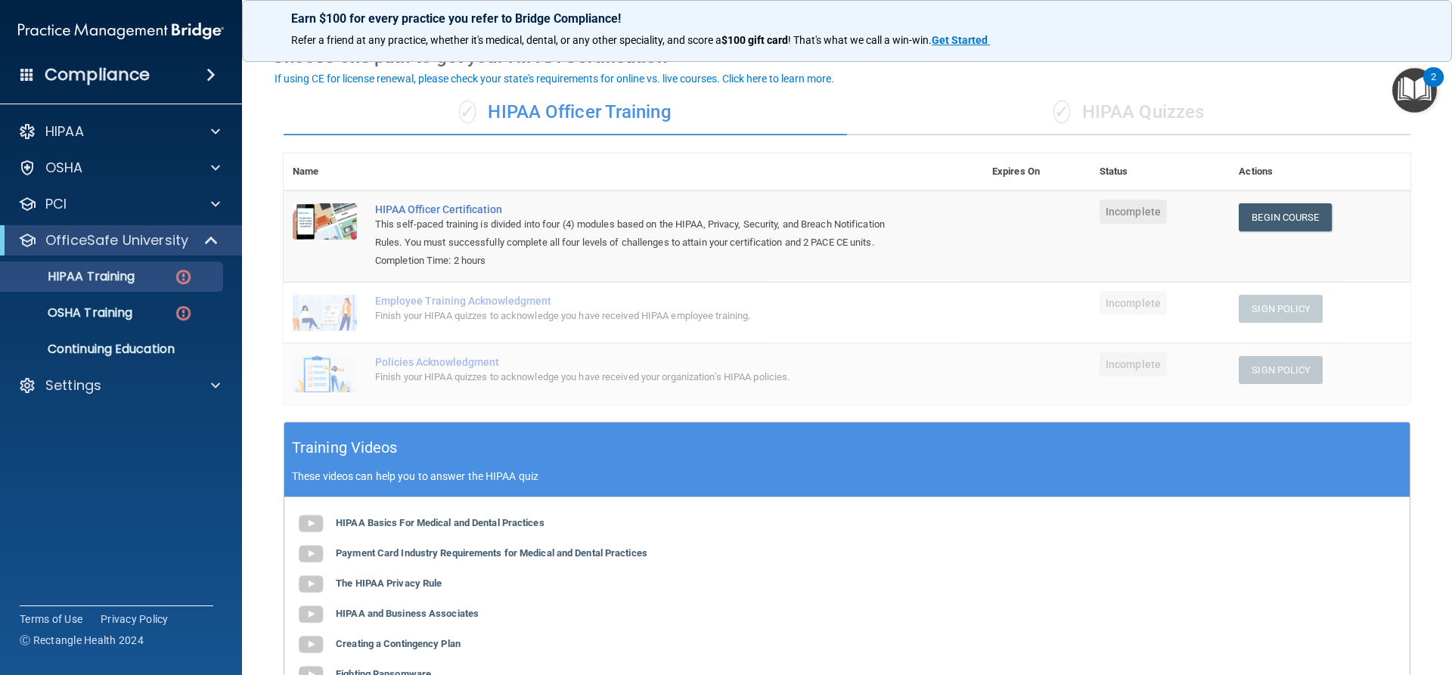
click at [1084, 119] on div "✓ HIPAA Quizzes" at bounding box center [1128, 112] width 563 height 45
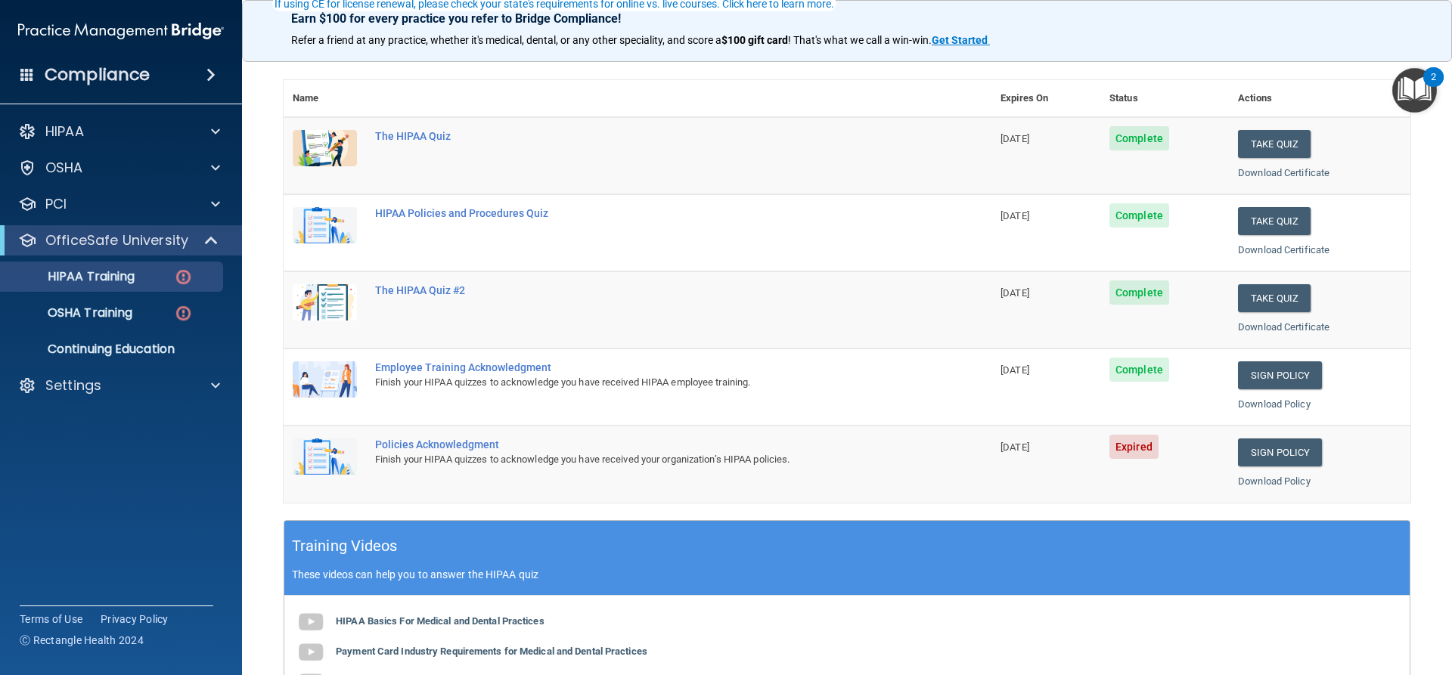
scroll to position [151, 0]
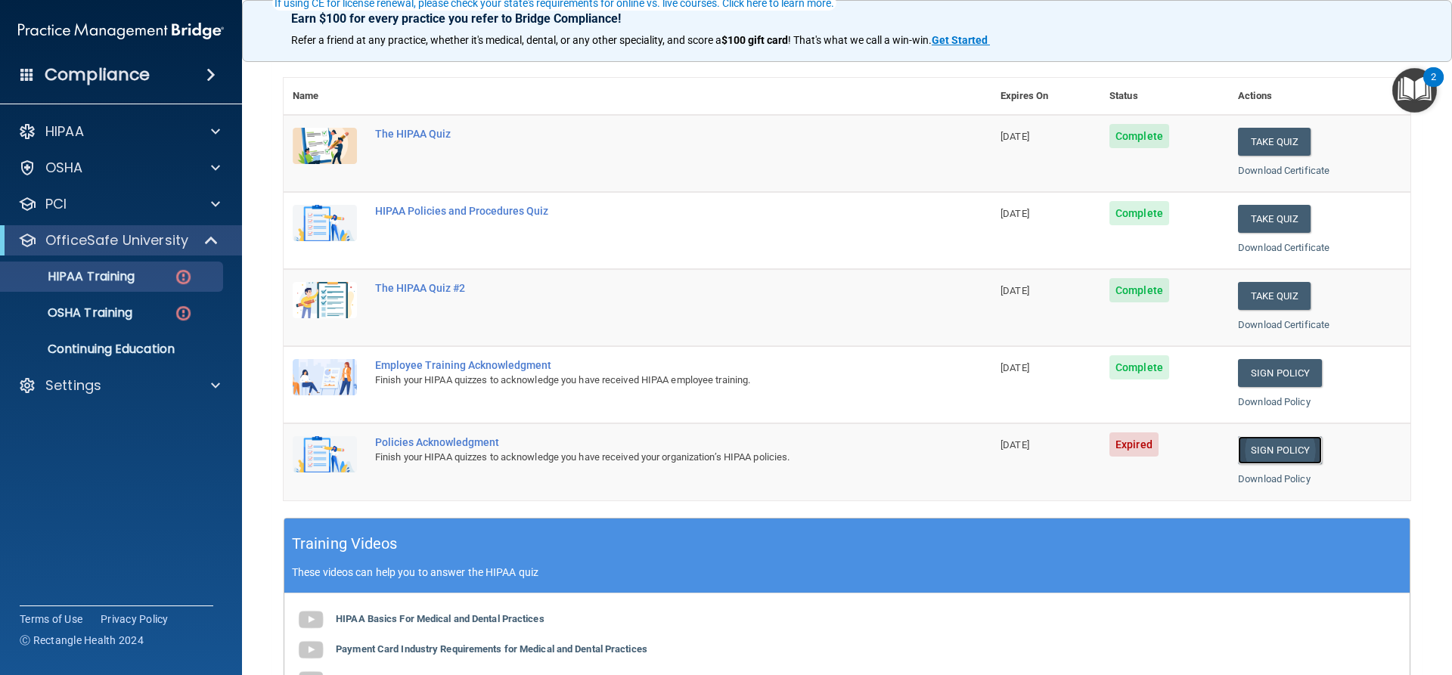
click at [1258, 451] on link "Sign Policy" at bounding box center [1280, 450] width 84 height 28
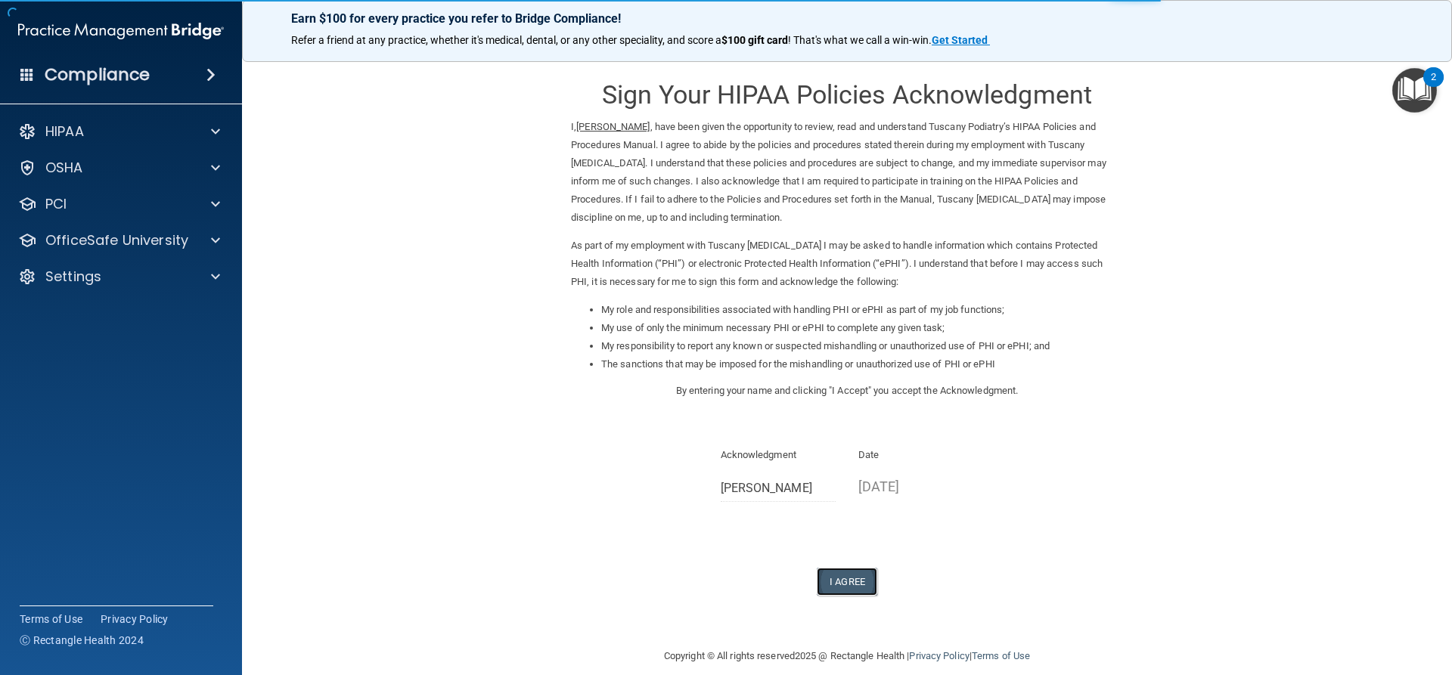
click at [846, 573] on button "I Agree" at bounding box center [847, 582] width 60 height 28
click at [132, 245] on p "OfficeSafe University" at bounding box center [116, 240] width 143 height 18
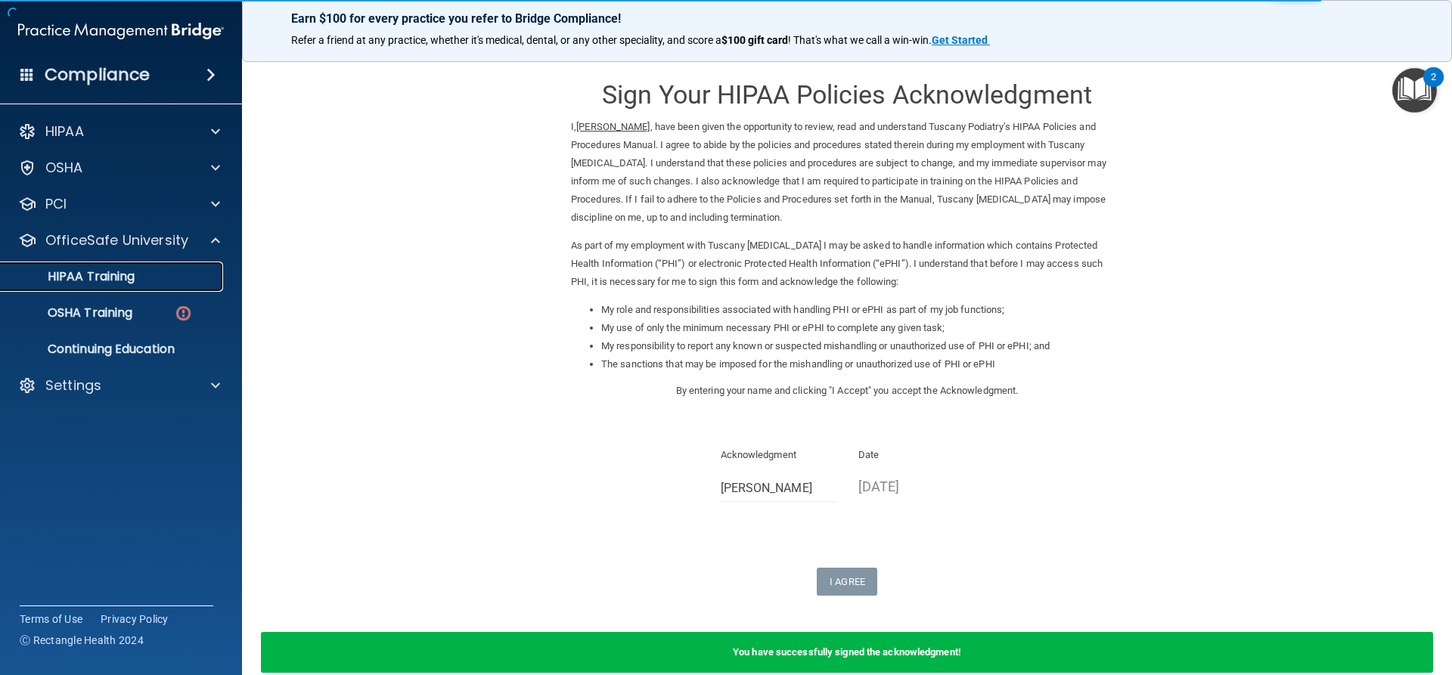
click at [127, 279] on p "HIPAA Training" at bounding box center [72, 276] width 125 height 15
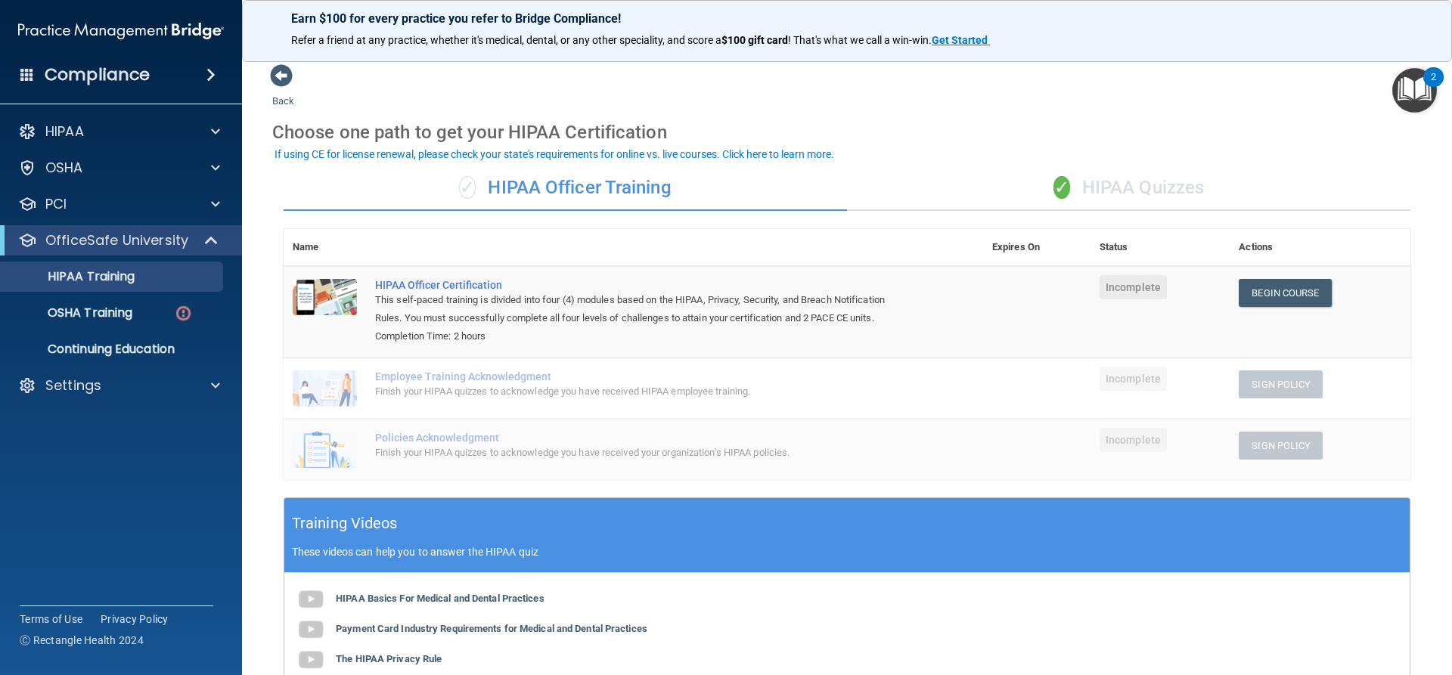
click at [1092, 188] on div "✓ HIPAA Quizzes" at bounding box center [1128, 188] width 563 height 45
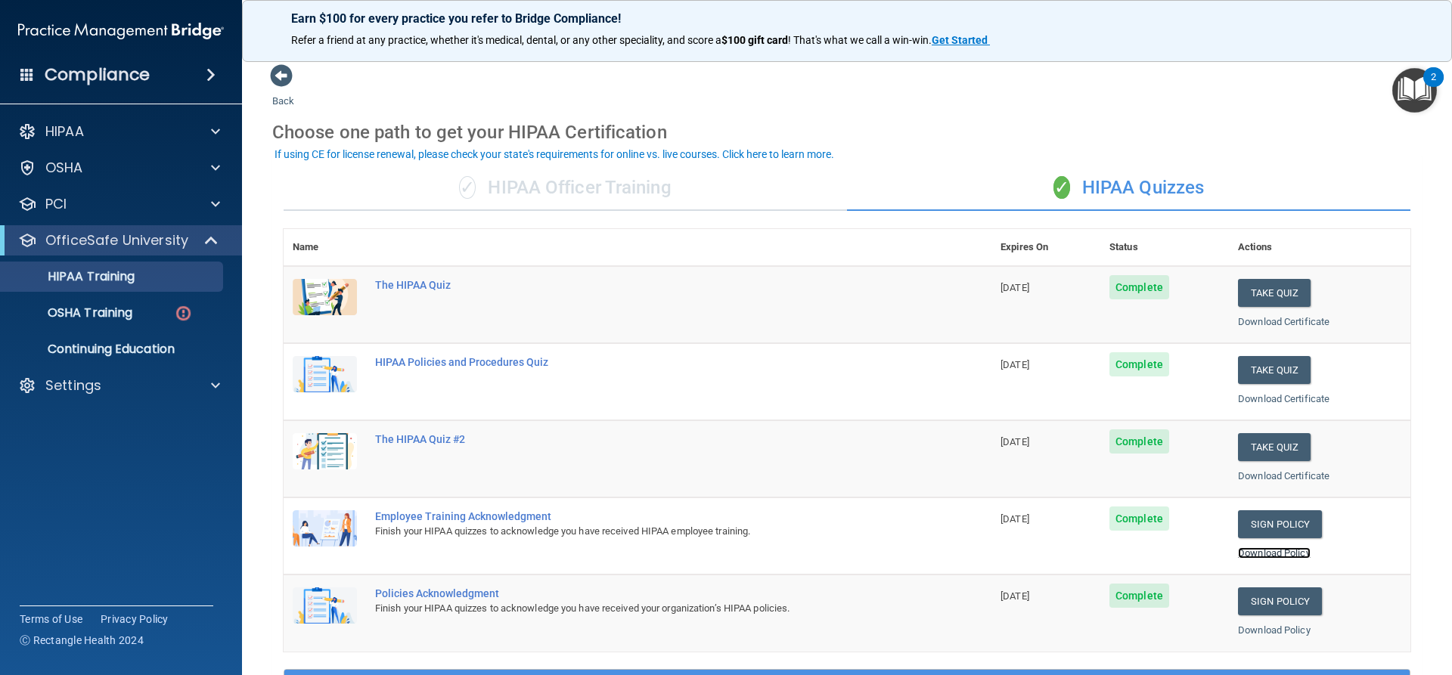
click at [1273, 558] on link "Download Policy" at bounding box center [1274, 552] width 73 height 11
click at [1273, 637] on div "Download Policy" at bounding box center [1319, 631] width 163 height 18
click at [1272, 632] on link "Download Policy" at bounding box center [1274, 630] width 73 height 11
click at [105, 312] on p "OSHA Training" at bounding box center [71, 313] width 123 height 15
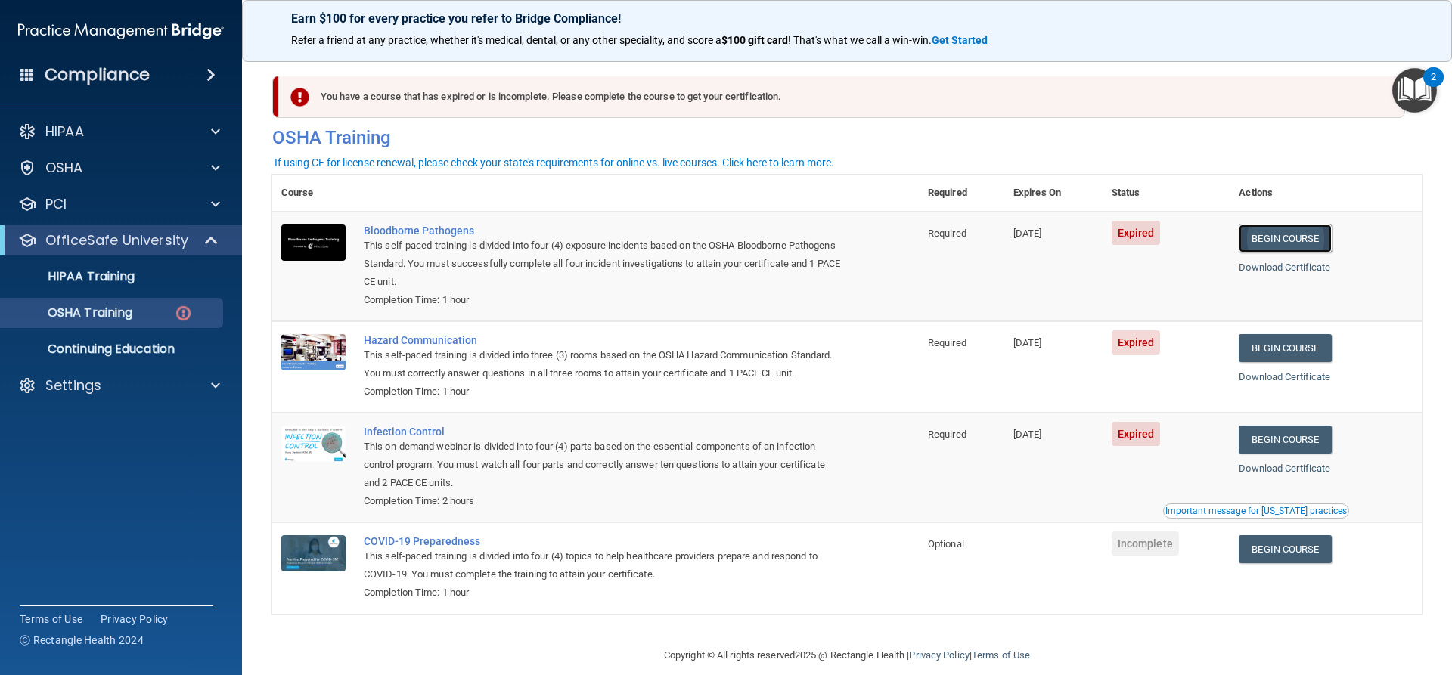
click at [1278, 234] on link "Begin Course" at bounding box center [1285, 239] width 92 height 28
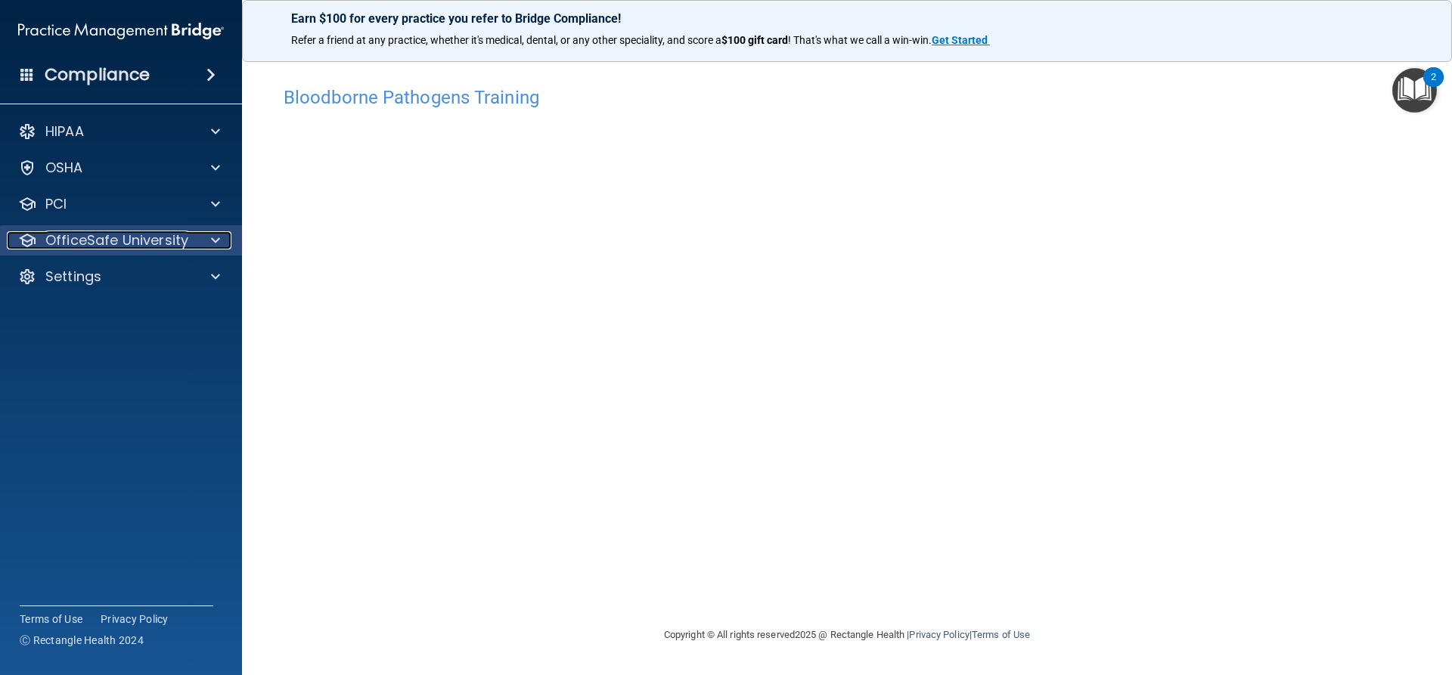
click at [184, 243] on p "OfficeSafe University" at bounding box center [116, 240] width 143 height 18
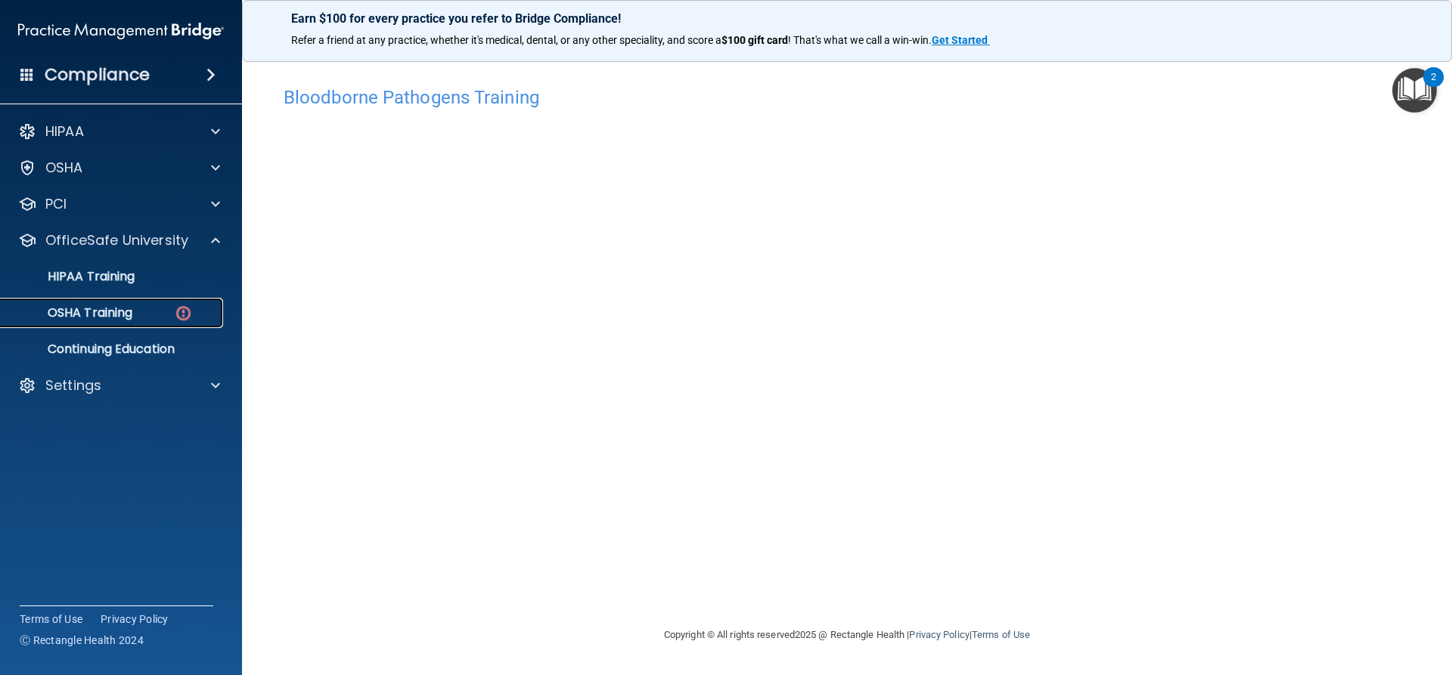
click at [168, 313] on div "OSHA Training" at bounding box center [113, 313] width 206 height 15
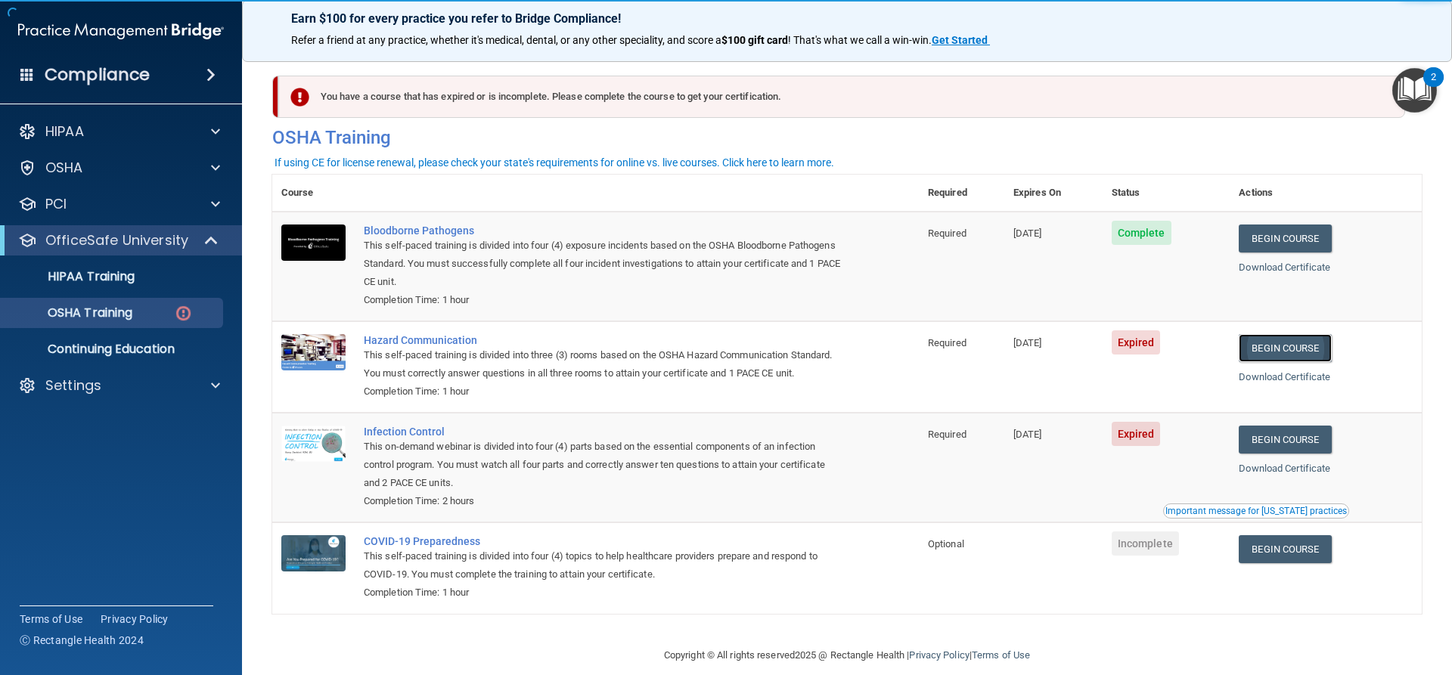
click at [1278, 346] on link "Begin Course" at bounding box center [1285, 348] width 92 height 28
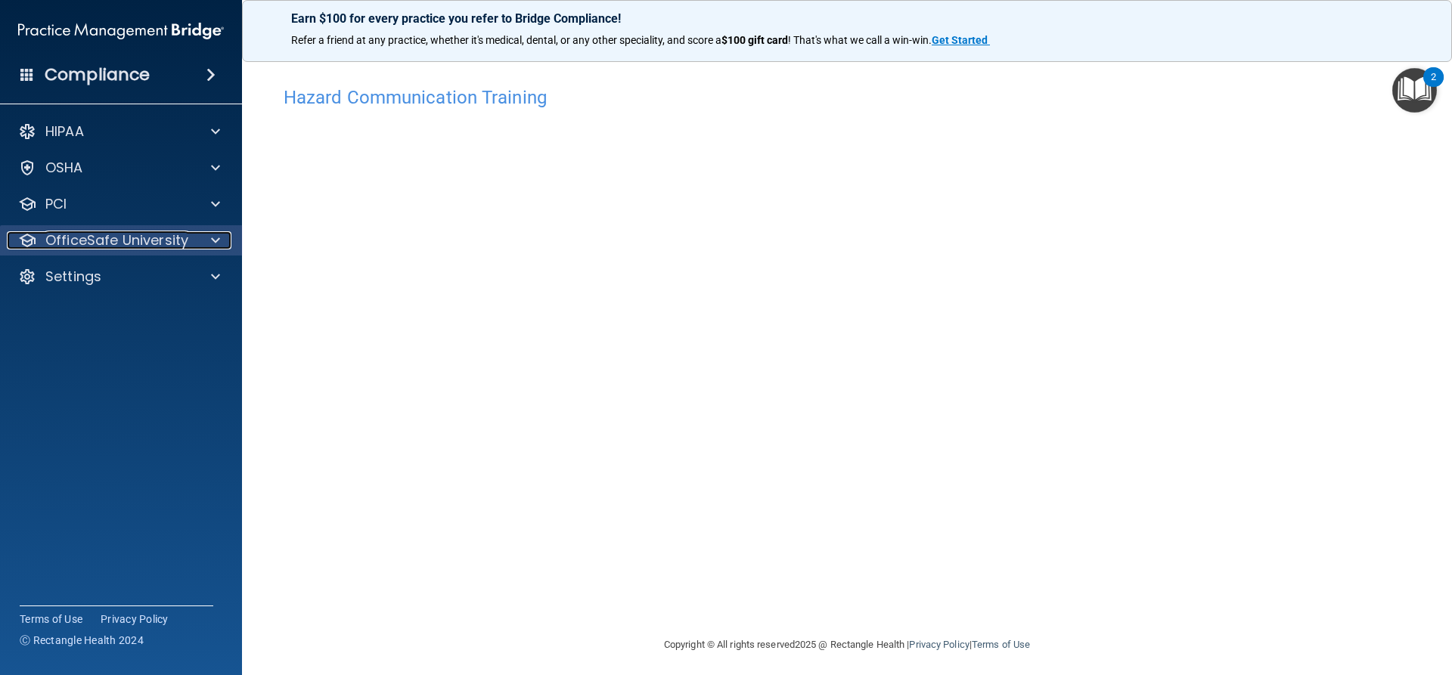
click at [85, 242] on p "OfficeSafe University" at bounding box center [116, 240] width 143 height 18
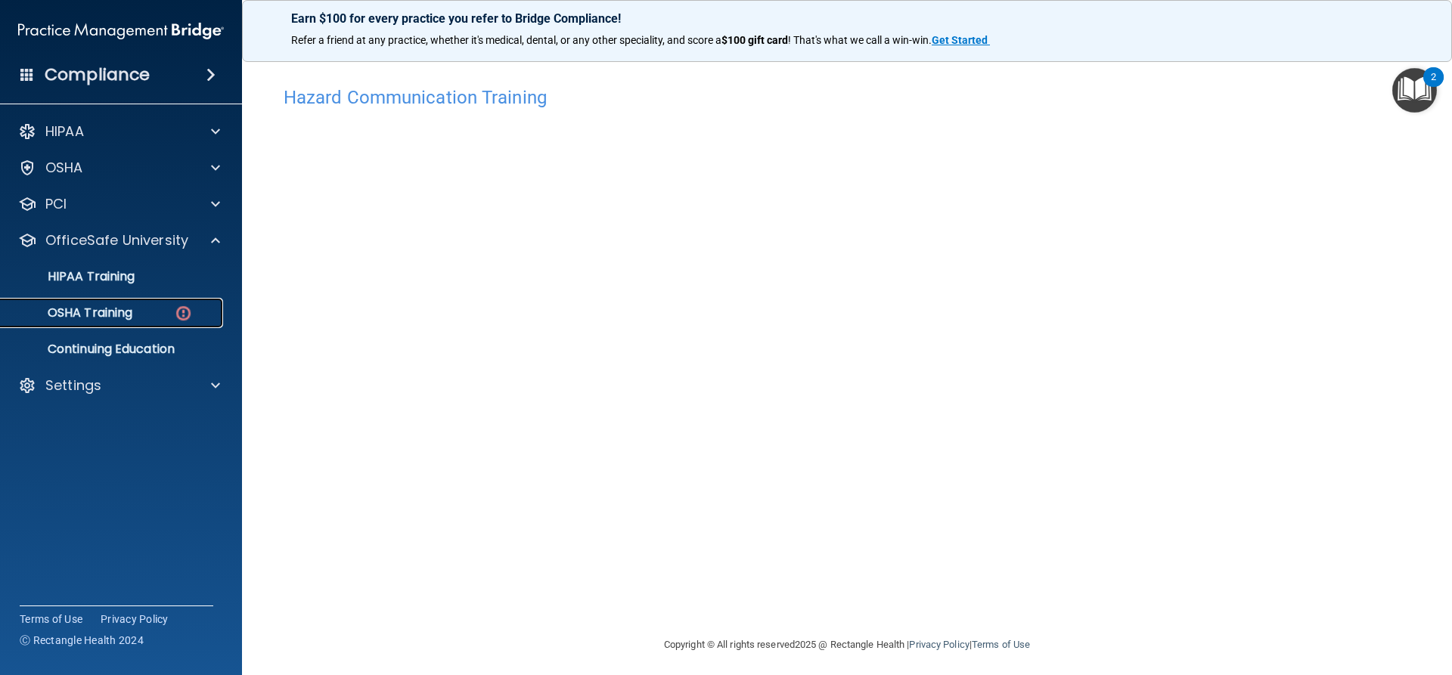
click at [127, 318] on p "OSHA Training" at bounding box center [71, 313] width 123 height 15
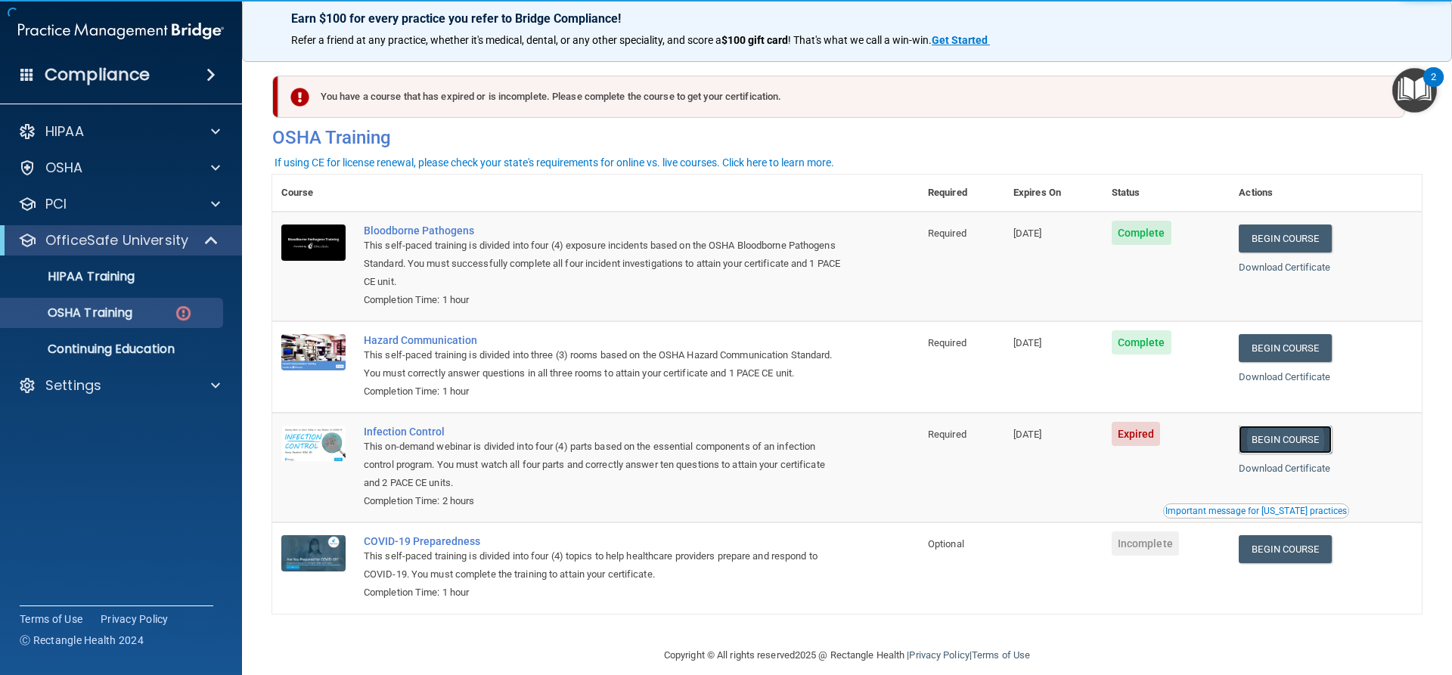
click at [1295, 454] on link "Begin Course" at bounding box center [1285, 440] width 92 height 28
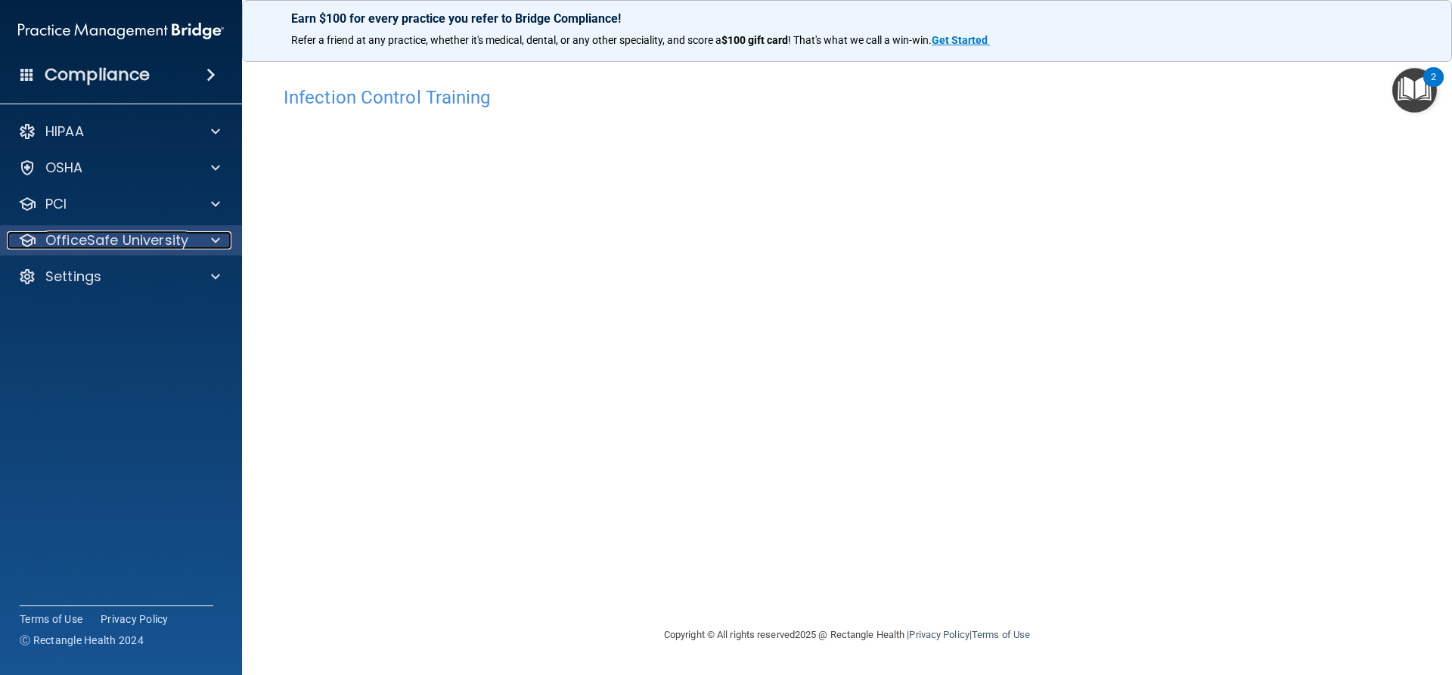
click at [140, 238] on p "OfficeSafe University" at bounding box center [116, 240] width 143 height 18
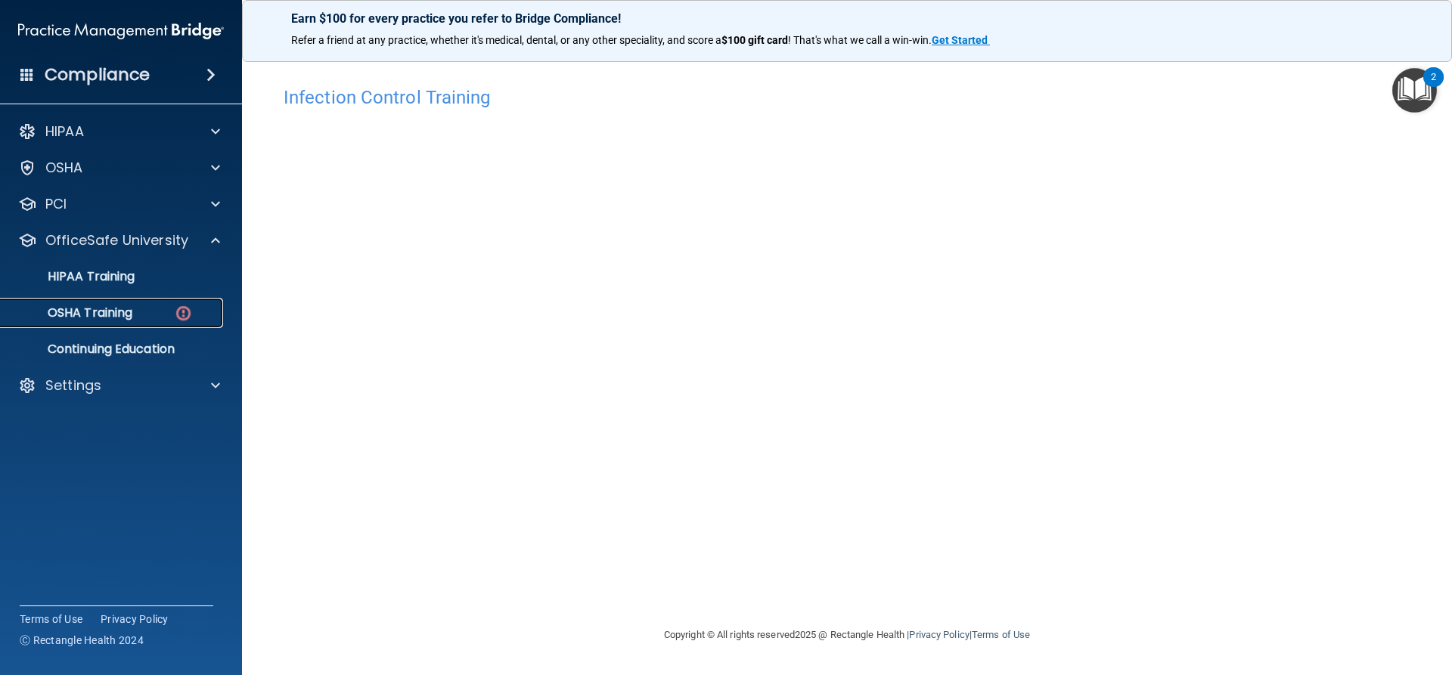
click at [138, 313] on div "OSHA Training" at bounding box center [113, 313] width 206 height 15
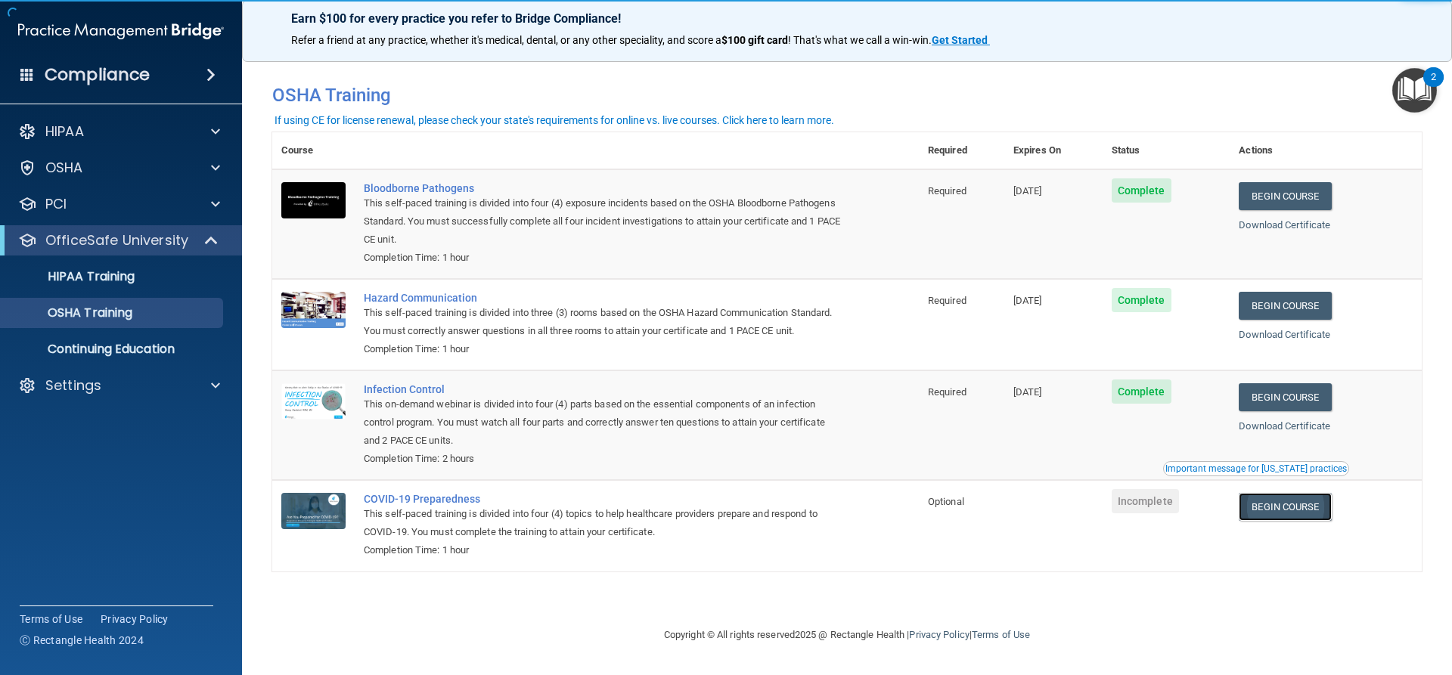
click at [1294, 504] on link "Begin Course" at bounding box center [1285, 507] width 92 height 28
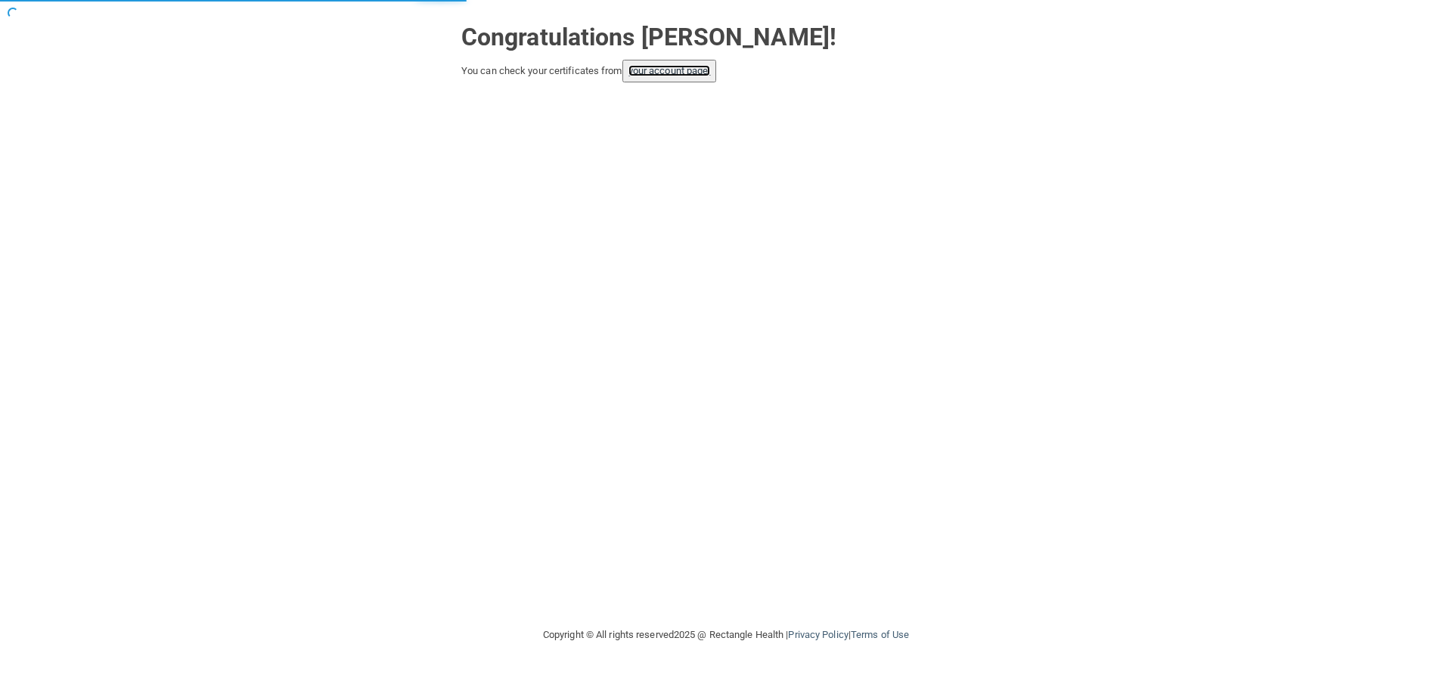
click at [682, 67] on link "your account page!" at bounding box center [669, 70] width 82 height 11
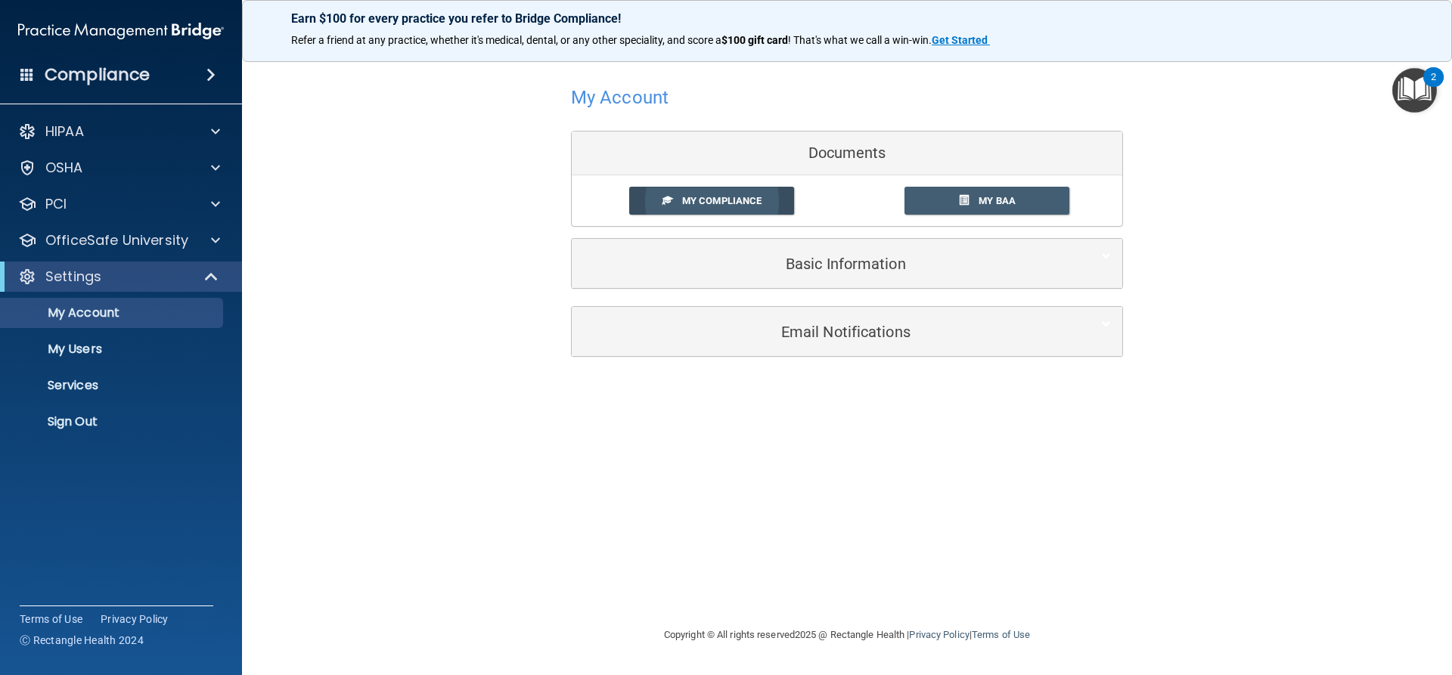
click at [718, 208] on link "My Compliance" at bounding box center [712, 201] width 166 height 28
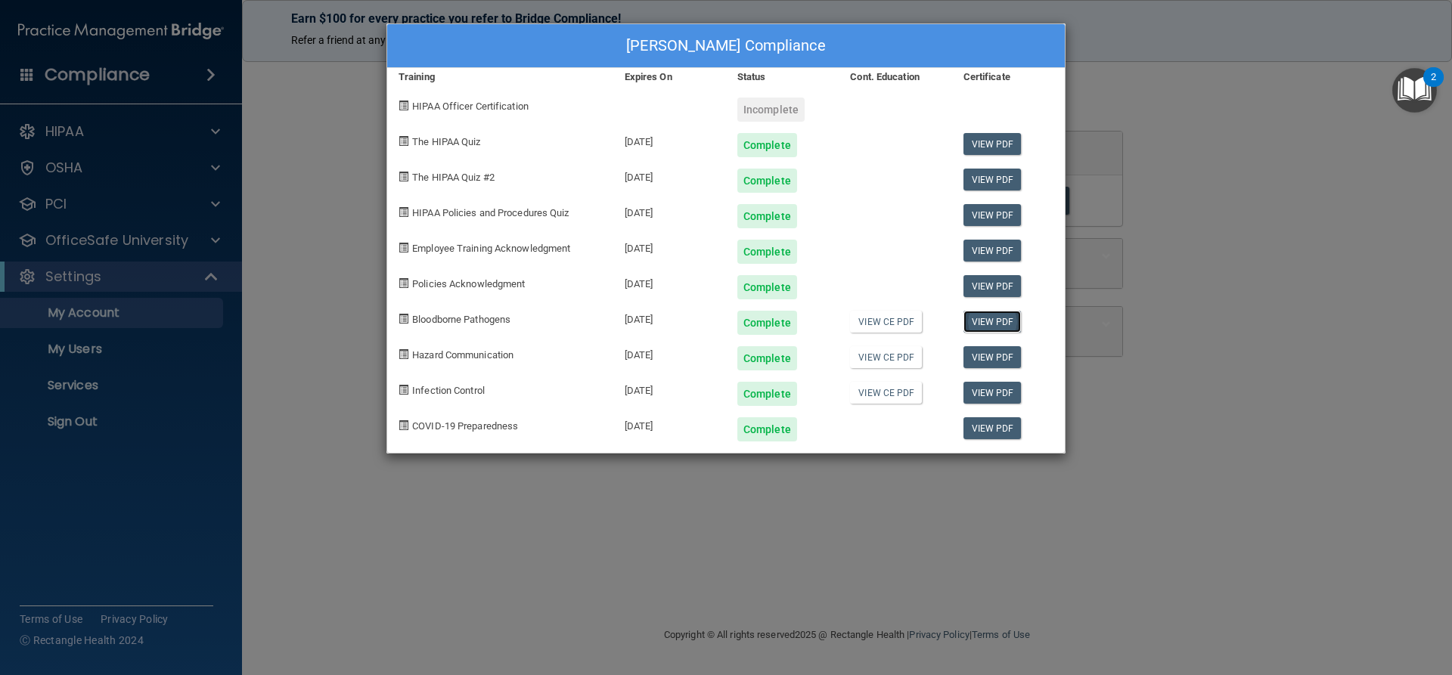
click at [979, 326] on link "View PDF" at bounding box center [992, 322] width 58 height 22
click at [993, 357] on link "View PDF" at bounding box center [992, 357] width 58 height 22
click at [981, 395] on link "View PDF" at bounding box center [992, 393] width 58 height 22
click at [986, 424] on link "View PDF" at bounding box center [992, 428] width 58 height 22
